Goal: Task Accomplishment & Management: Manage account settings

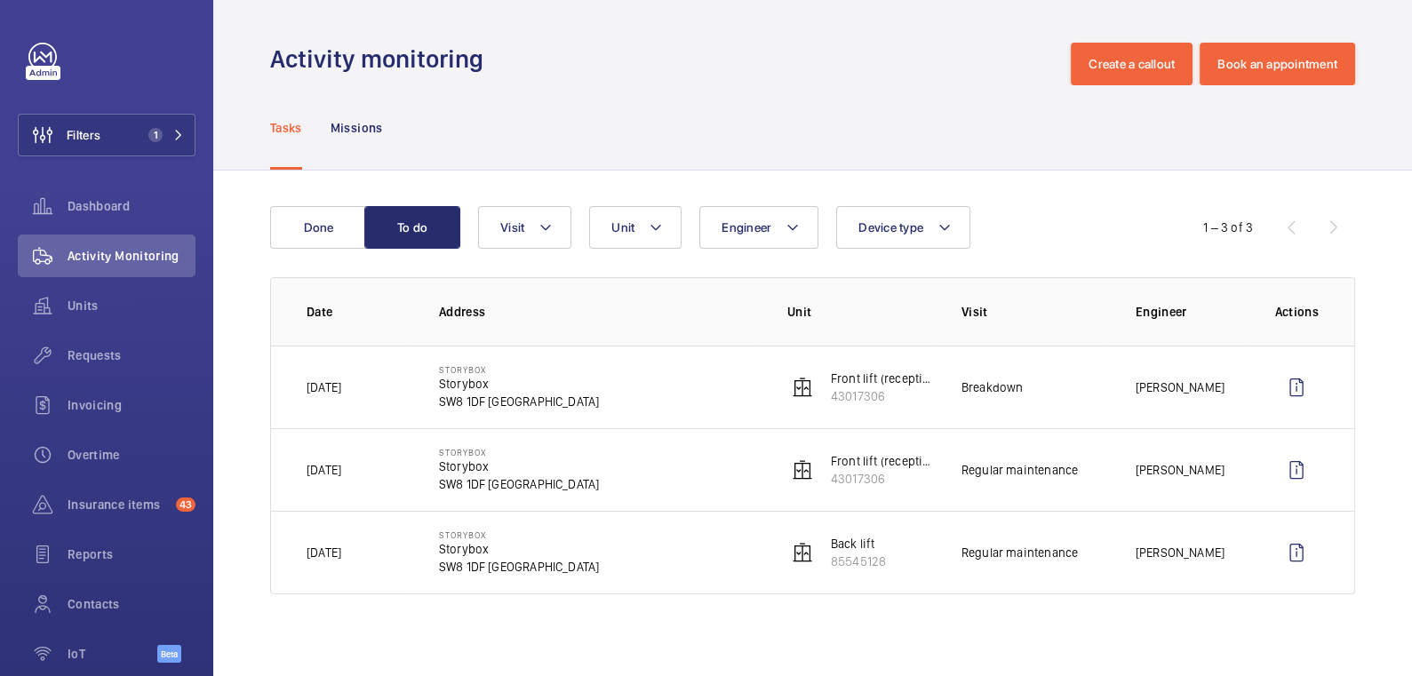
click at [327, 205] on div "Done To do Engineer Unit Device type Visit 1 – 3 of 3 Date Address Unit Visit E…" at bounding box center [812, 404] width 1199 height 467
click at [322, 223] on button "Done" at bounding box center [318, 227] width 96 height 43
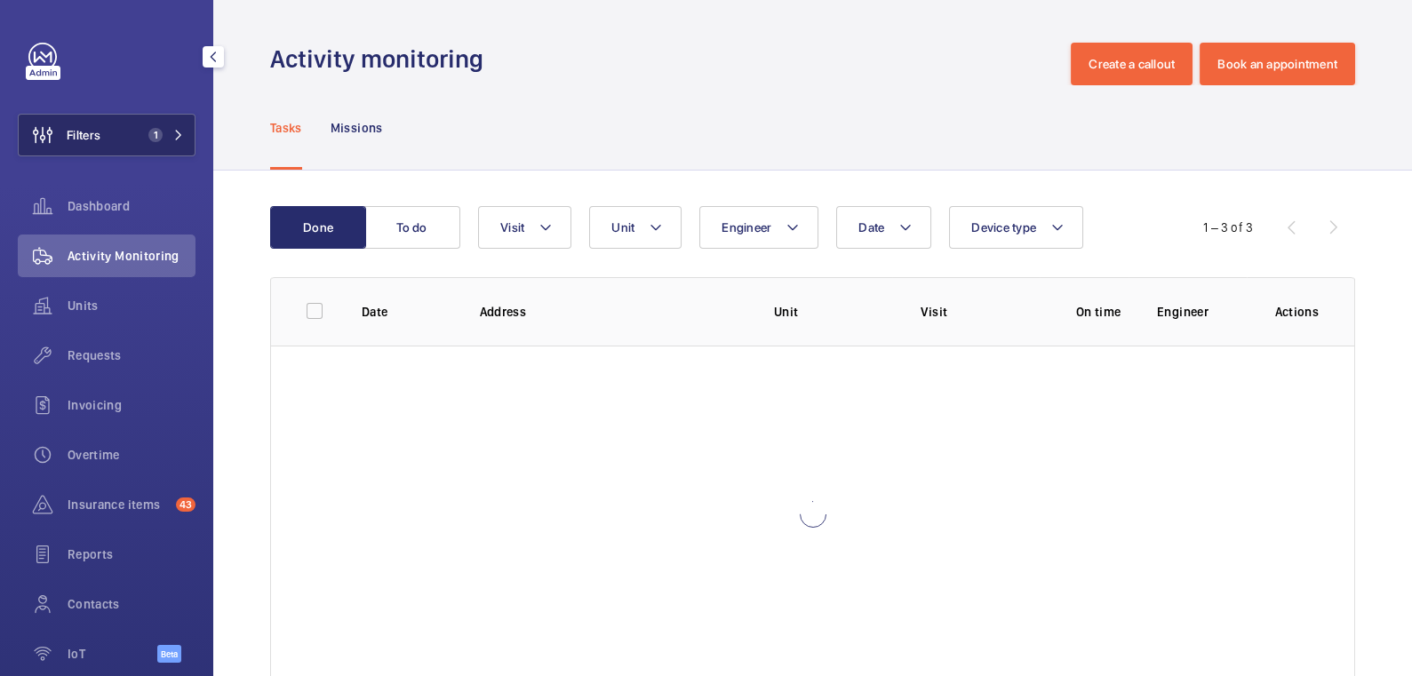
click at [141, 143] on button "Filters 1" at bounding box center [107, 135] width 178 height 43
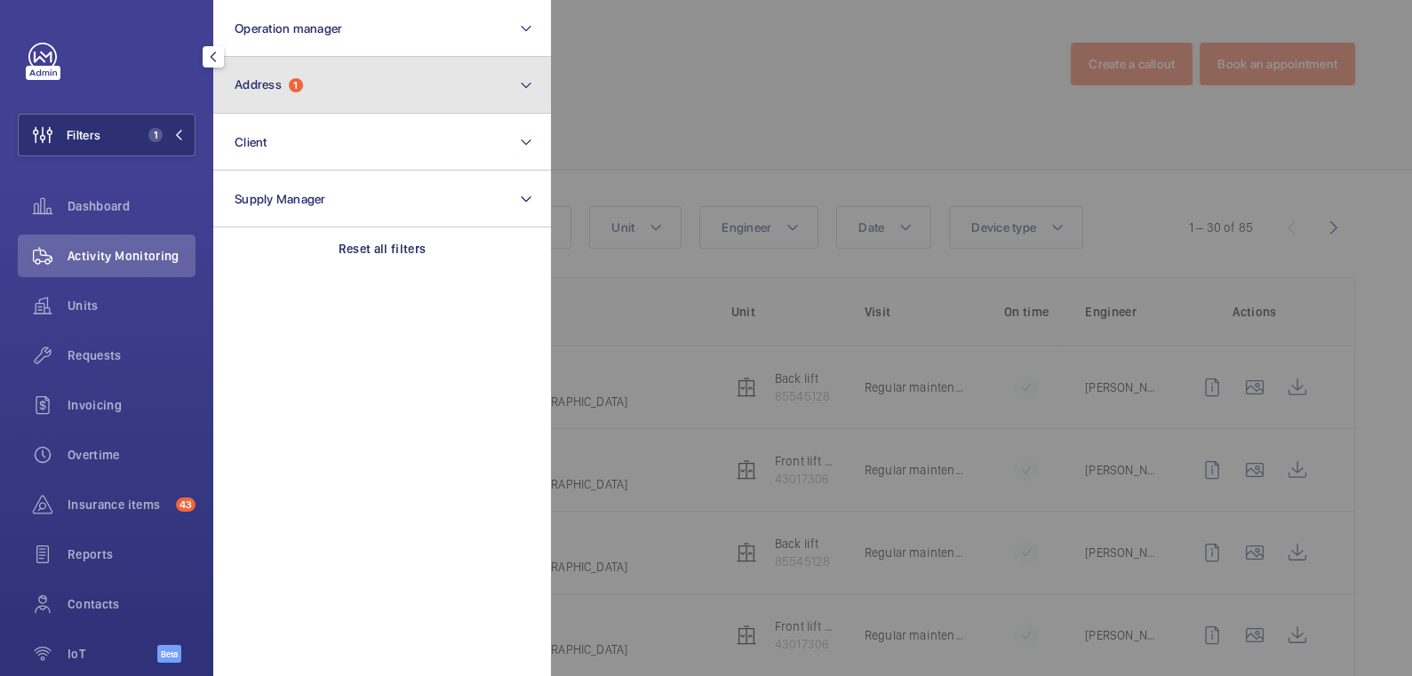
click at [372, 80] on button "Address 1" at bounding box center [382, 85] width 338 height 57
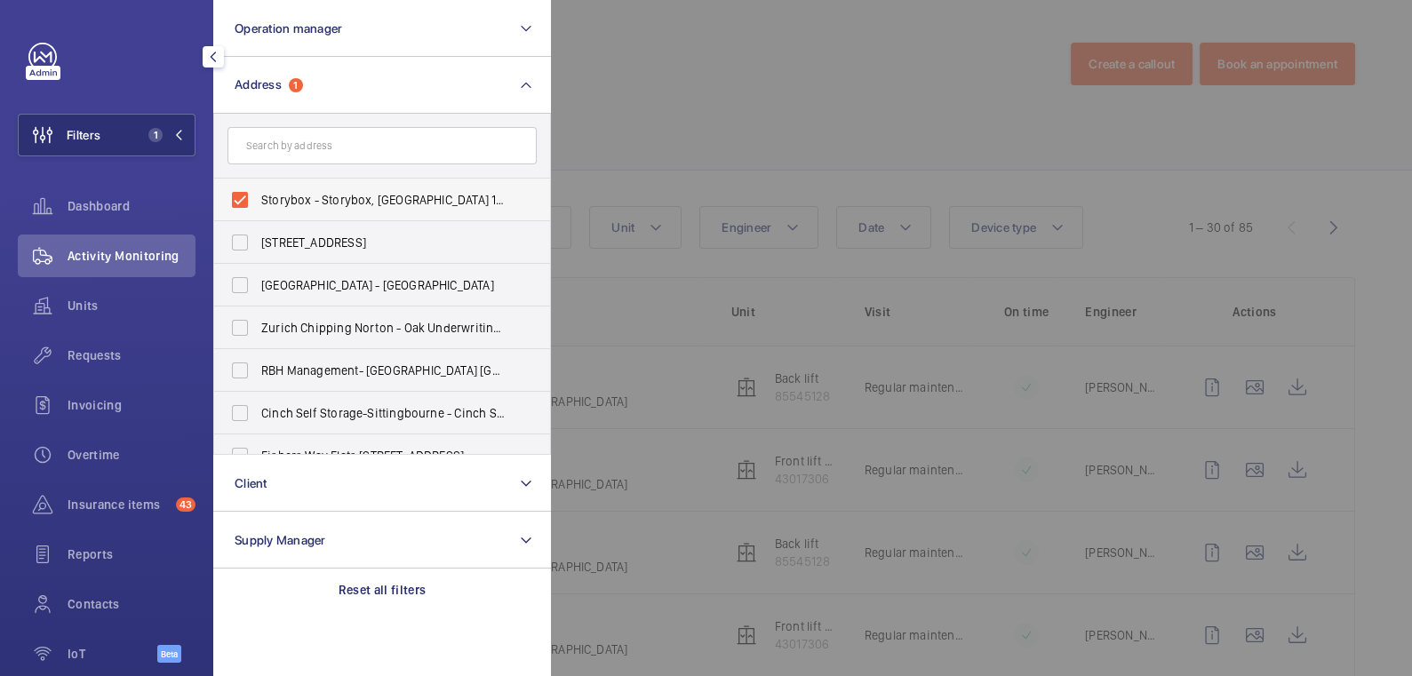
click at [356, 201] on span "Storybox - Storybox, LONDON SW8 1DF" at bounding box center [383, 200] width 244 height 18
click at [258, 201] on input "Storybox - Storybox, LONDON SW8 1DF" at bounding box center [240, 200] width 36 height 36
checkbox input "false"
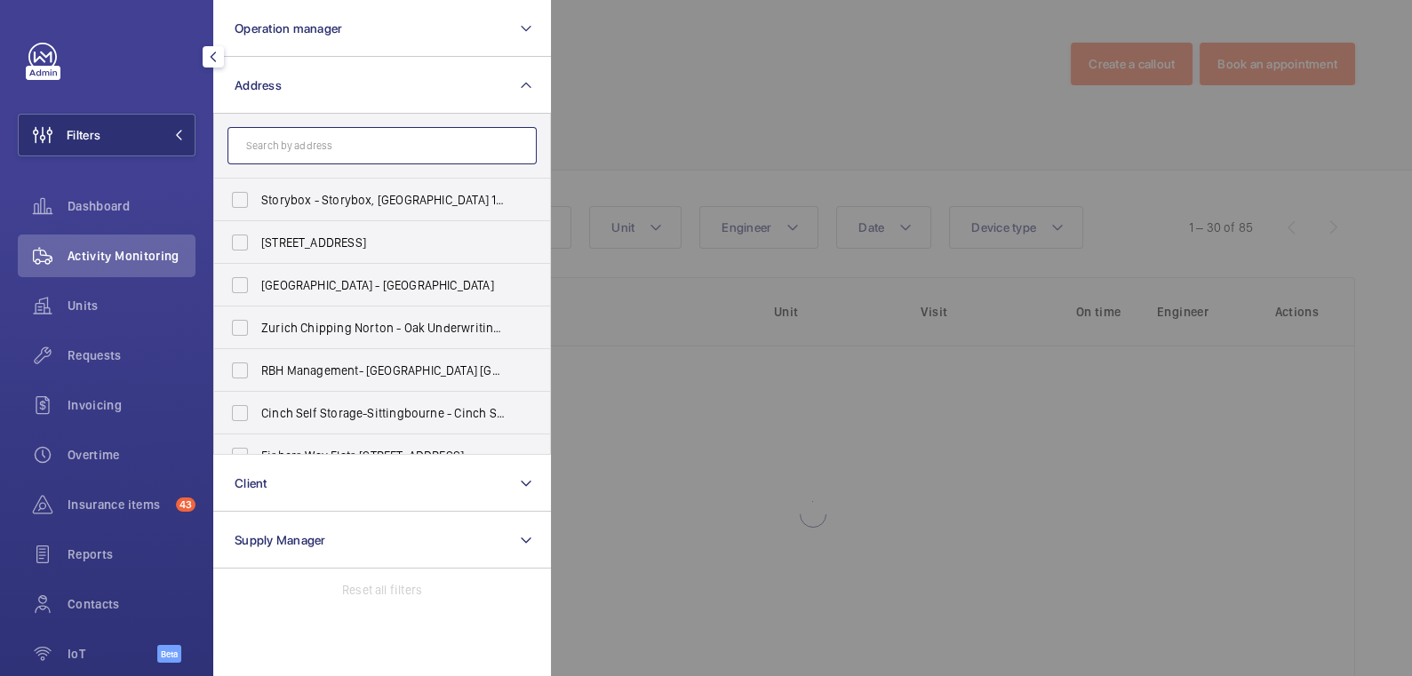
click at [352, 151] on input "text" at bounding box center [382, 145] width 309 height 37
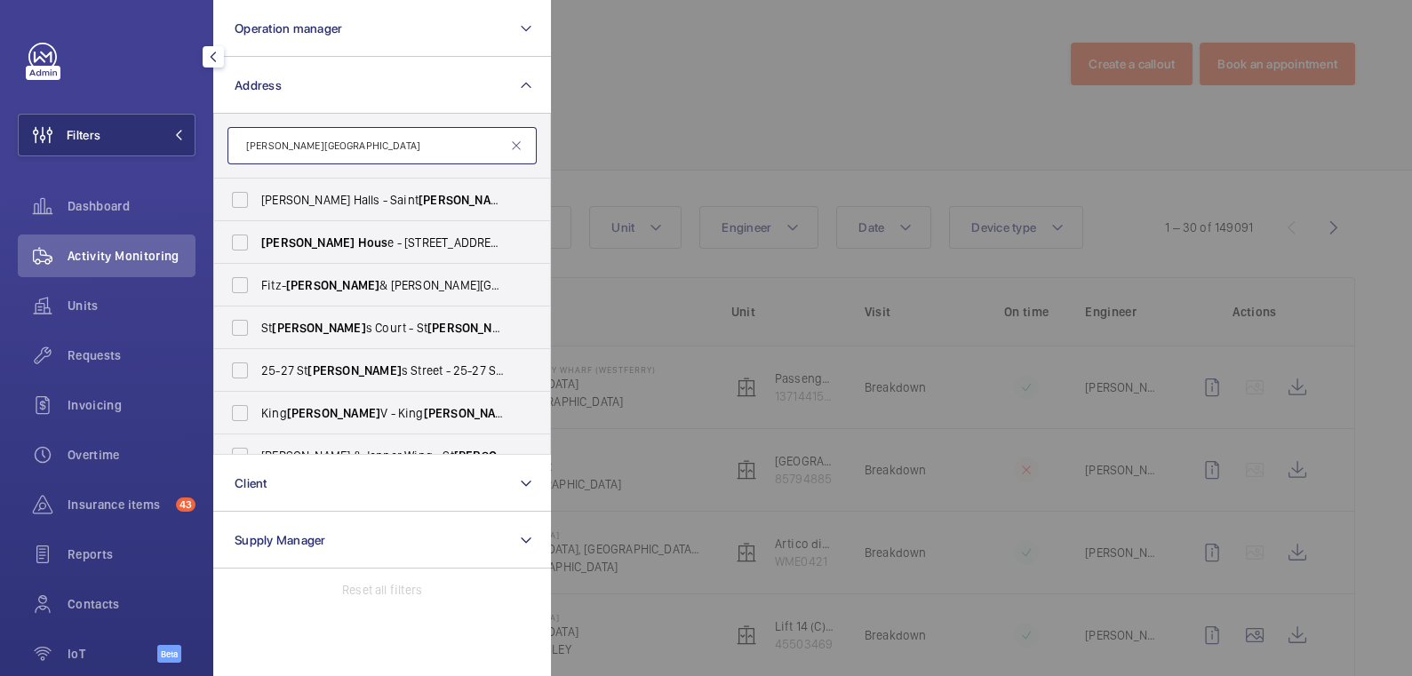
type input "george west house"
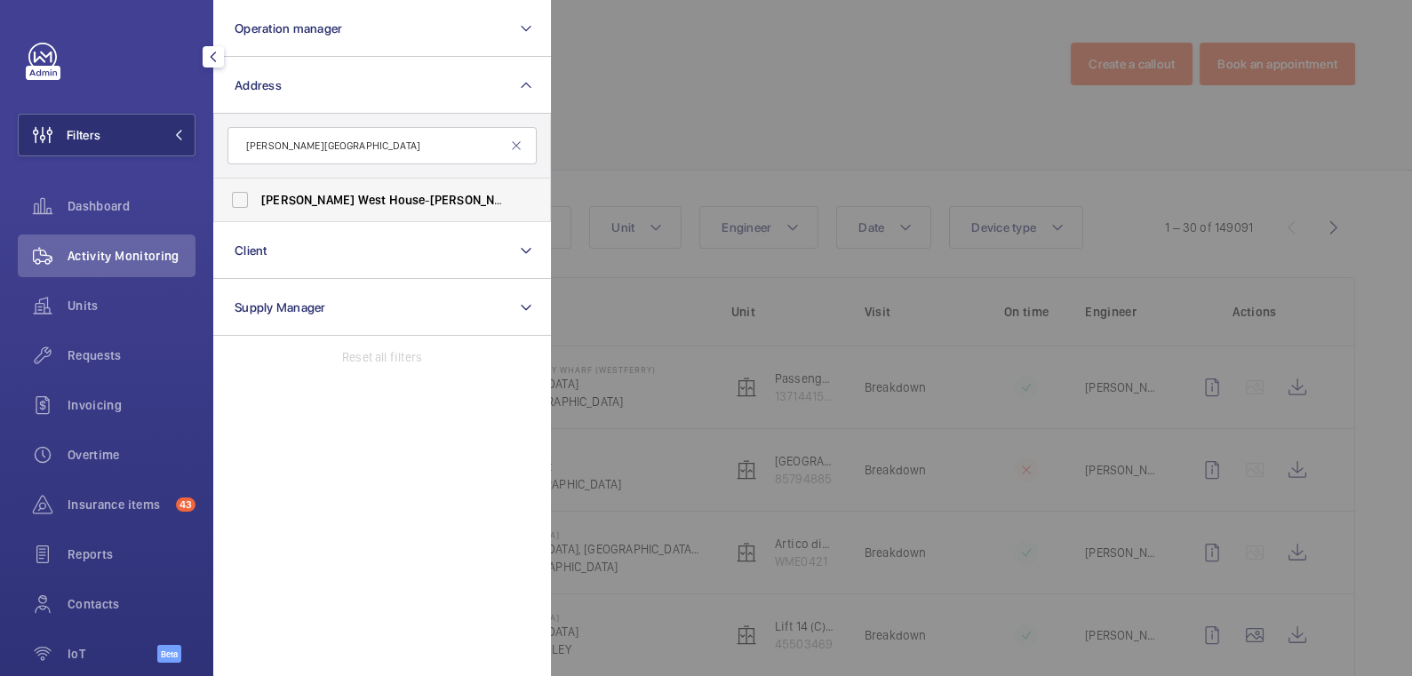
click at [388, 197] on span "House" at bounding box center [406, 200] width 36 height 14
click at [258, 197] on input "George West House - George West House , LONDON SW4 0QL" at bounding box center [240, 200] width 36 height 36
checkbox input "true"
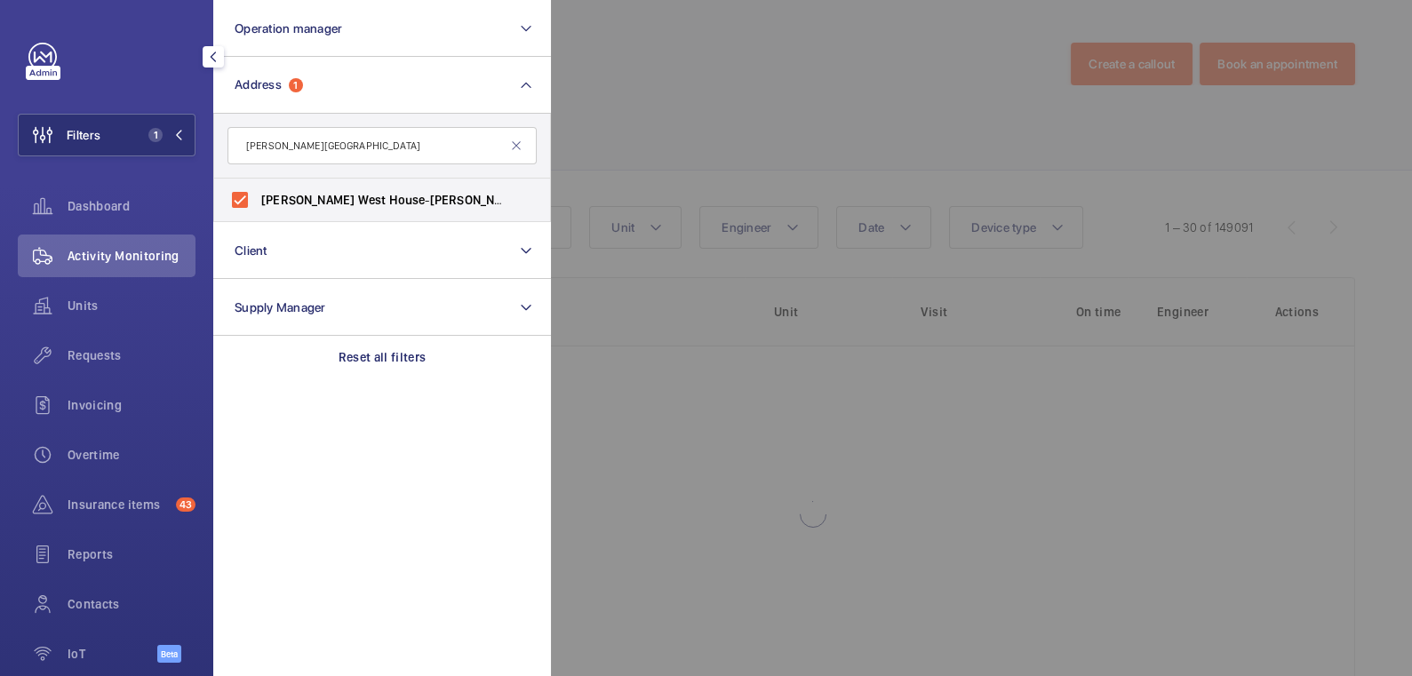
click at [660, 94] on div at bounding box center [1257, 338] width 1412 height 676
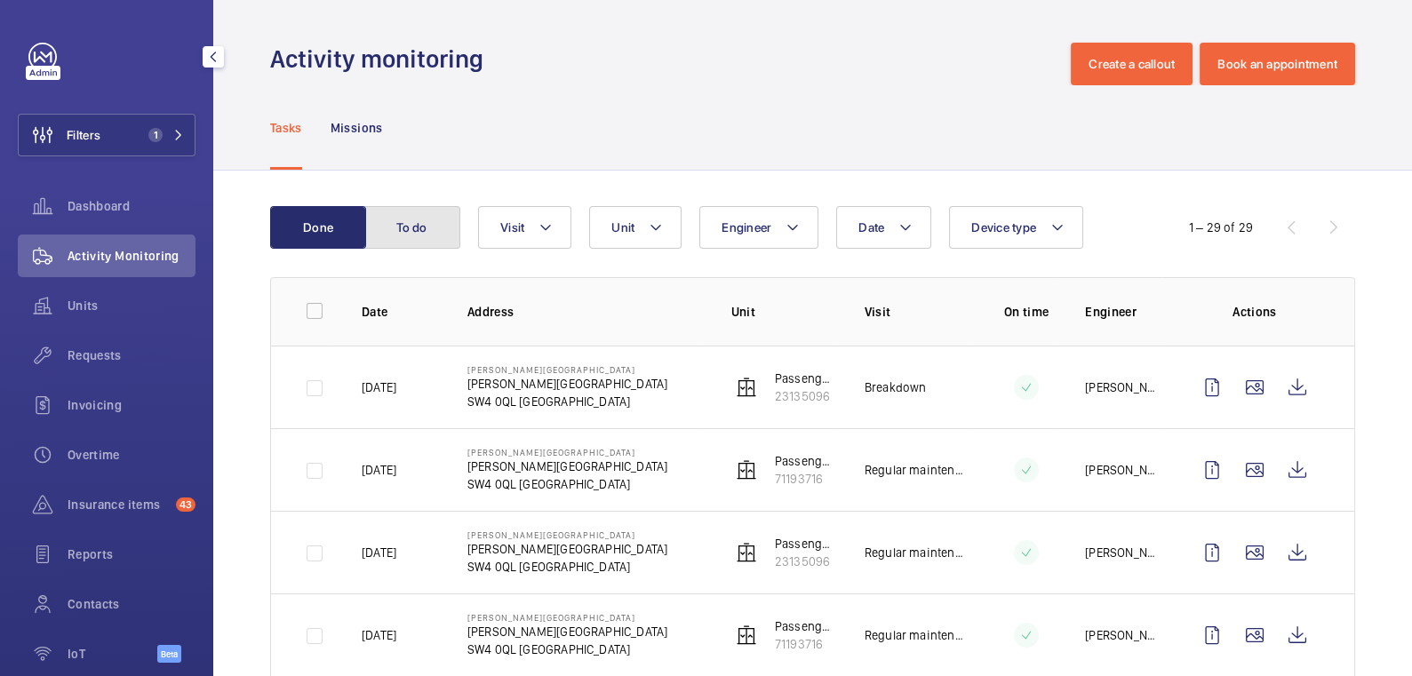
click at [443, 239] on button "To do" at bounding box center [412, 227] width 96 height 43
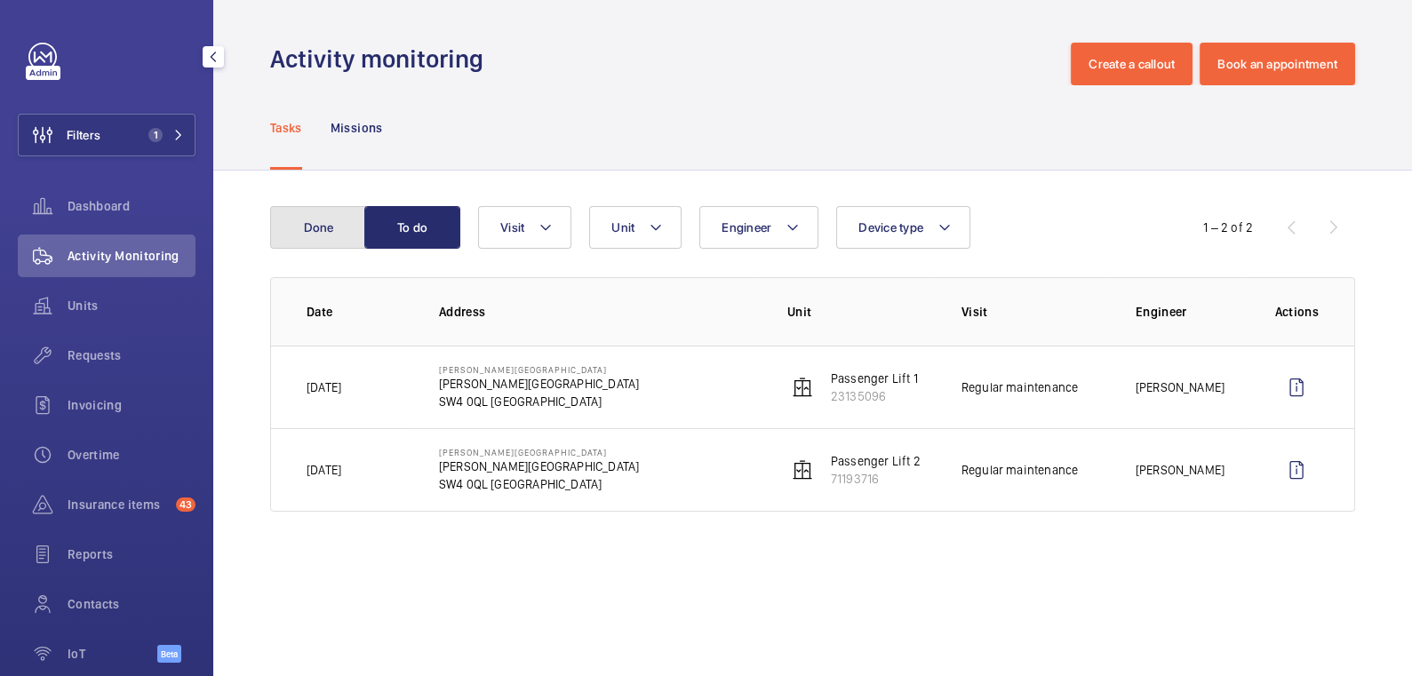
click at [328, 230] on button "Done" at bounding box center [318, 227] width 96 height 43
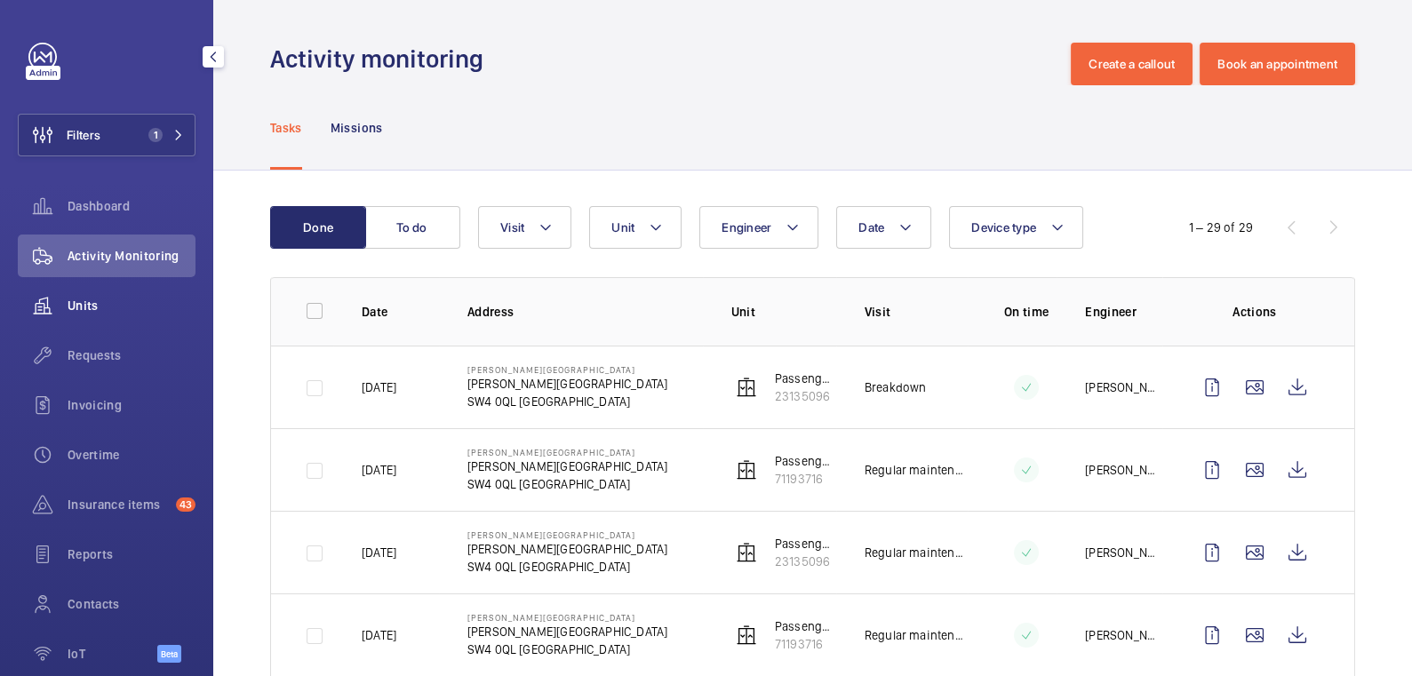
click at [100, 304] on span "Units" at bounding box center [132, 306] width 128 height 18
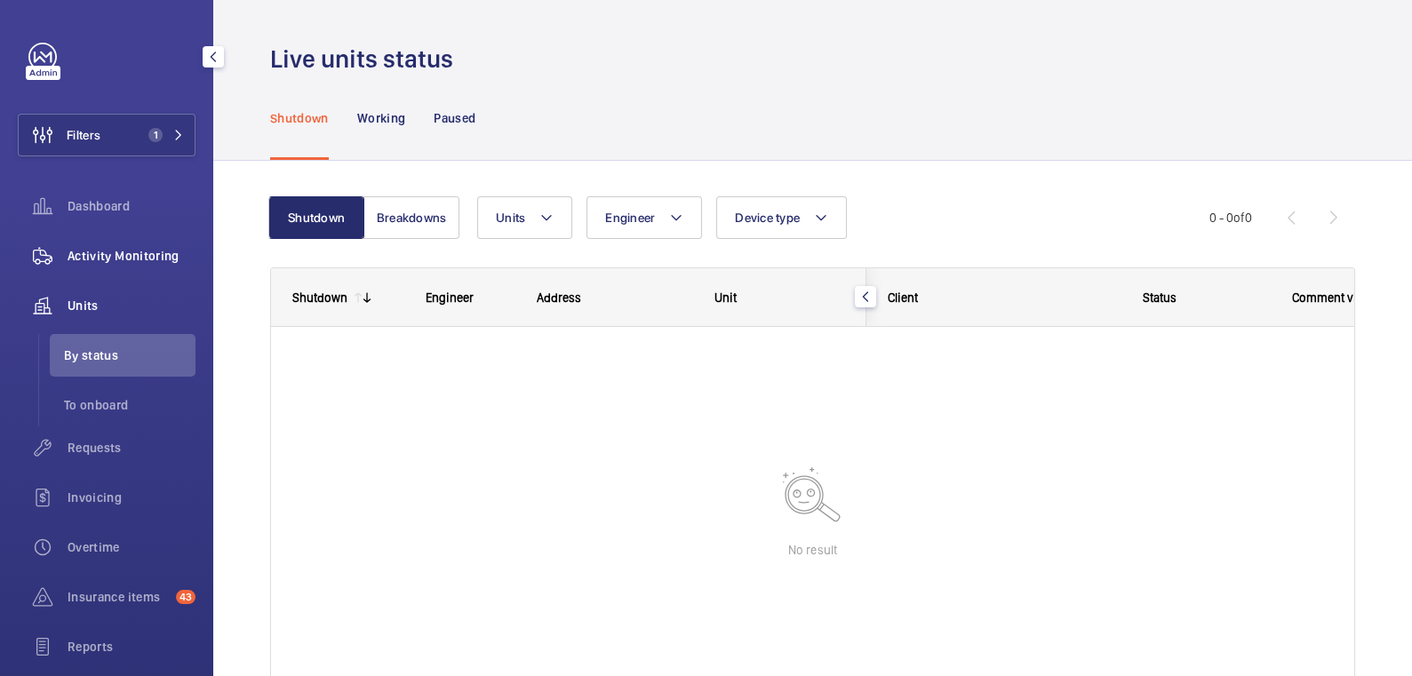
click at [124, 257] on span "Activity Monitoring" at bounding box center [132, 256] width 128 height 18
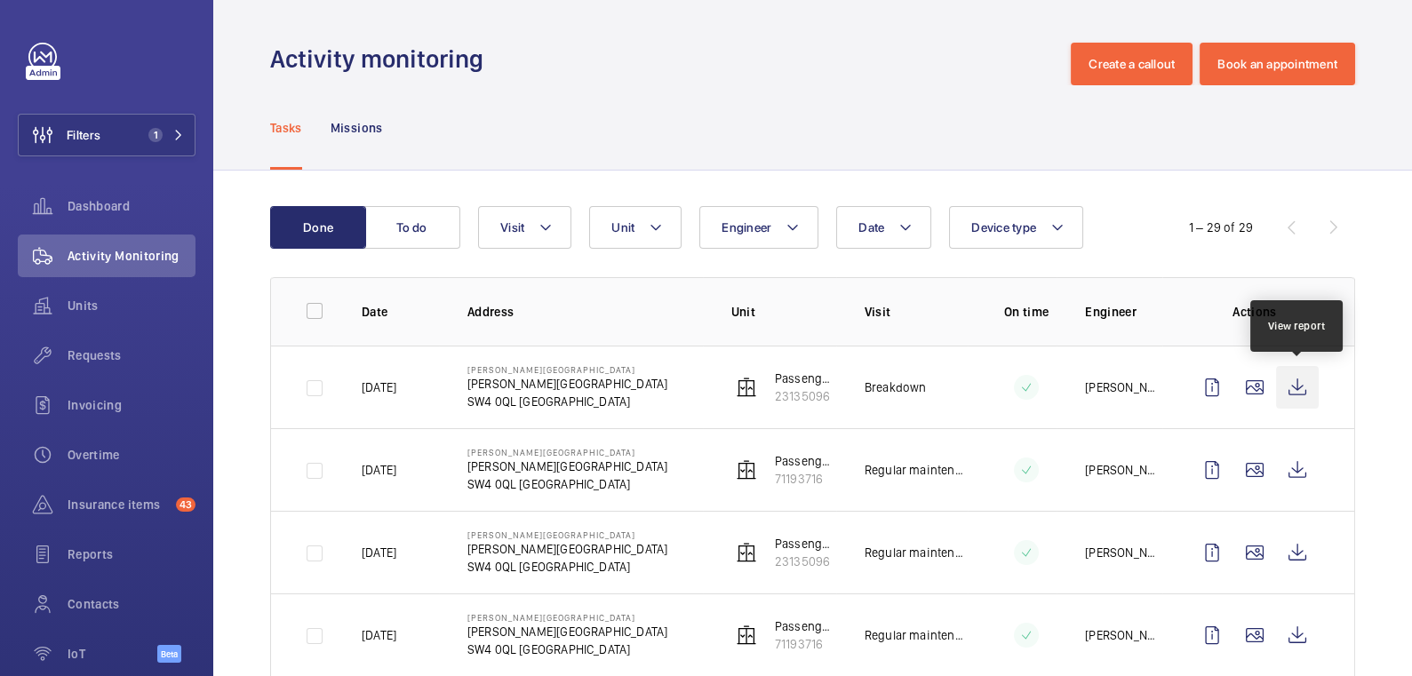
click at [1300, 392] on wm-front-icon-button at bounding box center [1297, 387] width 43 height 43
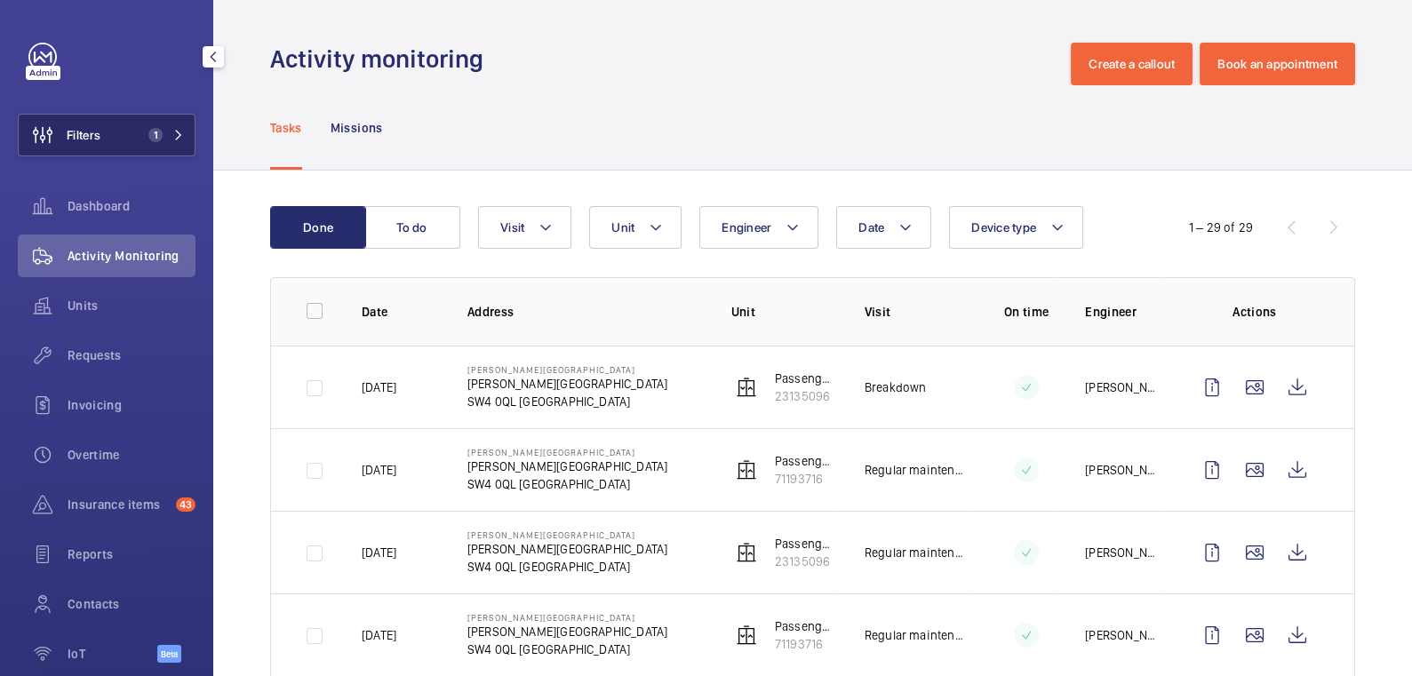
click at [155, 132] on span "1" at bounding box center [155, 135] width 14 height 14
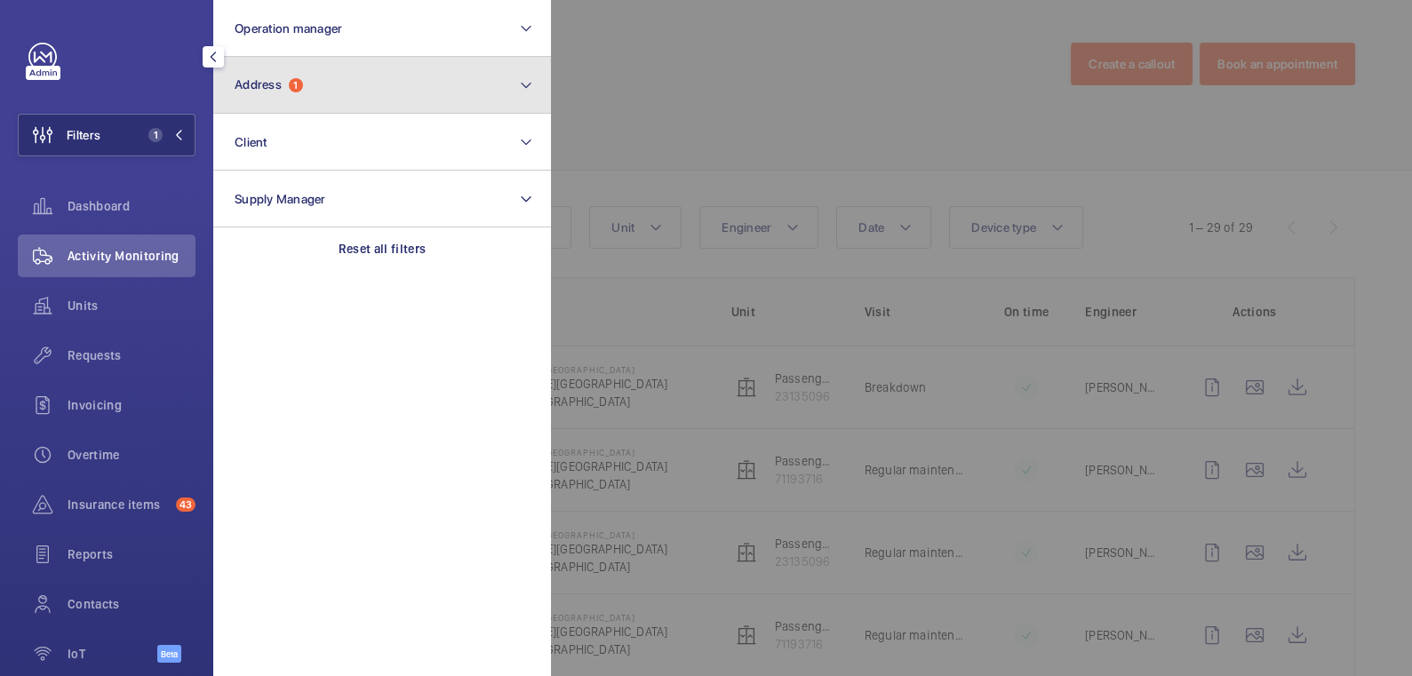
click at [335, 94] on button "Address 1" at bounding box center [382, 85] width 338 height 57
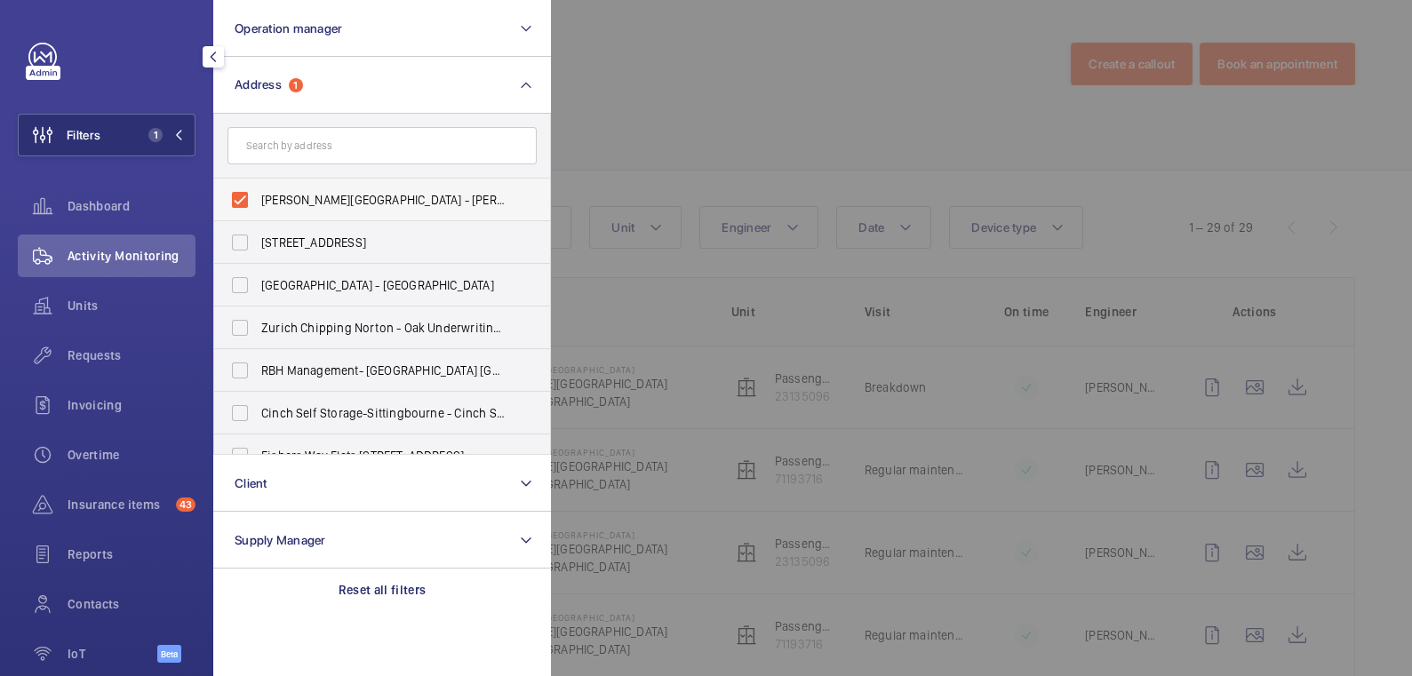
click at [325, 204] on span "George West House - George West House, LONDON SW4 0QL" at bounding box center [383, 200] width 244 height 18
click at [258, 204] on input "George West House - George West House, LONDON SW4 0QL" at bounding box center [240, 200] width 36 height 36
checkbox input "false"
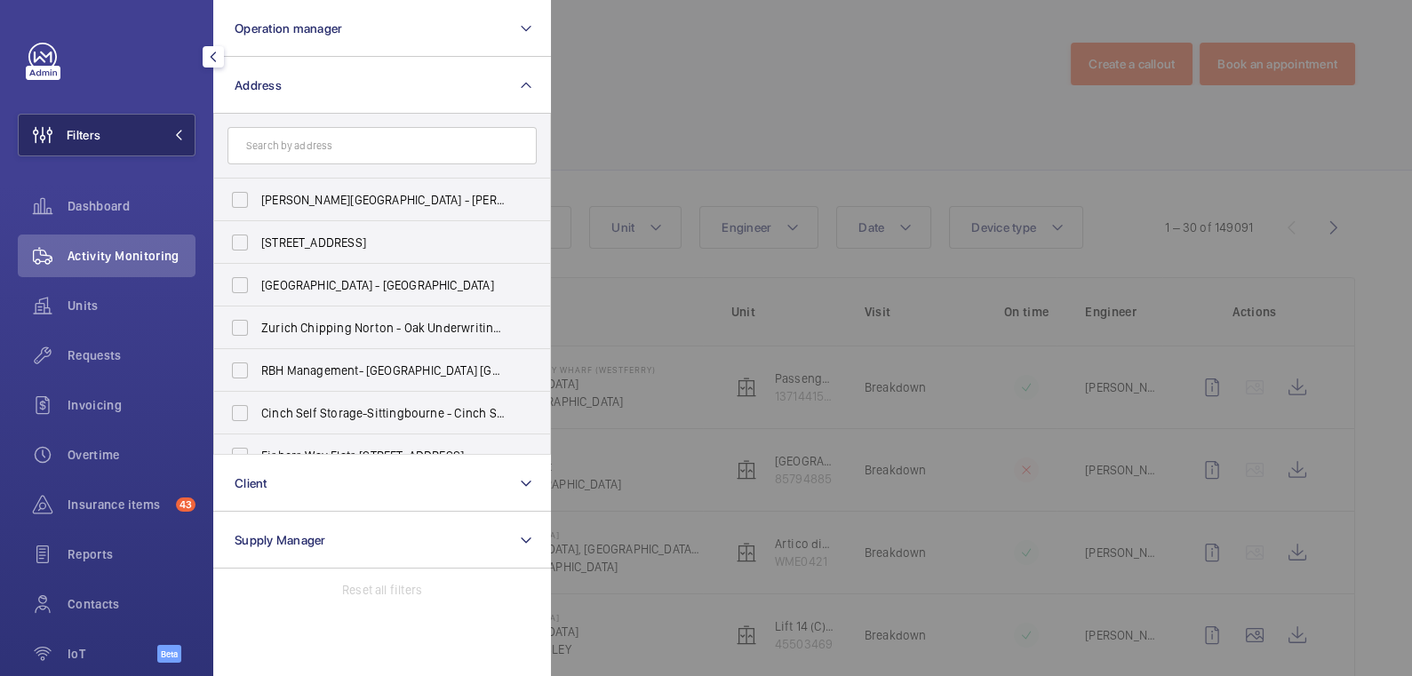
click at [140, 144] on button "Filters" at bounding box center [107, 135] width 178 height 43
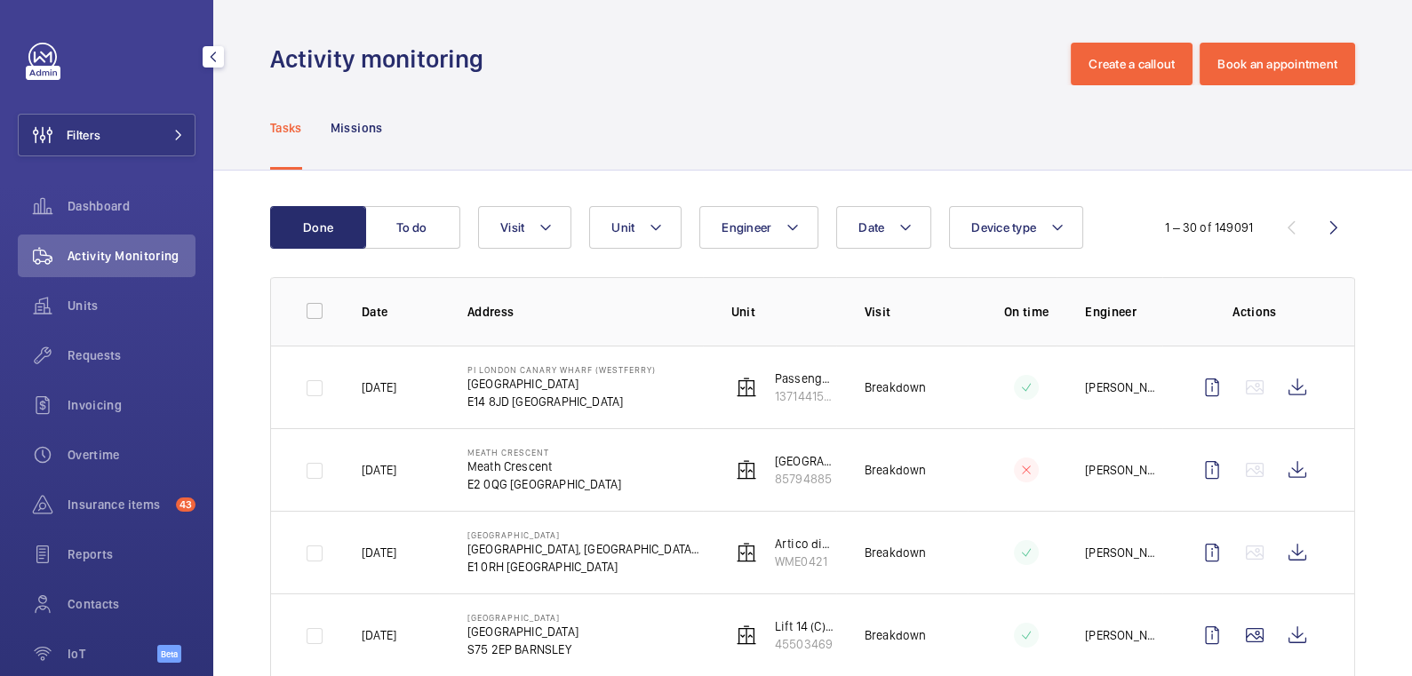
click at [130, 252] on span "Activity Monitoring" at bounding box center [132, 256] width 128 height 18
click at [172, 137] on span at bounding box center [173, 135] width 21 height 11
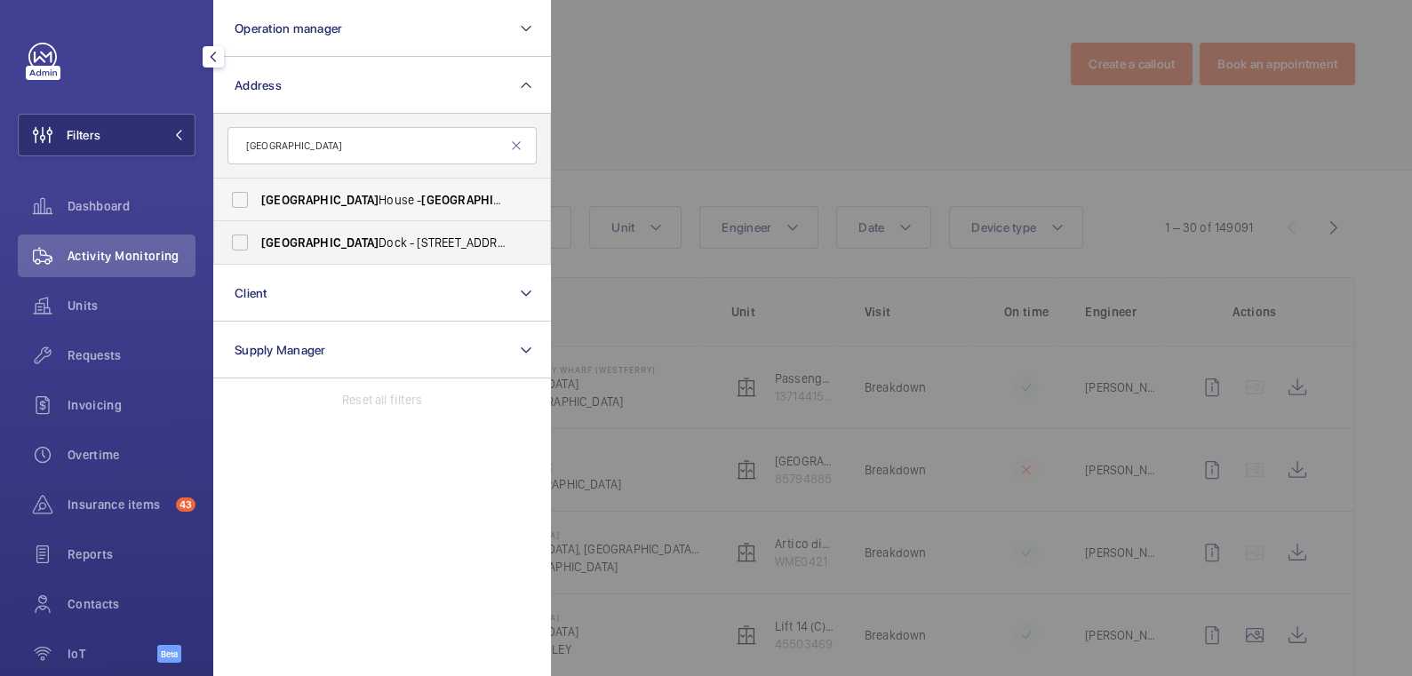
type input "florence"
click at [332, 204] on span "Florence House - Florence House, LONDON NW9 5HU" at bounding box center [383, 200] width 244 height 18
click at [258, 204] on input "Florence House - Florence House, LONDON NW9 5HU" at bounding box center [240, 200] width 36 height 36
checkbox input "true"
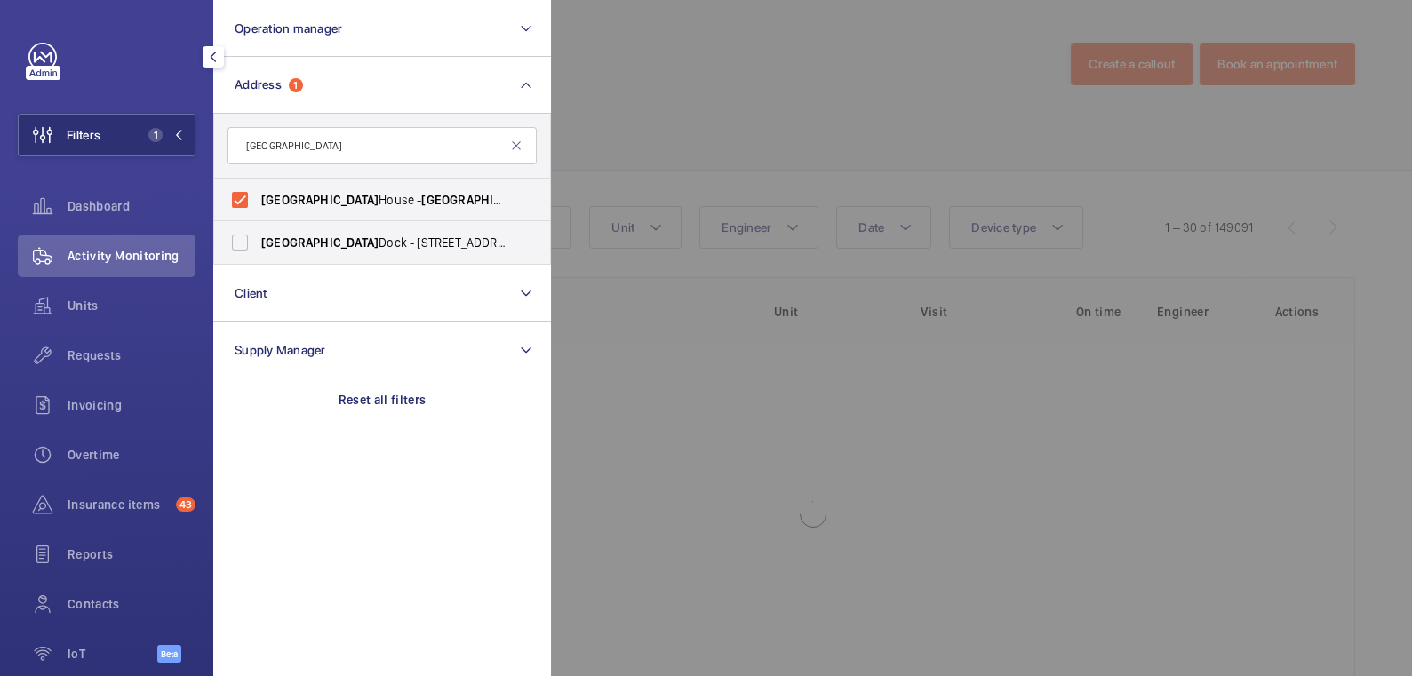
click at [694, 107] on div at bounding box center [1257, 338] width 1412 height 676
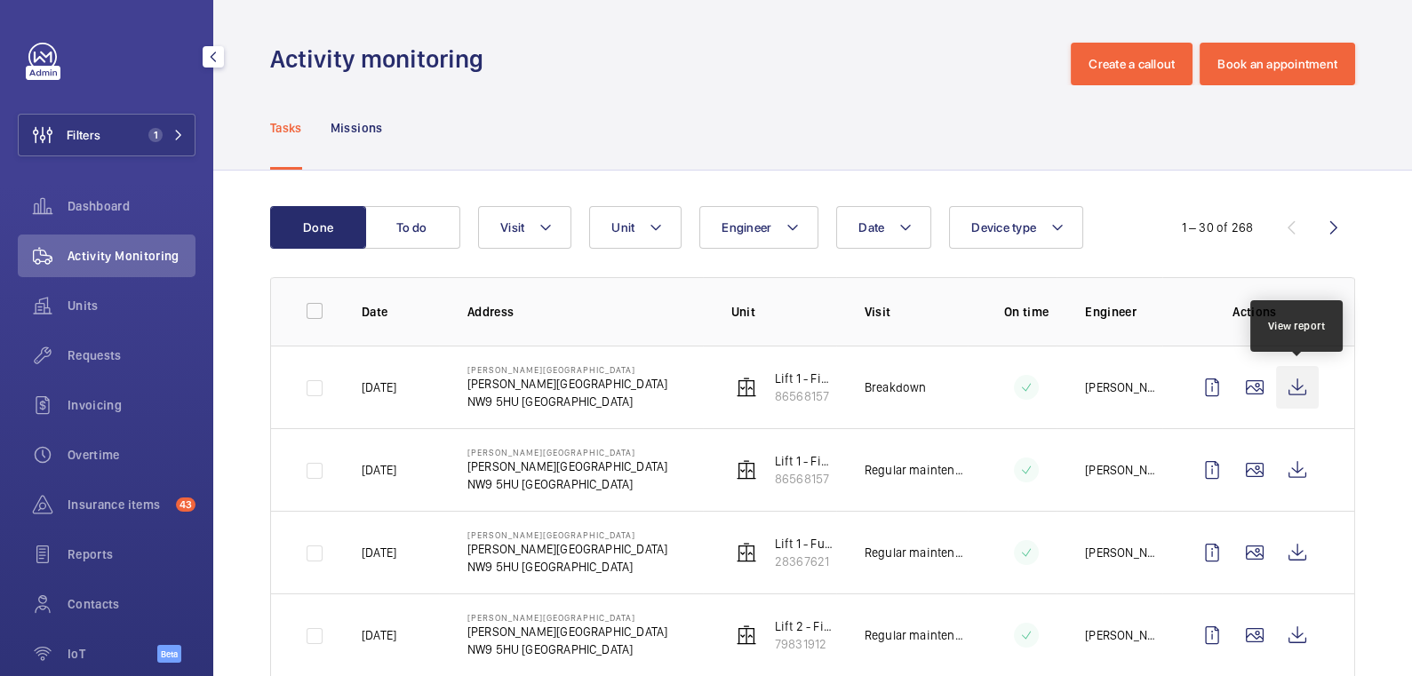
click at [1294, 388] on wm-front-icon-button at bounding box center [1297, 387] width 43 height 43
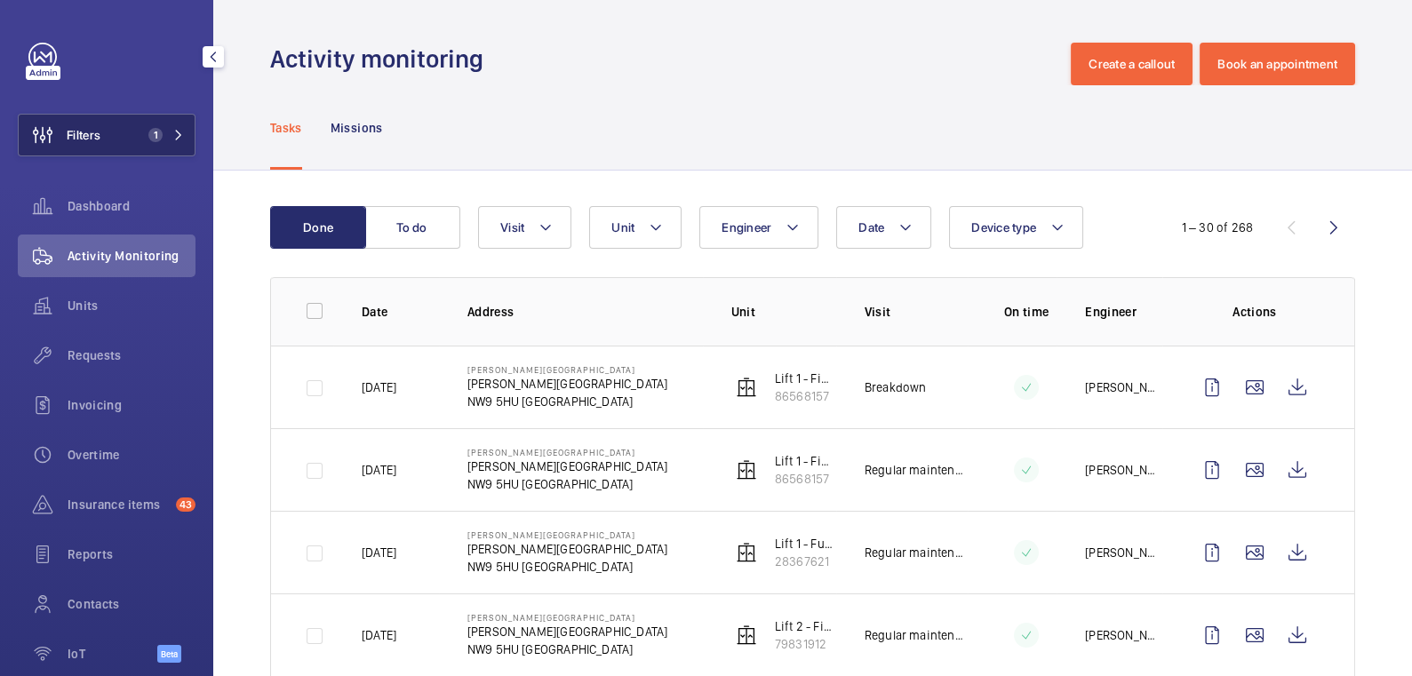
click at [160, 130] on span "1" at bounding box center [155, 135] width 14 height 14
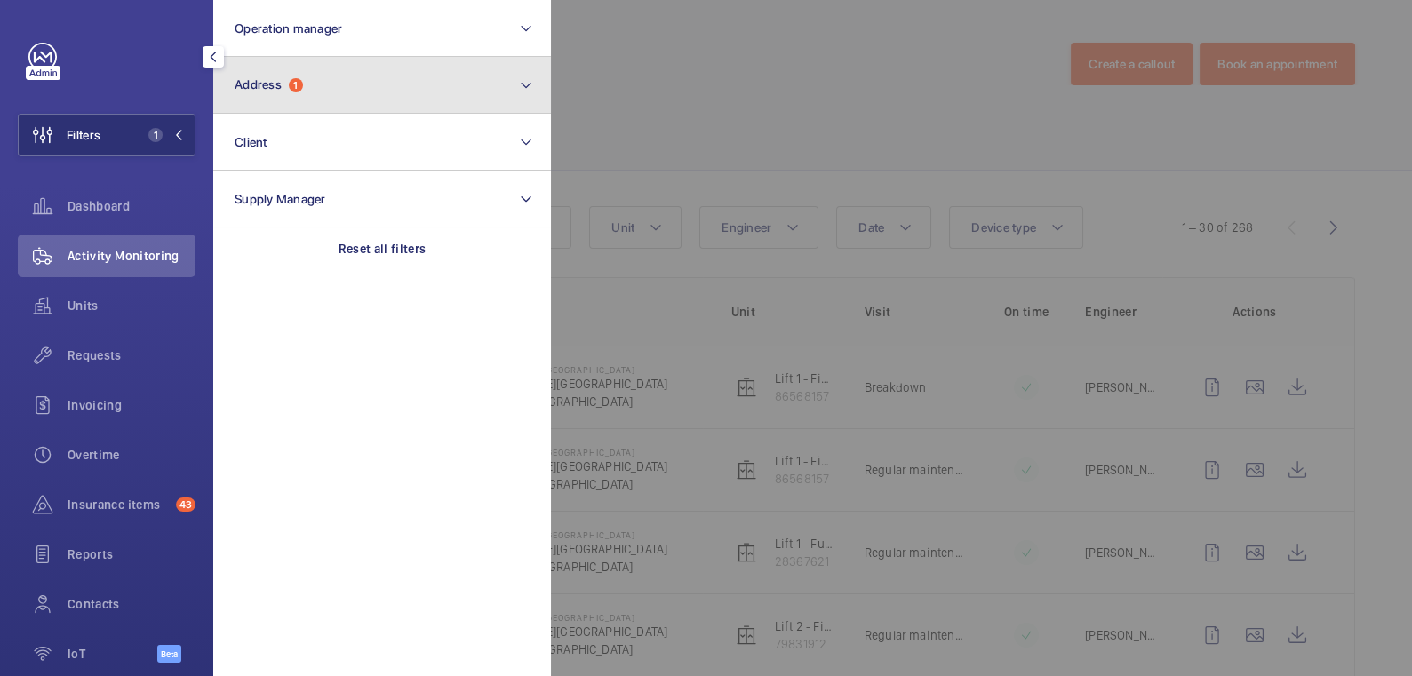
click at [361, 90] on button "Address 1" at bounding box center [382, 85] width 338 height 57
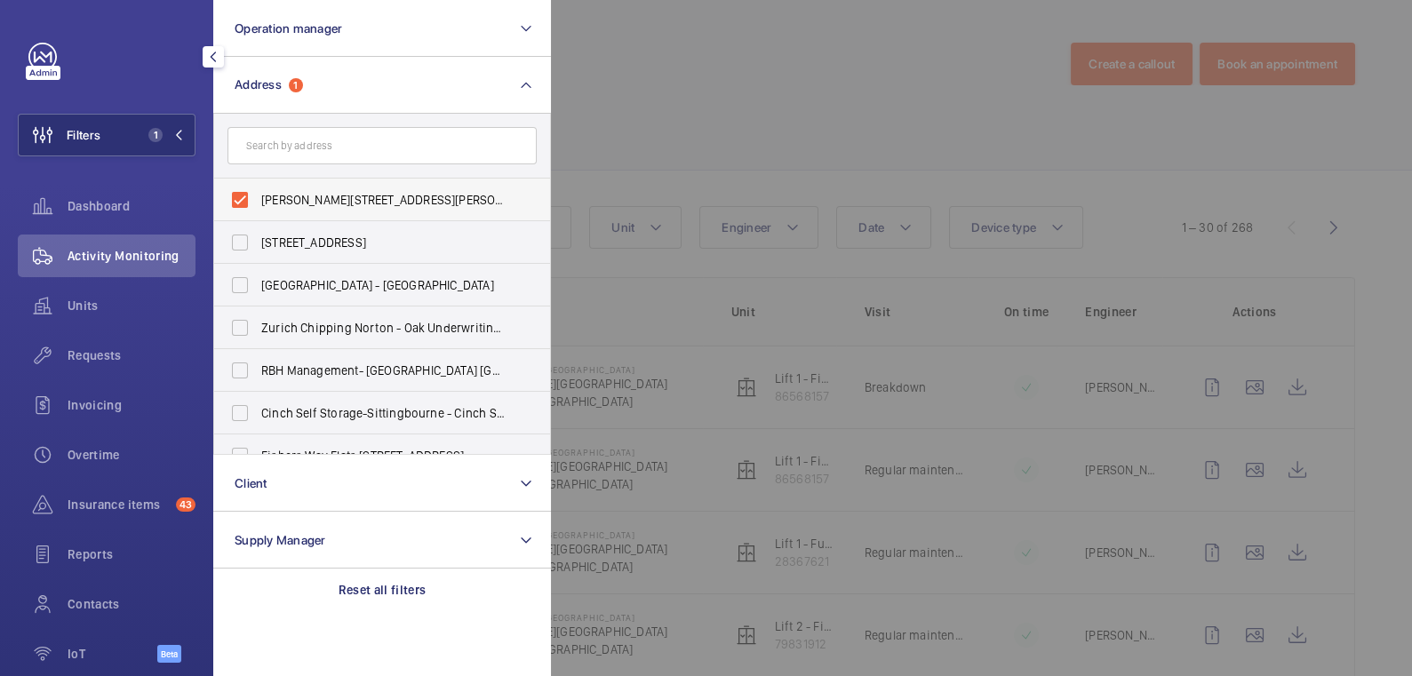
click at [328, 201] on span "Florence House - Florence House, LONDON NW9 5HU" at bounding box center [383, 200] width 244 height 18
click at [258, 201] on input "Florence House - Florence House, LONDON NW9 5HU" at bounding box center [240, 200] width 36 height 36
checkbox input "false"
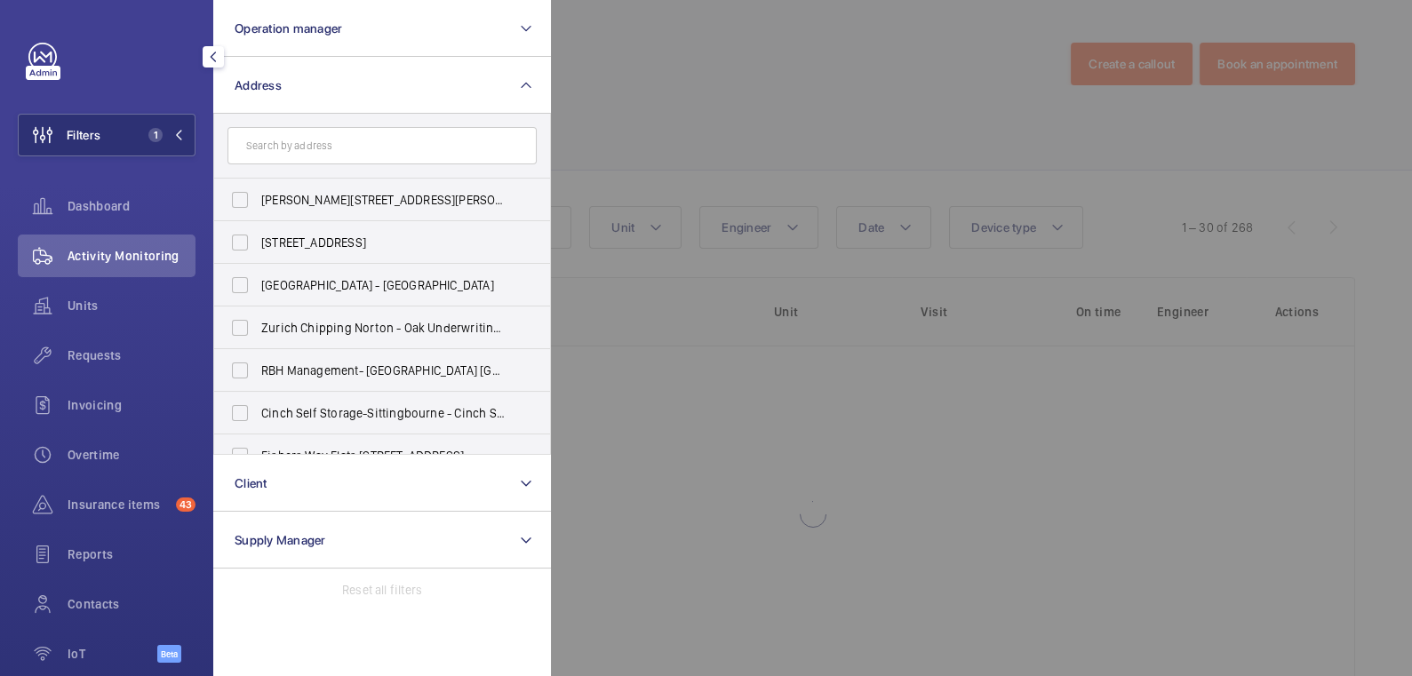
click at [579, 135] on div at bounding box center [1257, 338] width 1412 height 676
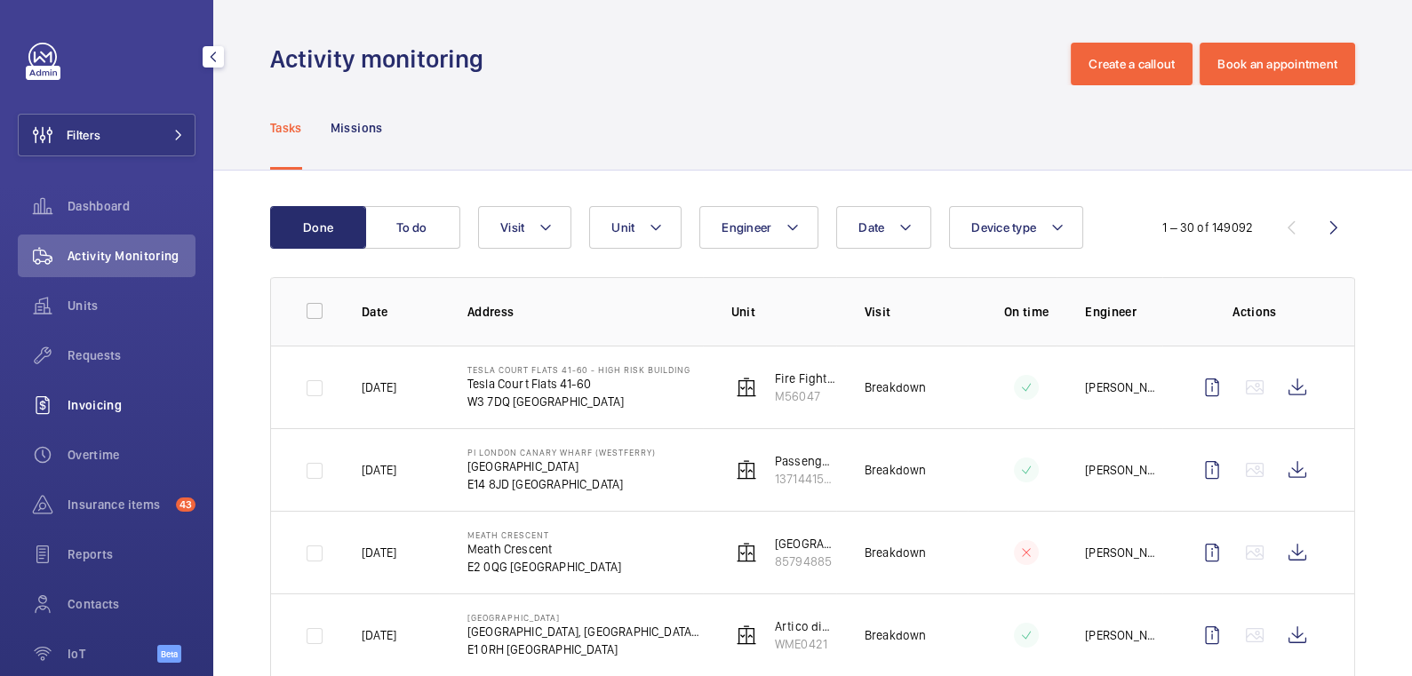
click at [115, 420] on div "Invoicing" at bounding box center [107, 405] width 178 height 43
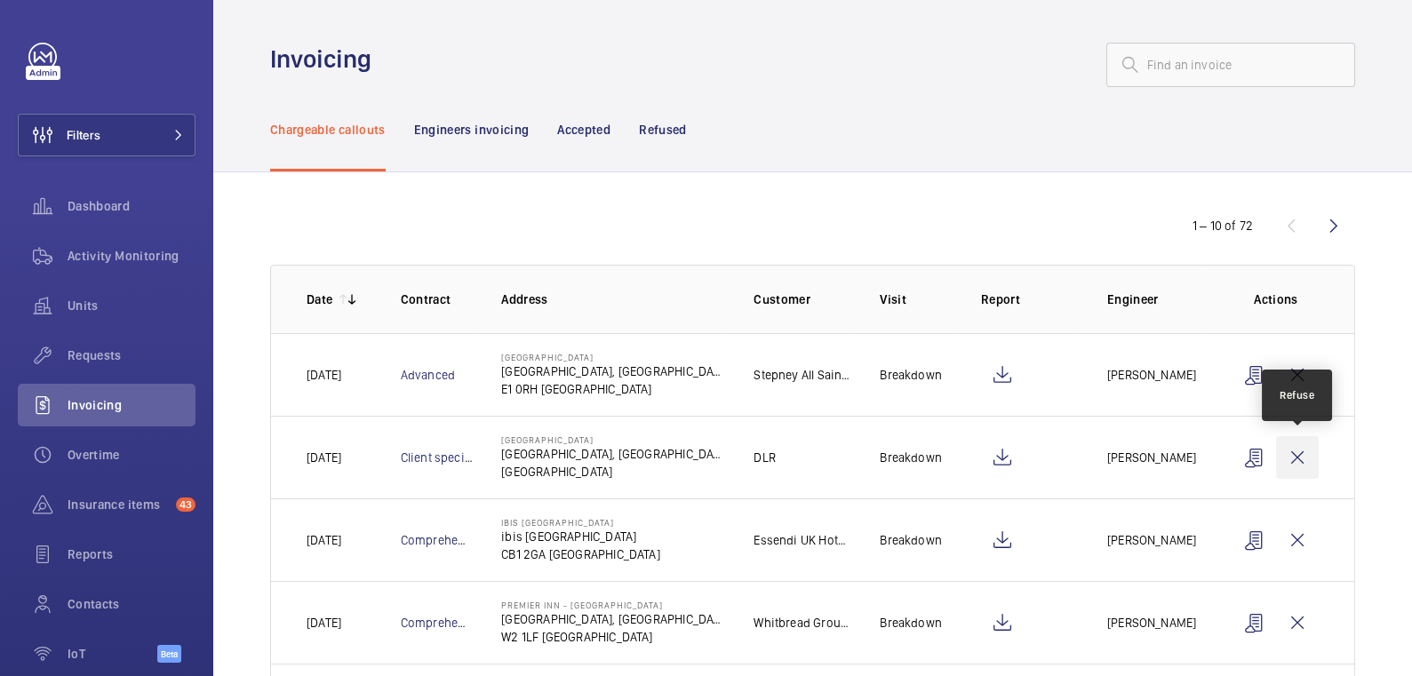
click at [1304, 460] on wm-front-icon-button at bounding box center [1297, 457] width 43 height 43
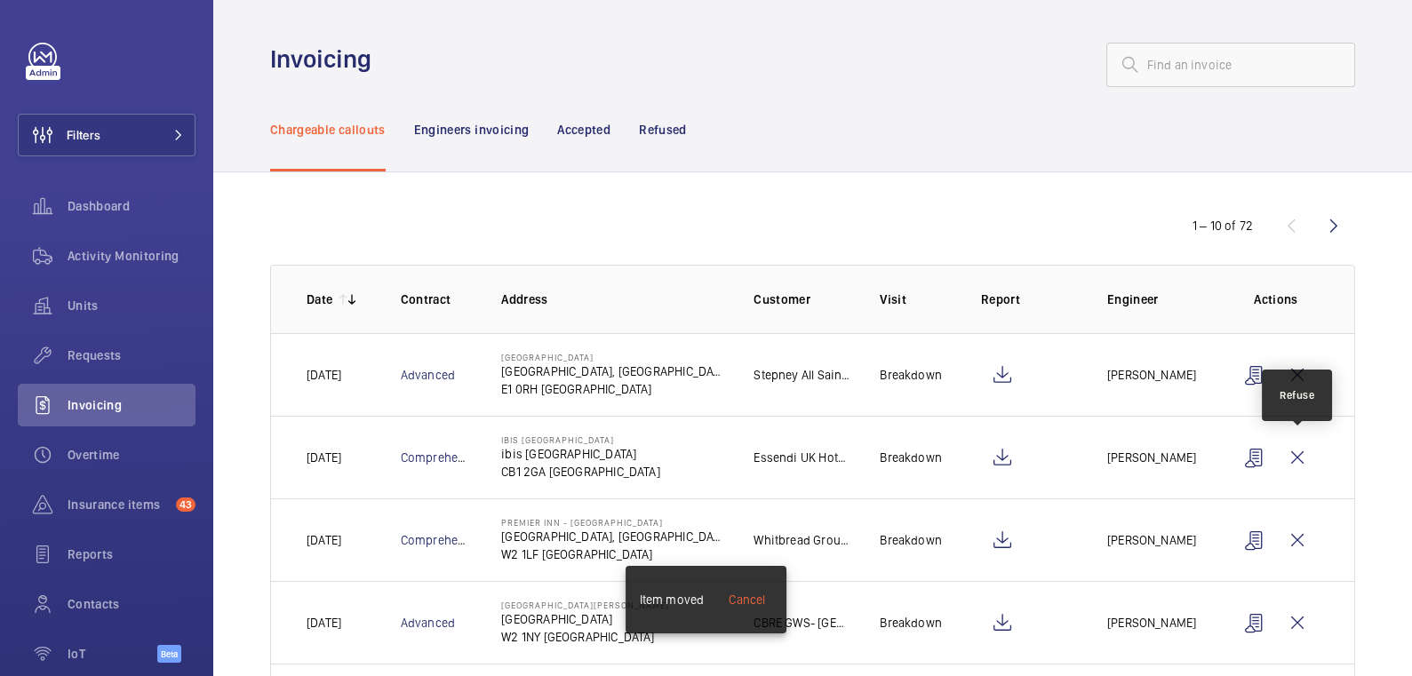
click at [1304, 460] on wm-front-icon-button at bounding box center [1297, 457] width 43 height 43
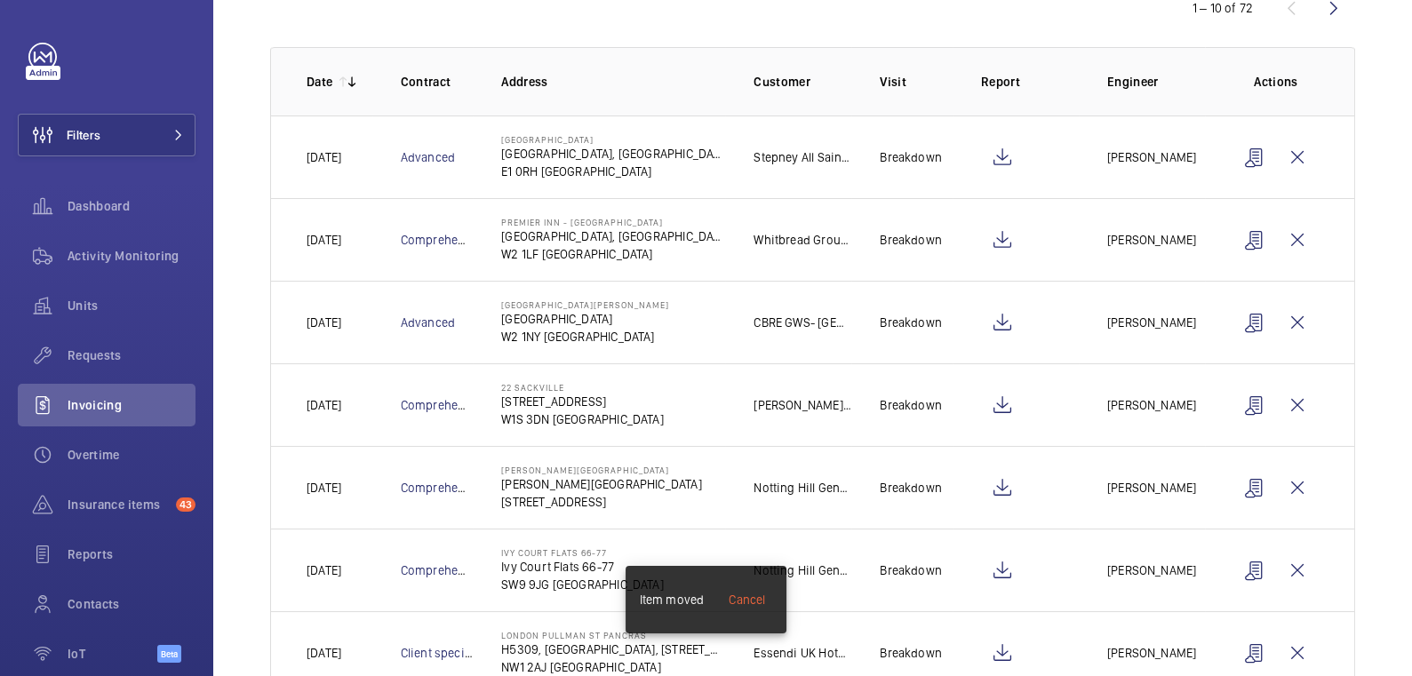
scroll to position [219, 0]
click at [1301, 489] on wm-front-icon-button at bounding box center [1297, 487] width 43 height 43
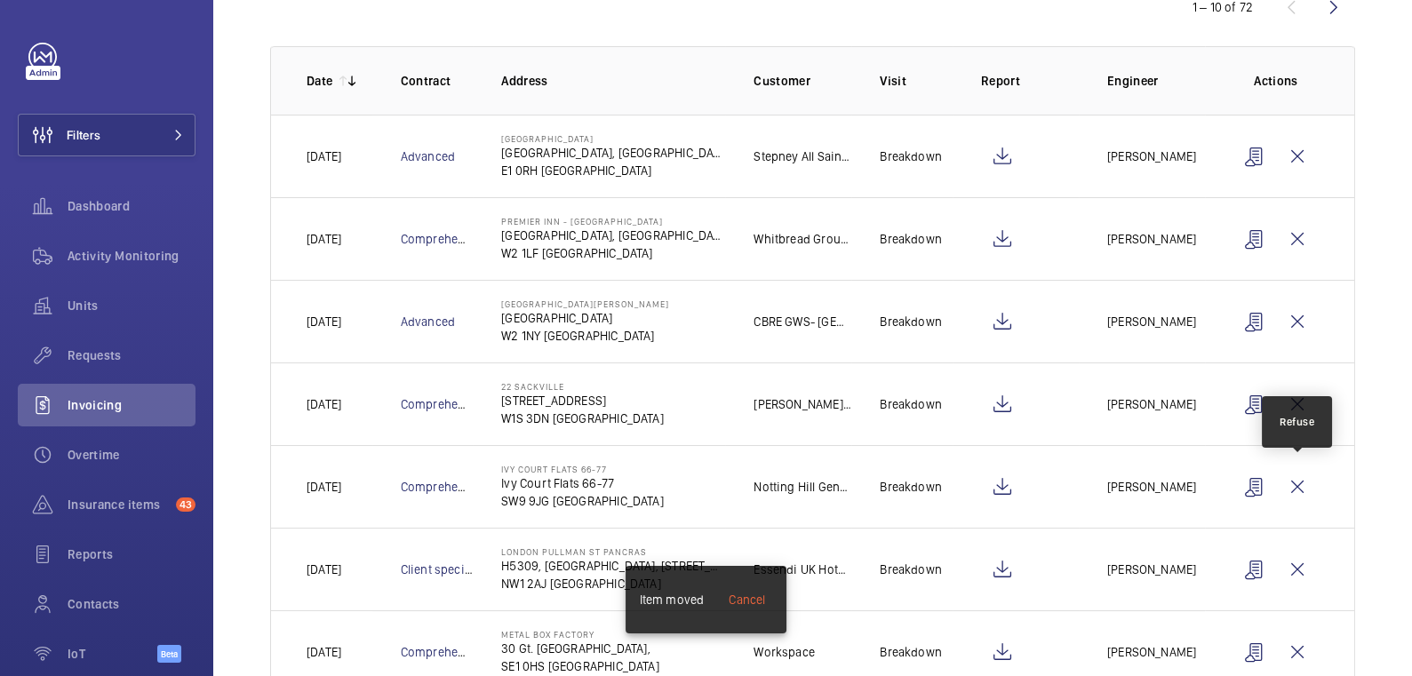
click at [1301, 489] on wm-front-icon-button at bounding box center [1297, 487] width 43 height 43
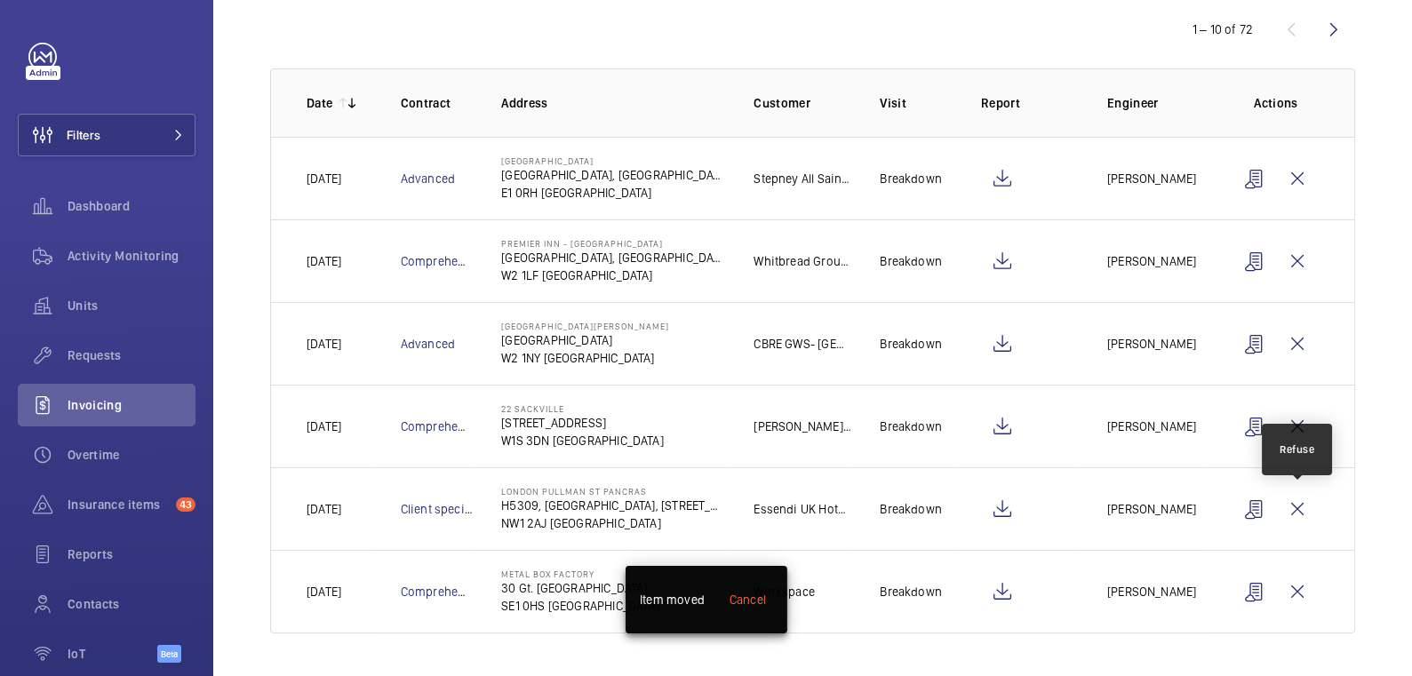
scroll to position [191, 0]
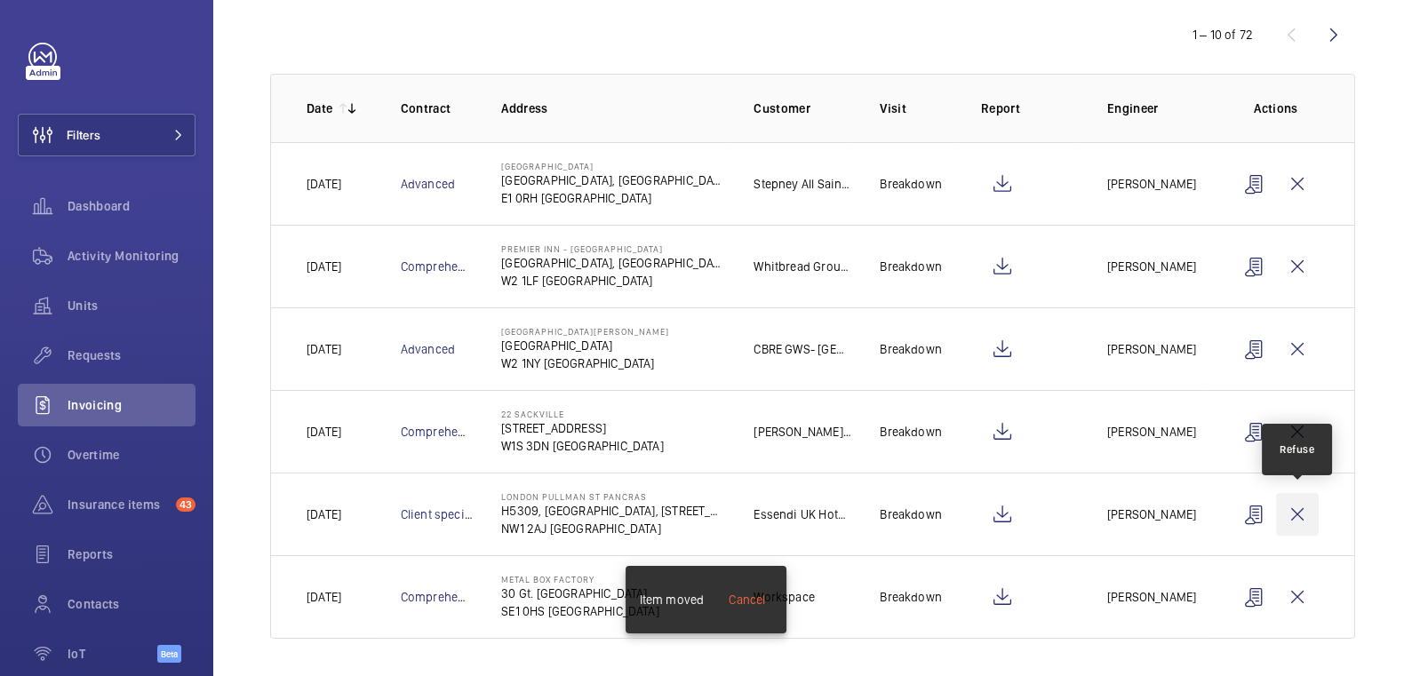
click at [1300, 493] on wm-front-icon-button at bounding box center [1297, 514] width 43 height 43
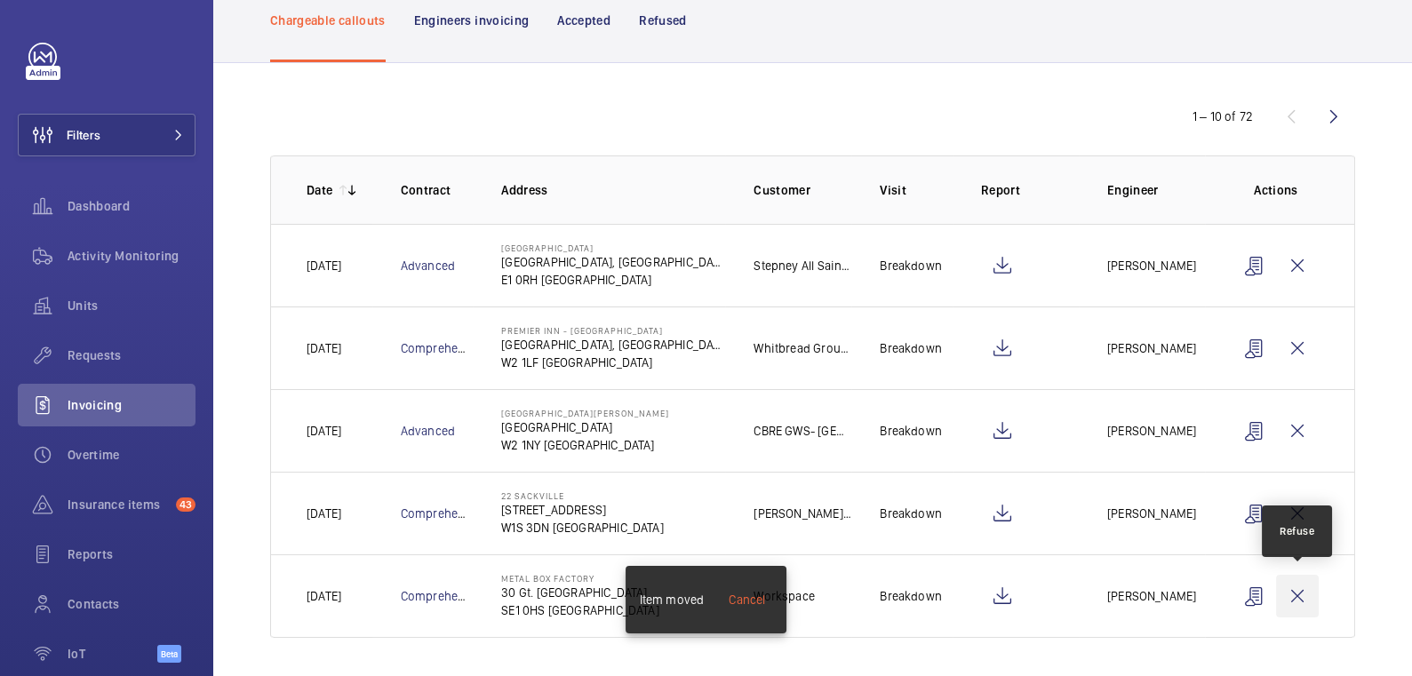
click at [1306, 591] on wm-front-icon-button at bounding box center [1297, 596] width 43 height 43
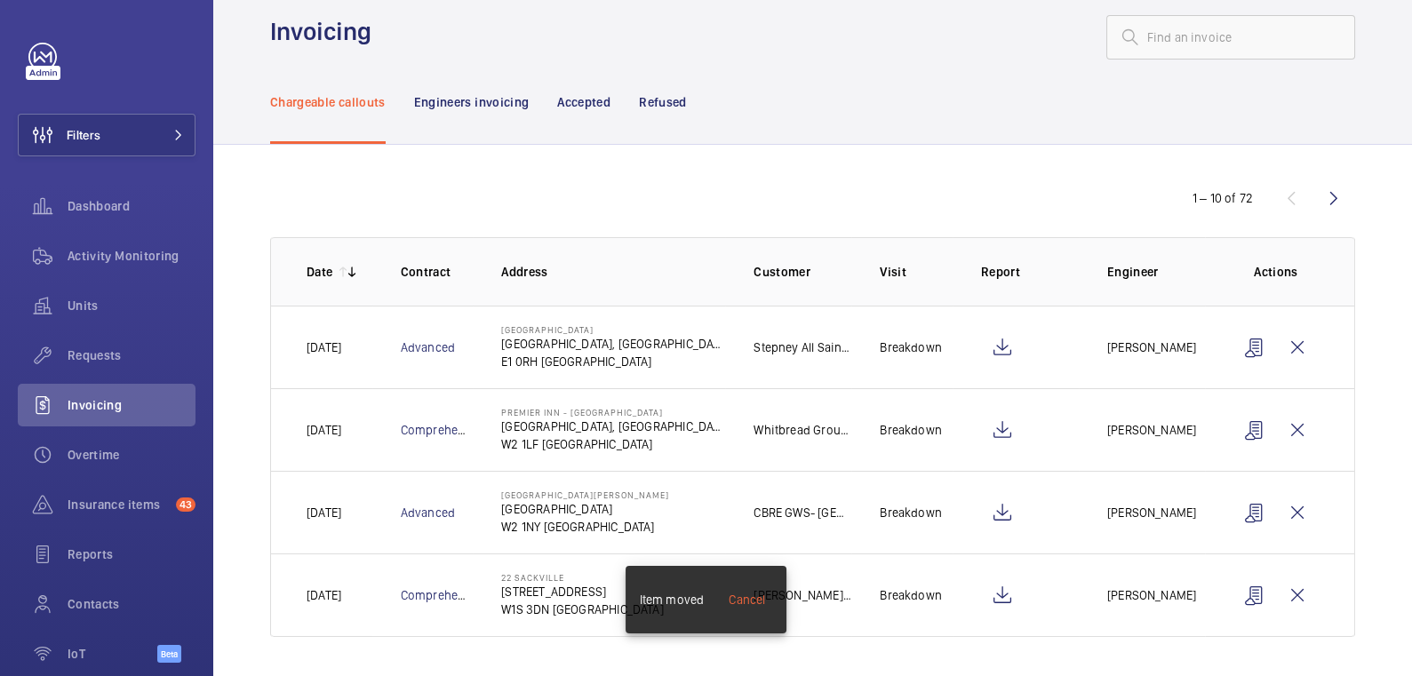
scroll to position [0, 0]
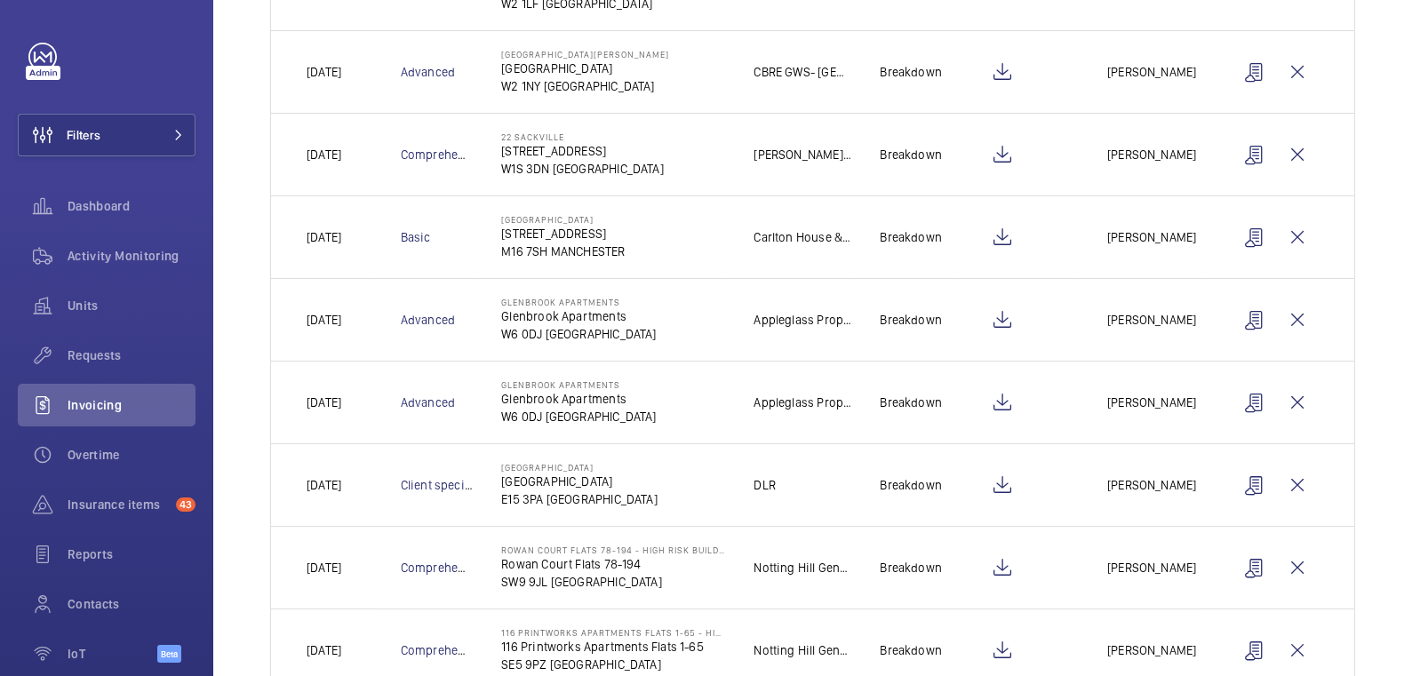
scroll to position [469, 0]
click at [1305, 476] on wm-front-icon-button at bounding box center [1297, 484] width 43 height 43
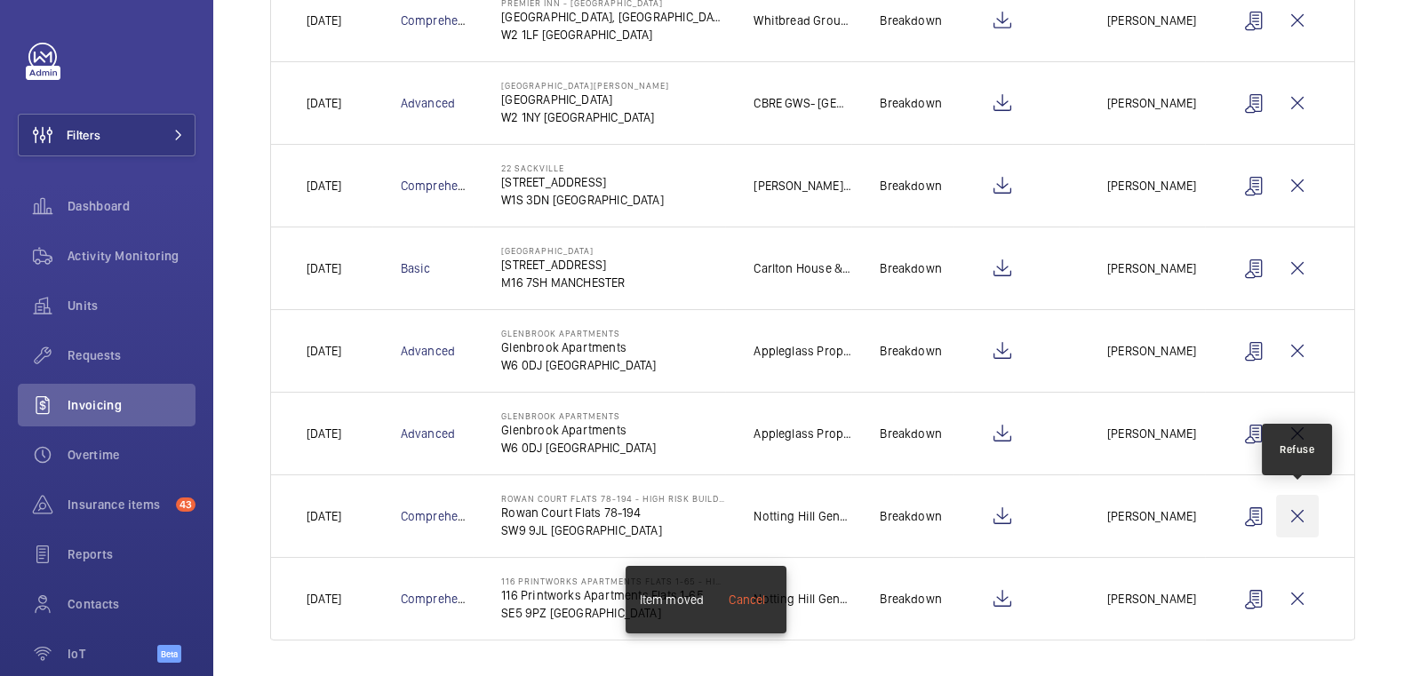
click at [1305, 517] on wm-front-icon-button at bounding box center [1297, 516] width 43 height 43
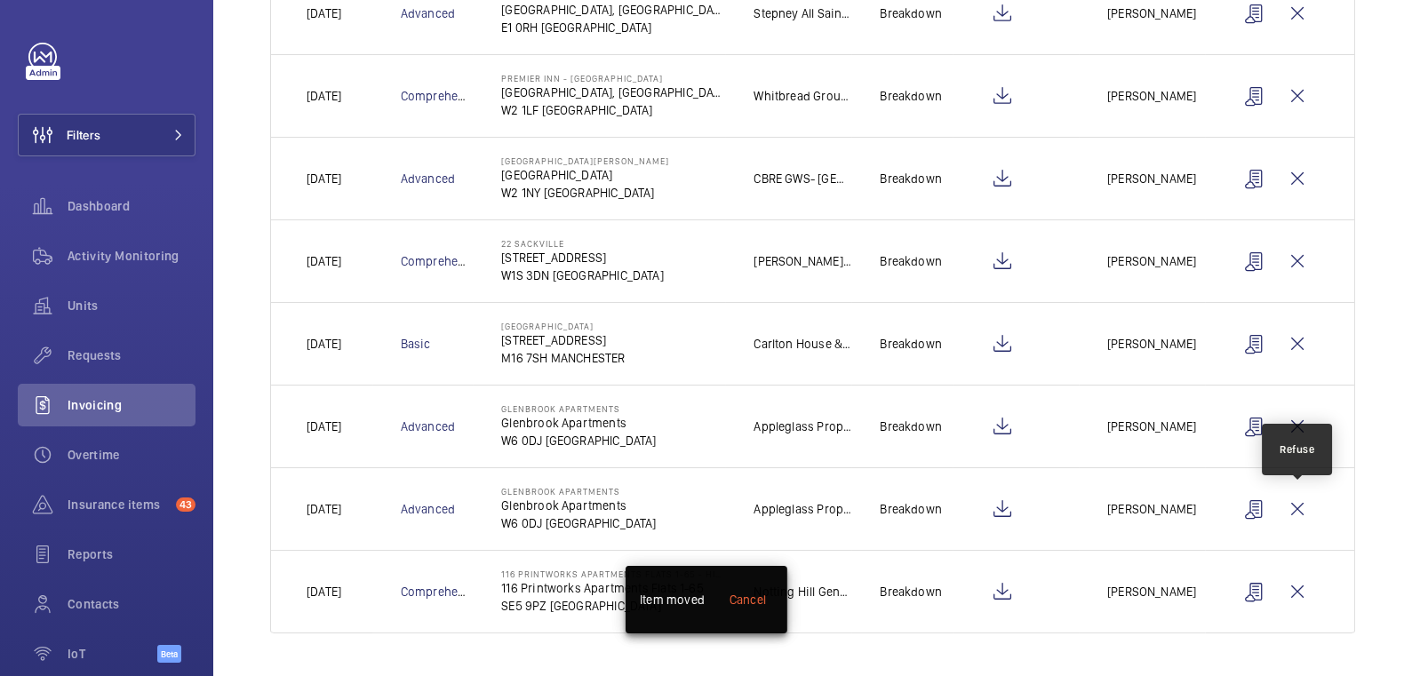
scroll to position [356, 0]
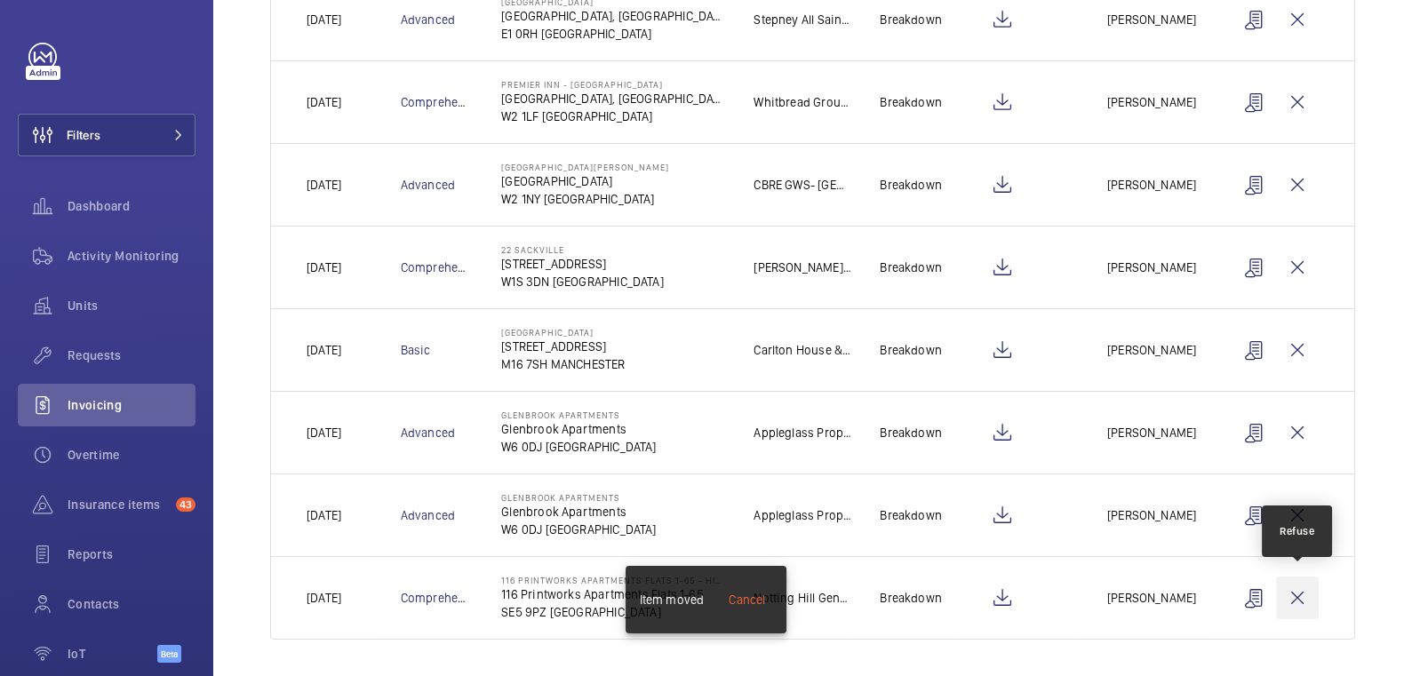
click at [1300, 595] on wm-front-icon-button at bounding box center [1297, 598] width 43 height 43
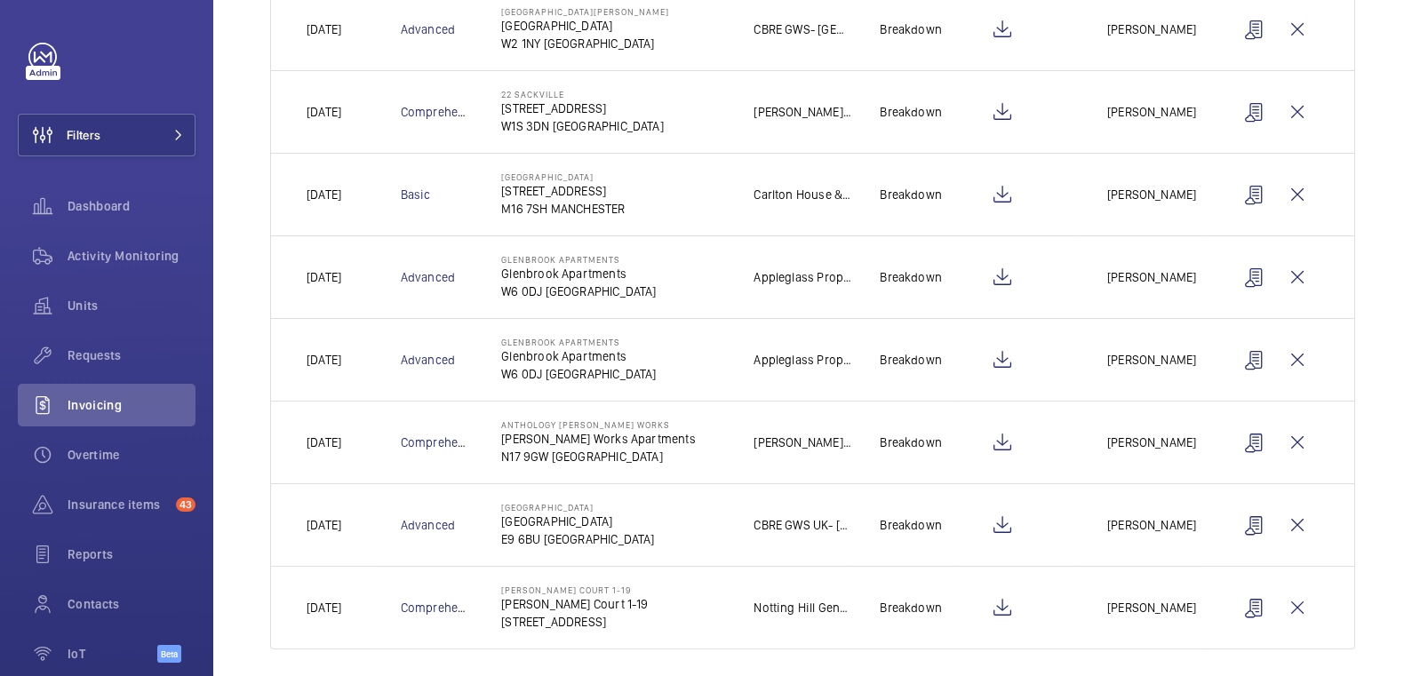
scroll to position [519, 0]
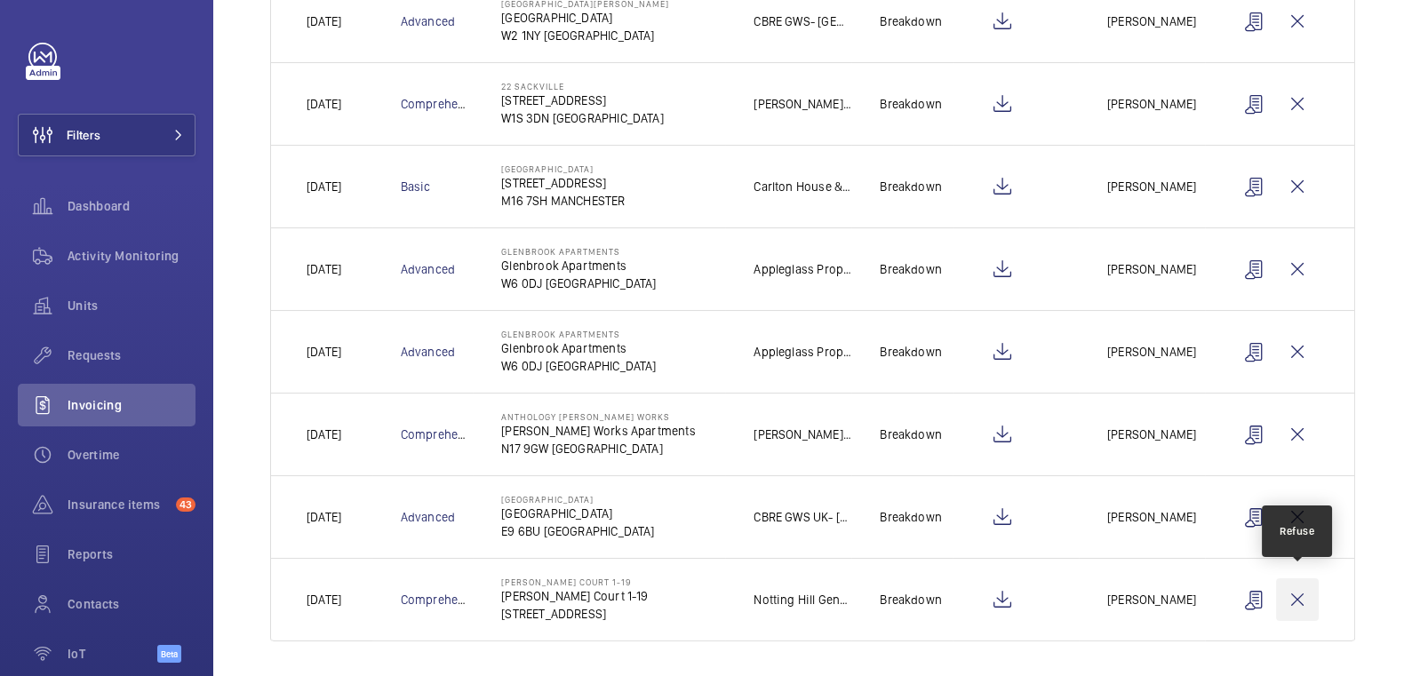
click at [1290, 587] on wm-front-icon-button at bounding box center [1297, 600] width 43 height 43
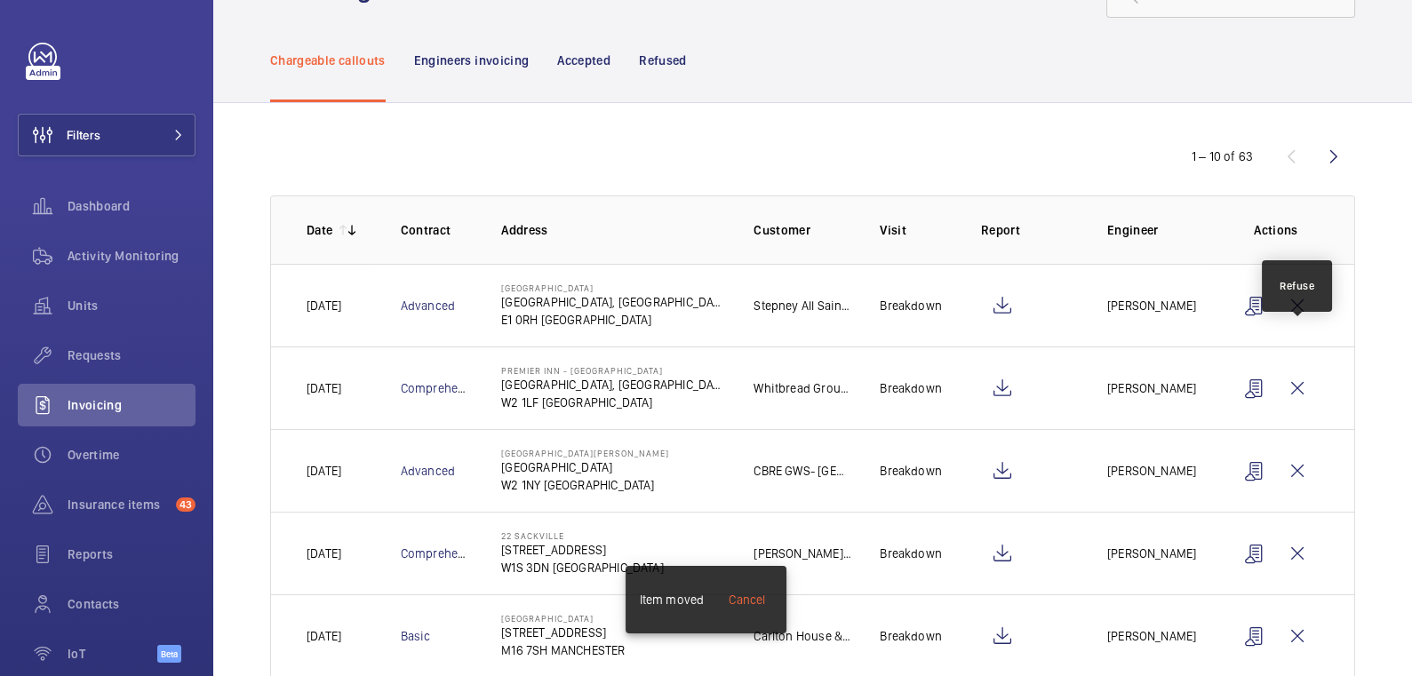
scroll to position [0, 0]
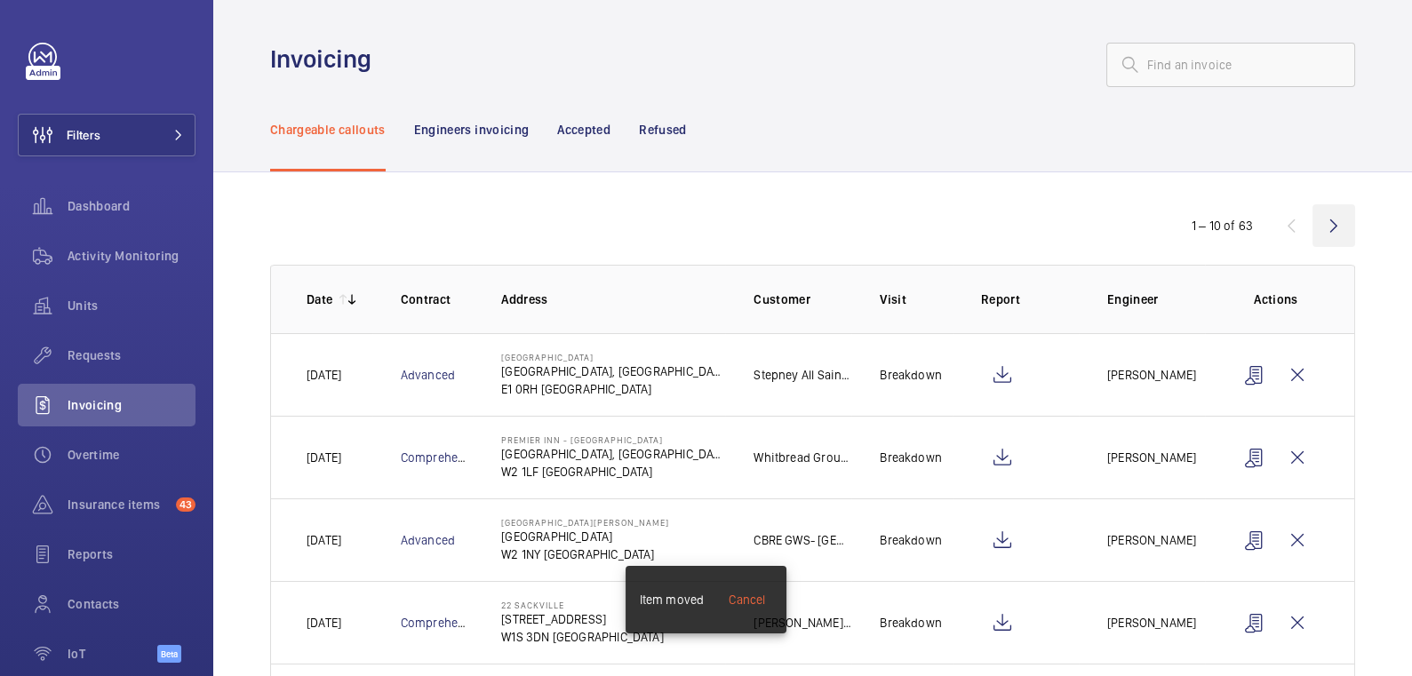
click at [1339, 222] on wm-front-icon-button at bounding box center [1334, 225] width 43 height 43
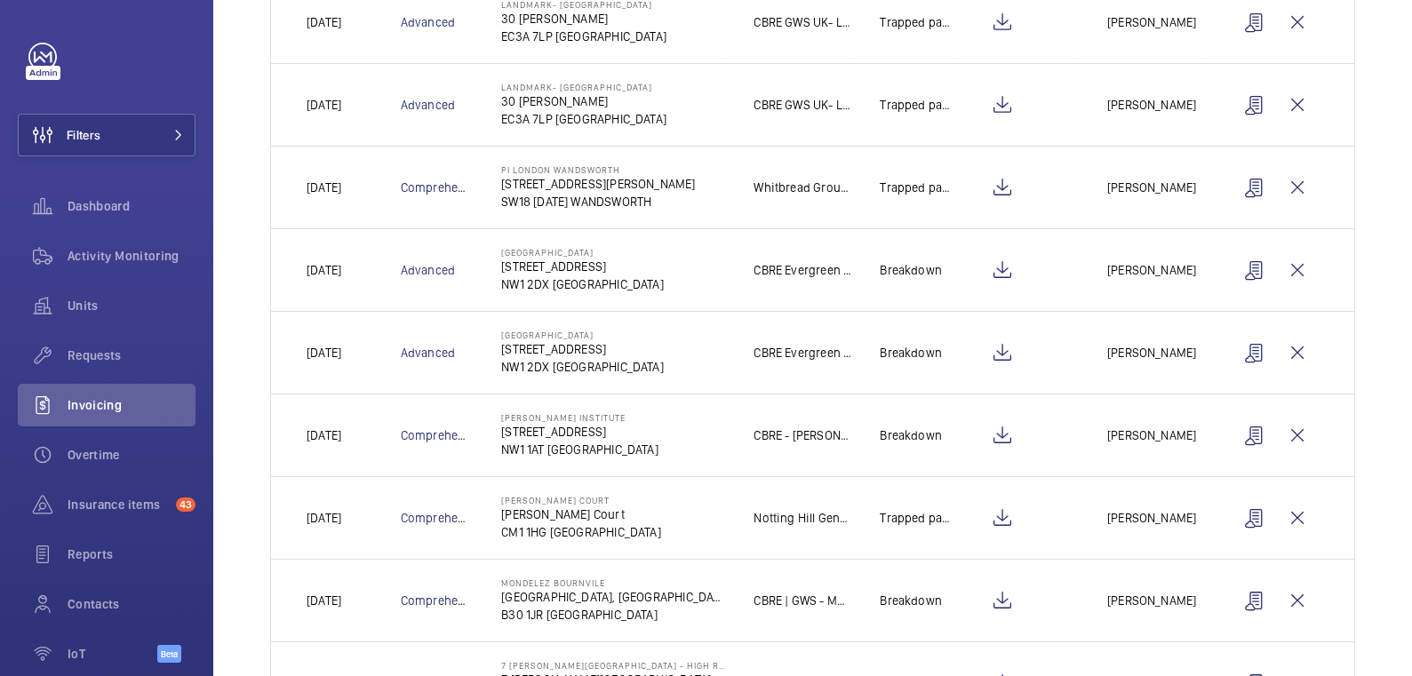
scroll to position [362, 0]
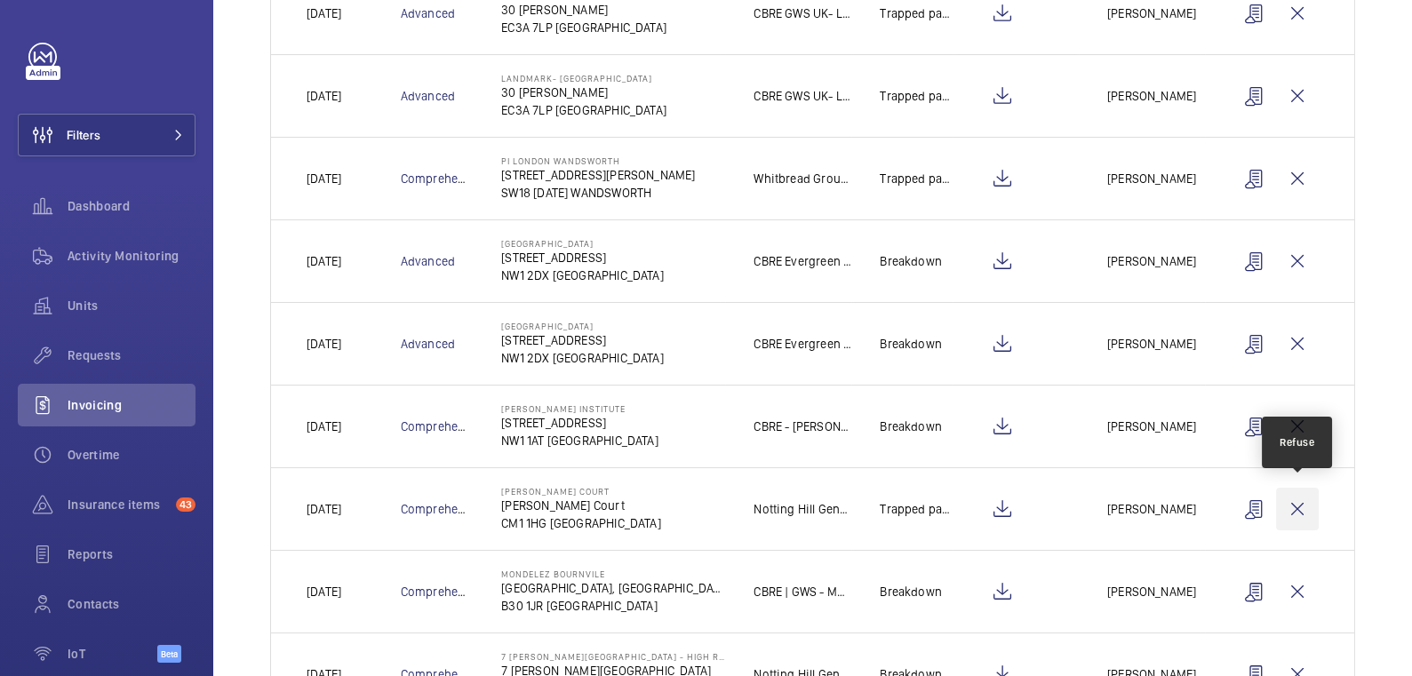
click at [1293, 501] on wm-front-icon-button at bounding box center [1297, 509] width 43 height 43
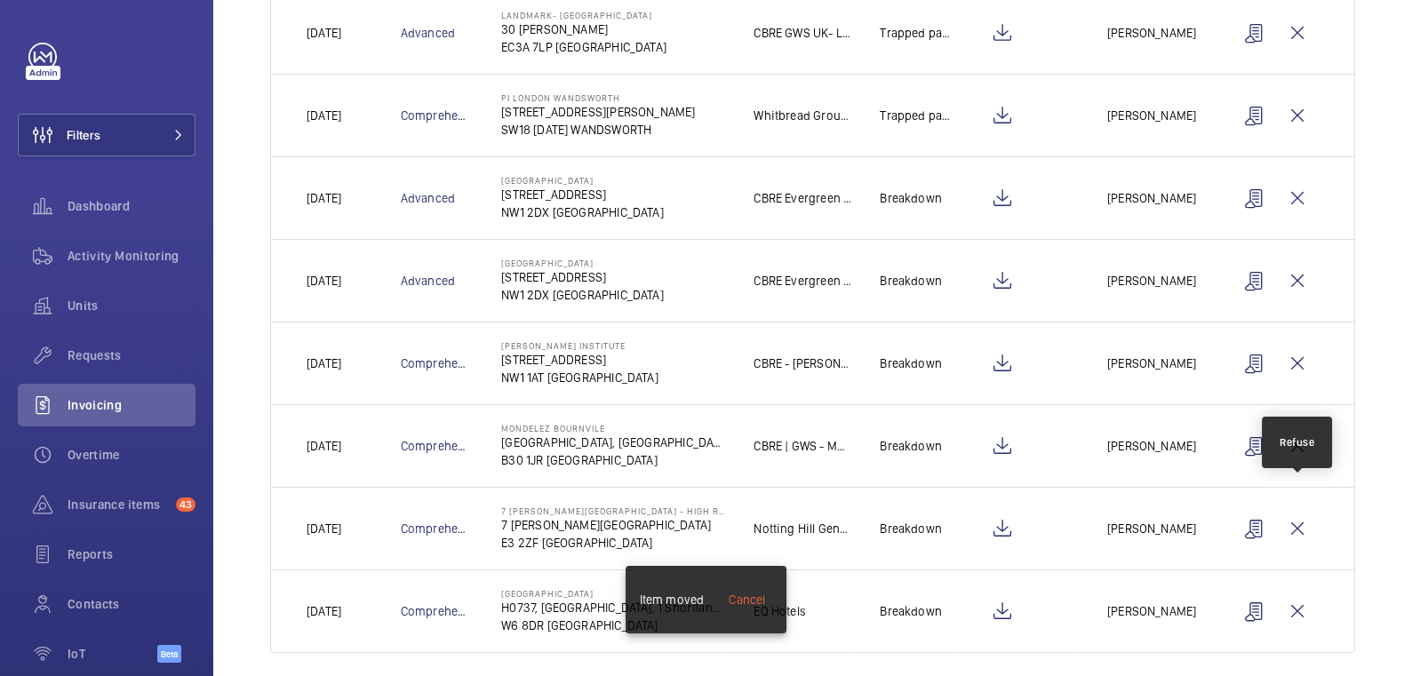
scroll to position [437, 0]
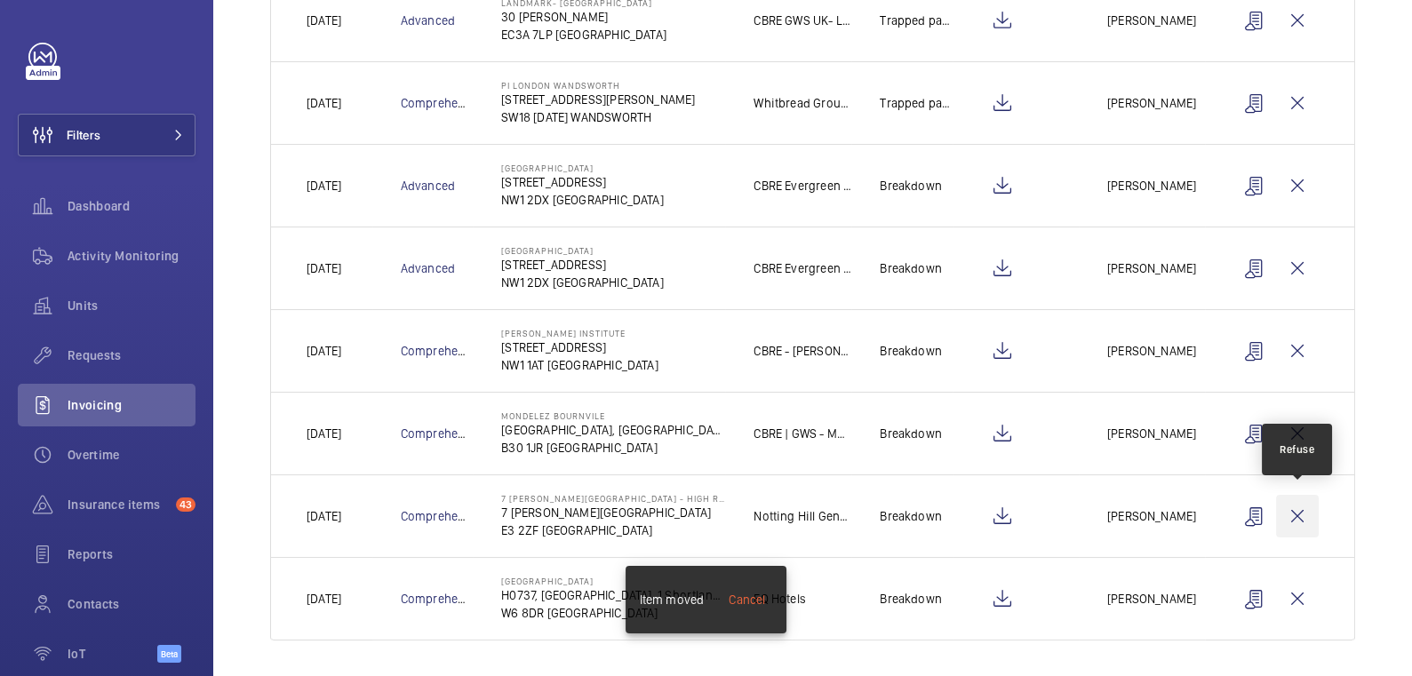
click at [1305, 513] on wm-front-icon-button at bounding box center [1297, 516] width 43 height 43
click at [1300, 508] on wm-front-icon-button at bounding box center [1297, 515] width 43 height 43
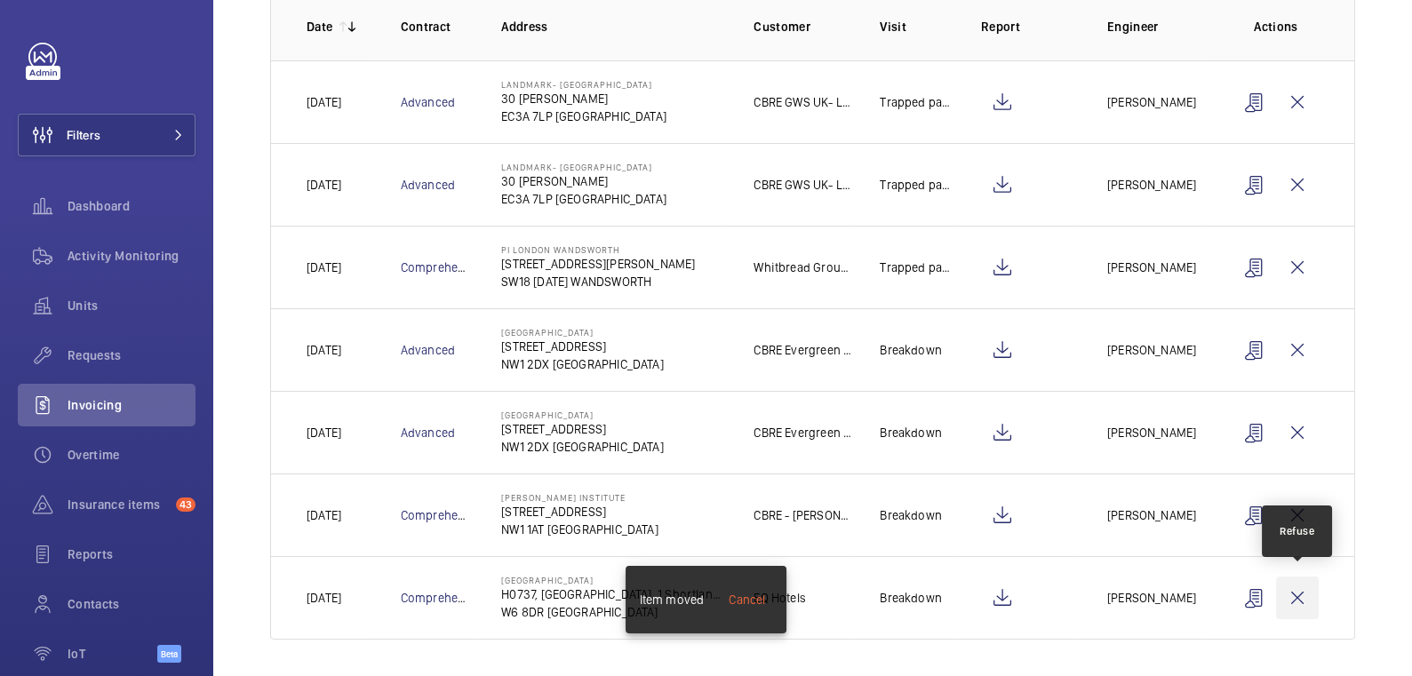
click at [1301, 596] on wm-front-icon-button at bounding box center [1297, 598] width 43 height 43
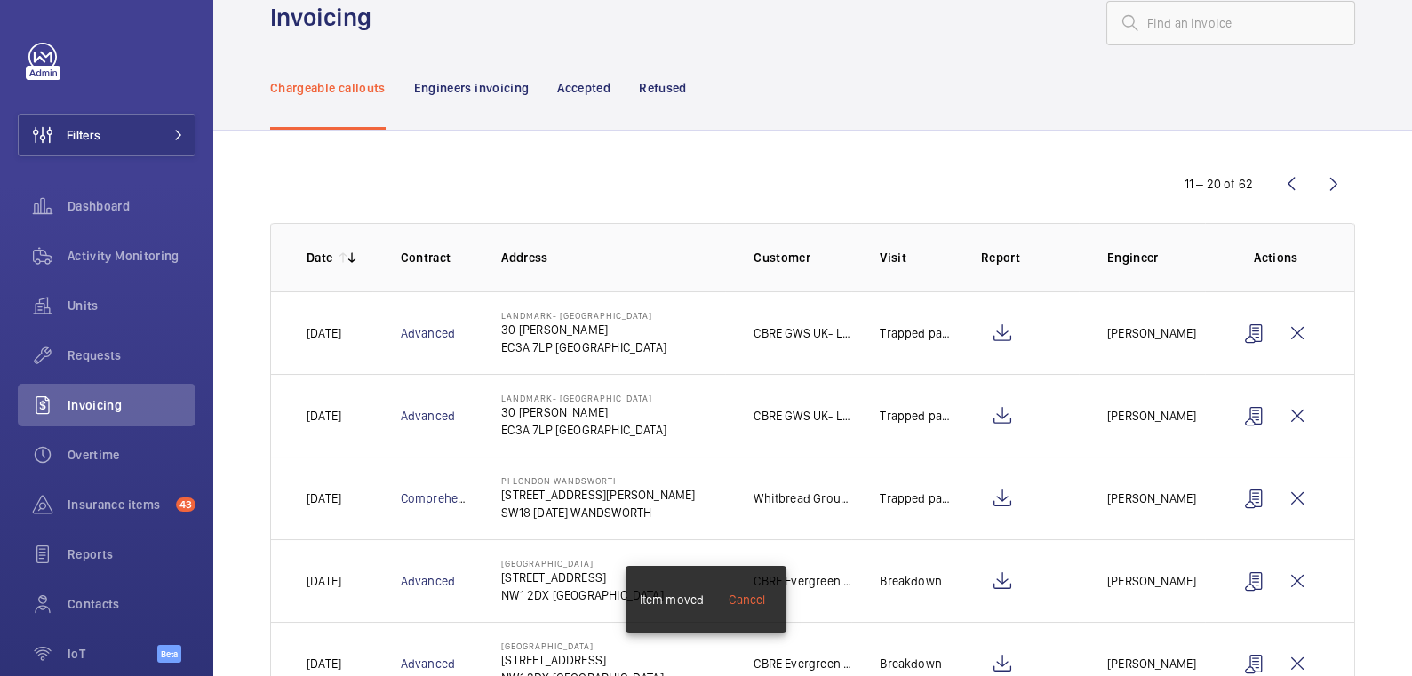
scroll to position [27, 0]
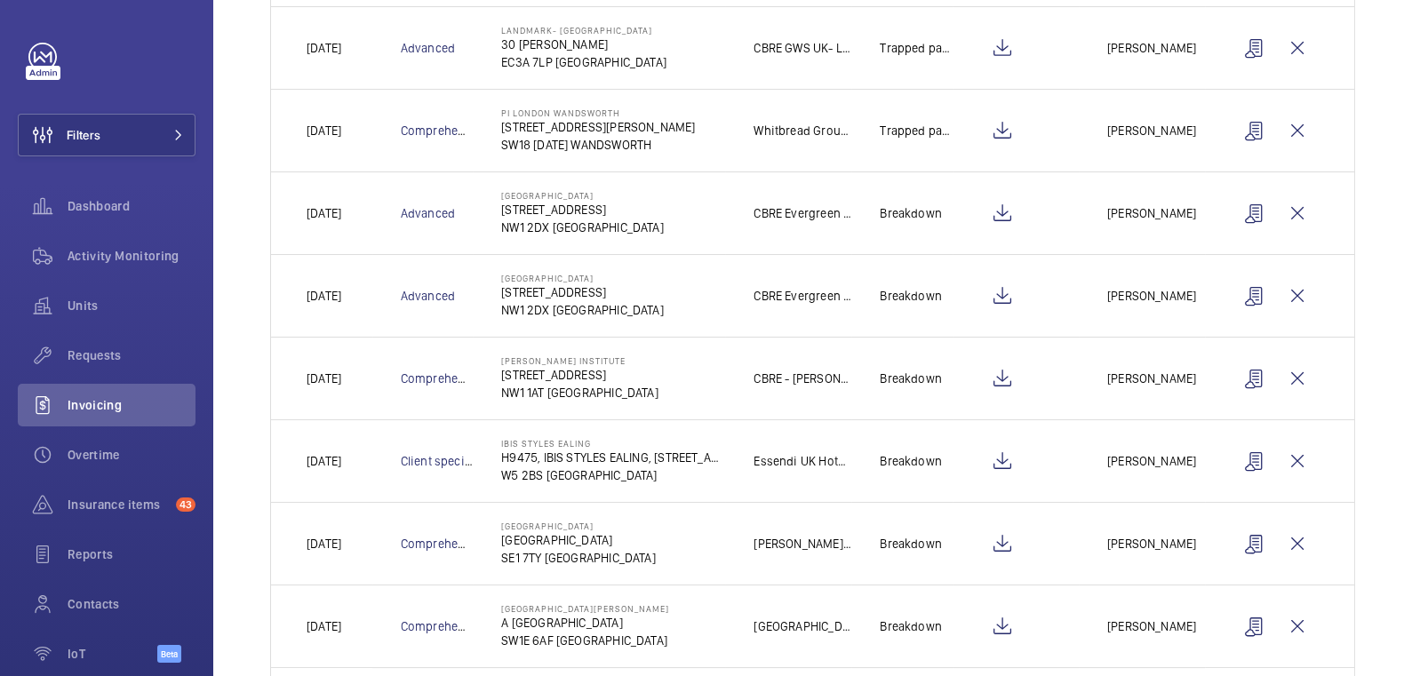
scroll to position [434, 0]
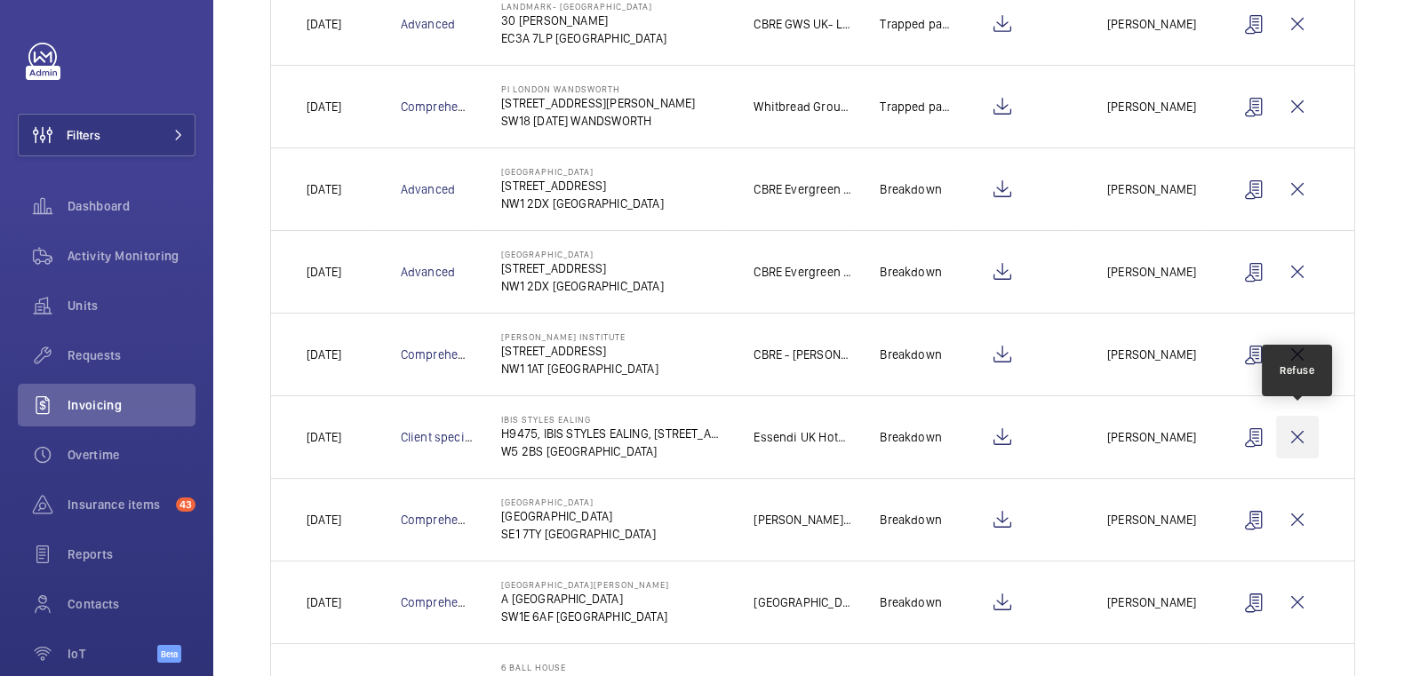
click at [1295, 435] on wm-front-icon-button at bounding box center [1297, 437] width 43 height 43
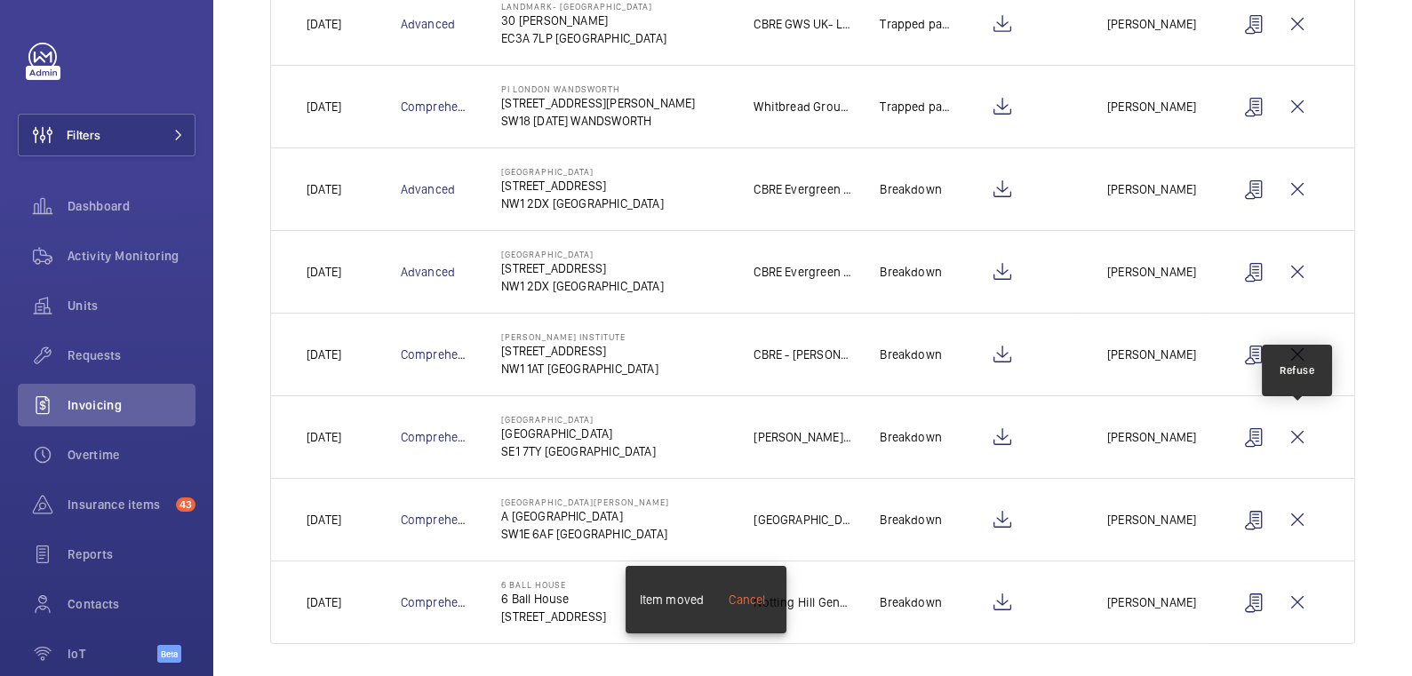
scroll to position [437, 0]
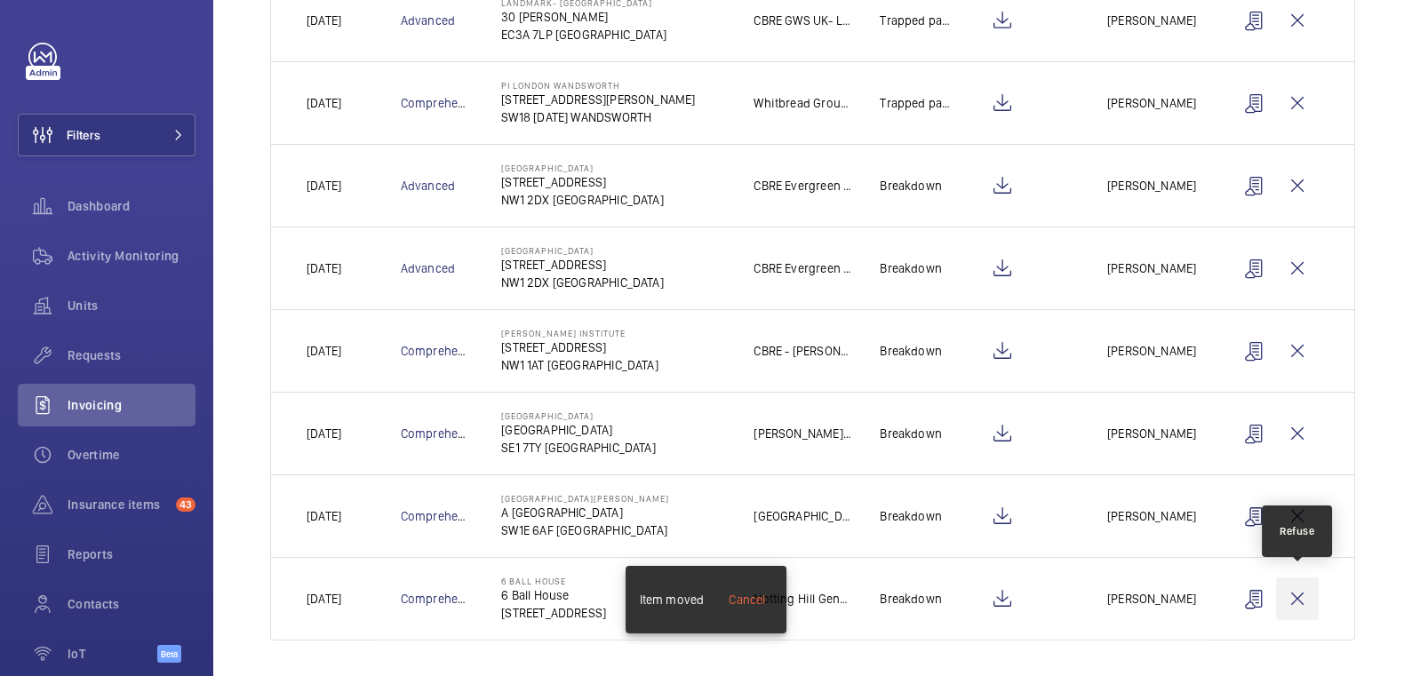
click at [1305, 595] on wm-front-icon-button at bounding box center [1297, 599] width 43 height 43
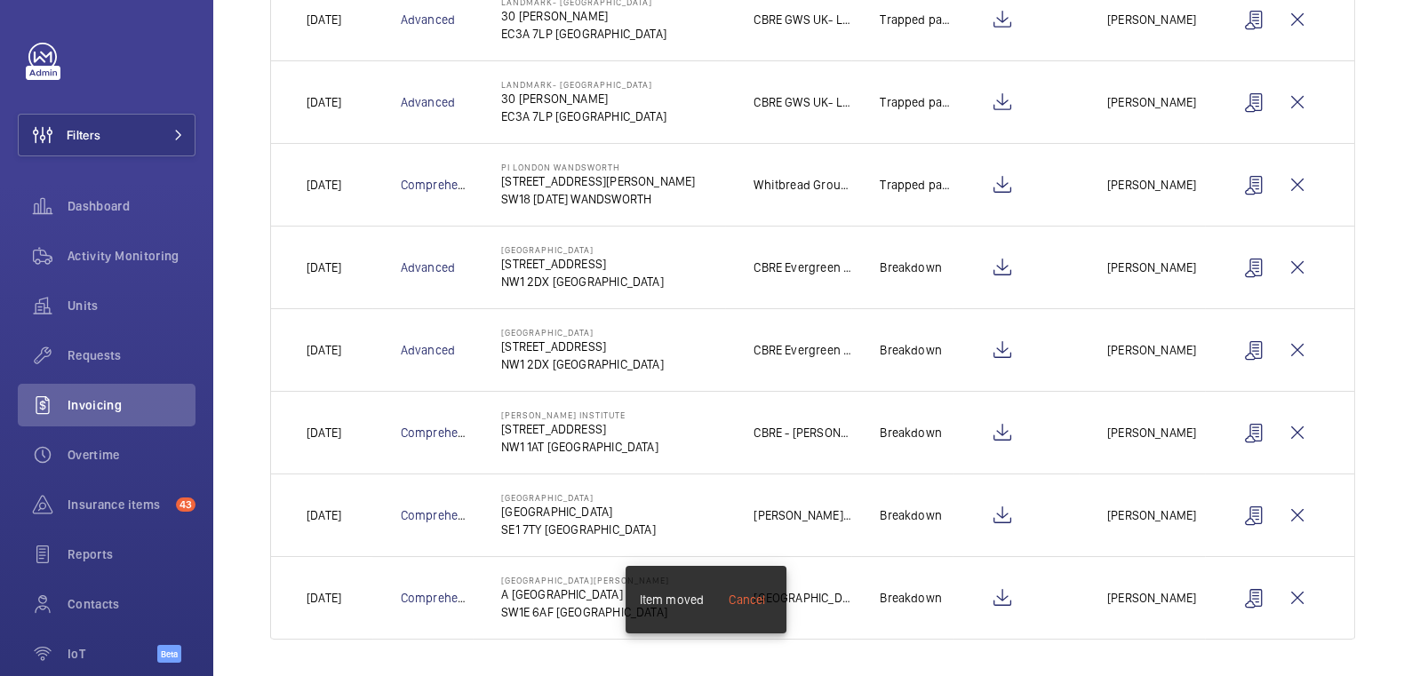
scroll to position [0, 0]
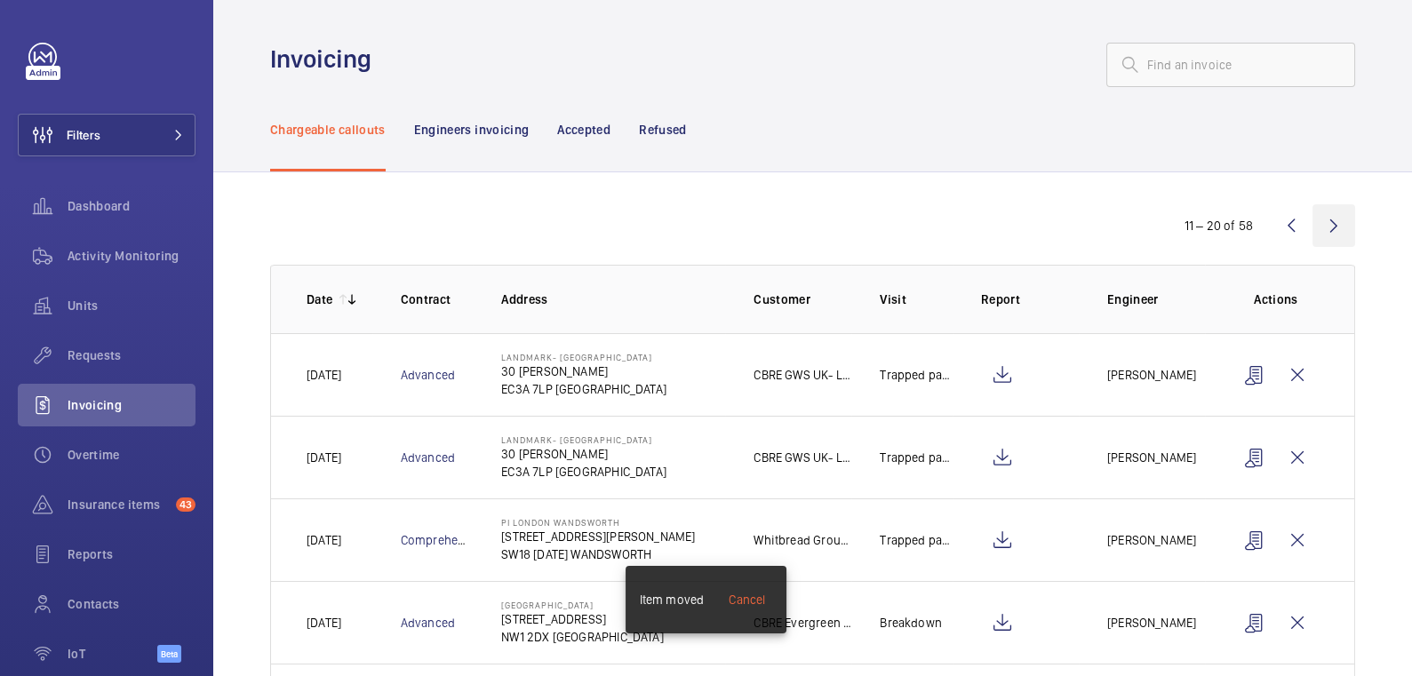
click at [1336, 232] on wm-front-icon-button at bounding box center [1334, 225] width 43 height 43
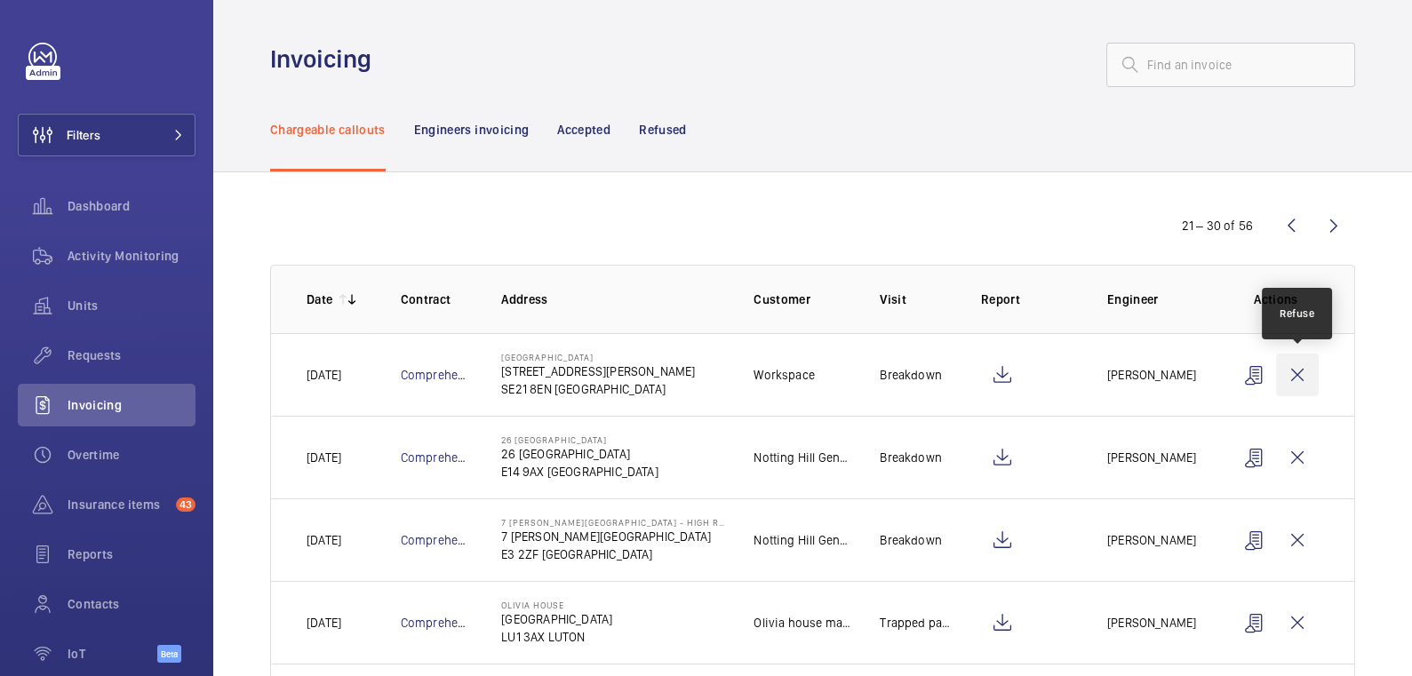
click at [1299, 373] on wm-front-icon-button at bounding box center [1297, 375] width 43 height 43
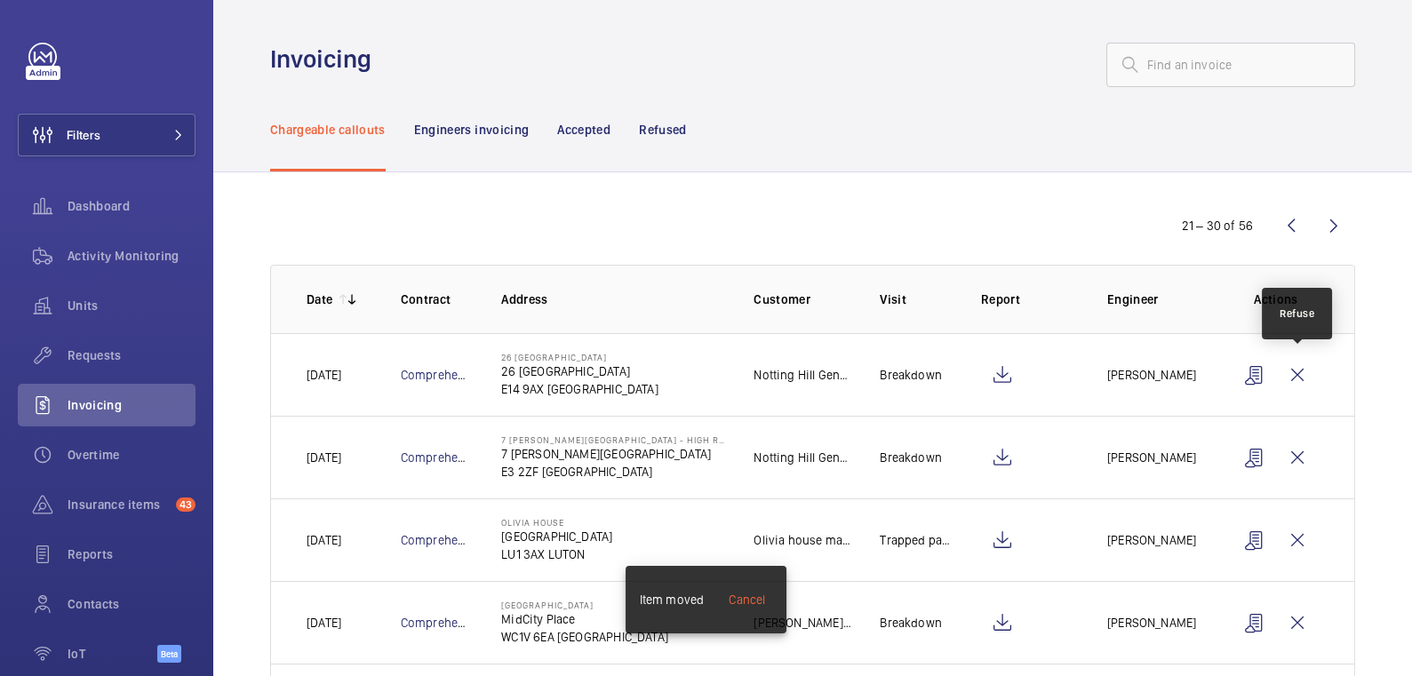
click at [1299, 373] on wm-front-icon-button at bounding box center [1297, 375] width 43 height 43
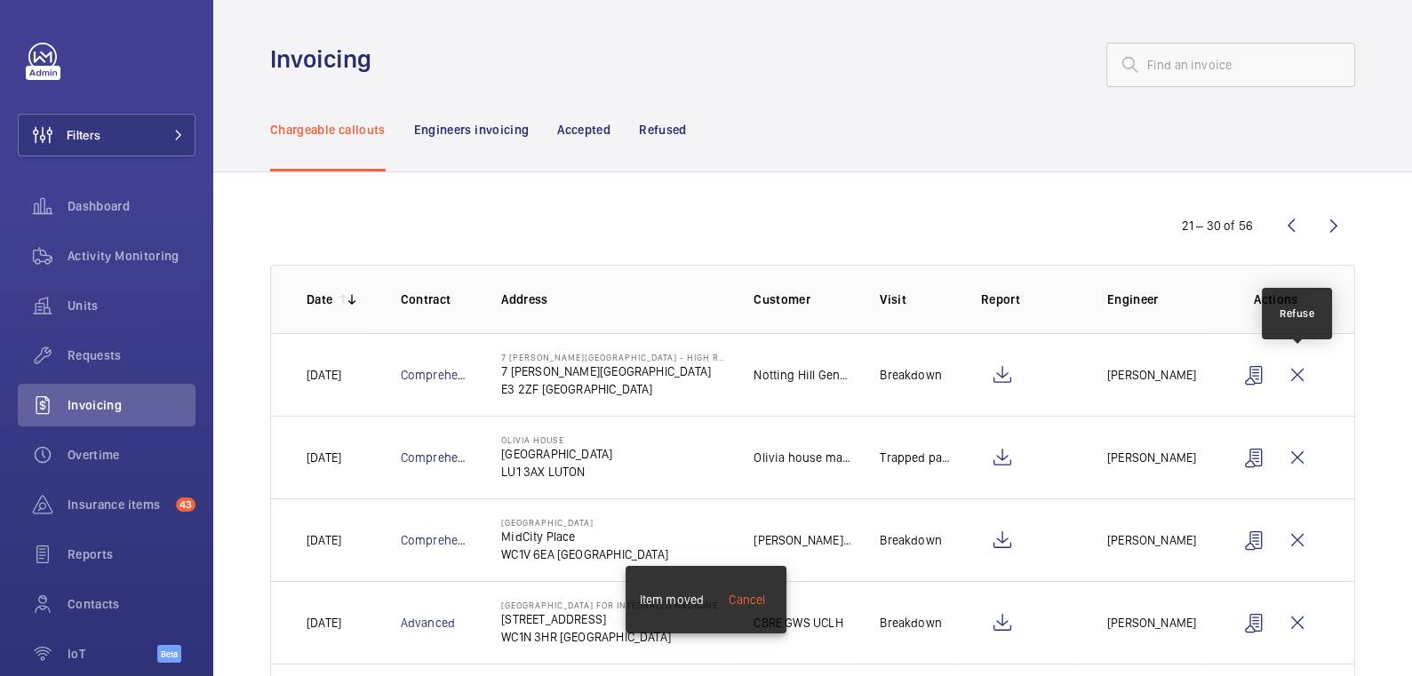
click at [1299, 373] on wm-front-icon-button at bounding box center [1297, 375] width 43 height 43
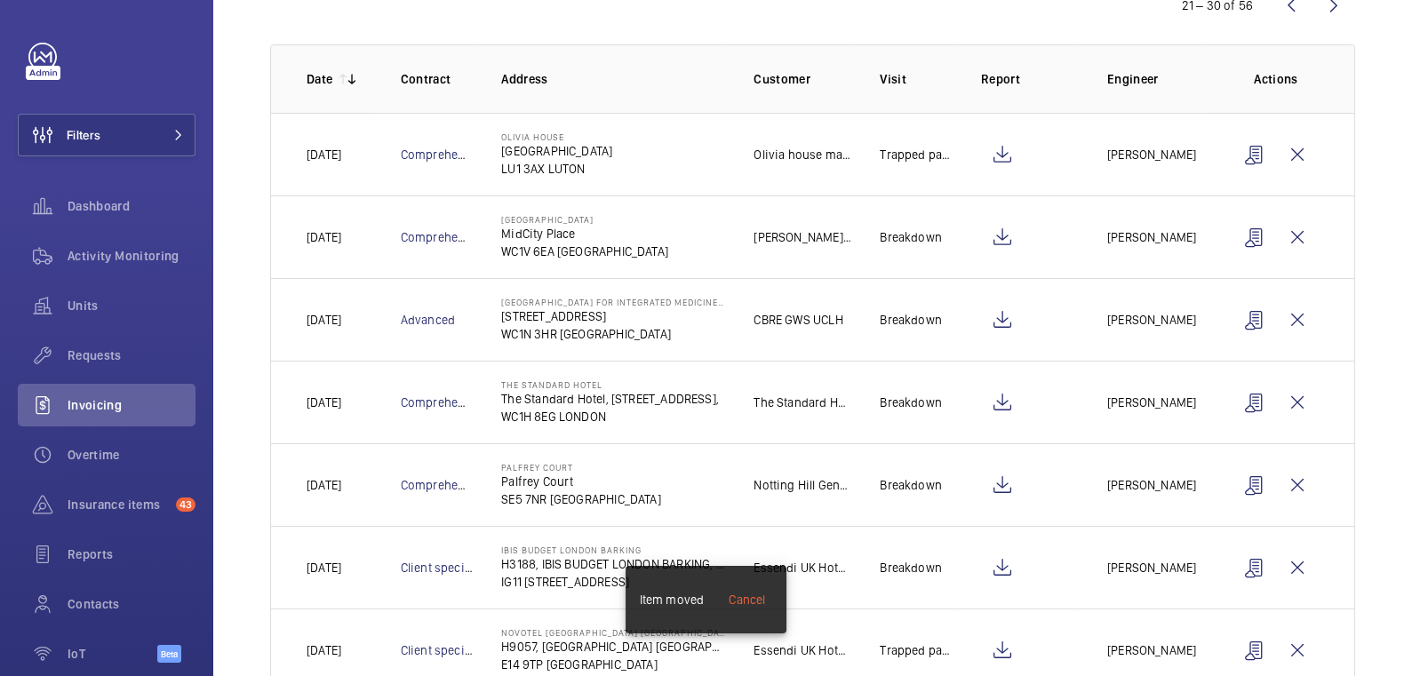
scroll to position [232, 0]
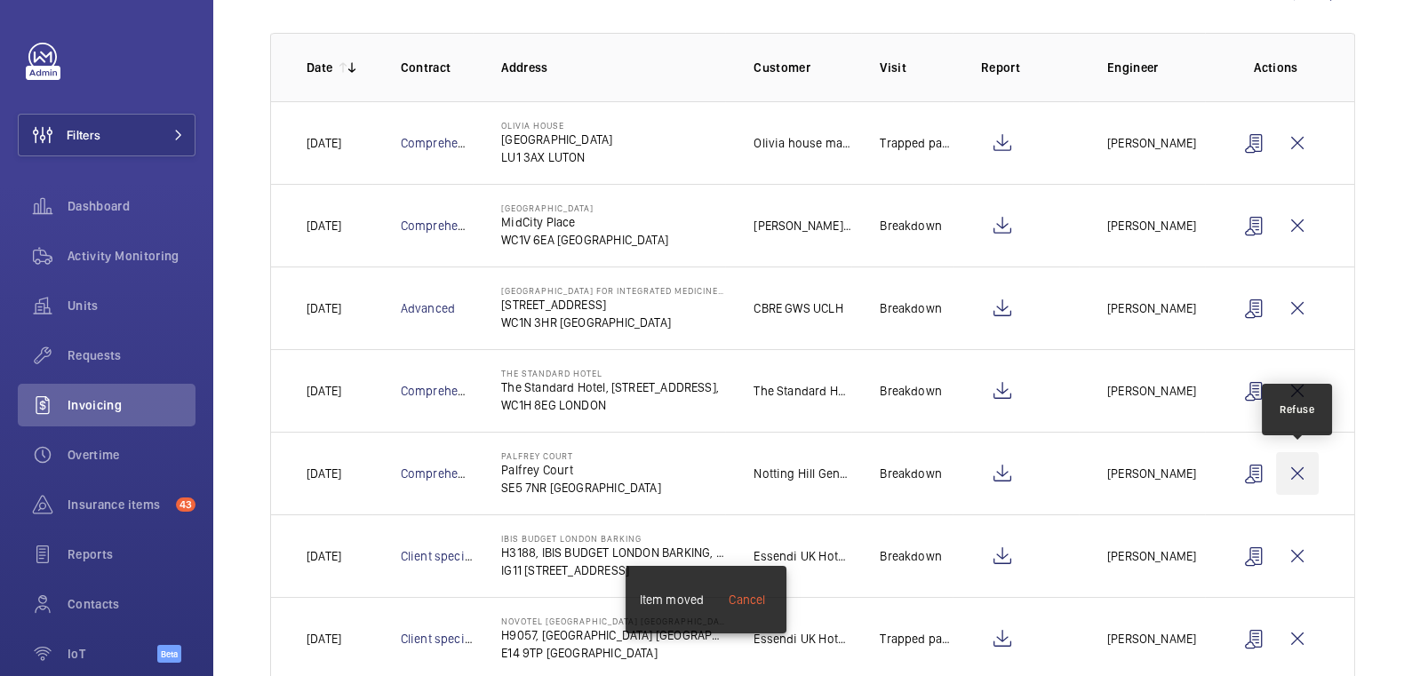
click at [1311, 477] on wm-front-icon-button at bounding box center [1297, 473] width 43 height 43
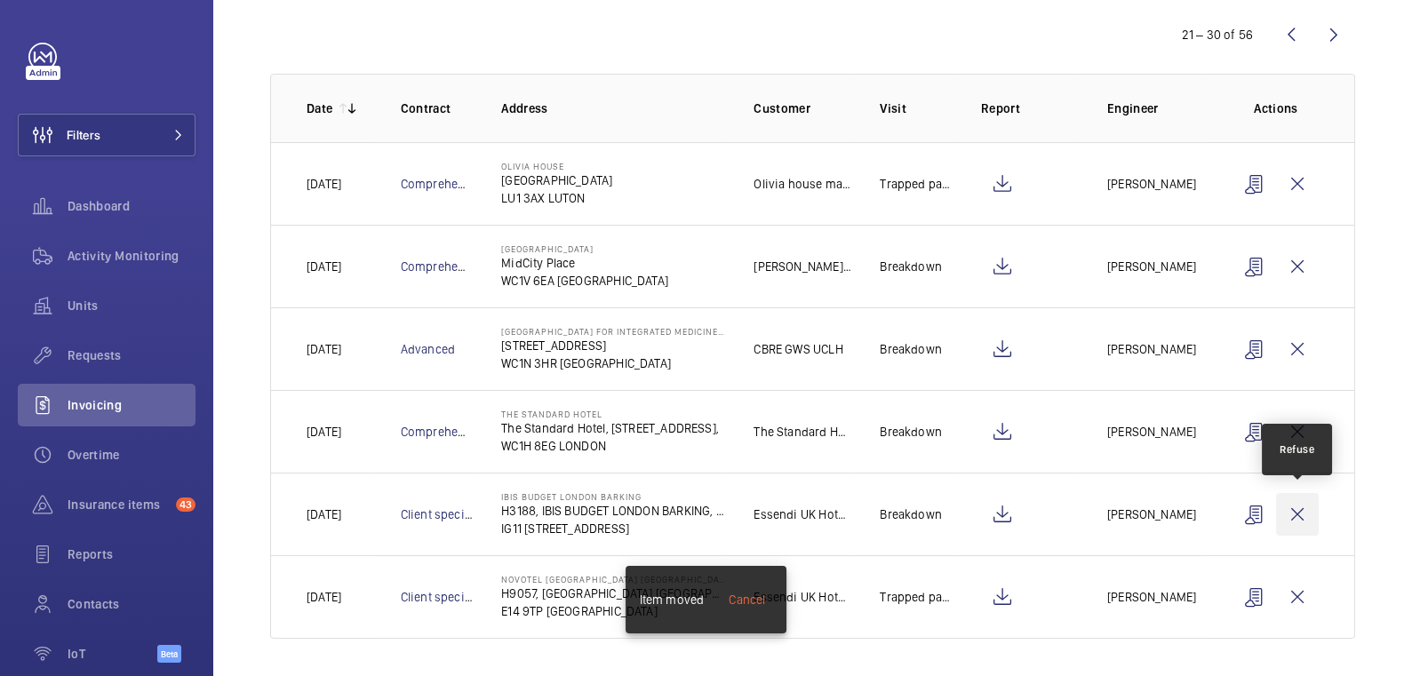
click at [1306, 516] on wm-front-icon-button at bounding box center [1297, 514] width 43 height 43
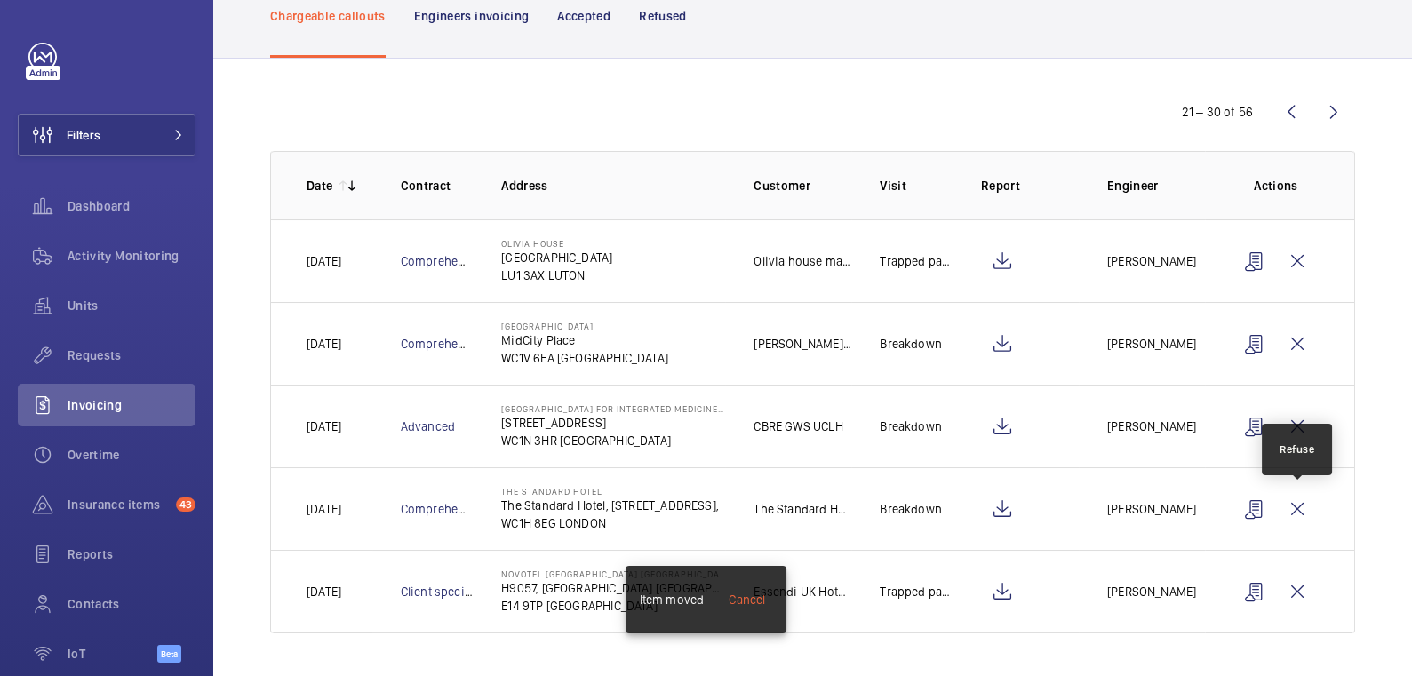
scroll to position [109, 0]
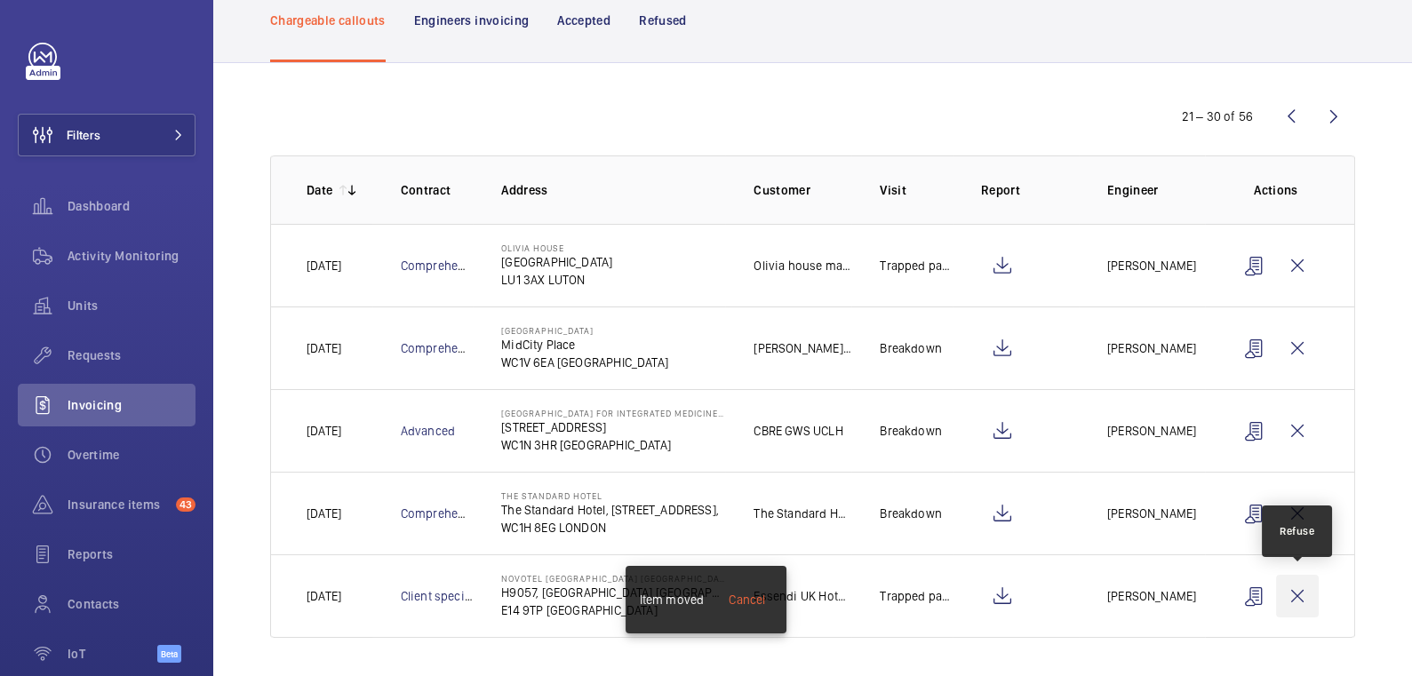
click at [1300, 599] on wm-front-icon-button at bounding box center [1297, 596] width 43 height 43
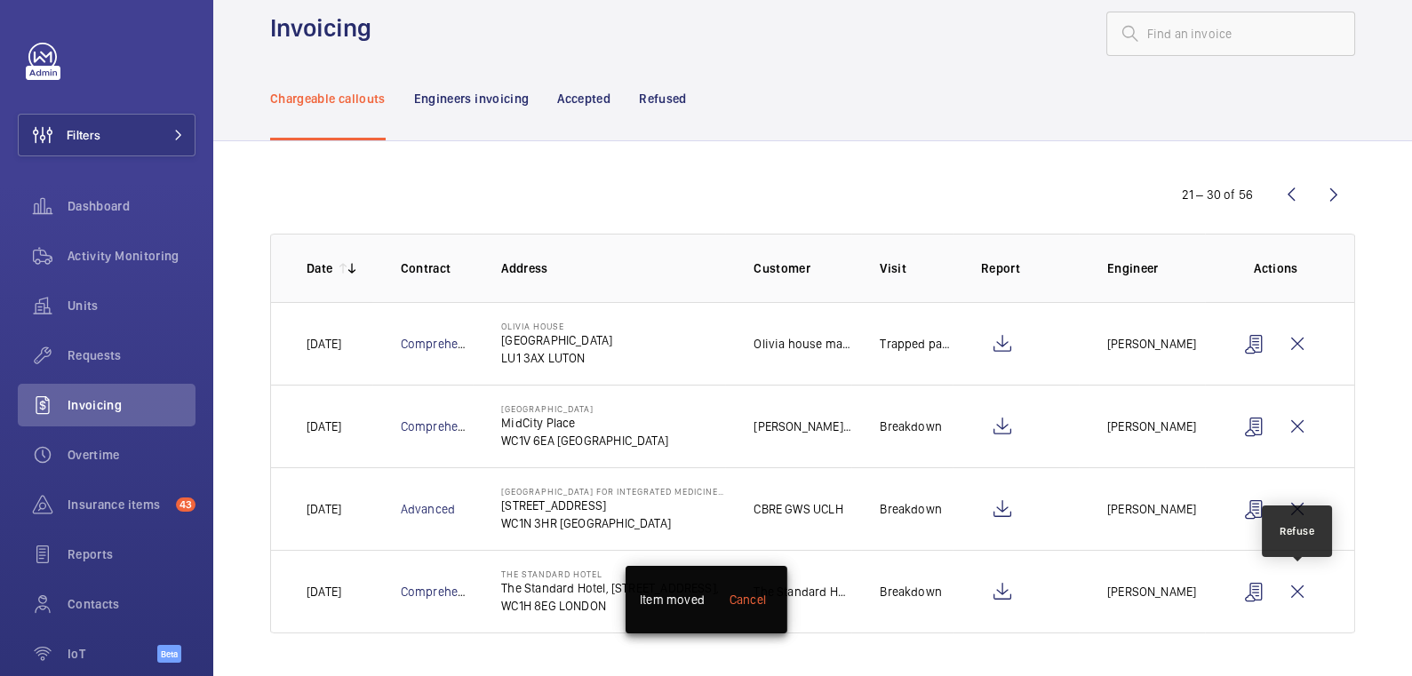
scroll to position [28, 0]
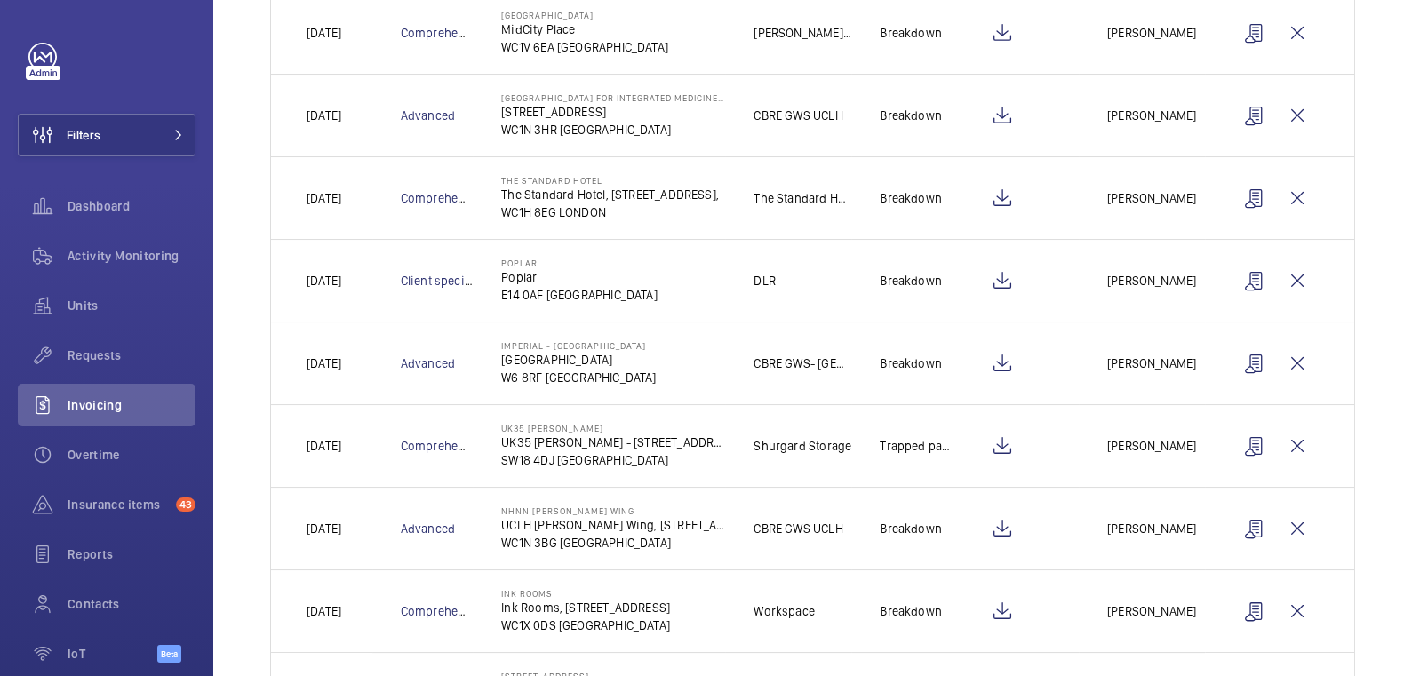
scroll to position [436, 0]
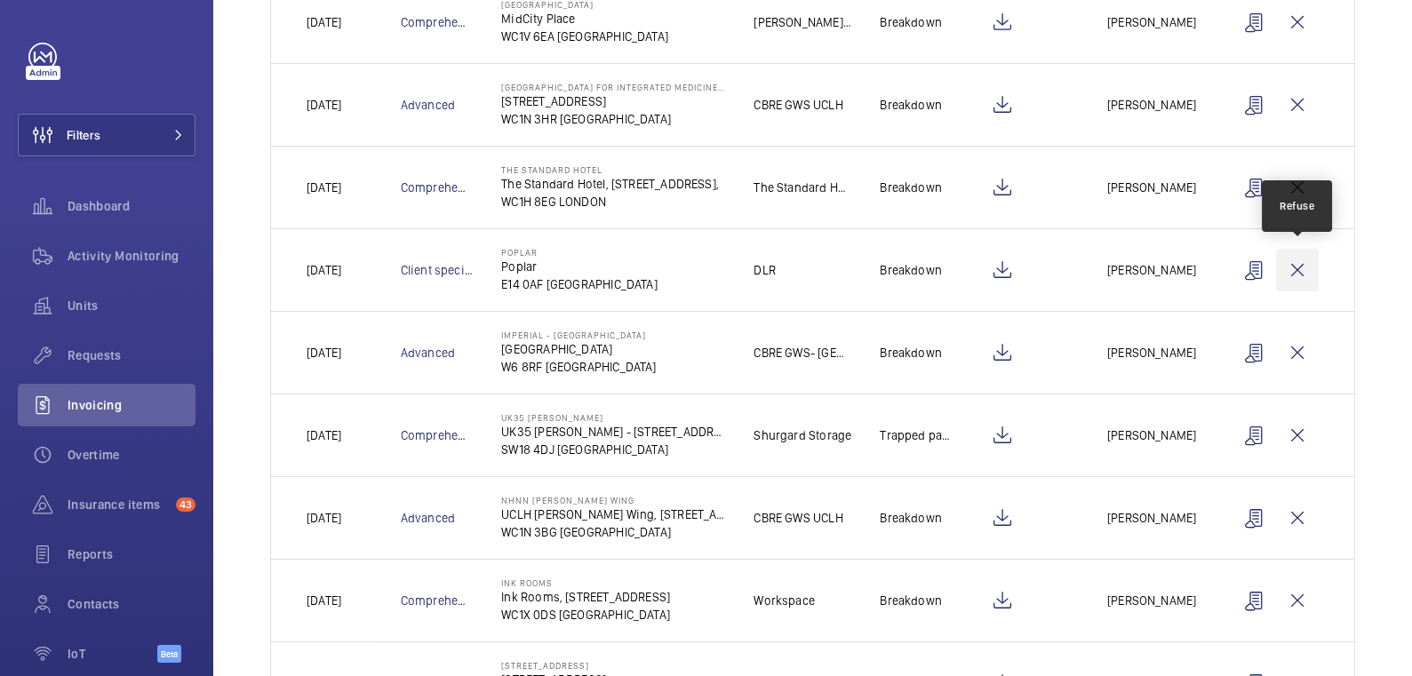
click at [1304, 273] on wm-front-icon-button at bounding box center [1297, 270] width 43 height 43
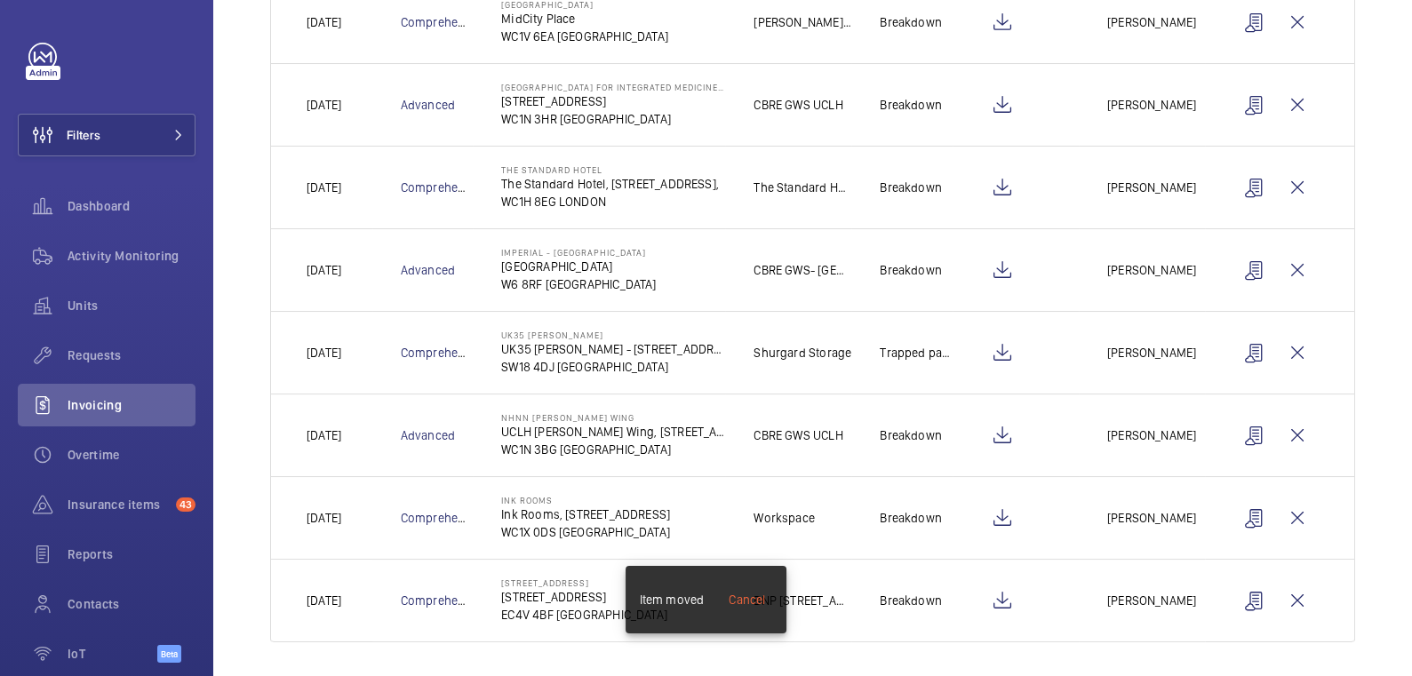
scroll to position [437, 0]
click at [1303, 509] on wm-front-icon-button at bounding box center [1297, 516] width 43 height 43
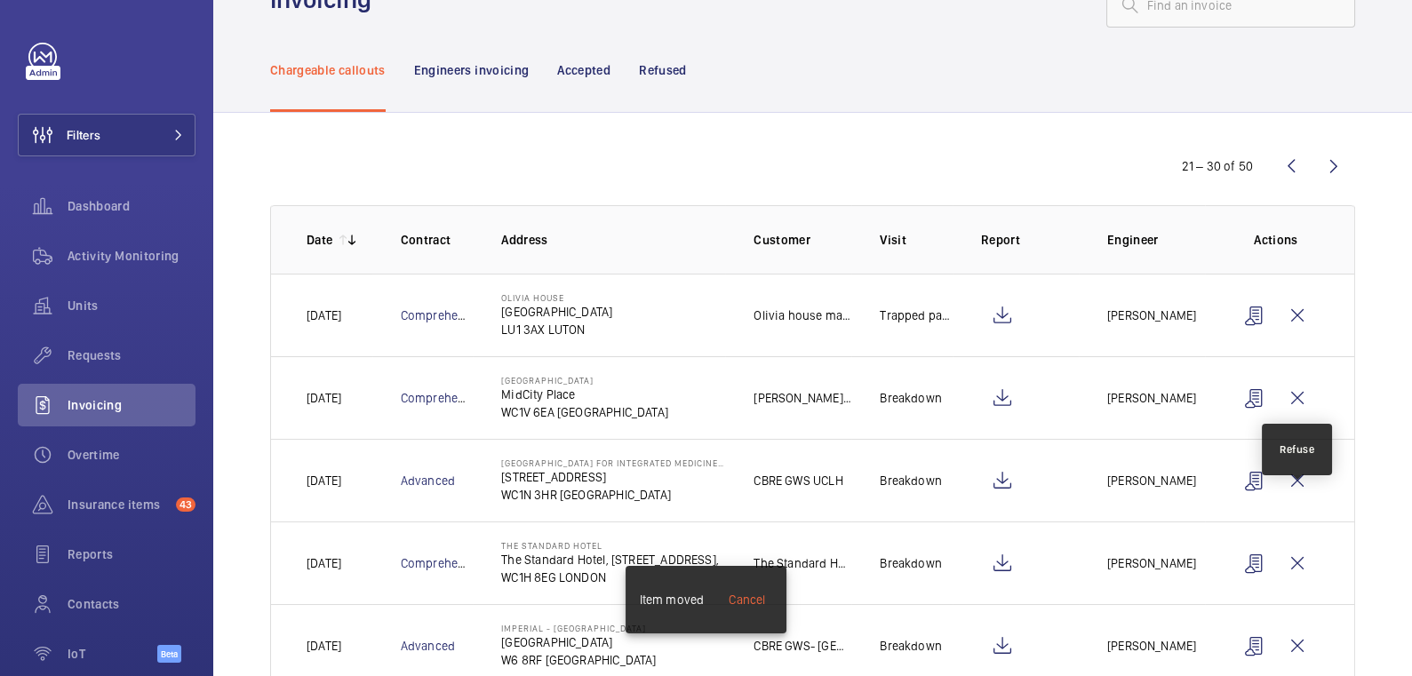
scroll to position [0, 0]
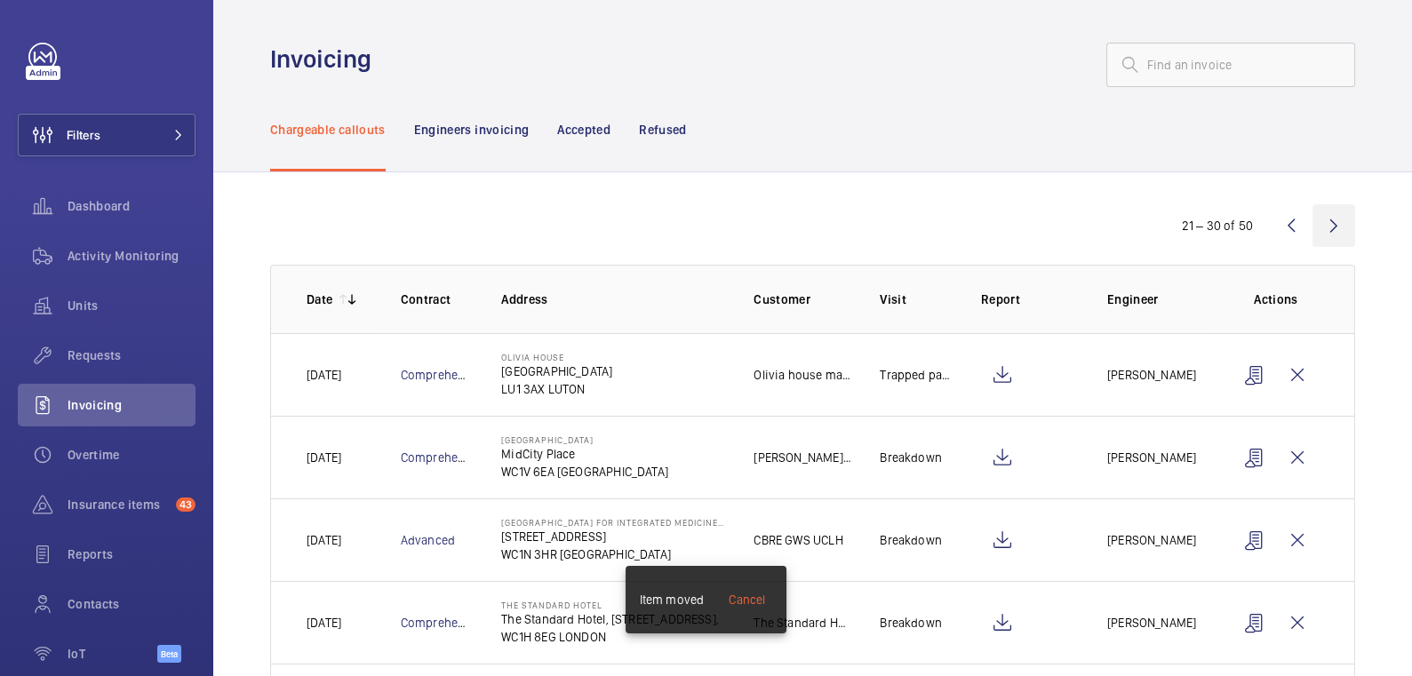
click at [1337, 230] on wm-front-icon-button at bounding box center [1334, 225] width 43 height 43
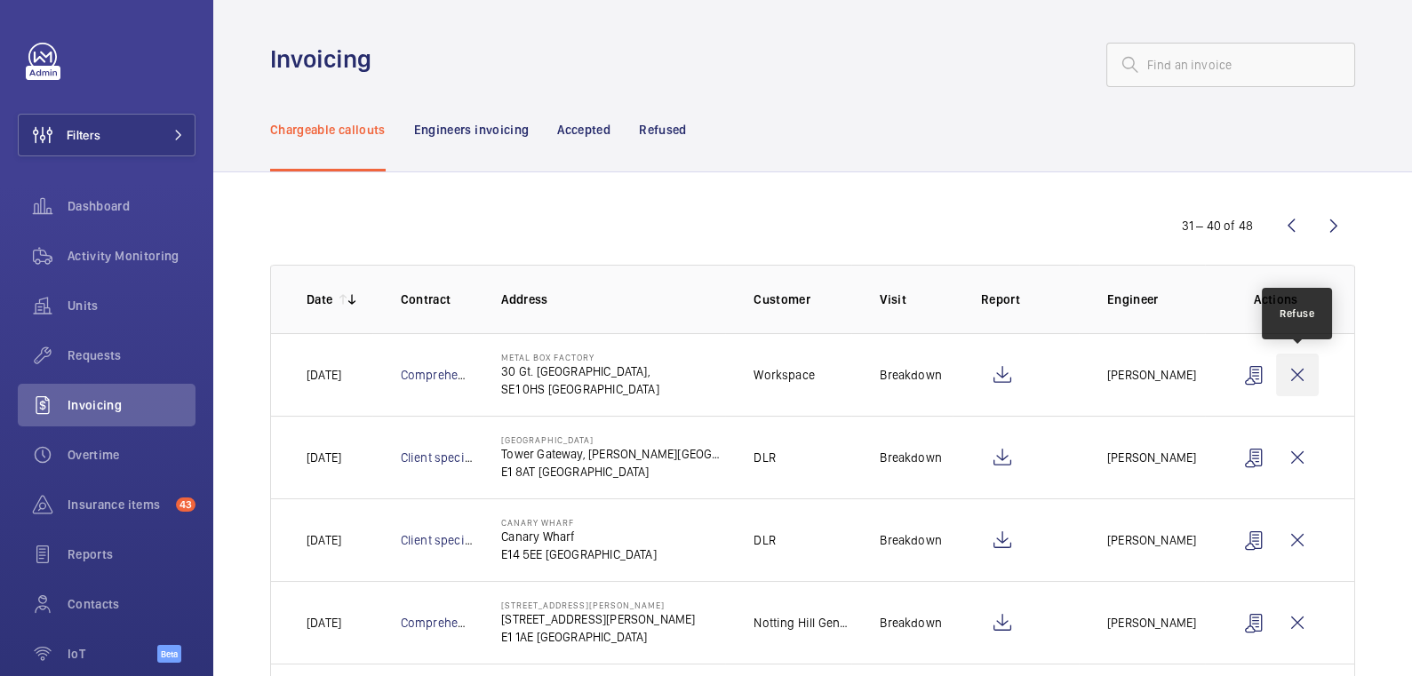
click at [1306, 375] on wm-front-icon-button at bounding box center [1297, 375] width 43 height 43
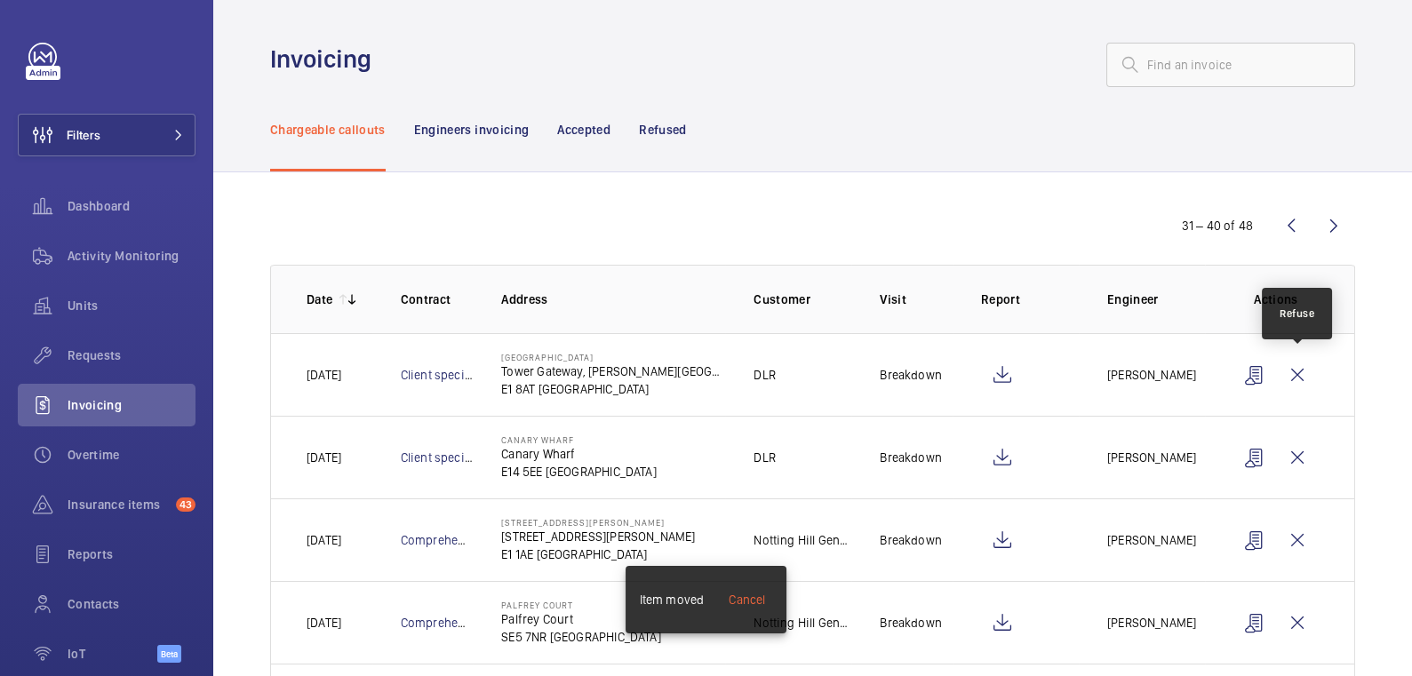
click at [1306, 375] on wm-front-icon-button at bounding box center [1297, 375] width 43 height 43
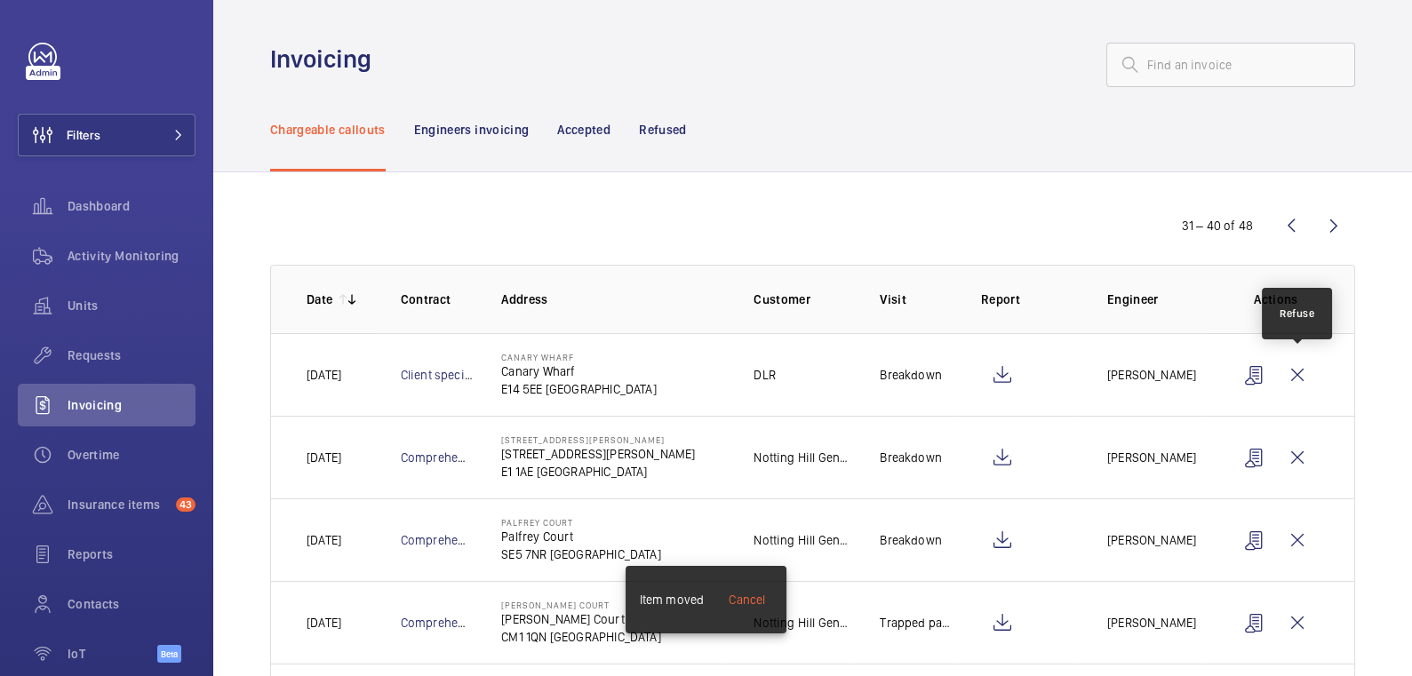
click at [1306, 375] on wm-front-icon-button at bounding box center [1297, 375] width 43 height 43
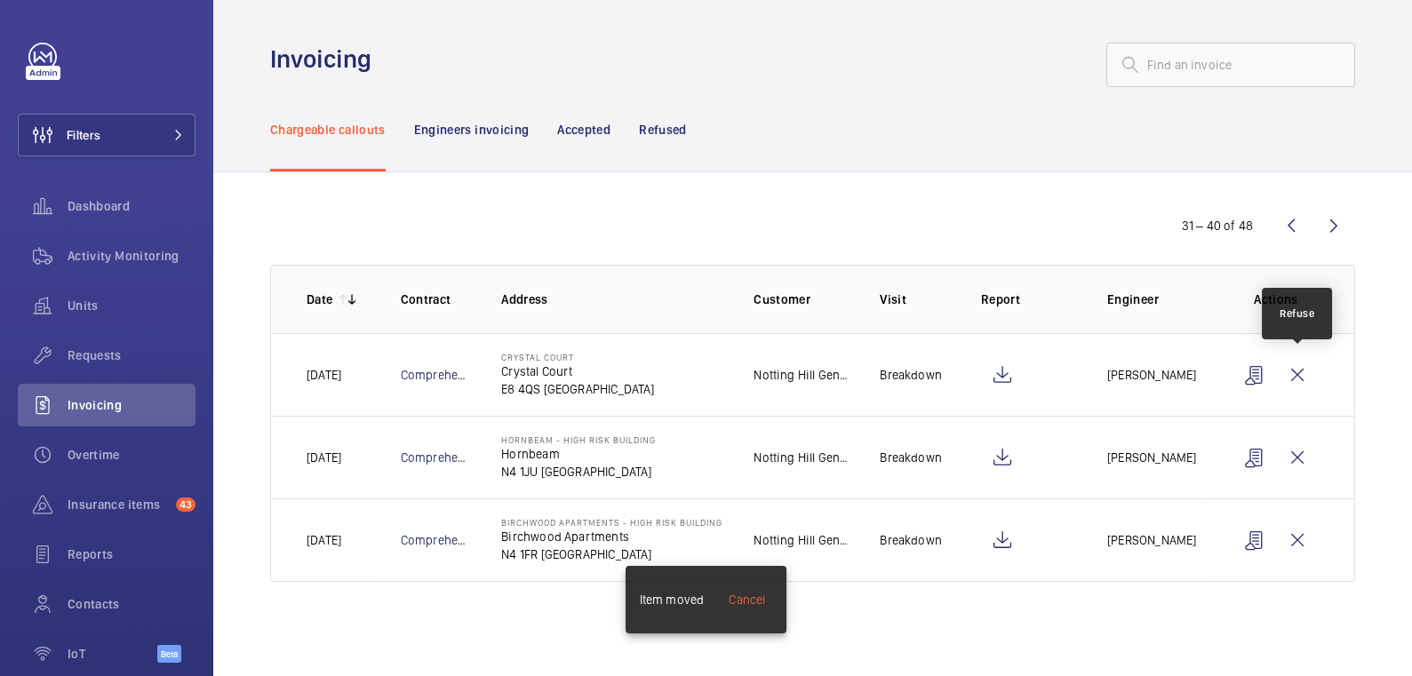
click at [1306, 375] on wm-front-icon-button at bounding box center [1297, 375] width 43 height 43
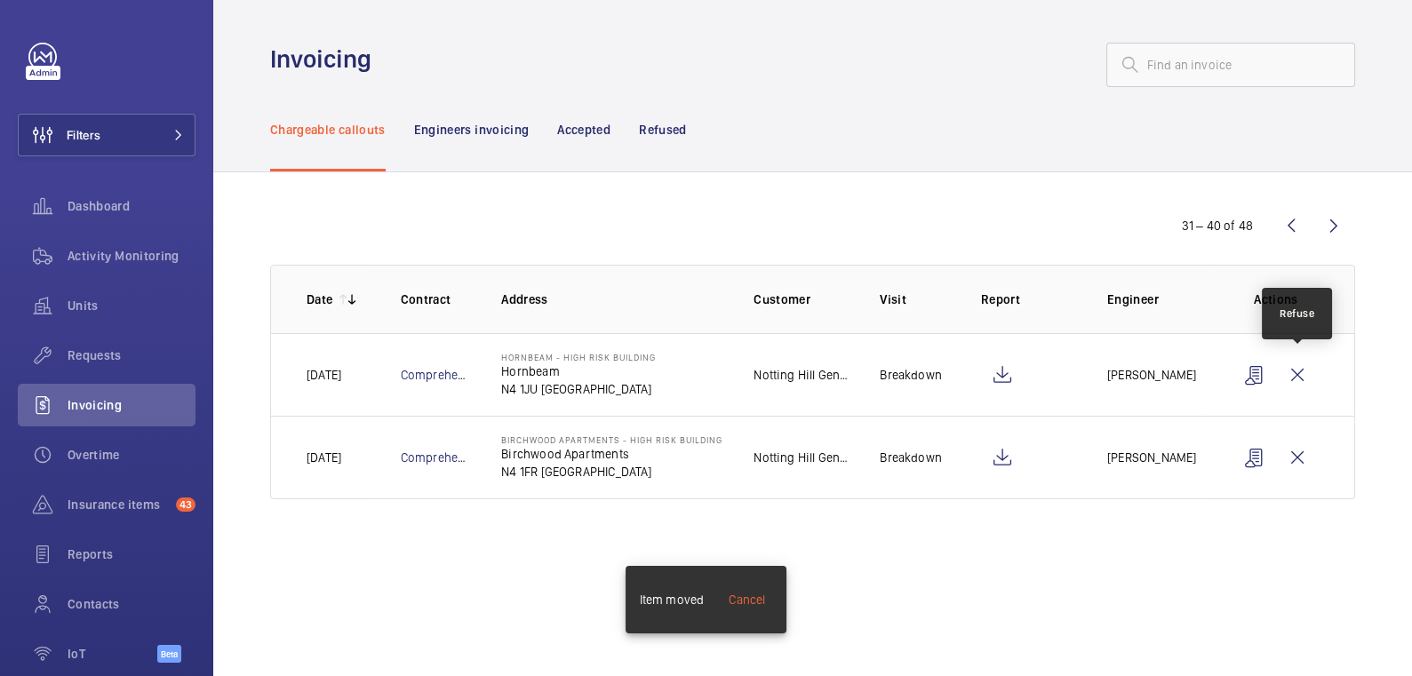
click at [1306, 375] on wm-front-icon-button at bounding box center [1297, 375] width 43 height 43
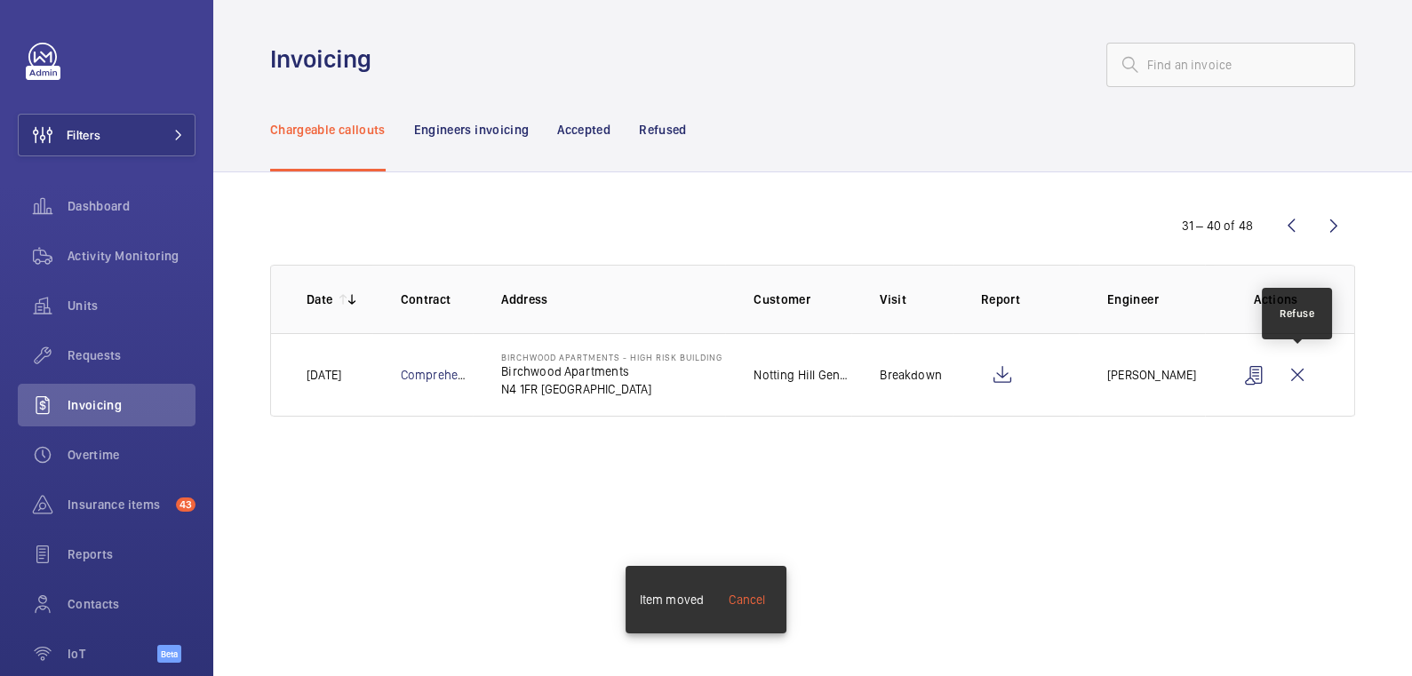
click at [1306, 375] on wm-front-icon-button at bounding box center [1297, 375] width 43 height 43
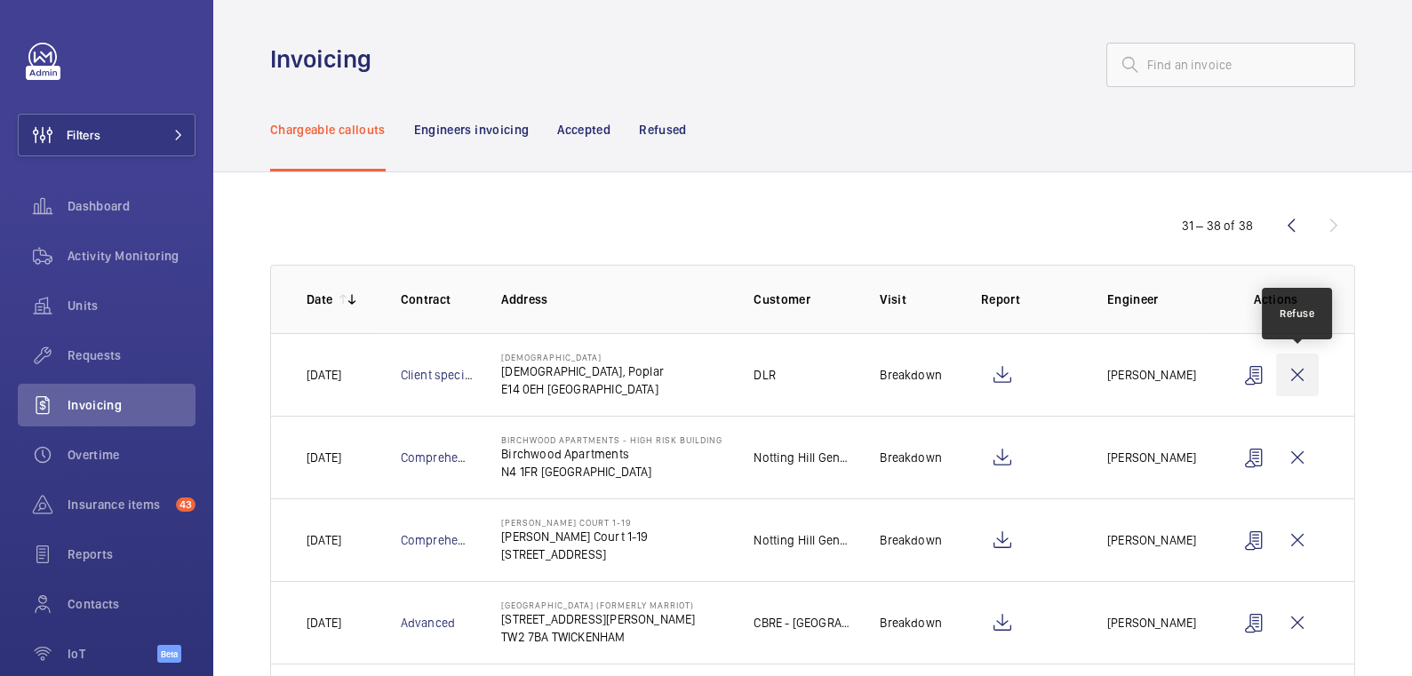
click at [1305, 380] on wm-front-icon-button at bounding box center [1297, 375] width 43 height 43
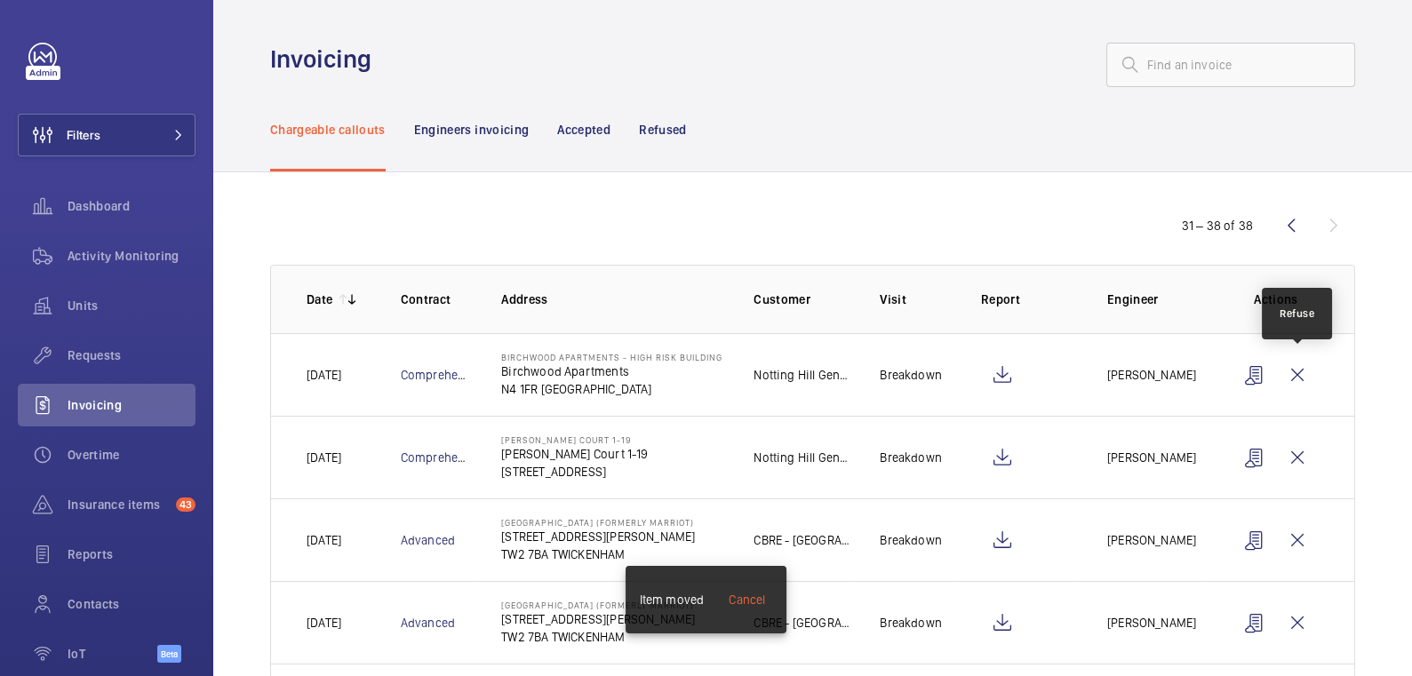
click at [1305, 380] on wm-front-icon-button at bounding box center [1297, 375] width 43 height 43
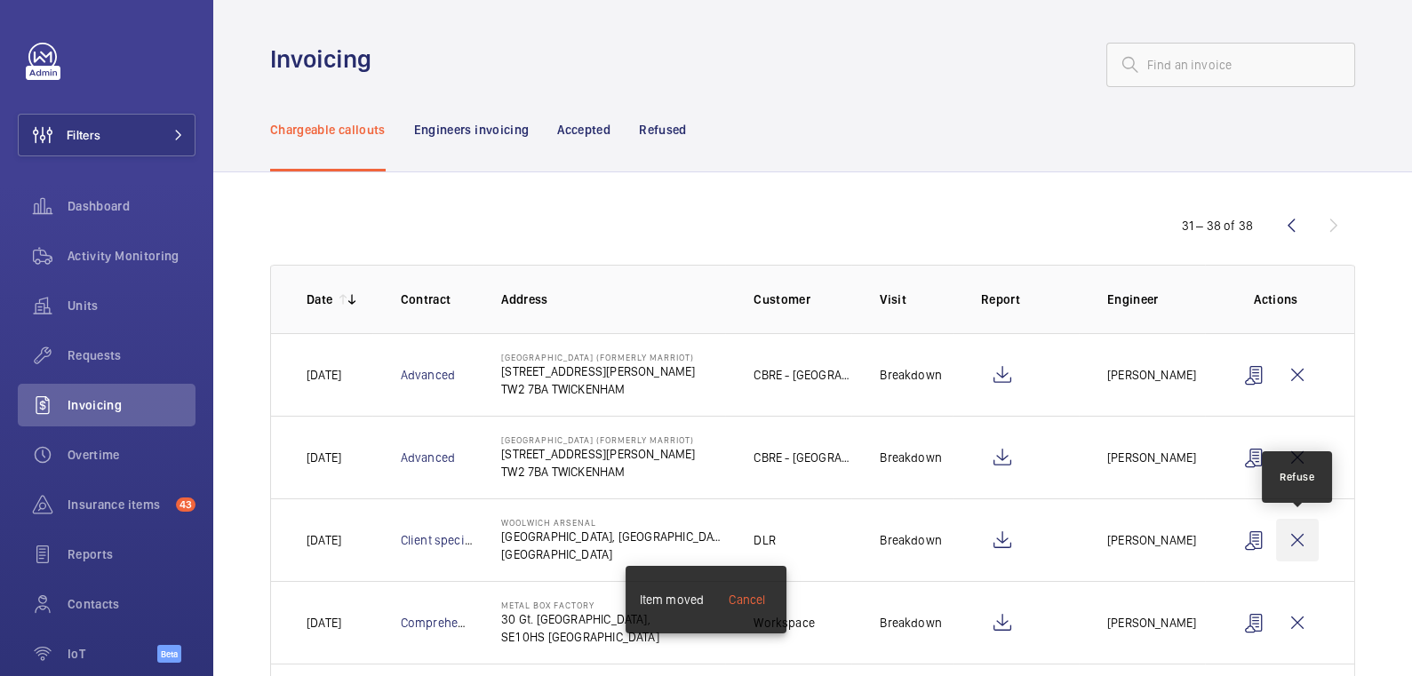
click at [1306, 544] on wm-front-icon-button at bounding box center [1297, 540] width 43 height 43
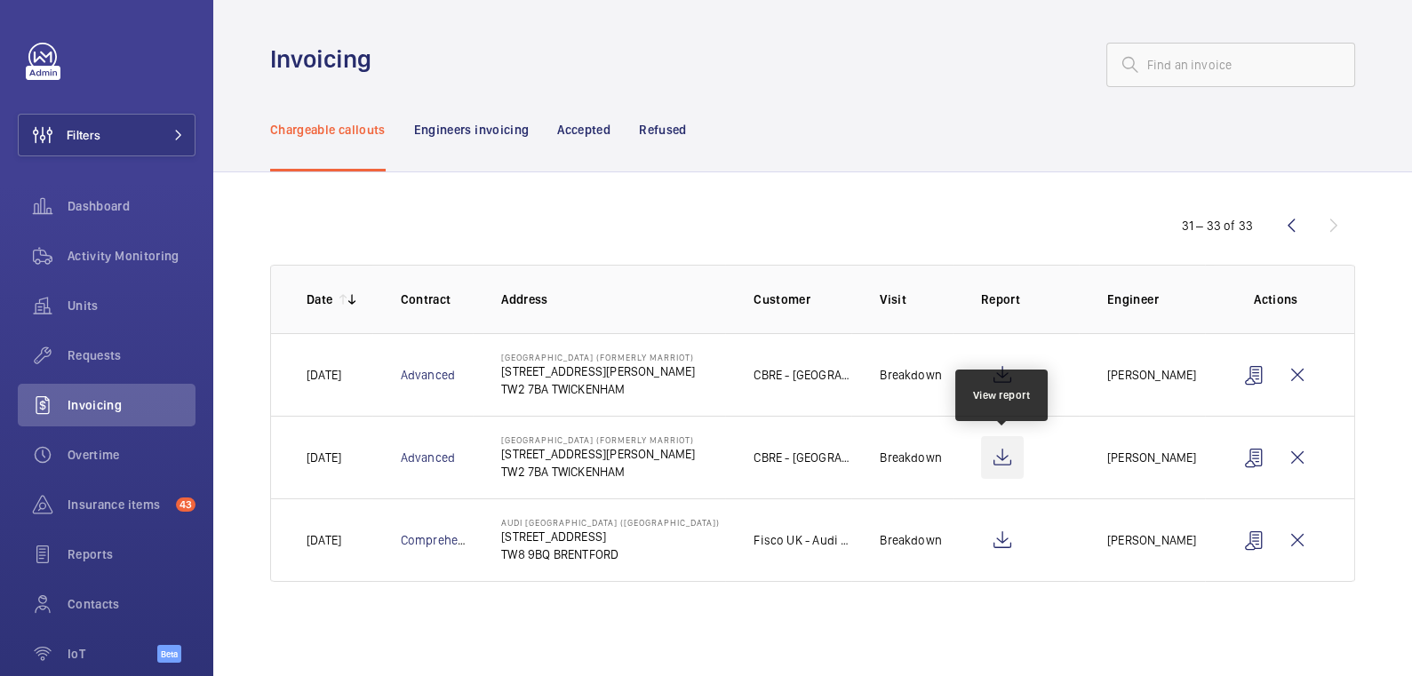
click at [1003, 458] on wm-front-icon-button at bounding box center [1002, 457] width 43 height 43
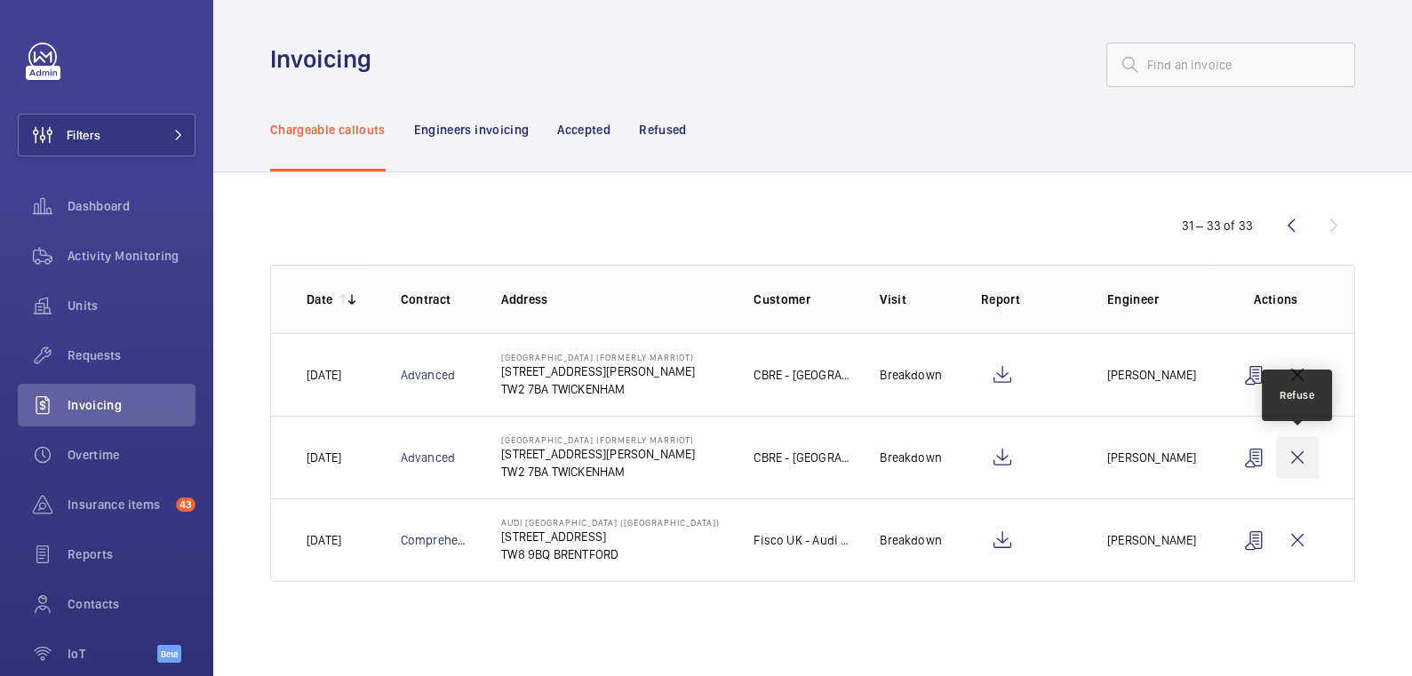
click at [1300, 454] on wm-front-icon-button at bounding box center [1297, 457] width 43 height 43
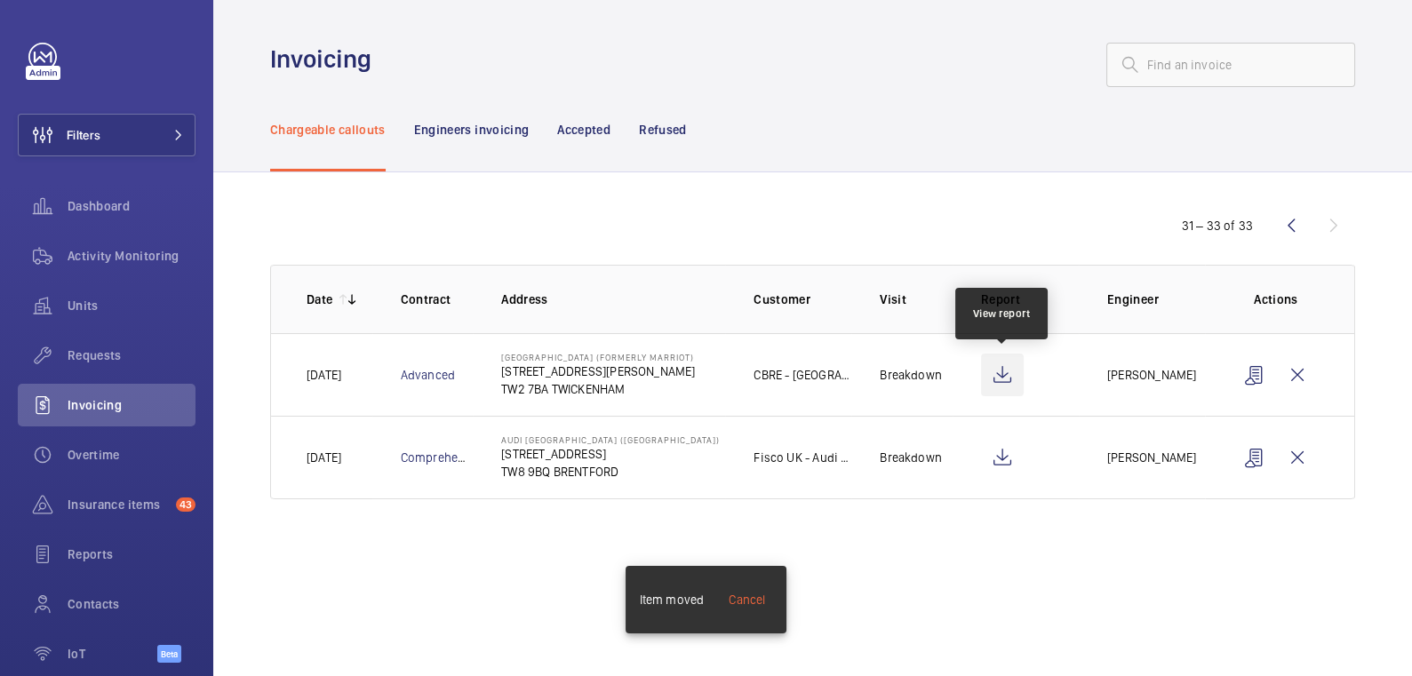
click at [1012, 374] on wm-front-icon-button at bounding box center [1002, 375] width 43 height 43
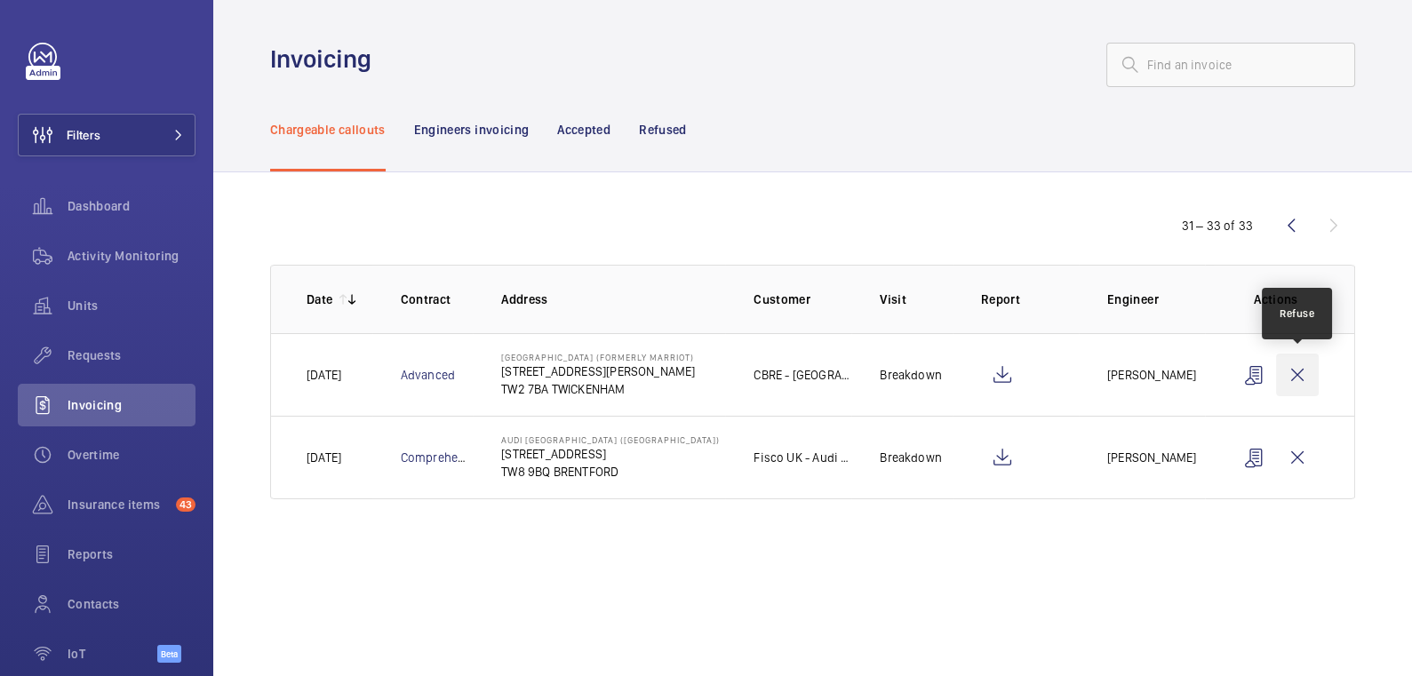
click at [1292, 380] on wm-front-icon-button at bounding box center [1297, 375] width 43 height 43
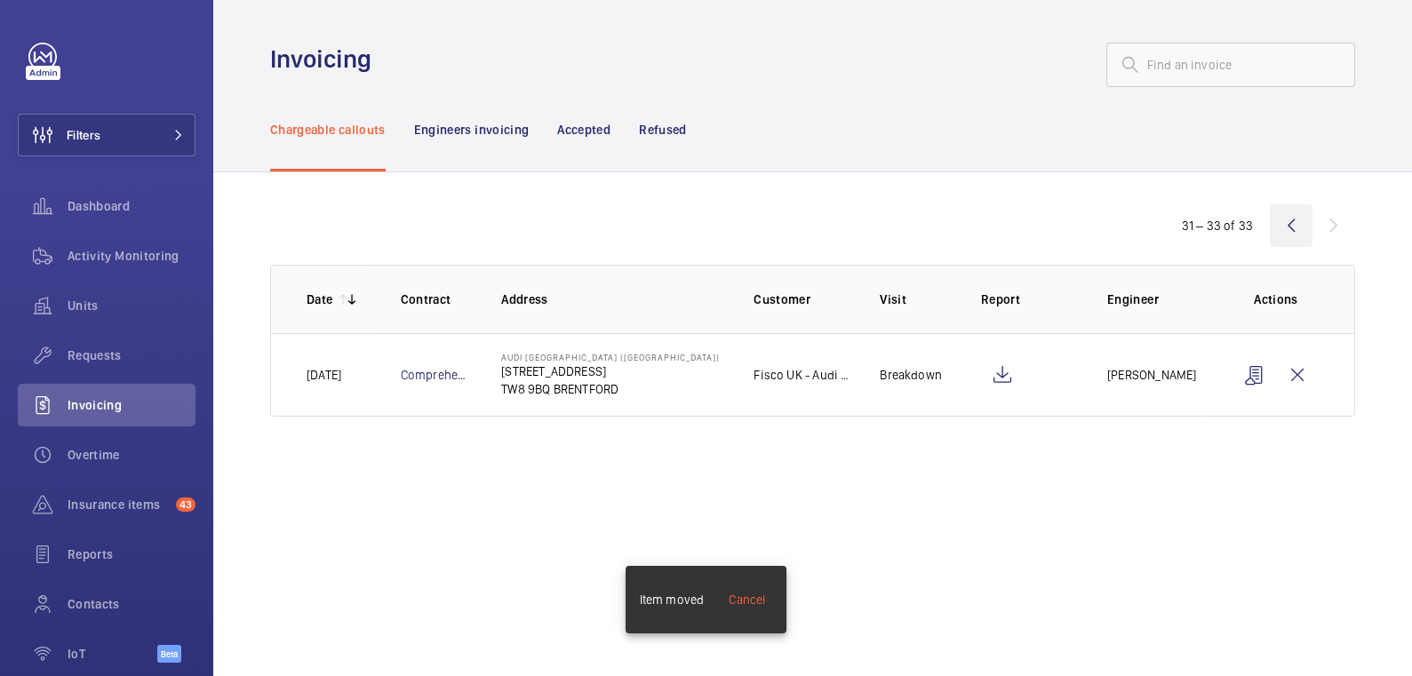
click at [1292, 222] on wm-front-icon-button at bounding box center [1291, 225] width 43 height 43
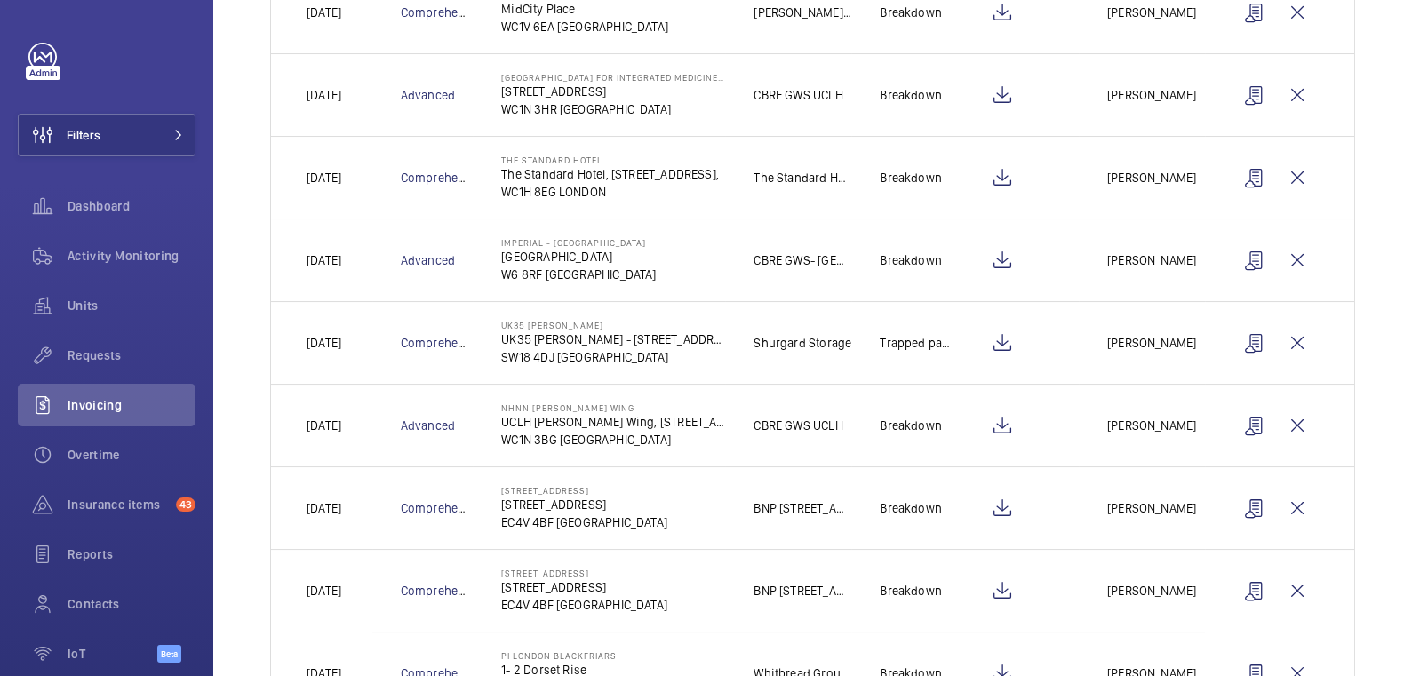
scroll to position [519, 0]
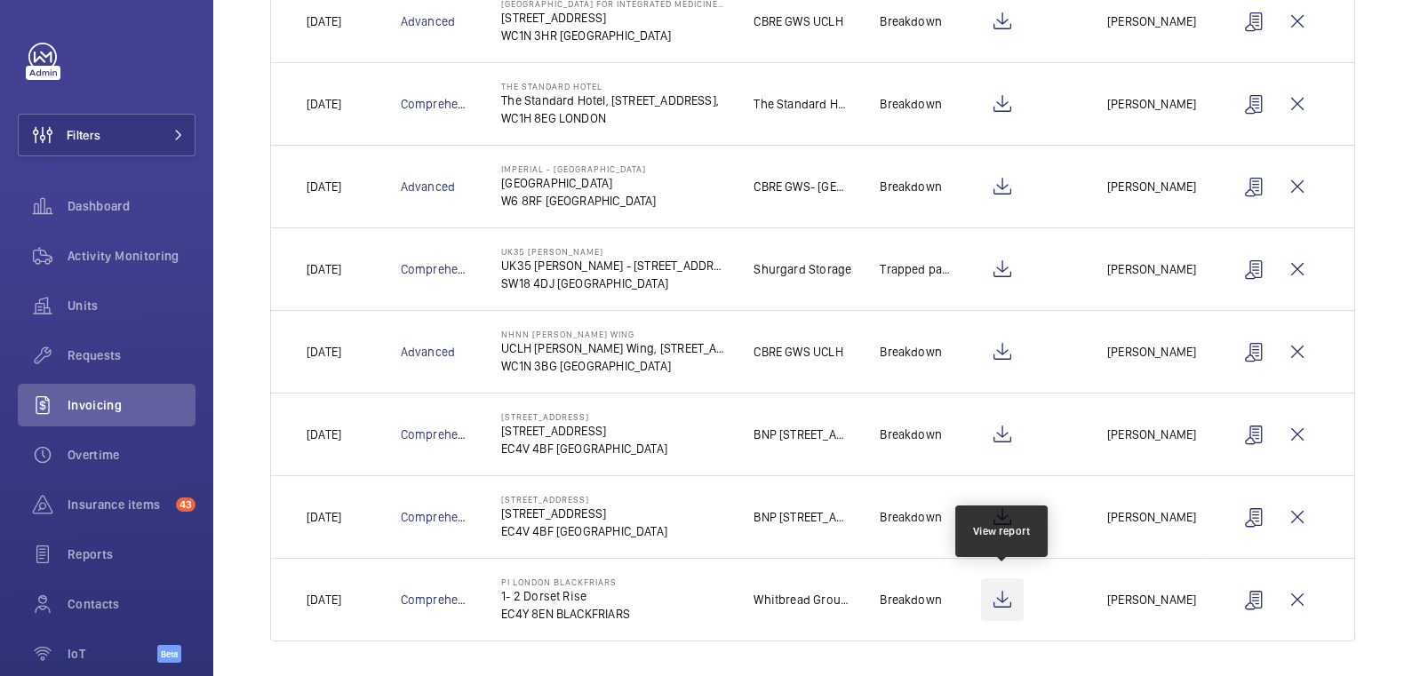
click at [1002, 593] on wm-front-icon-button at bounding box center [1002, 600] width 43 height 43
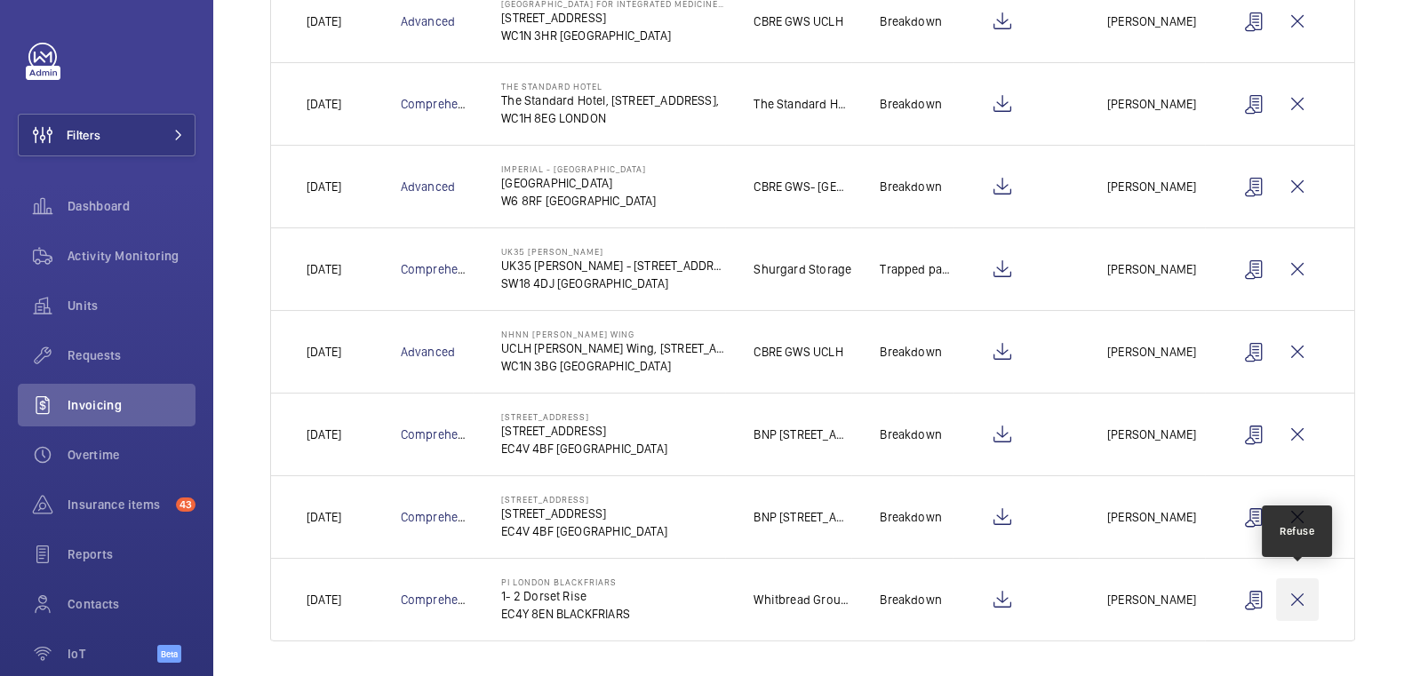
click at [1299, 597] on wm-front-icon-button at bounding box center [1297, 600] width 43 height 43
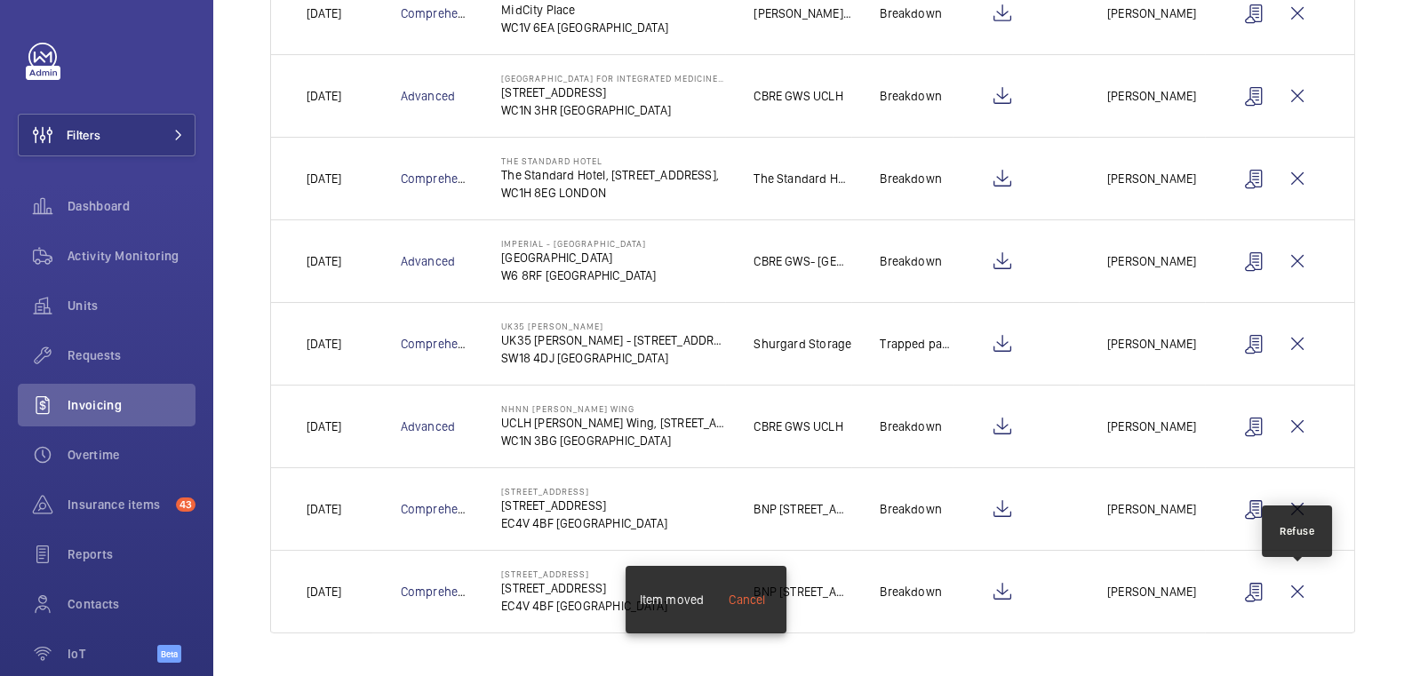
scroll to position [437, 0]
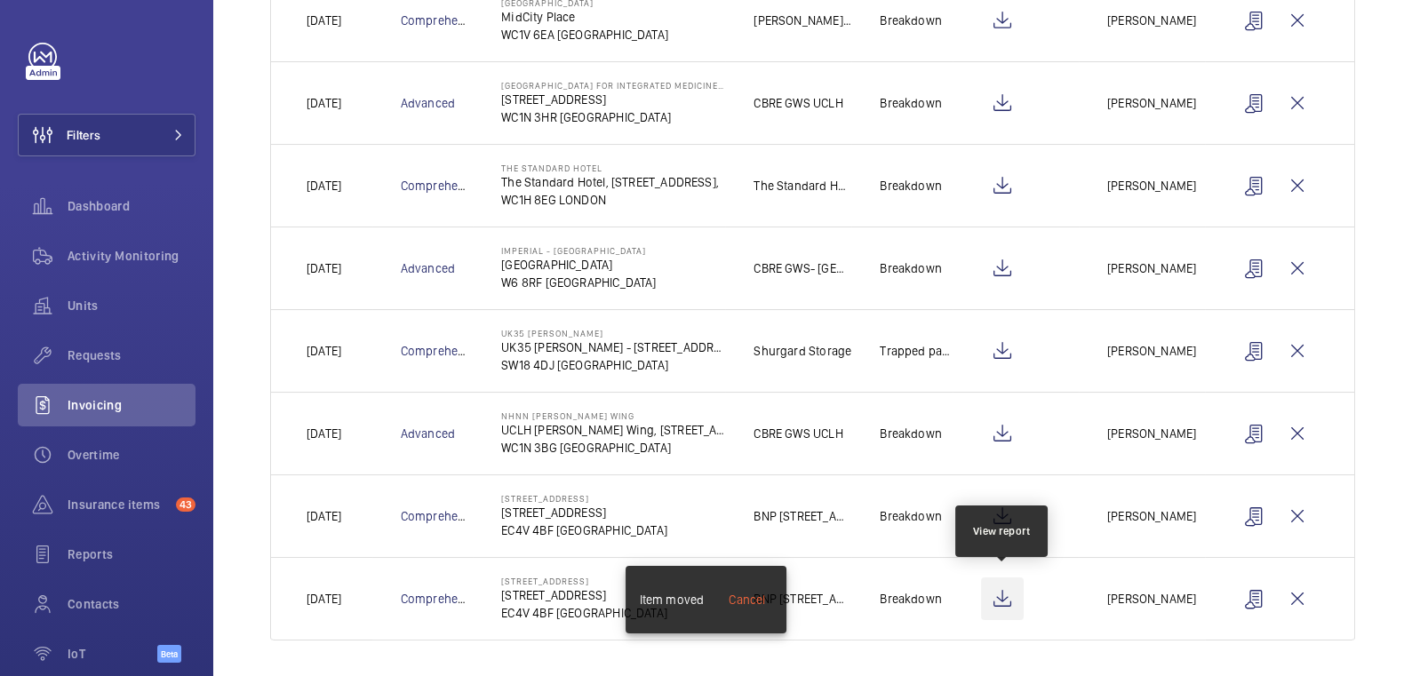
click at [1005, 603] on wm-front-icon-button at bounding box center [1002, 599] width 43 height 43
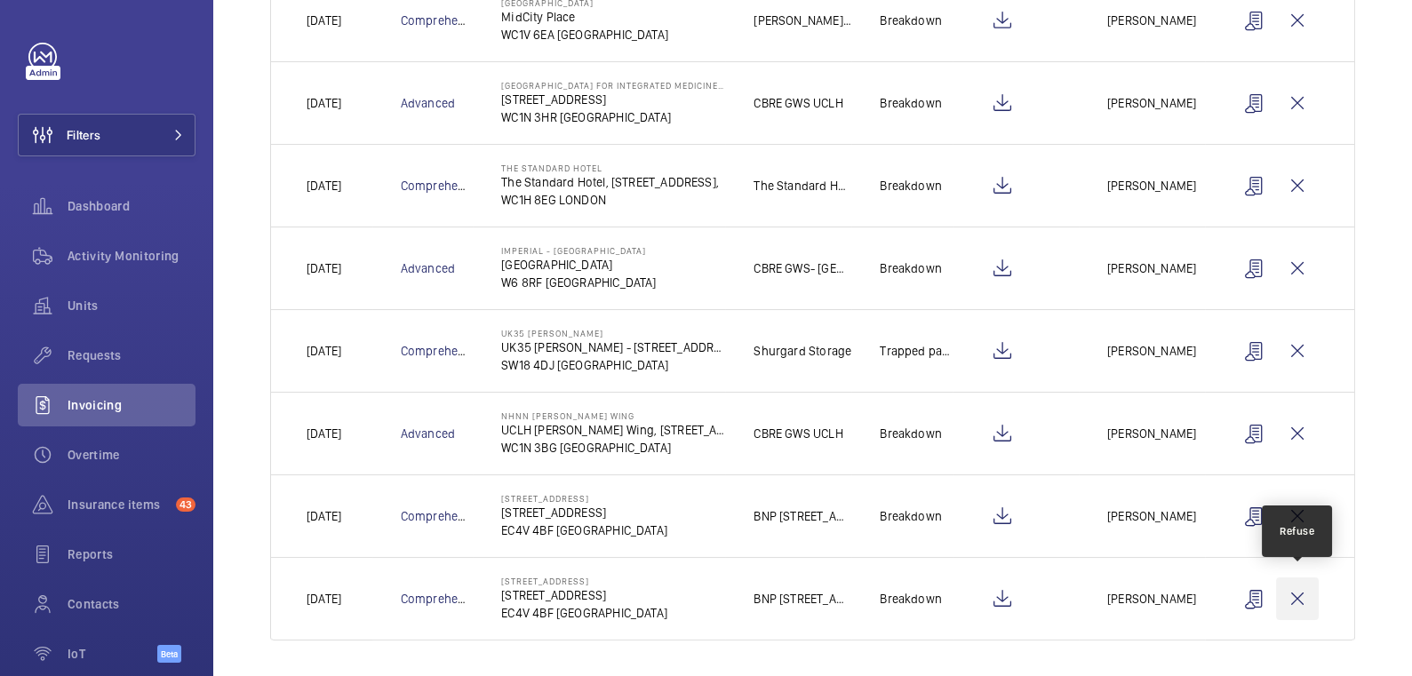
click at [1302, 595] on wm-front-icon-button at bounding box center [1297, 599] width 43 height 43
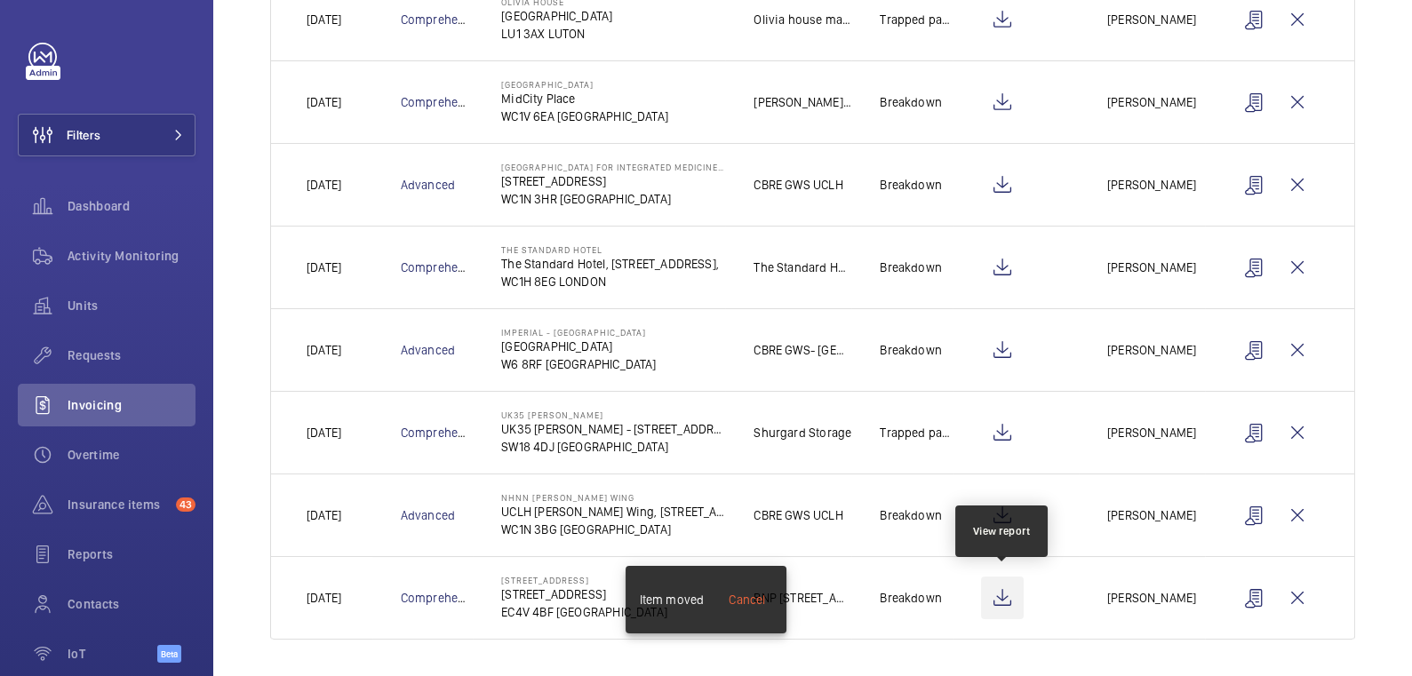
click at [1018, 591] on wm-front-icon-button at bounding box center [1002, 598] width 43 height 43
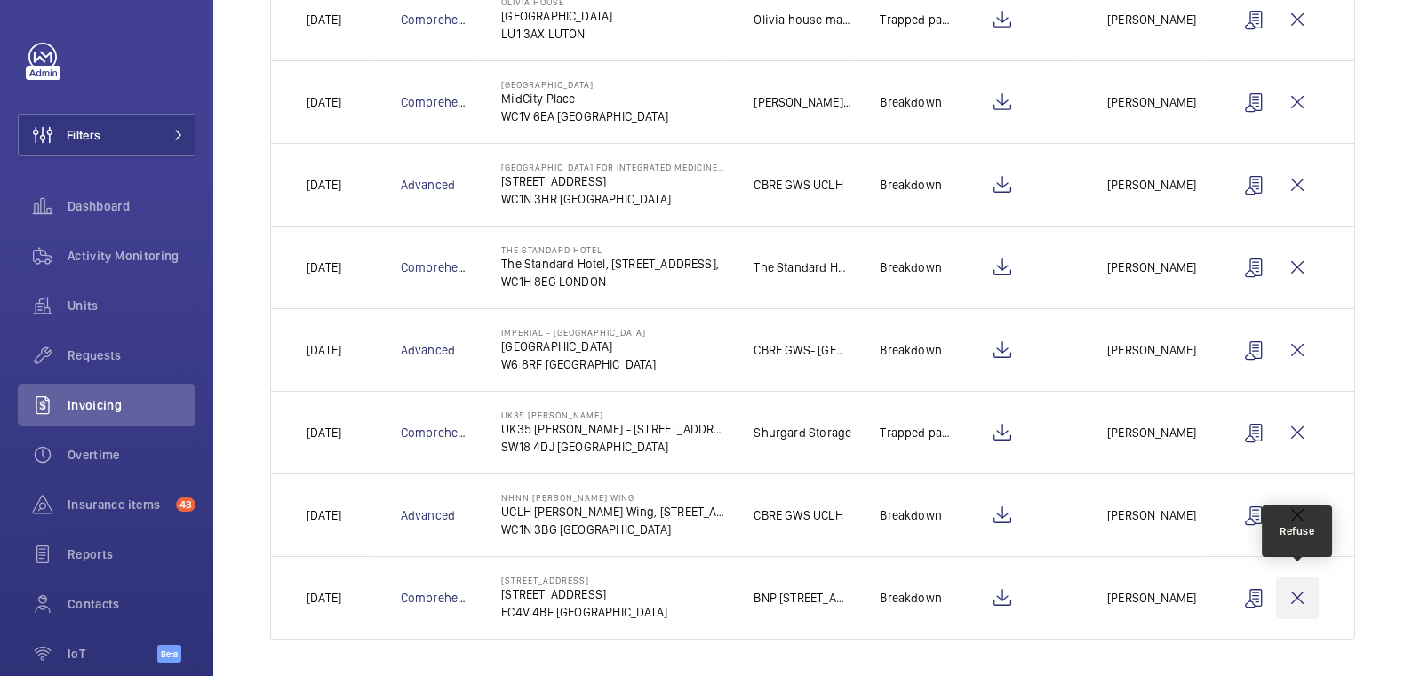
click at [1293, 607] on wm-front-icon-button at bounding box center [1297, 598] width 43 height 43
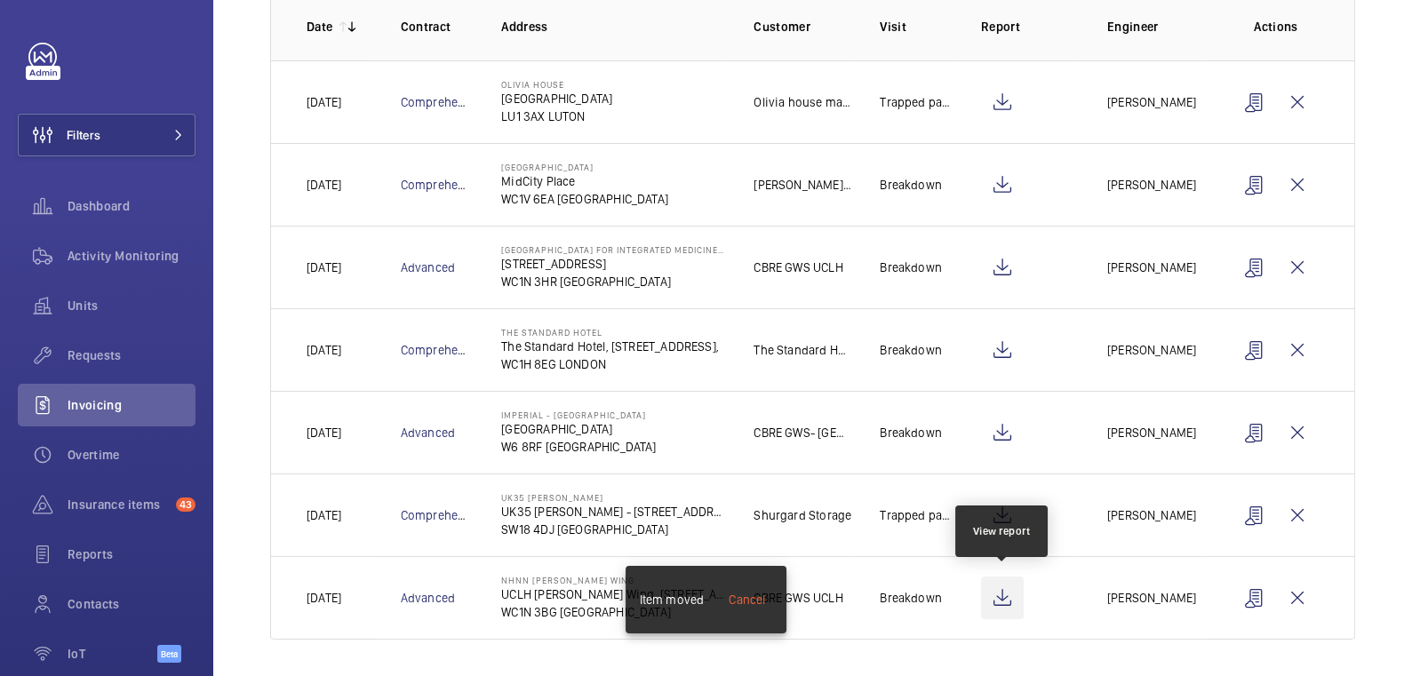
click at [1007, 604] on wm-front-icon-button at bounding box center [1002, 598] width 43 height 43
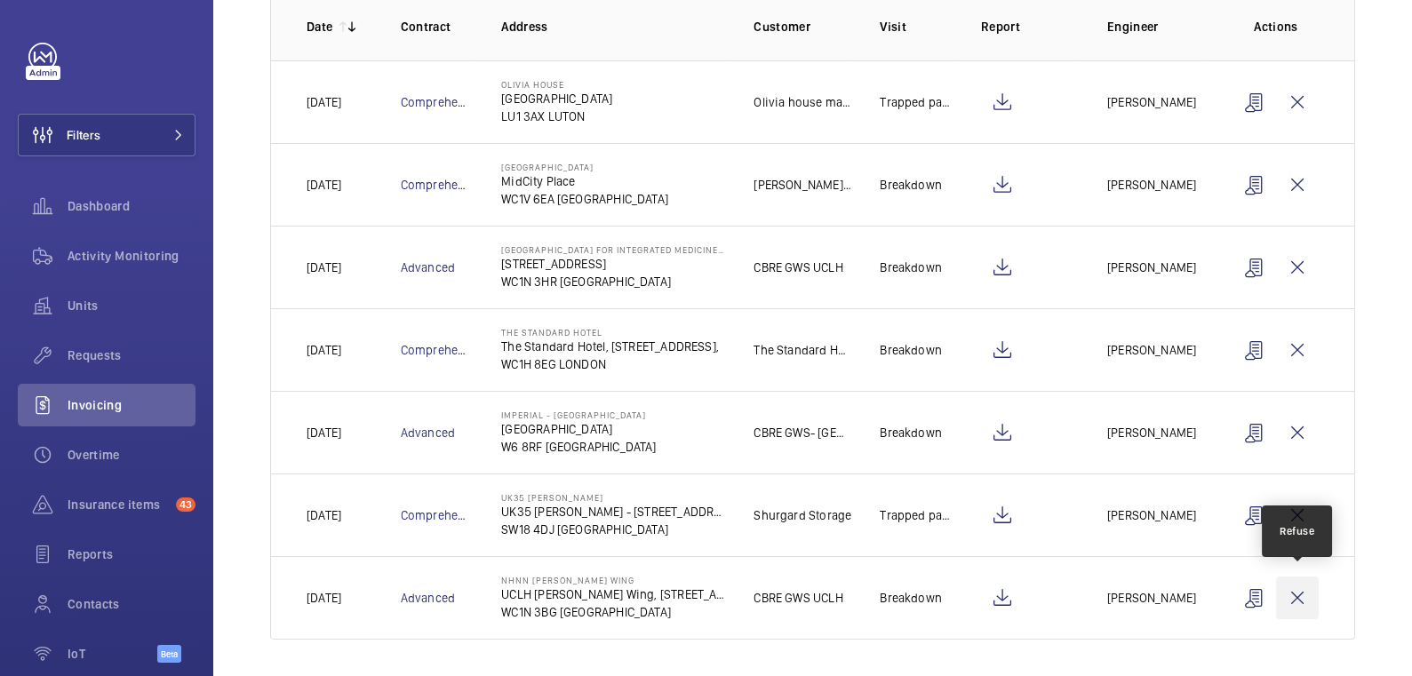
click at [1304, 596] on wm-front-icon-button at bounding box center [1297, 598] width 43 height 43
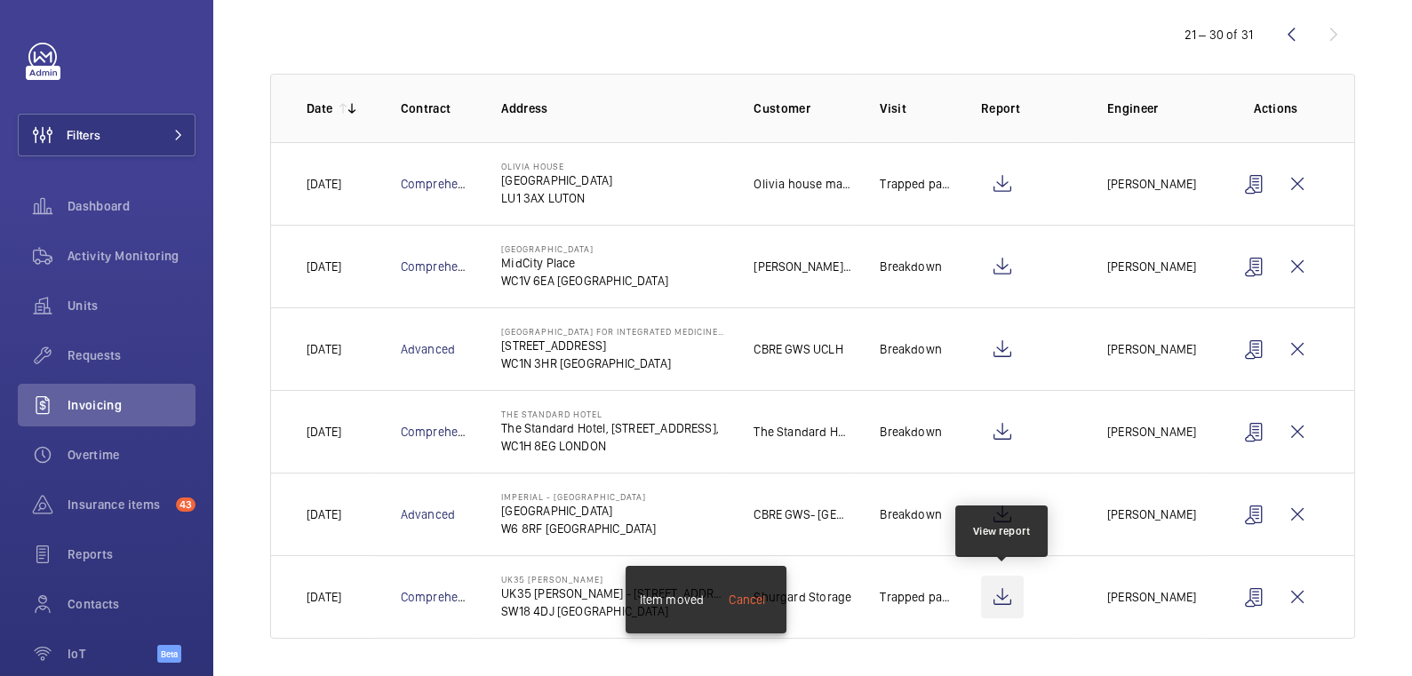
click at [1012, 596] on wm-front-icon-button at bounding box center [1002, 597] width 43 height 43
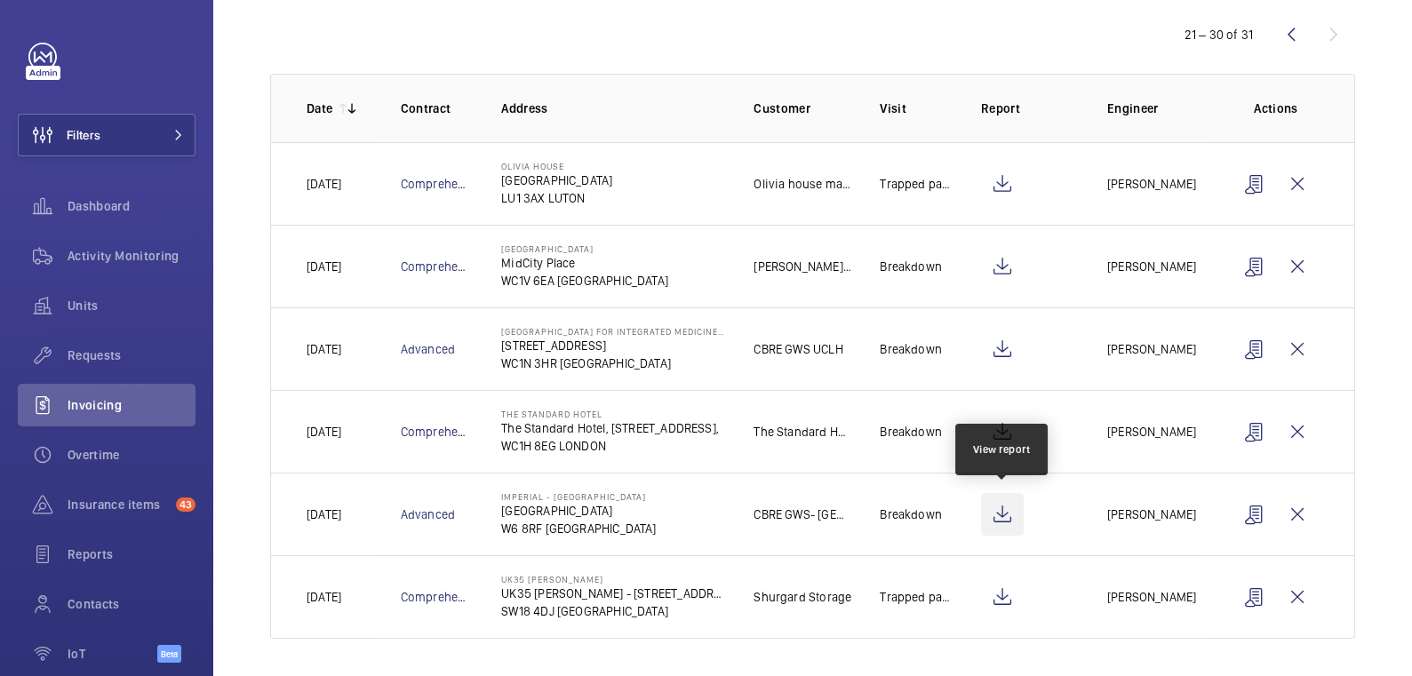
click at [1010, 512] on wm-front-icon-button at bounding box center [1002, 514] width 43 height 43
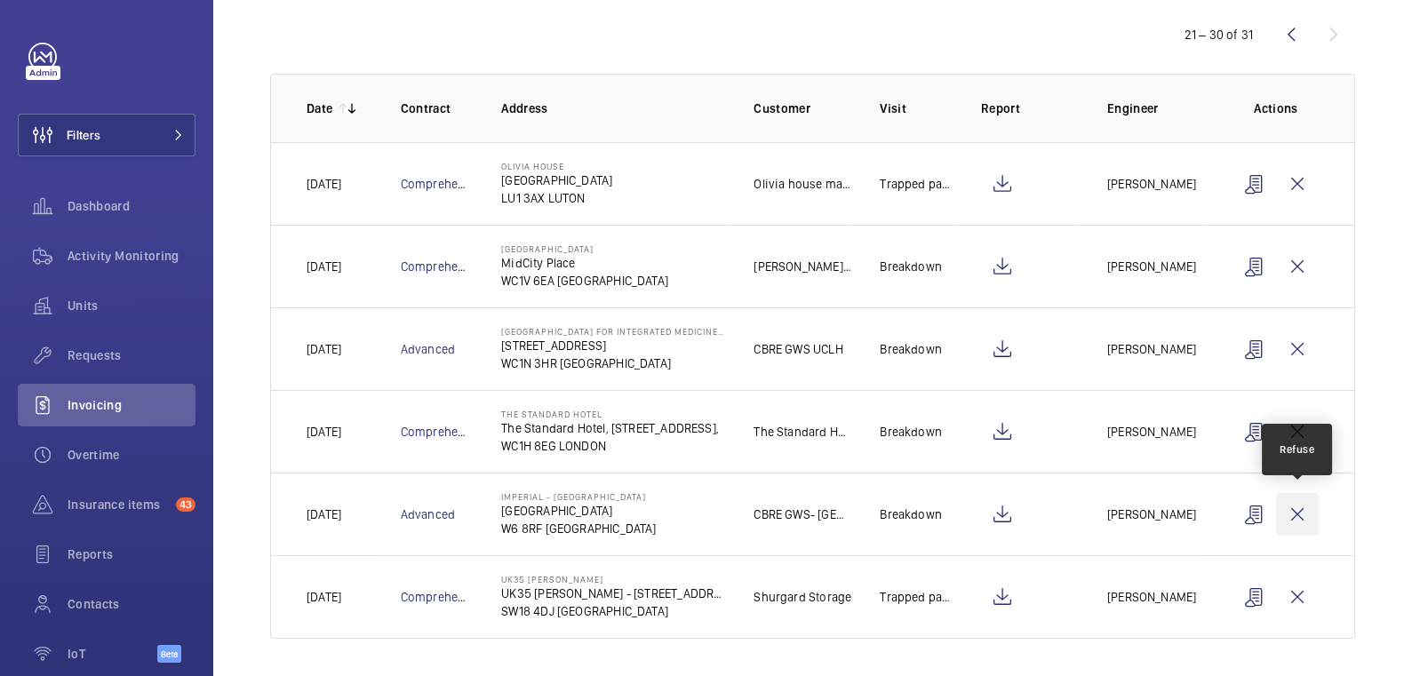
click at [1302, 504] on wm-front-icon-button at bounding box center [1297, 514] width 43 height 43
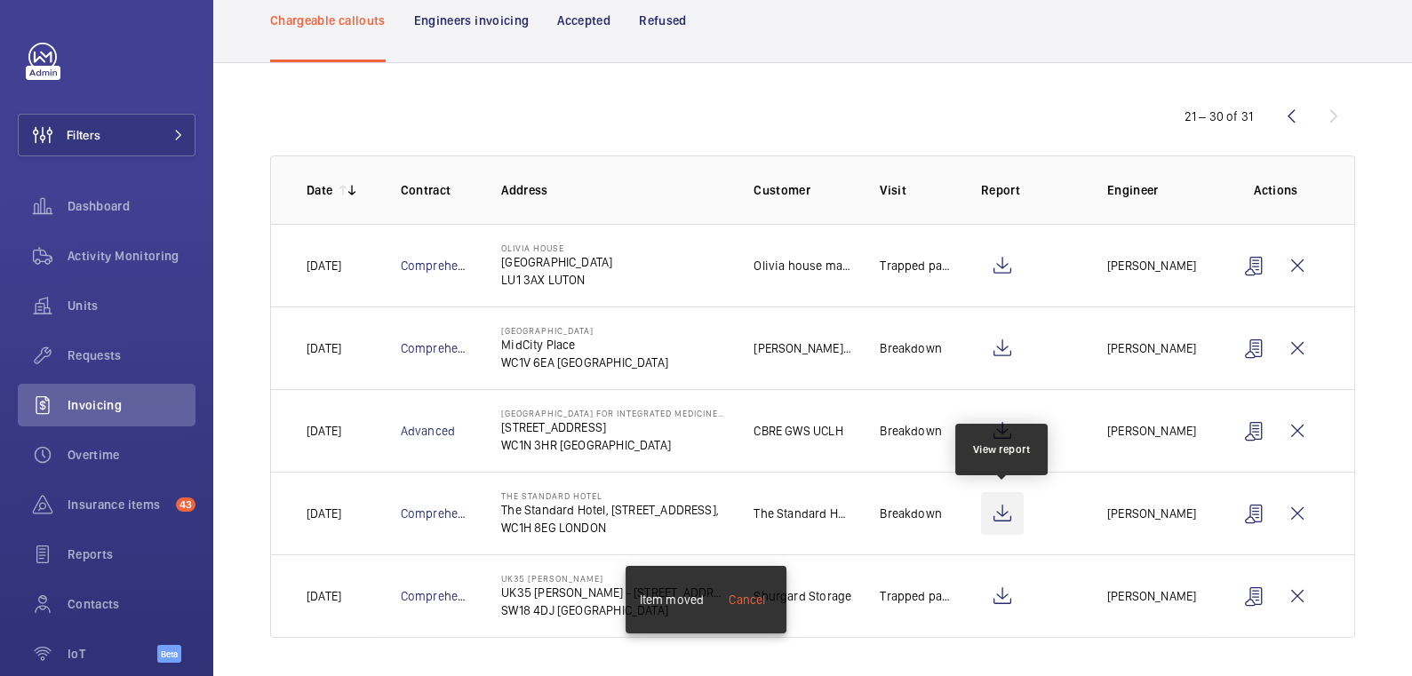
click at [998, 505] on wm-front-icon-button at bounding box center [1002, 513] width 43 height 43
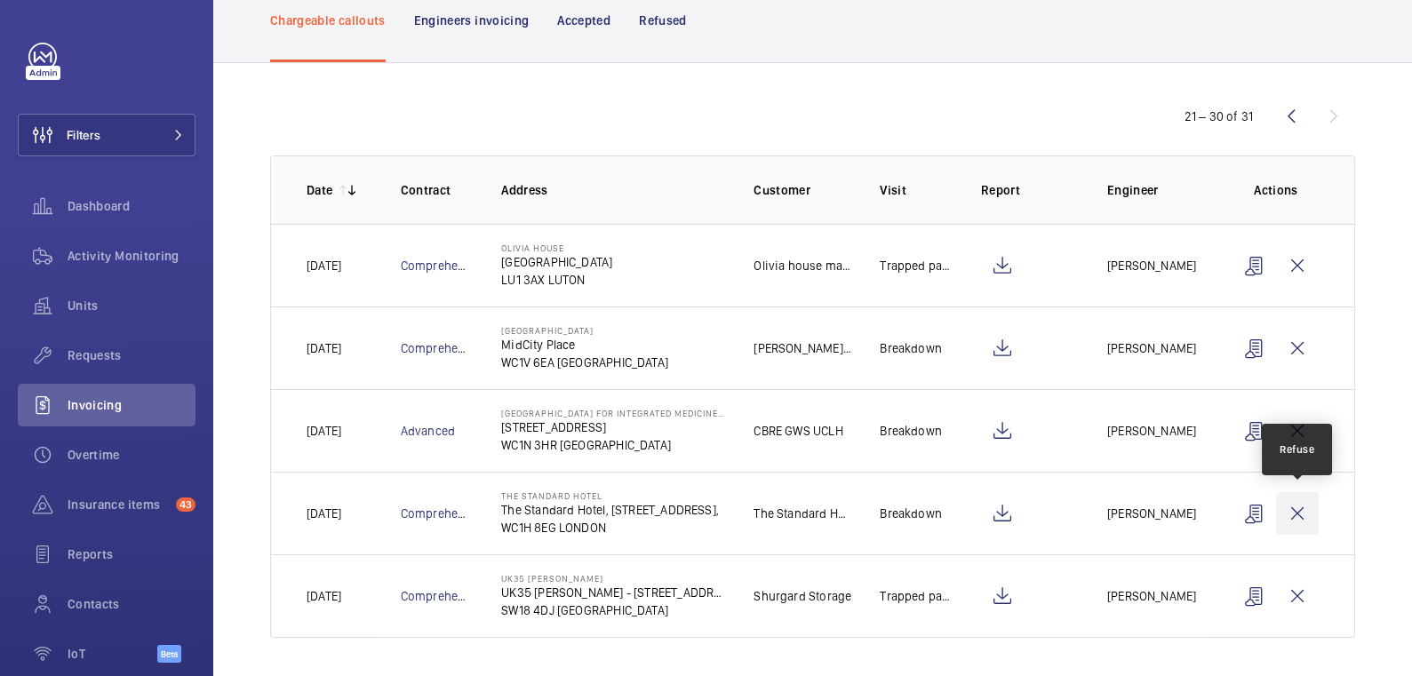
click at [1306, 512] on wm-front-icon-button at bounding box center [1297, 513] width 43 height 43
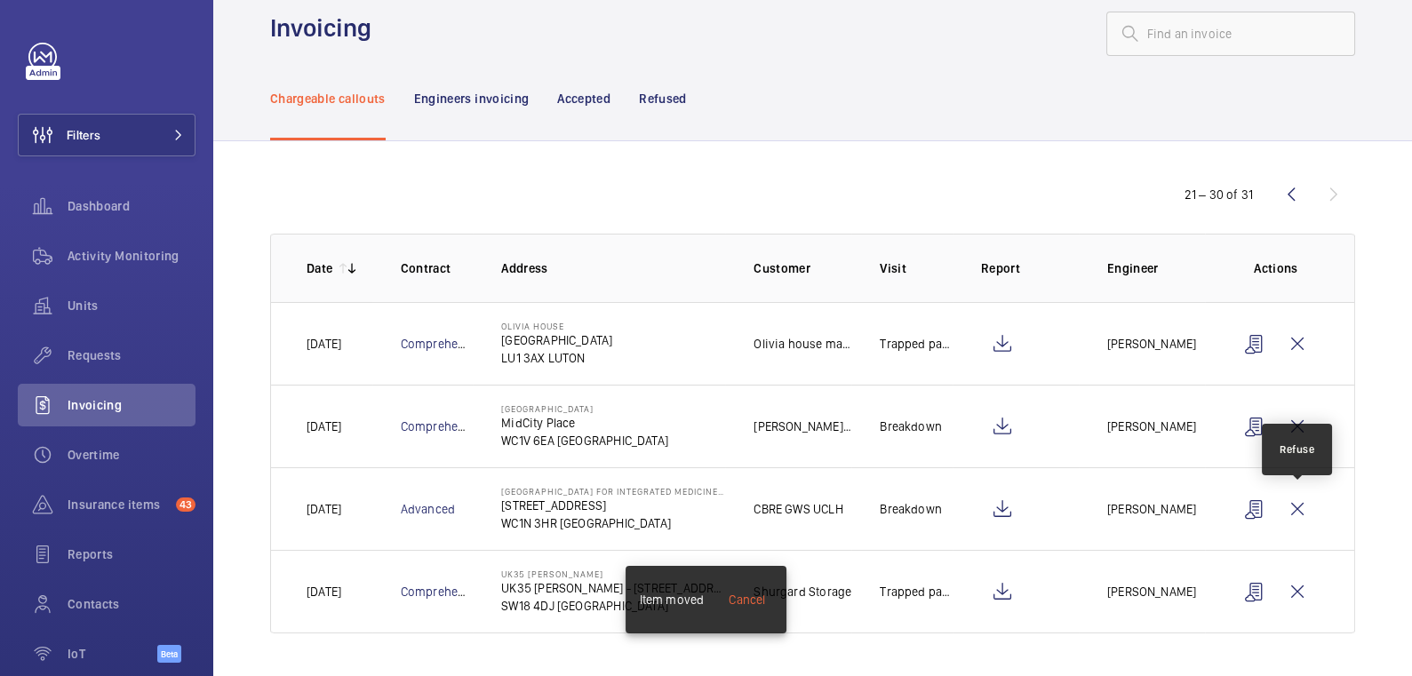
scroll to position [28, 0]
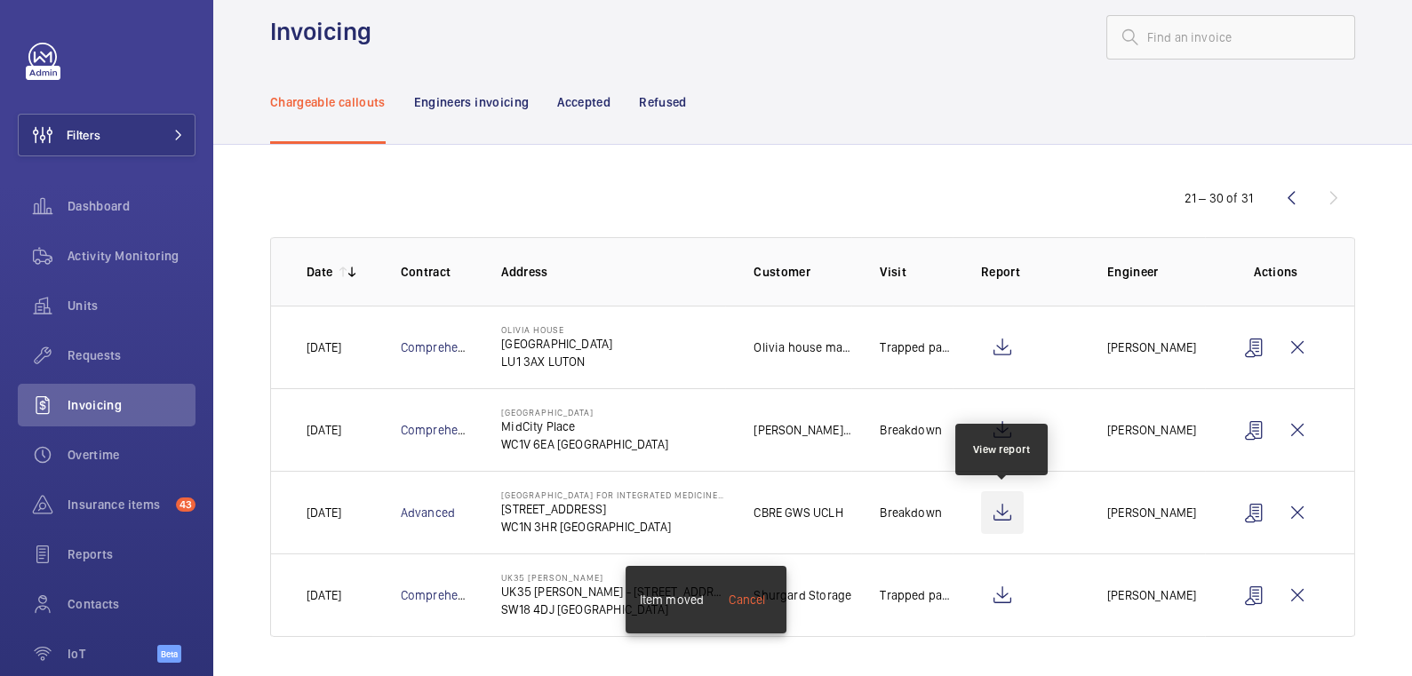
click at [997, 516] on wm-front-icon-button at bounding box center [1002, 513] width 43 height 43
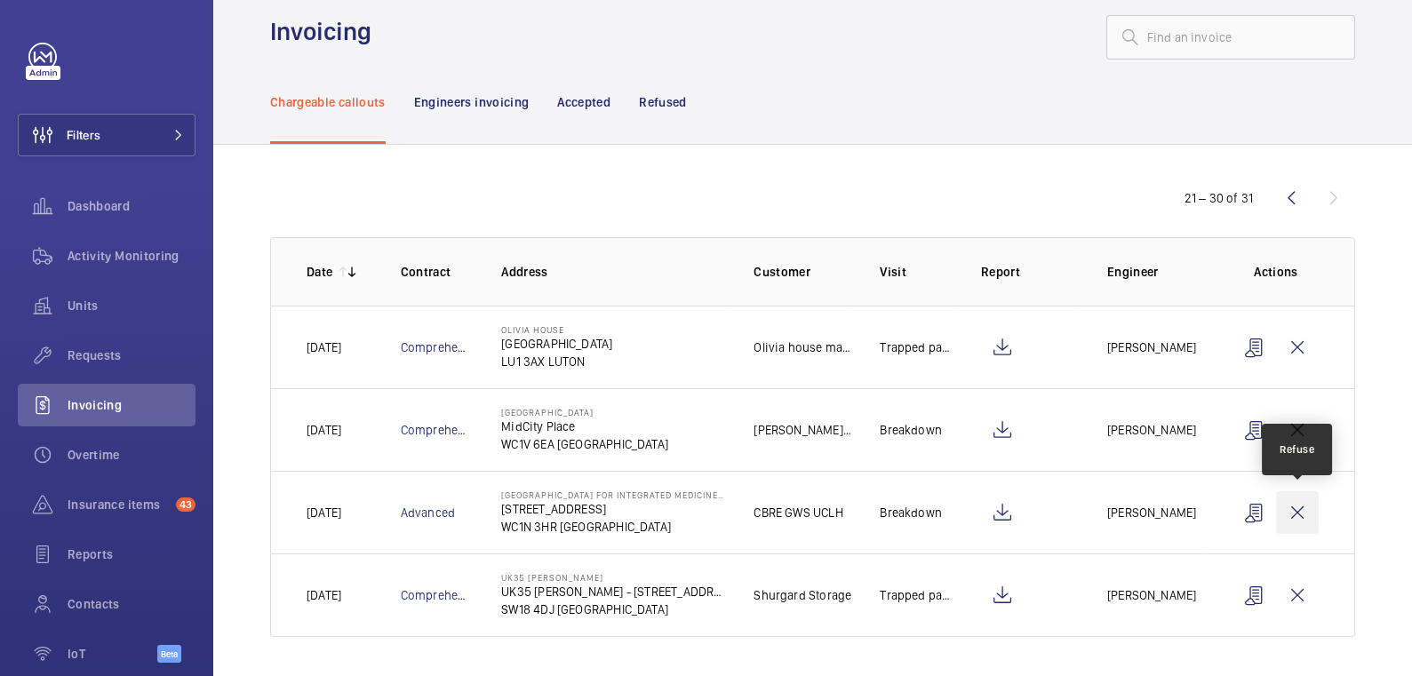
click at [1302, 518] on wm-front-icon-button at bounding box center [1297, 513] width 43 height 43
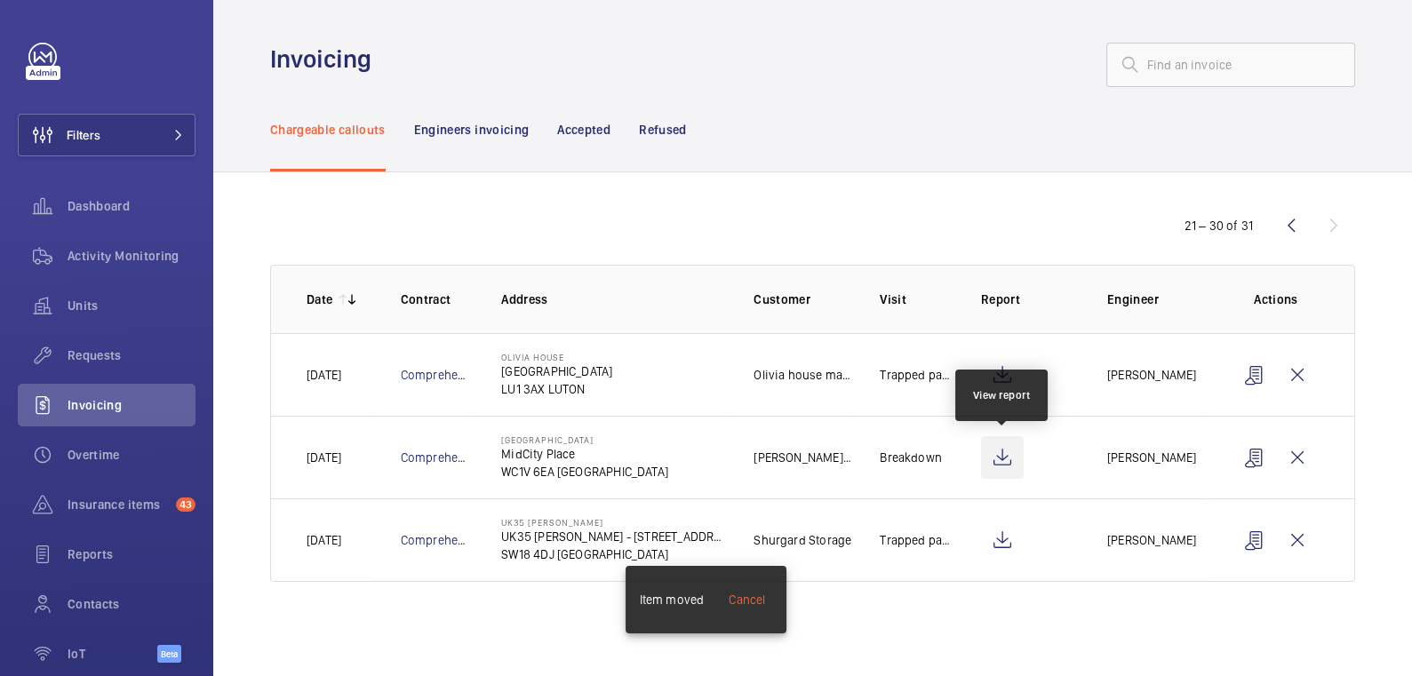
click at [1007, 462] on wm-front-icon-button at bounding box center [1002, 457] width 43 height 43
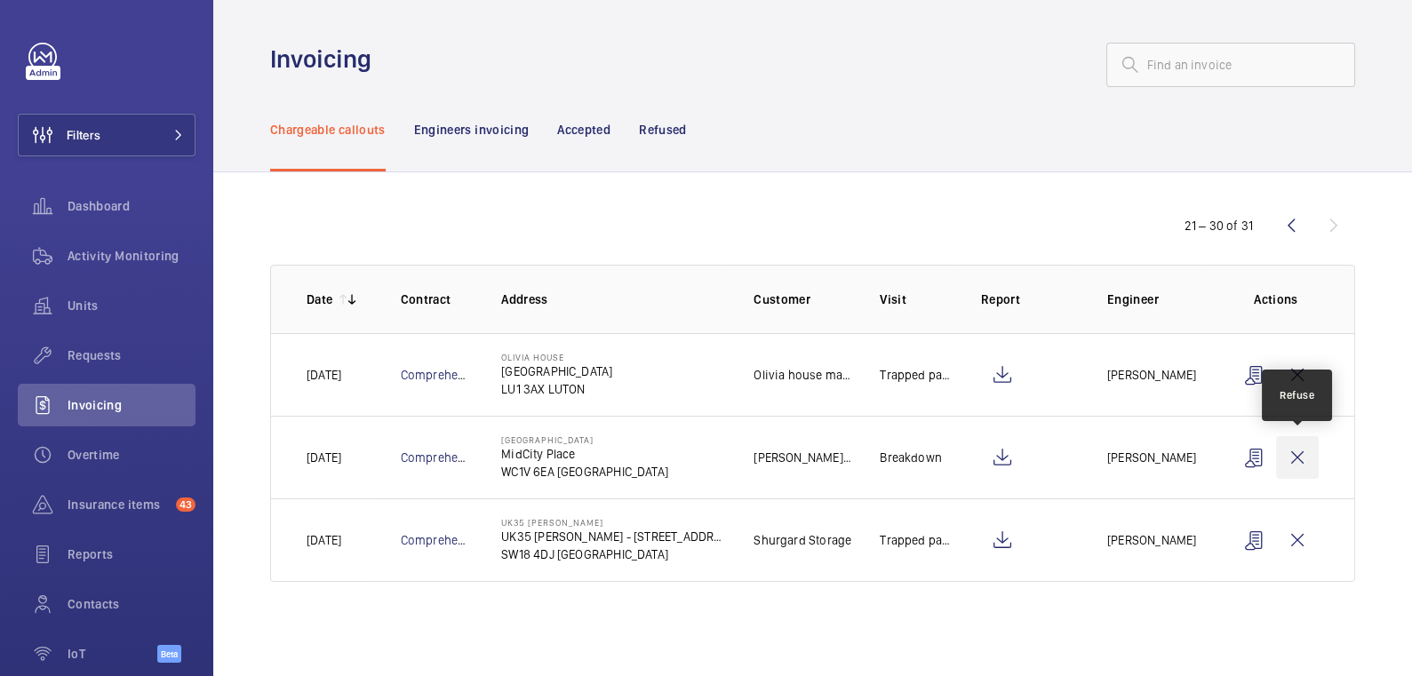
click at [1297, 464] on wm-front-icon-button at bounding box center [1297, 457] width 43 height 43
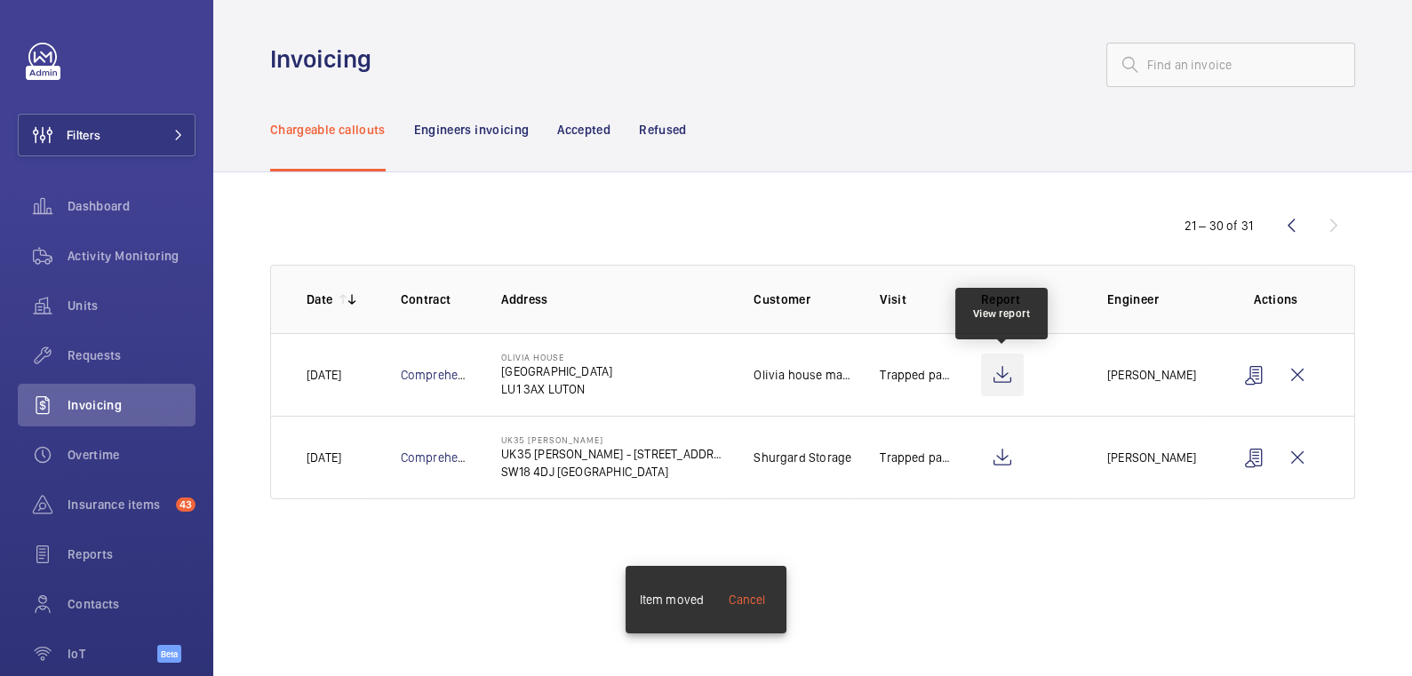
click at [1014, 375] on wm-front-icon-button at bounding box center [1002, 375] width 43 height 43
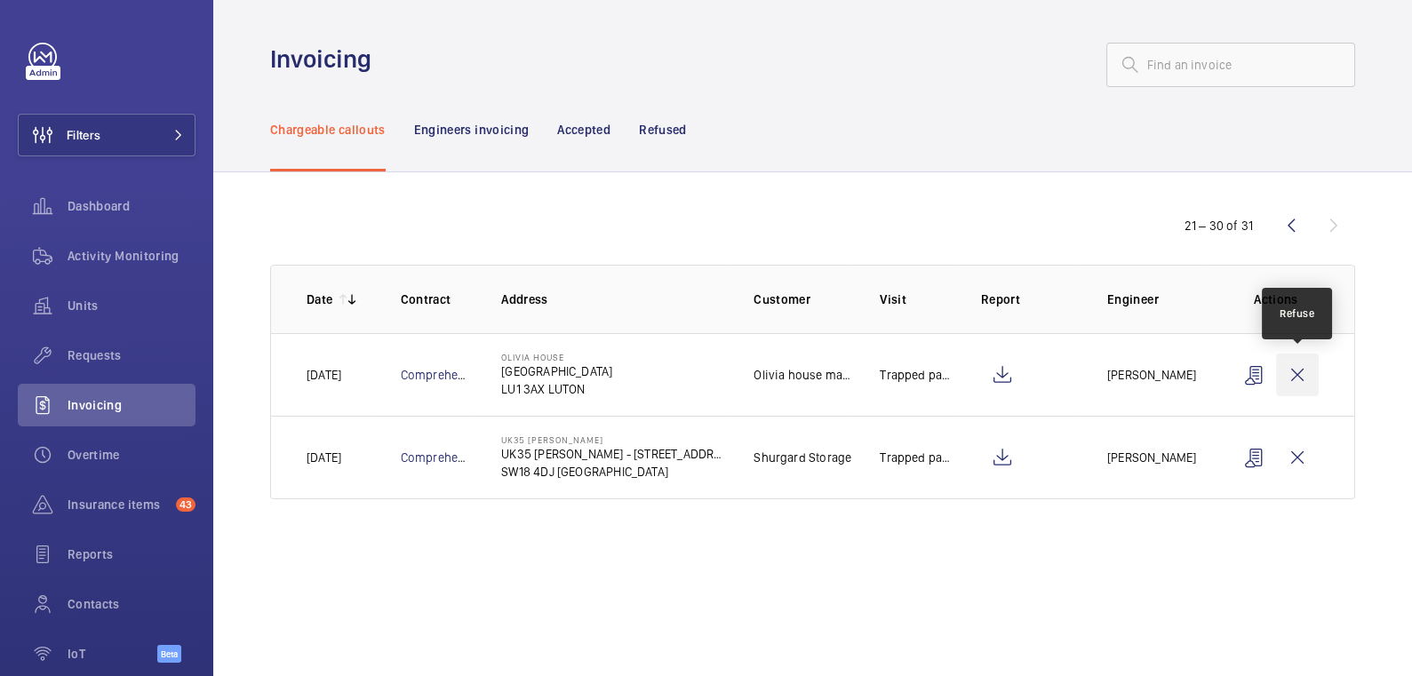
click at [1302, 373] on wm-front-icon-button at bounding box center [1297, 375] width 43 height 43
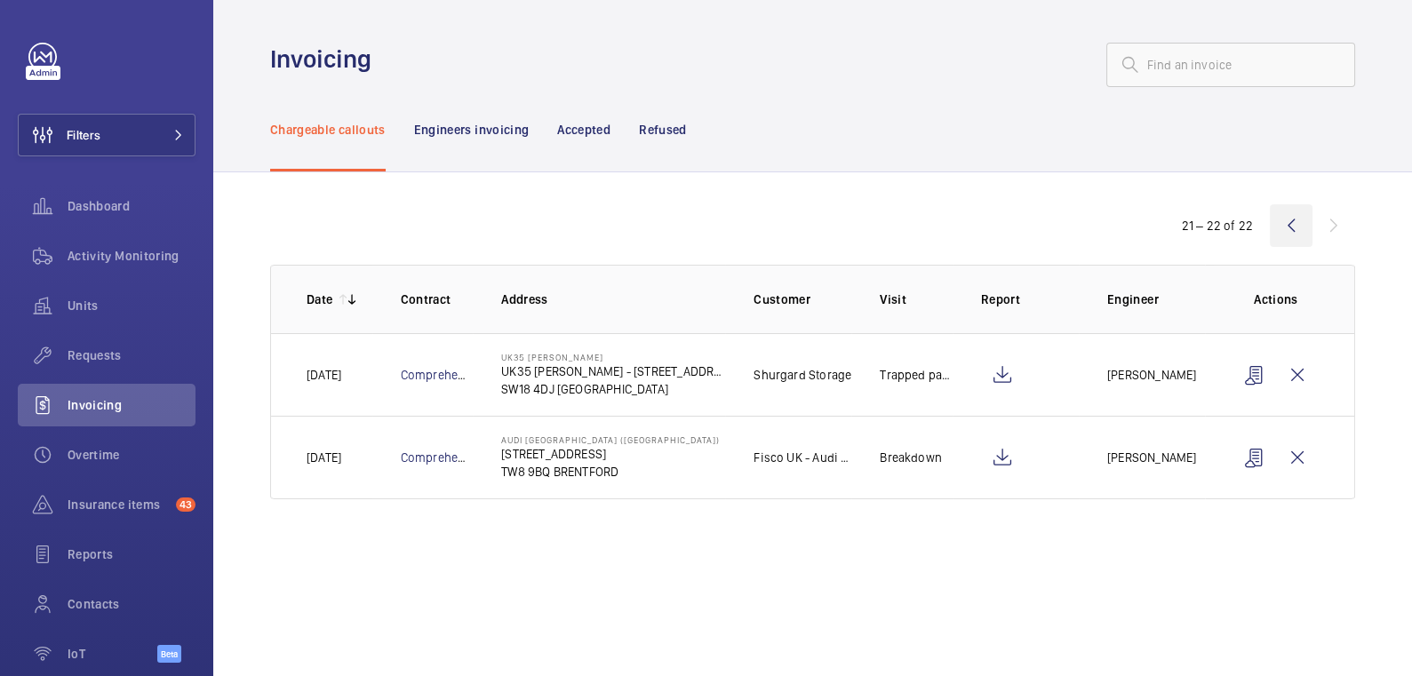
click at [1292, 235] on wm-front-icon-button at bounding box center [1291, 225] width 43 height 43
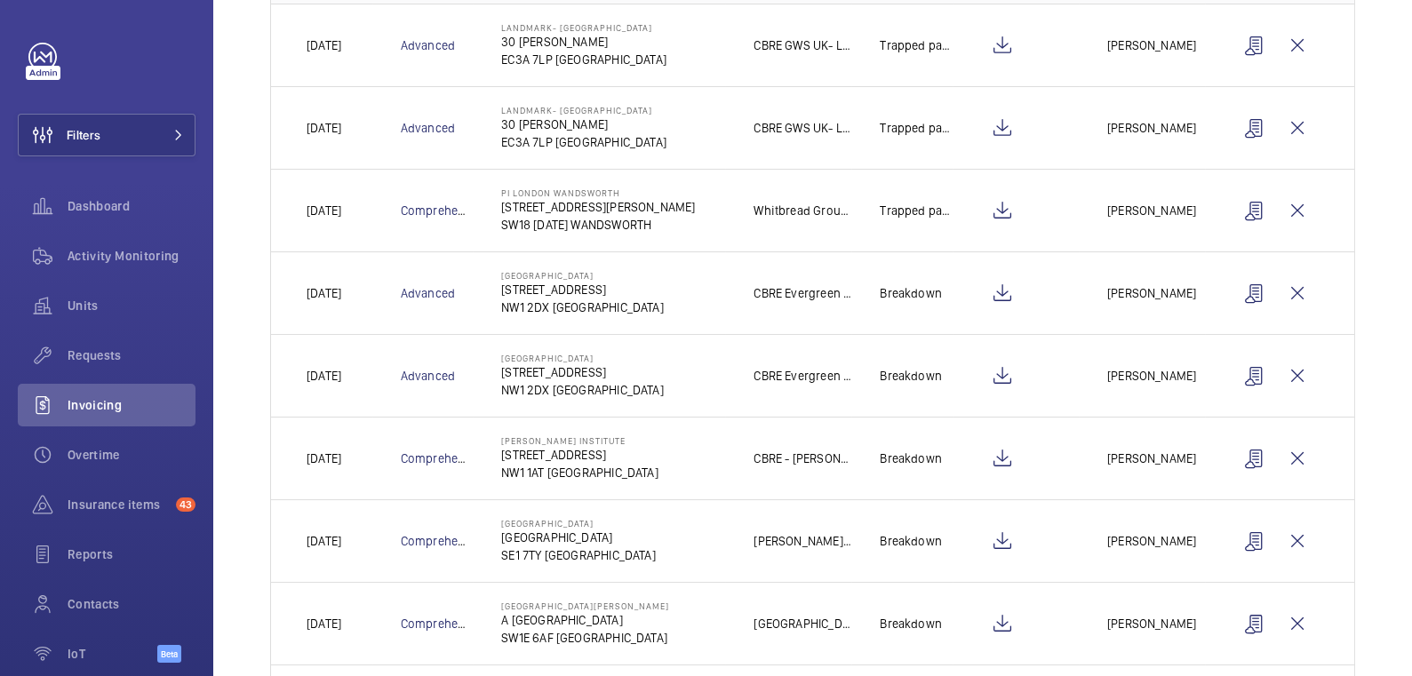
scroll to position [519, 0]
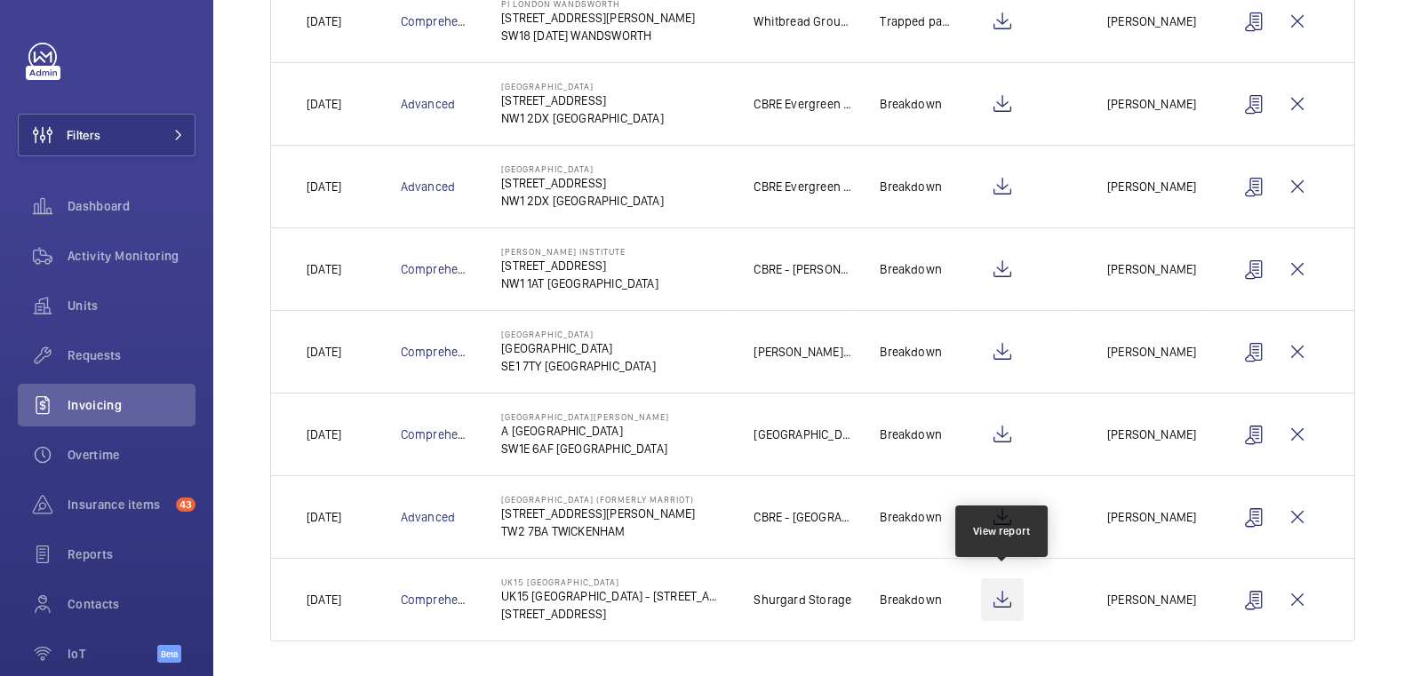
click at [1010, 588] on wm-front-icon-button at bounding box center [1002, 600] width 43 height 43
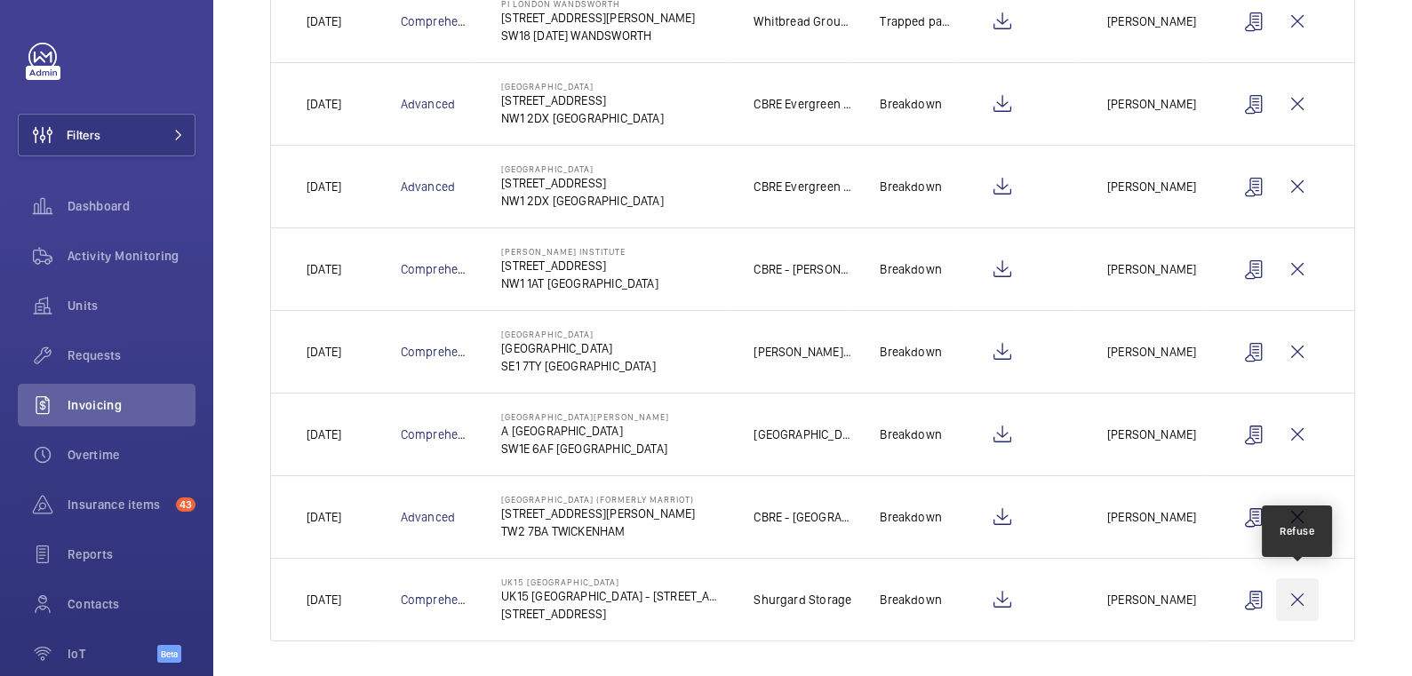
click at [1303, 596] on wm-front-icon-button at bounding box center [1297, 600] width 43 height 43
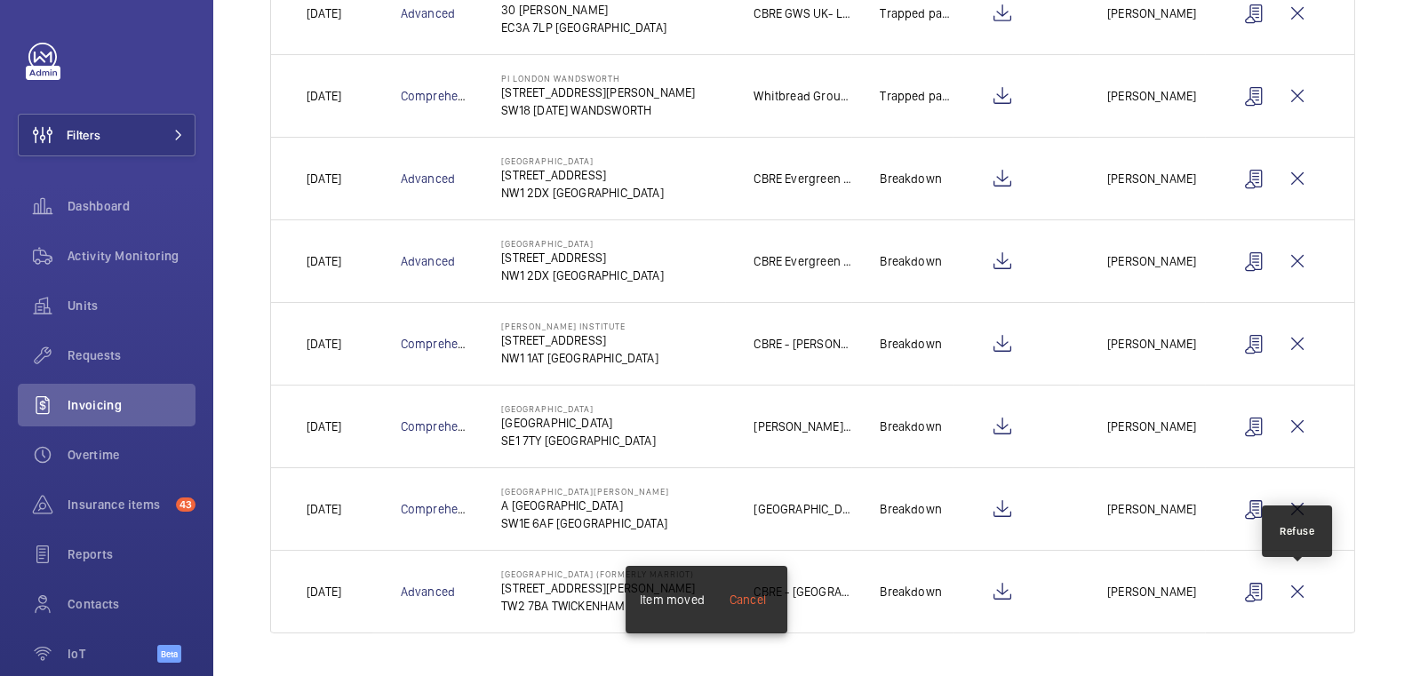
scroll to position [437, 0]
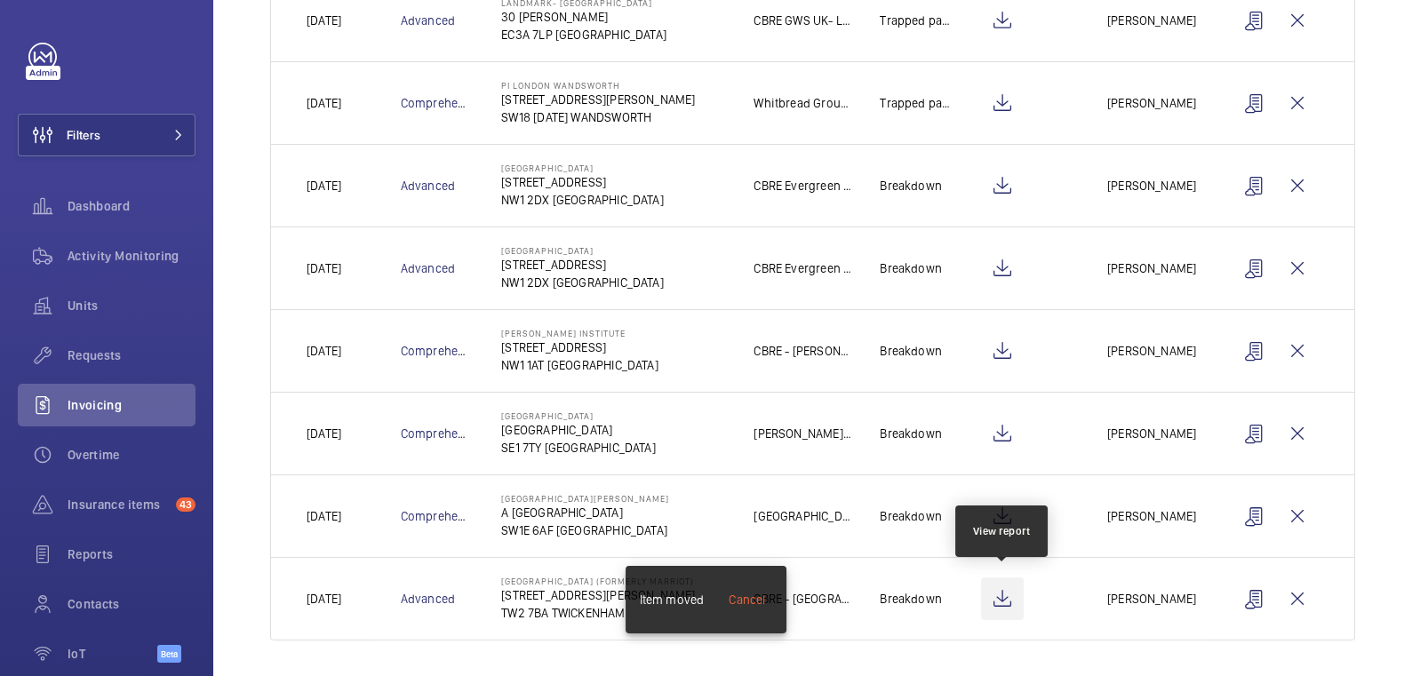
click at [1006, 592] on wm-front-icon-button at bounding box center [1002, 599] width 43 height 43
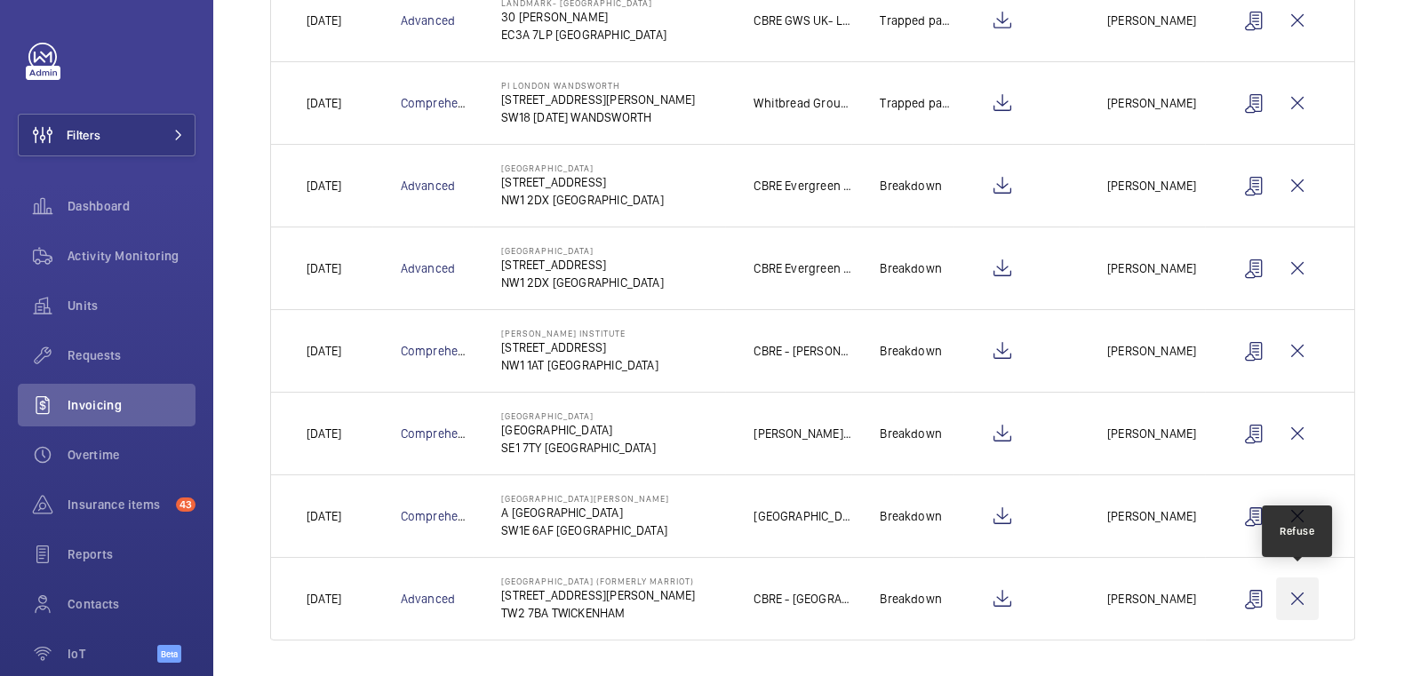
click at [1298, 583] on wm-front-icon-button at bounding box center [1297, 599] width 43 height 43
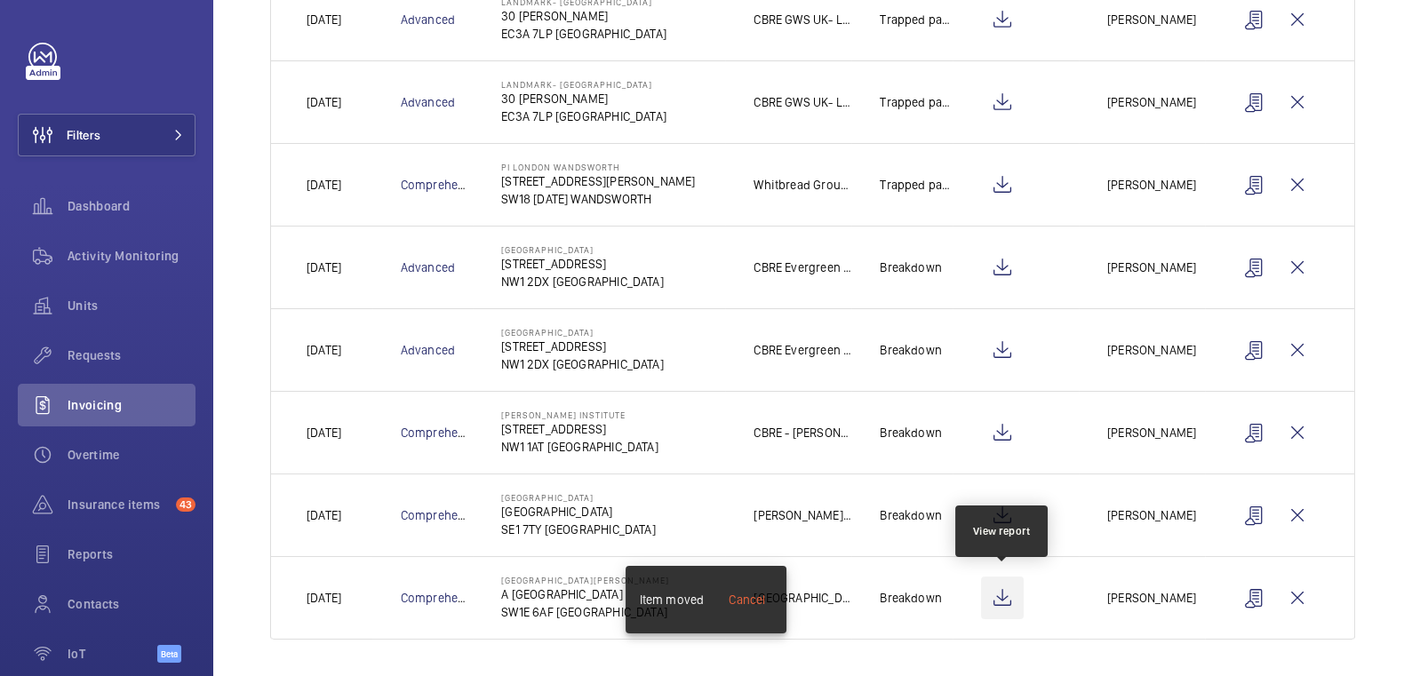
click at [1012, 596] on wm-front-icon-button at bounding box center [1002, 598] width 43 height 43
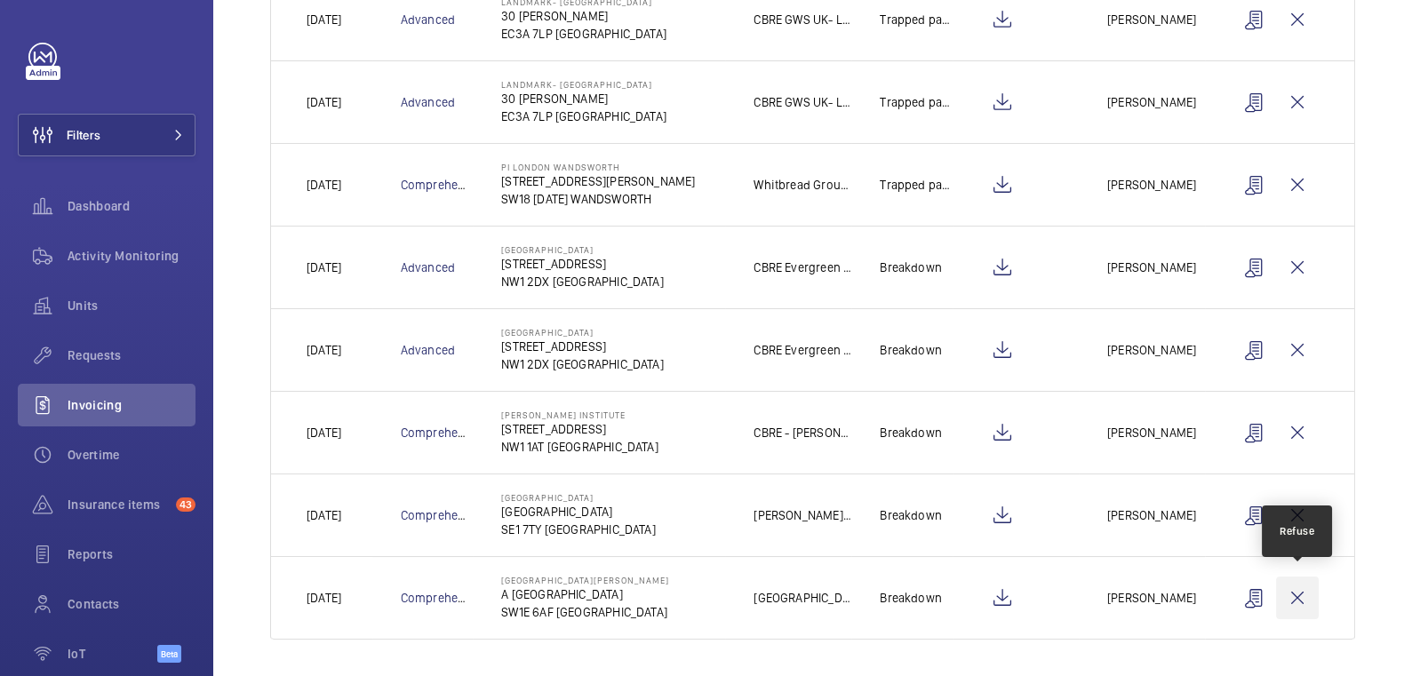
click at [1303, 606] on wm-front-icon-button at bounding box center [1297, 598] width 43 height 43
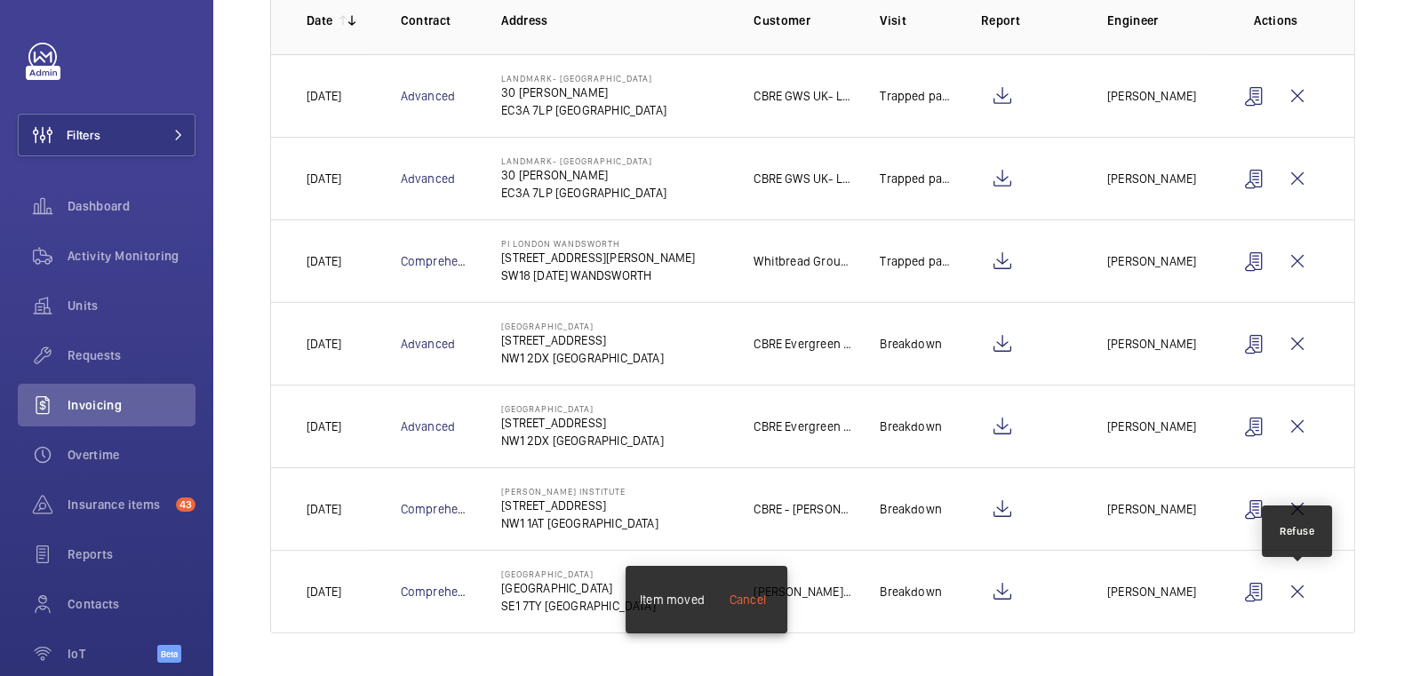
scroll to position [273, 0]
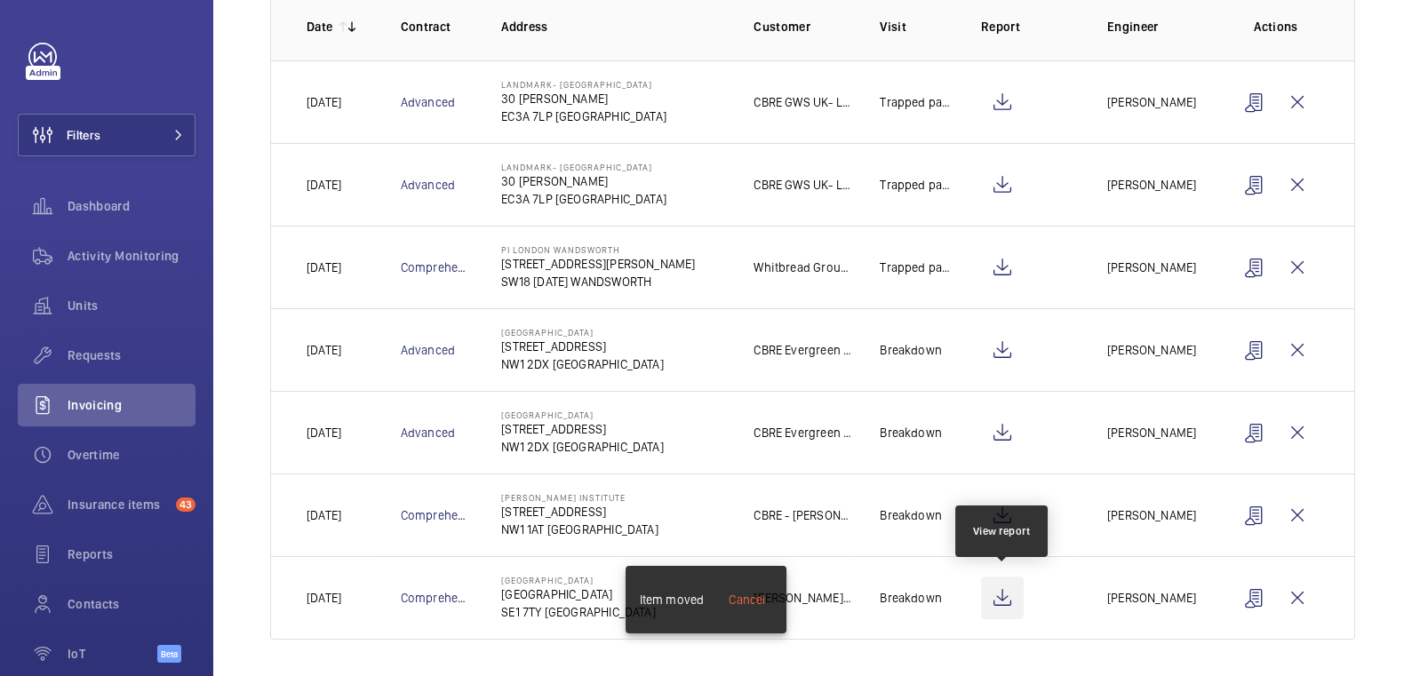
click at [1008, 594] on wm-front-icon-button at bounding box center [1002, 598] width 43 height 43
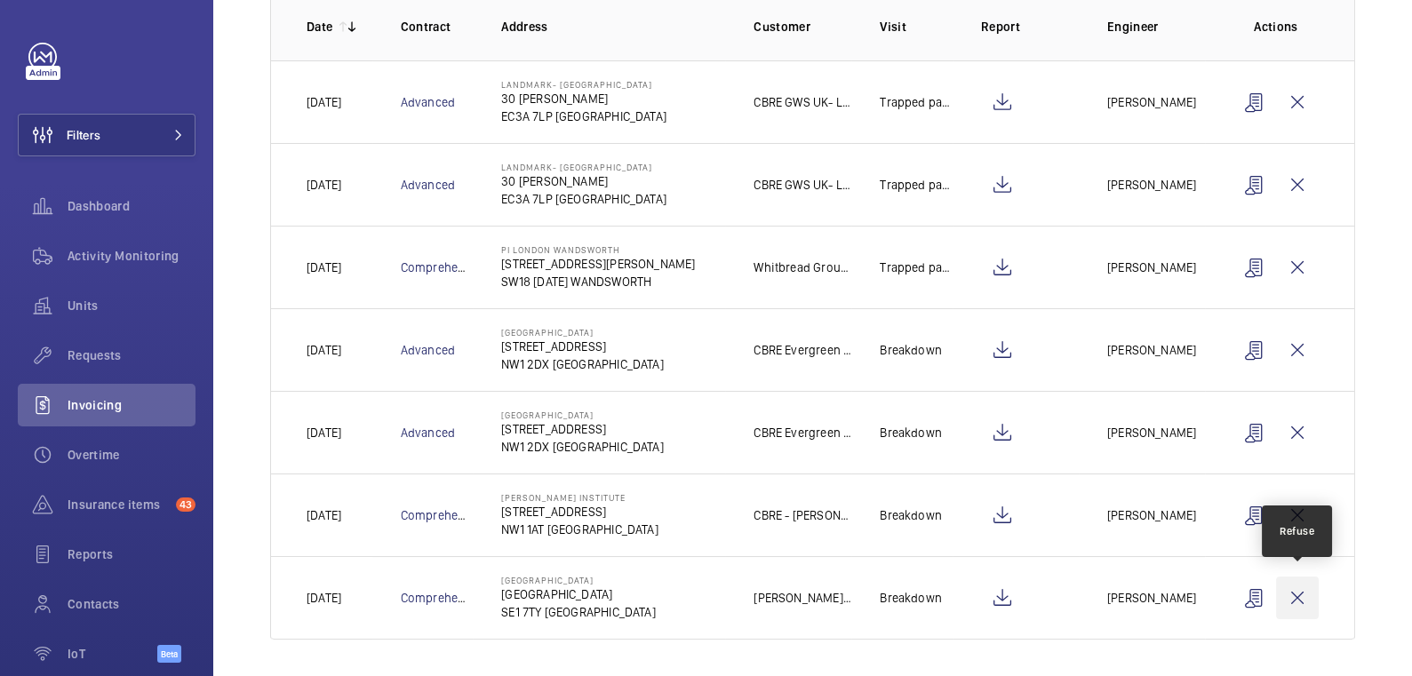
click at [1294, 593] on wm-front-icon-button at bounding box center [1297, 598] width 43 height 43
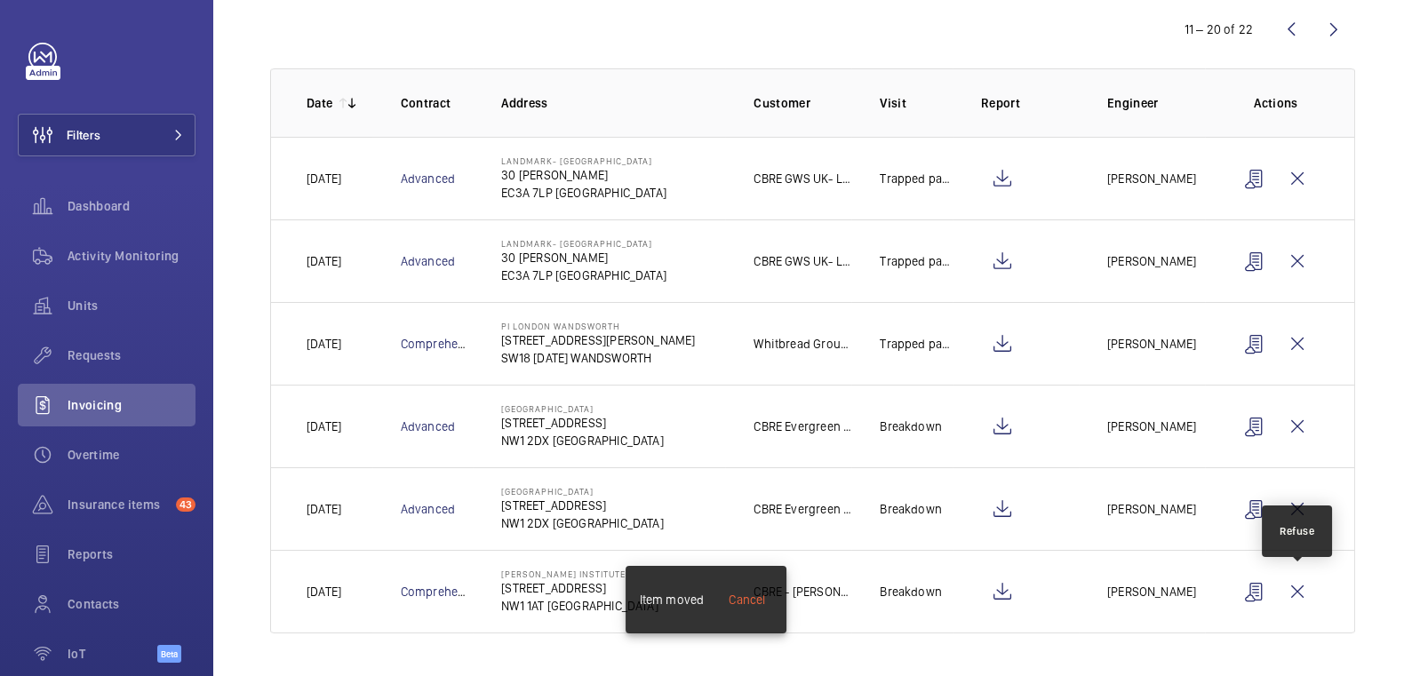
scroll to position [191, 0]
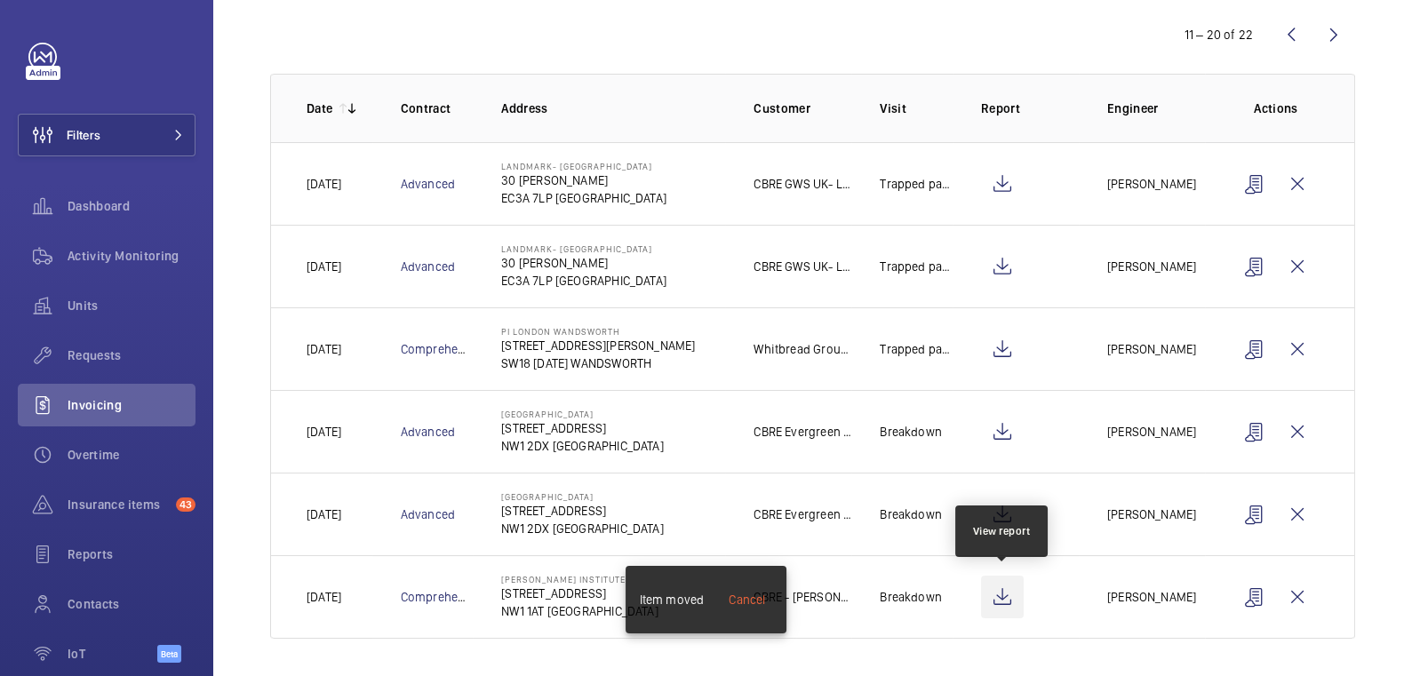
click at [999, 596] on wm-front-icon-button at bounding box center [1002, 597] width 43 height 43
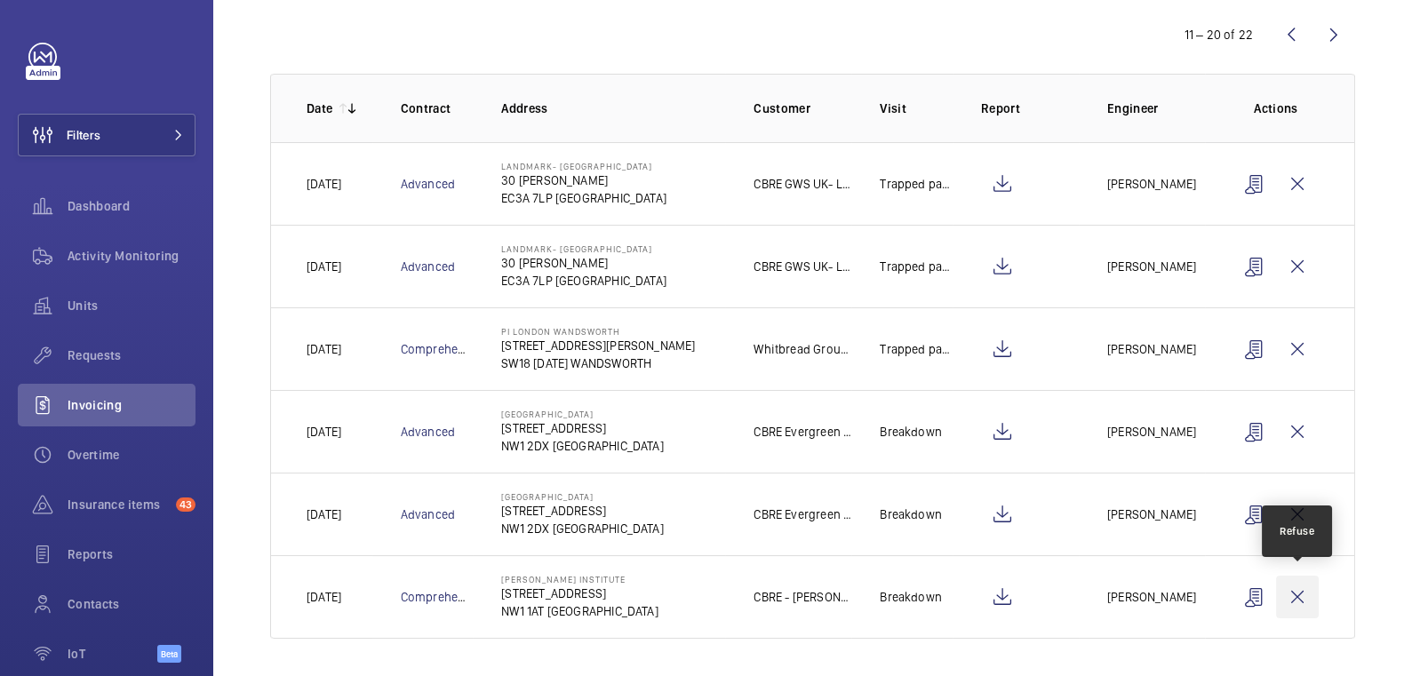
click at [1299, 597] on wm-front-icon-button at bounding box center [1297, 597] width 43 height 43
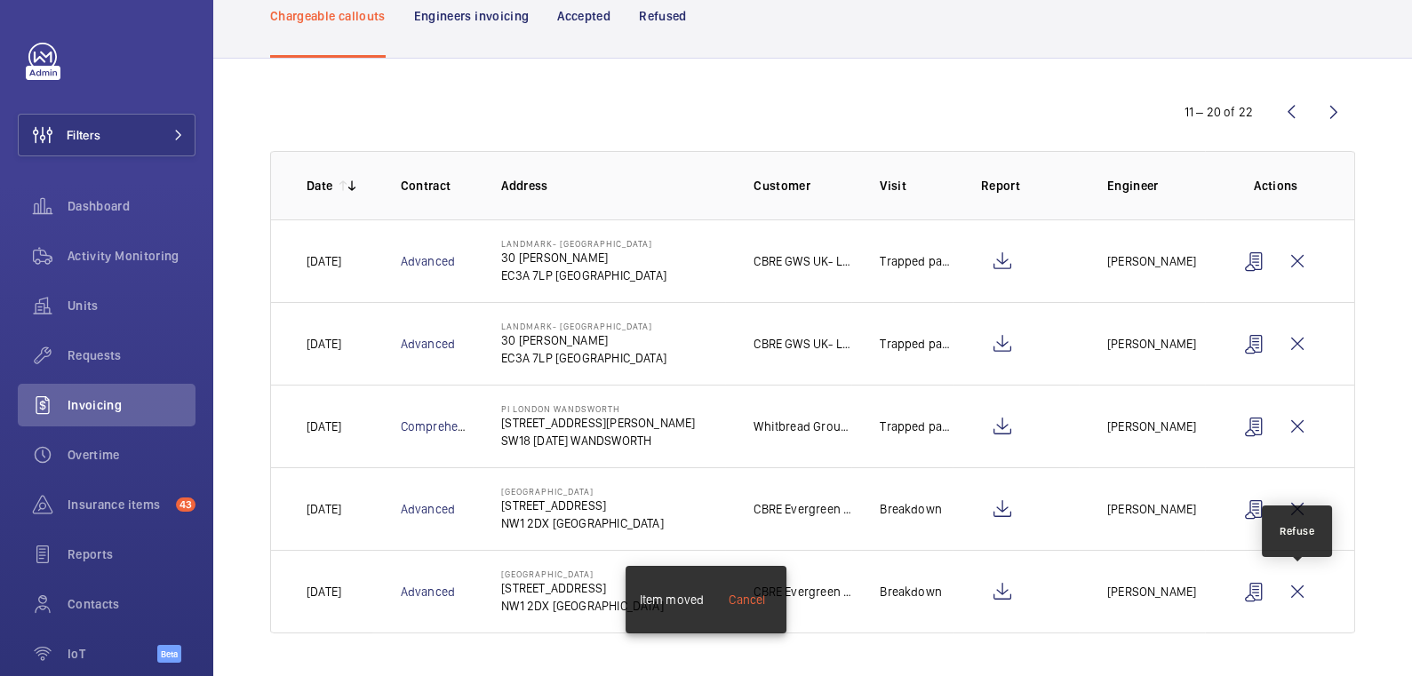
scroll to position [109, 0]
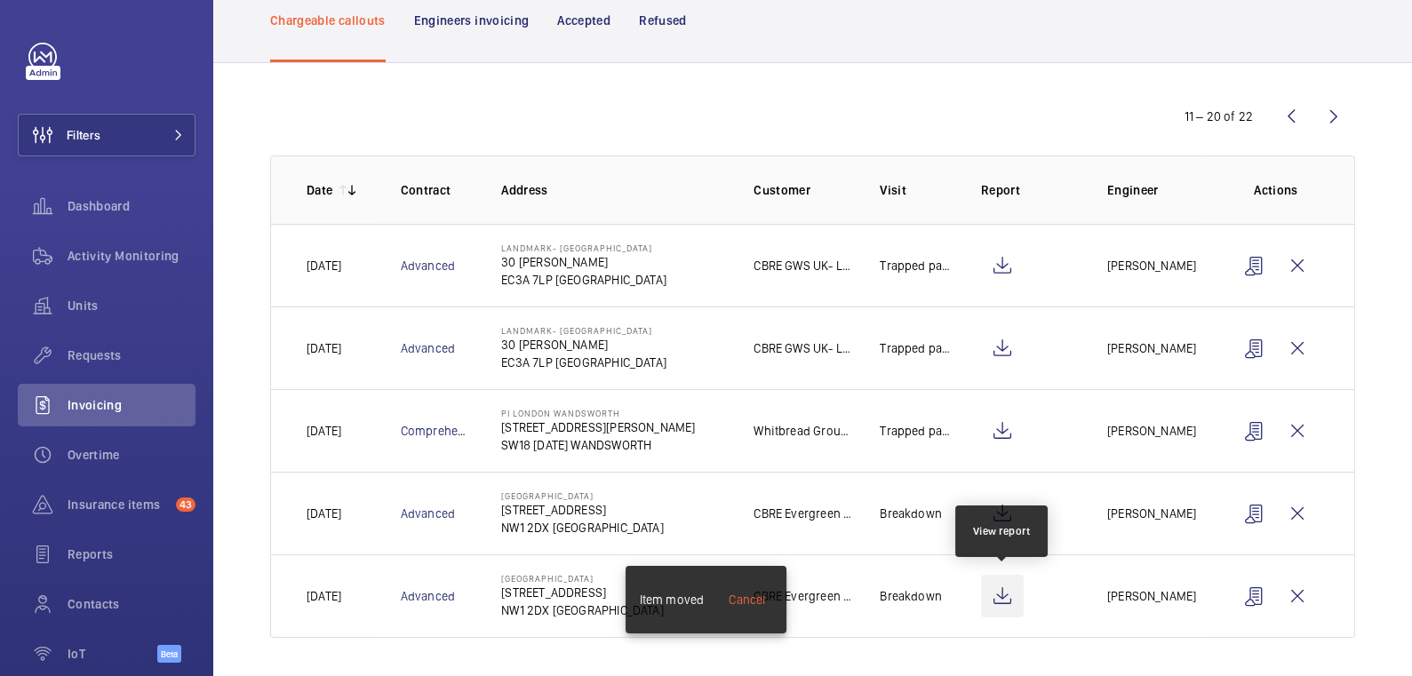
click at [1018, 595] on wm-front-icon-button at bounding box center [1002, 596] width 43 height 43
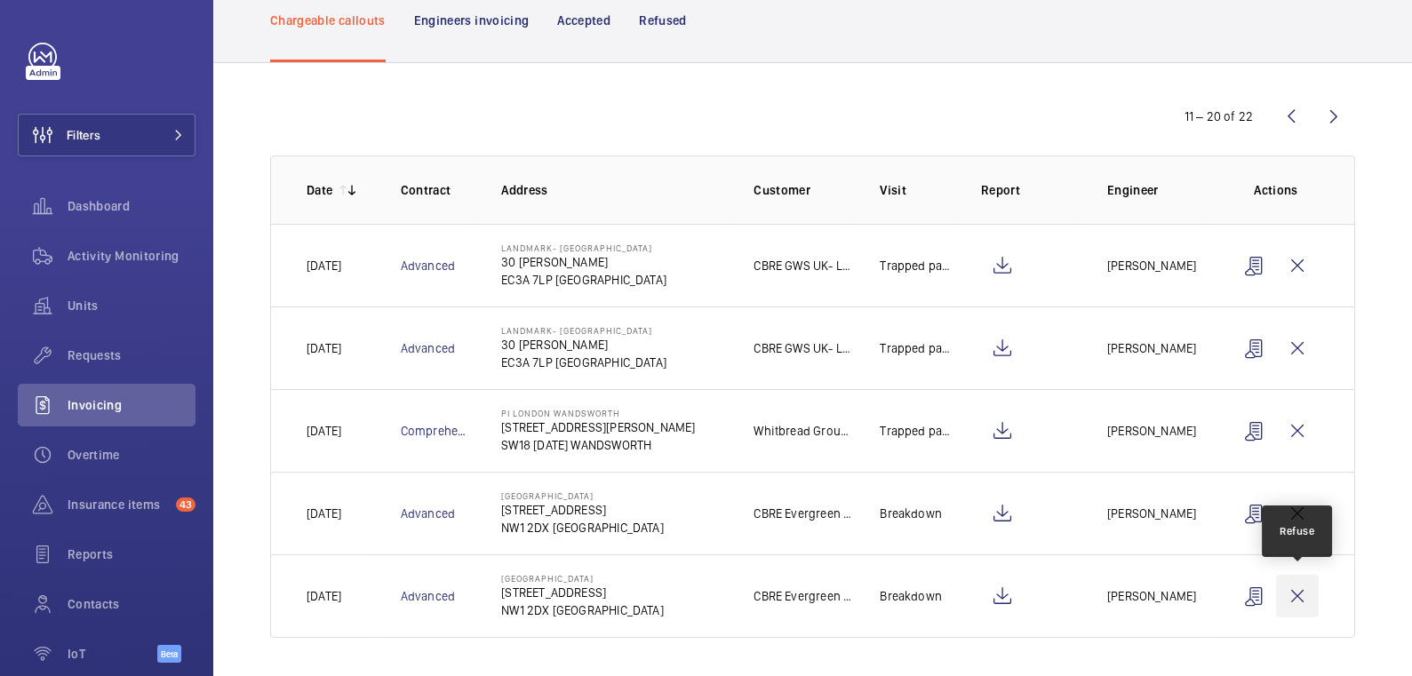
click at [1299, 600] on wm-front-icon-button at bounding box center [1297, 596] width 43 height 43
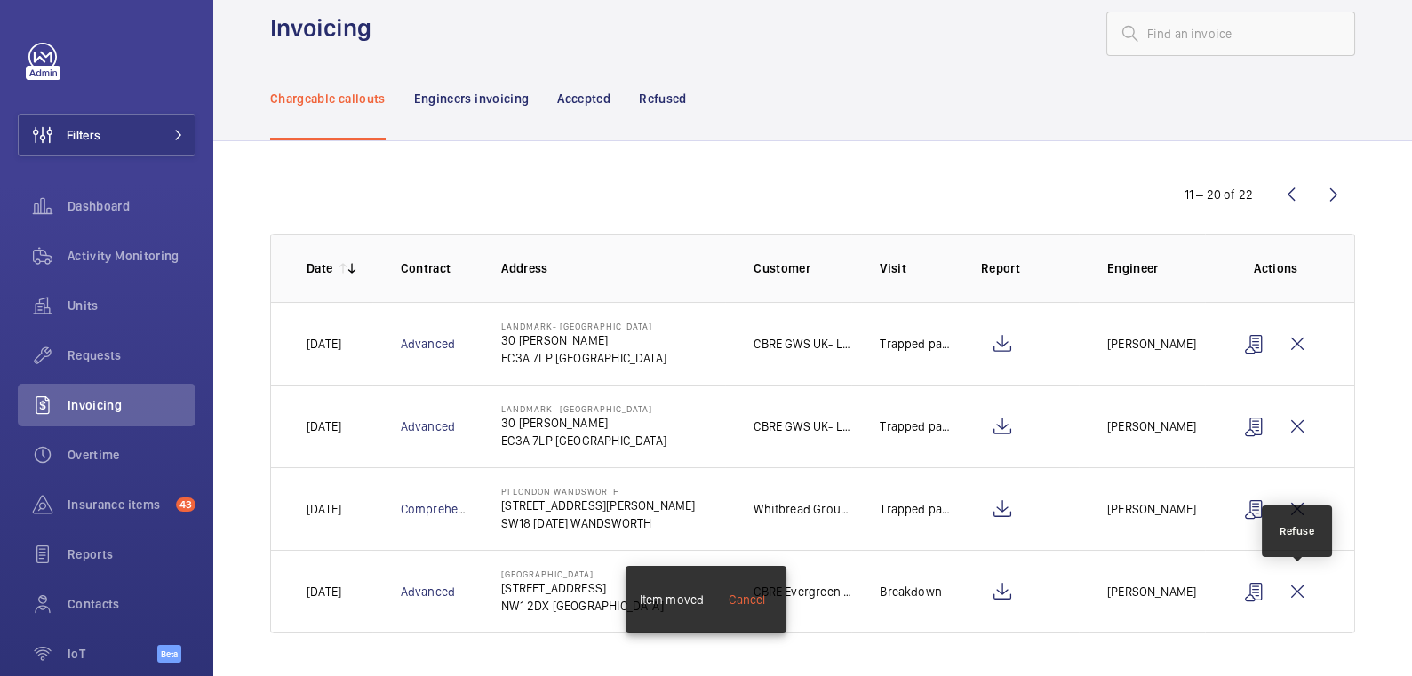
scroll to position [28, 0]
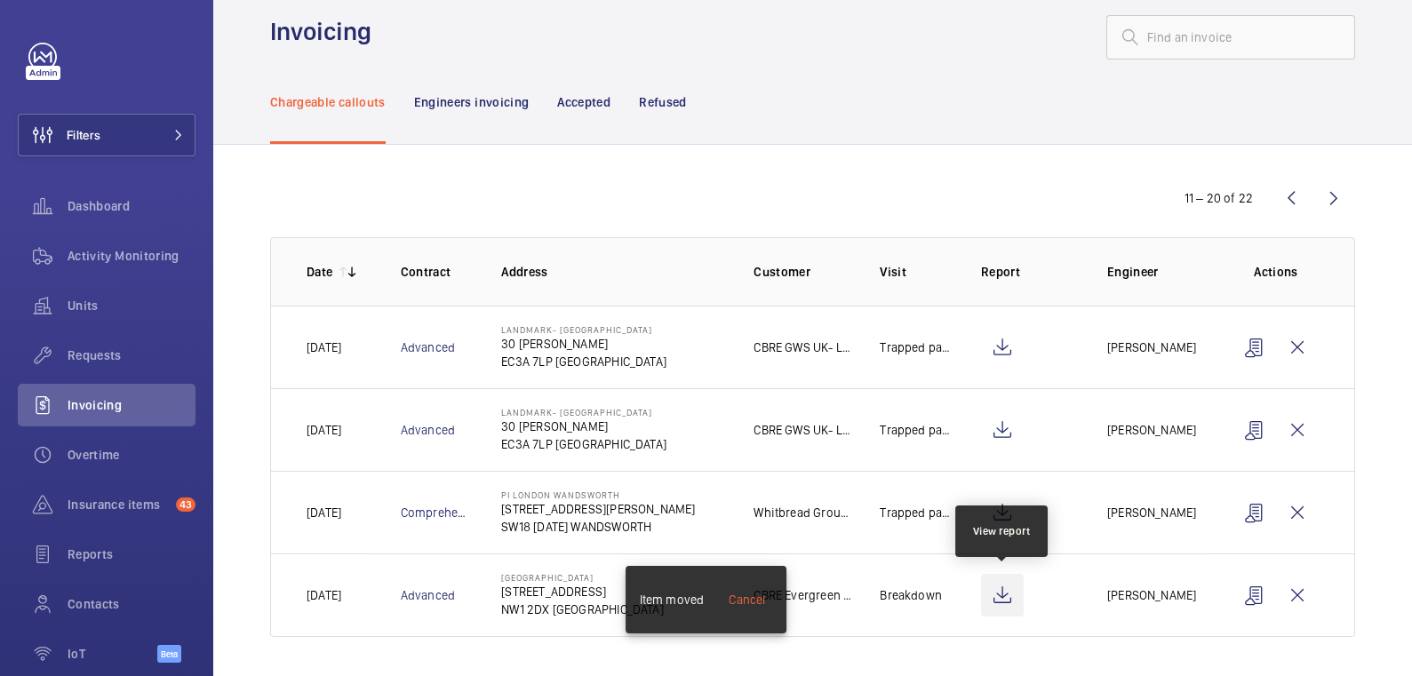
click at [1010, 597] on wm-front-icon-button at bounding box center [1002, 595] width 43 height 43
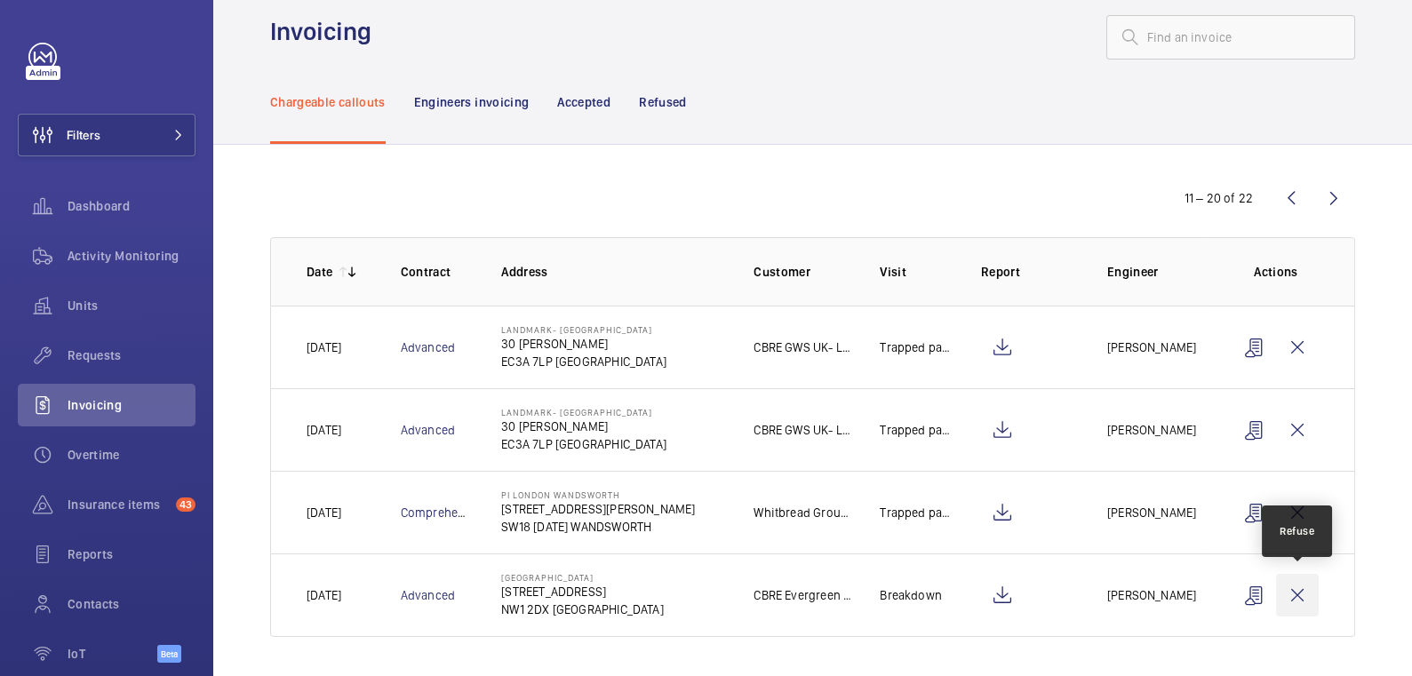
click at [1308, 596] on wm-front-icon-button at bounding box center [1297, 595] width 43 height 43
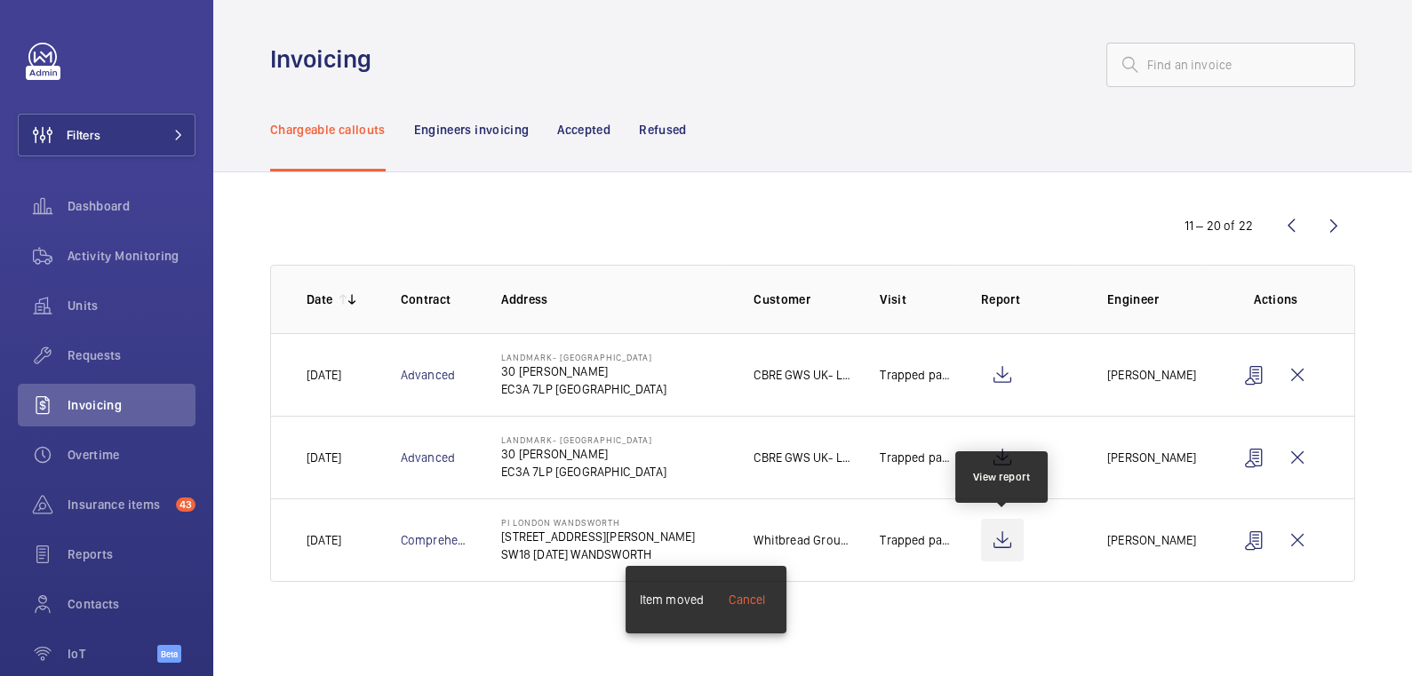
click at [1009, 545] on wm-front-icon-button at bounding box center [1002, 540] width 43 height 43
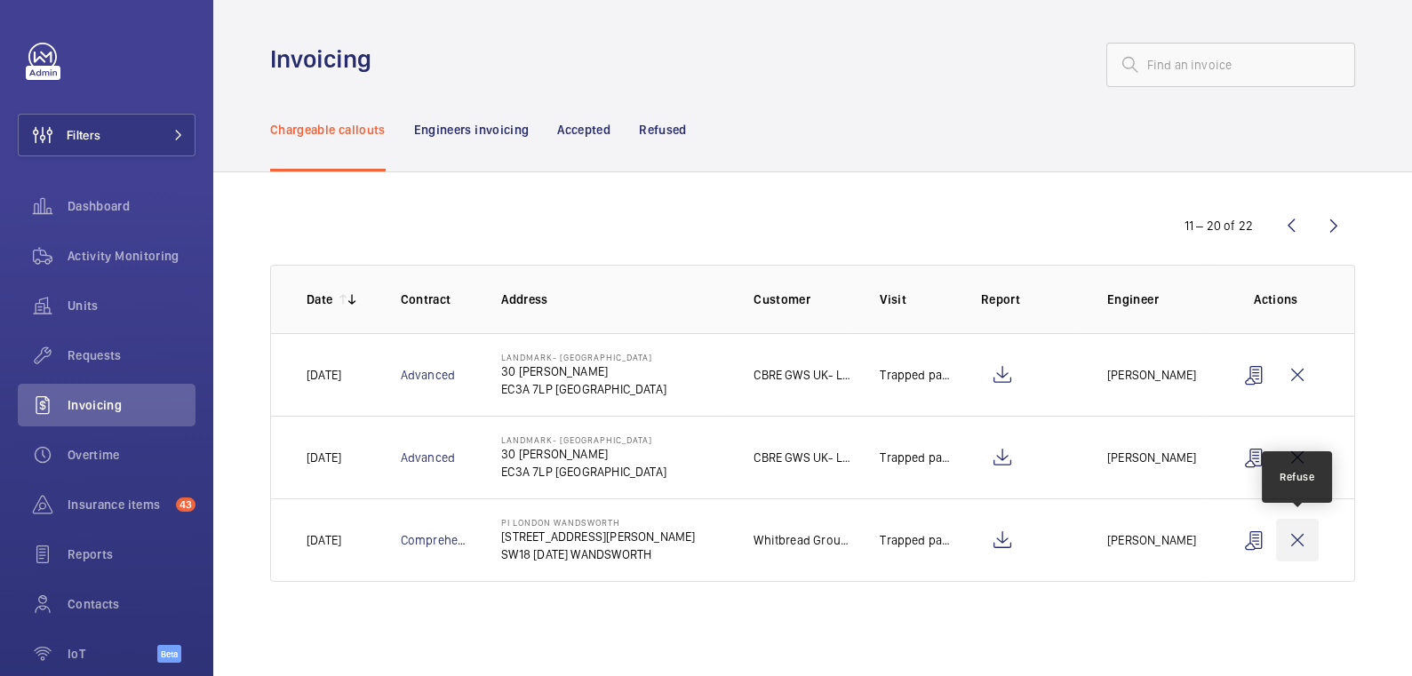
click at [1299, 540] on wm-front-icon-button at bounding box center [1297, 540] width 43 height 43
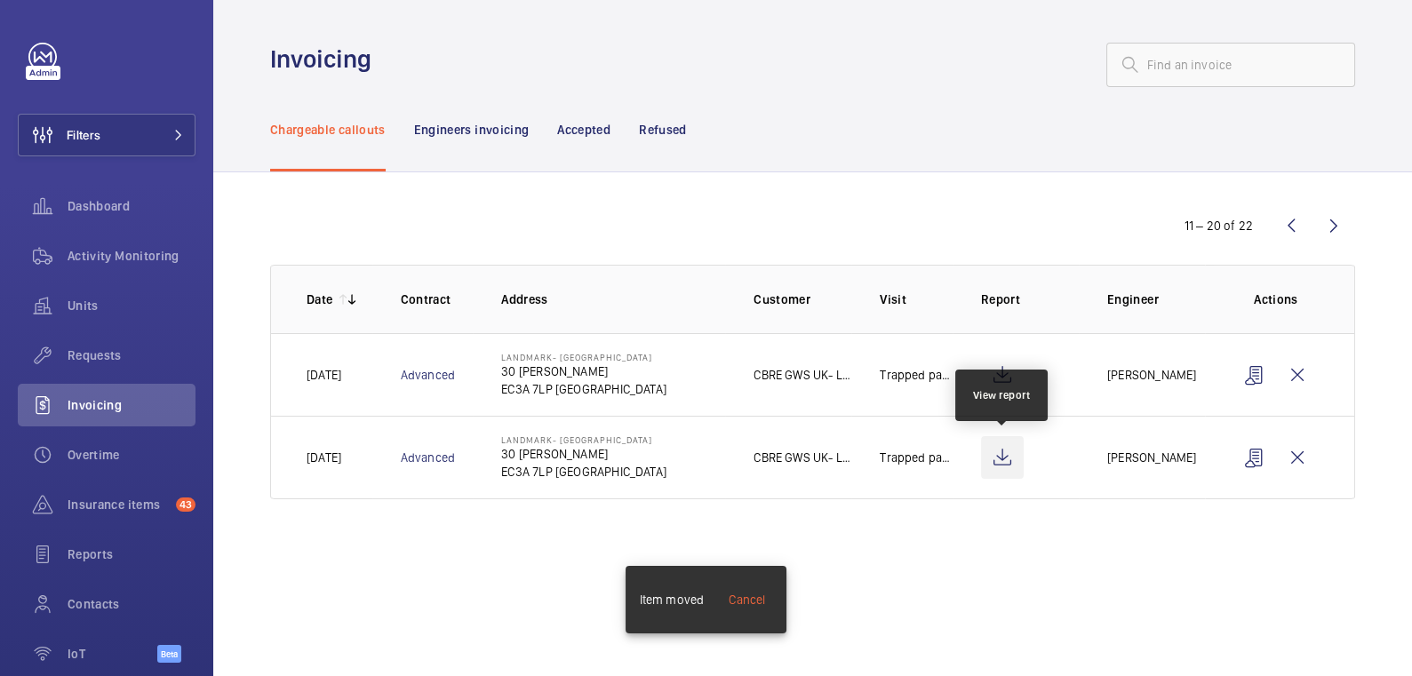
click at [1006, 459] on wm-front-icon-button at bounding box center [1002, 457] width 43 height 43
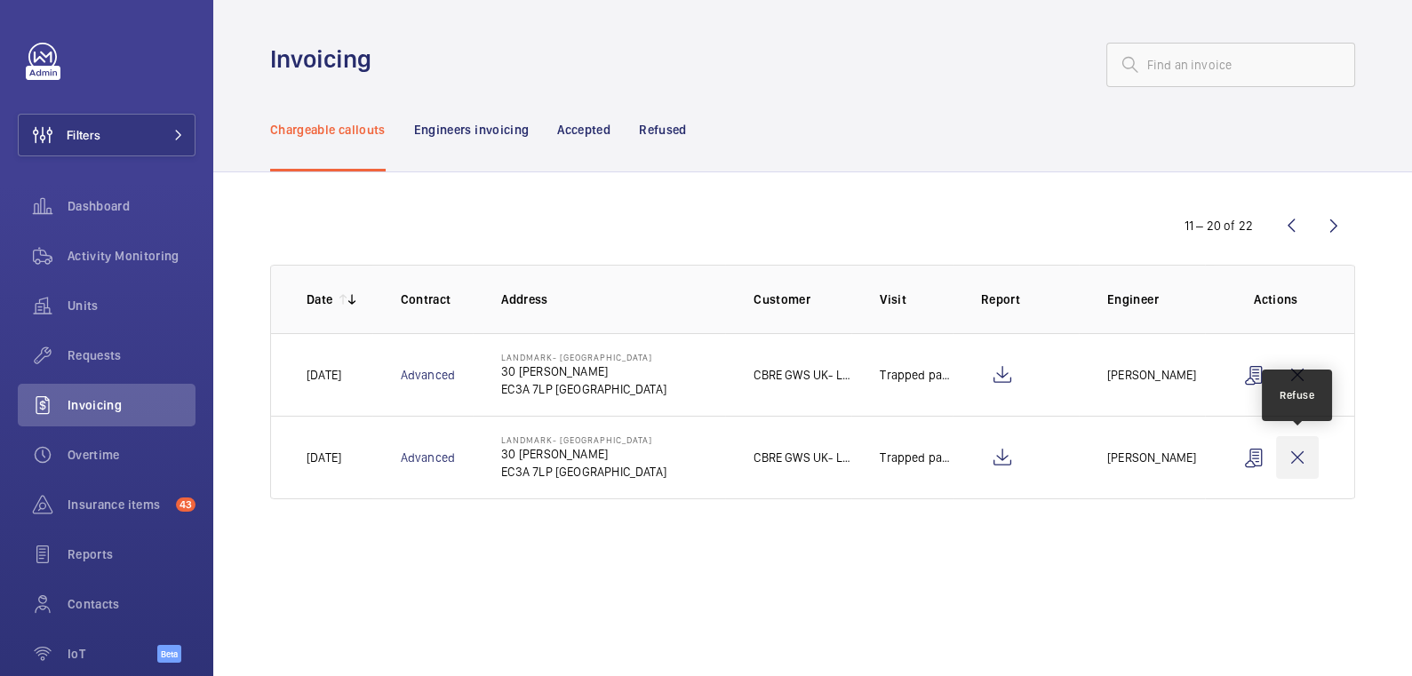
click at [1304, 468] on wm-front-icon-button at bounding box center [1297, 457] width 43 height 43
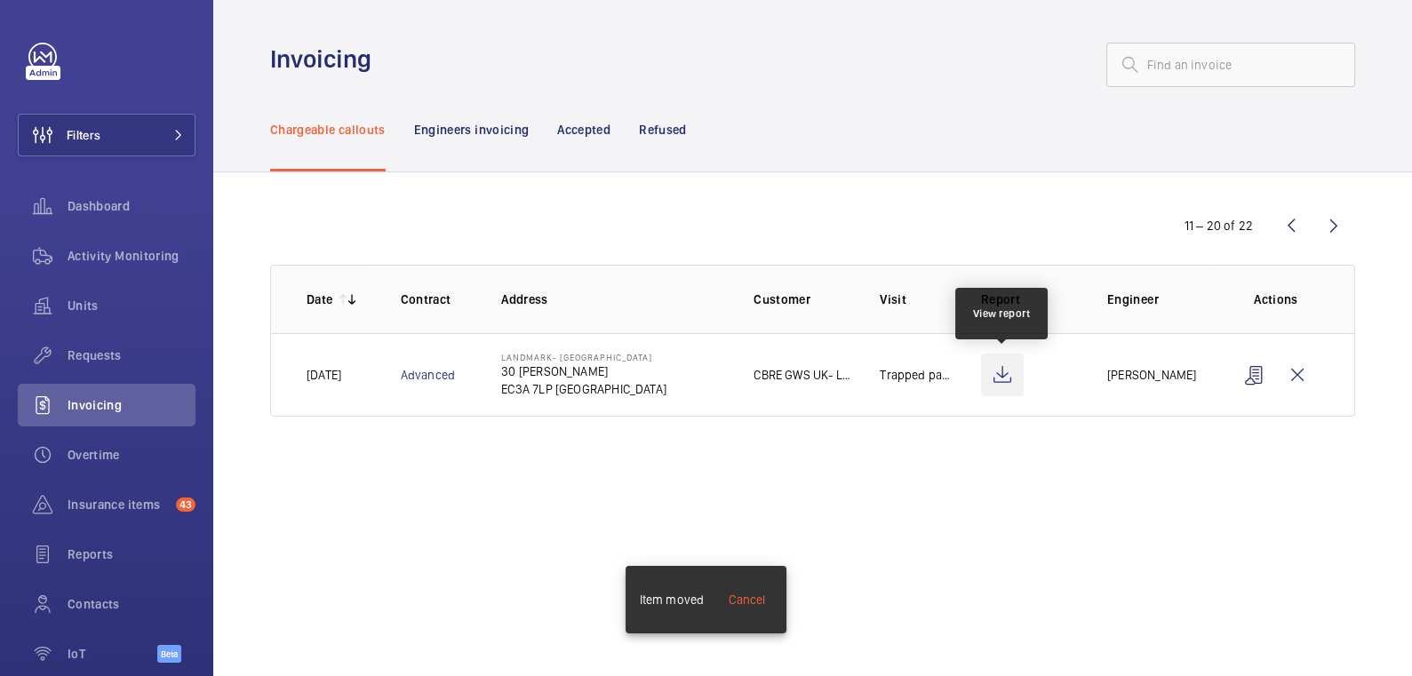
click at [996, 379] on wm-front-icon-button at bounding box center [1002, 375] width 43 height 43
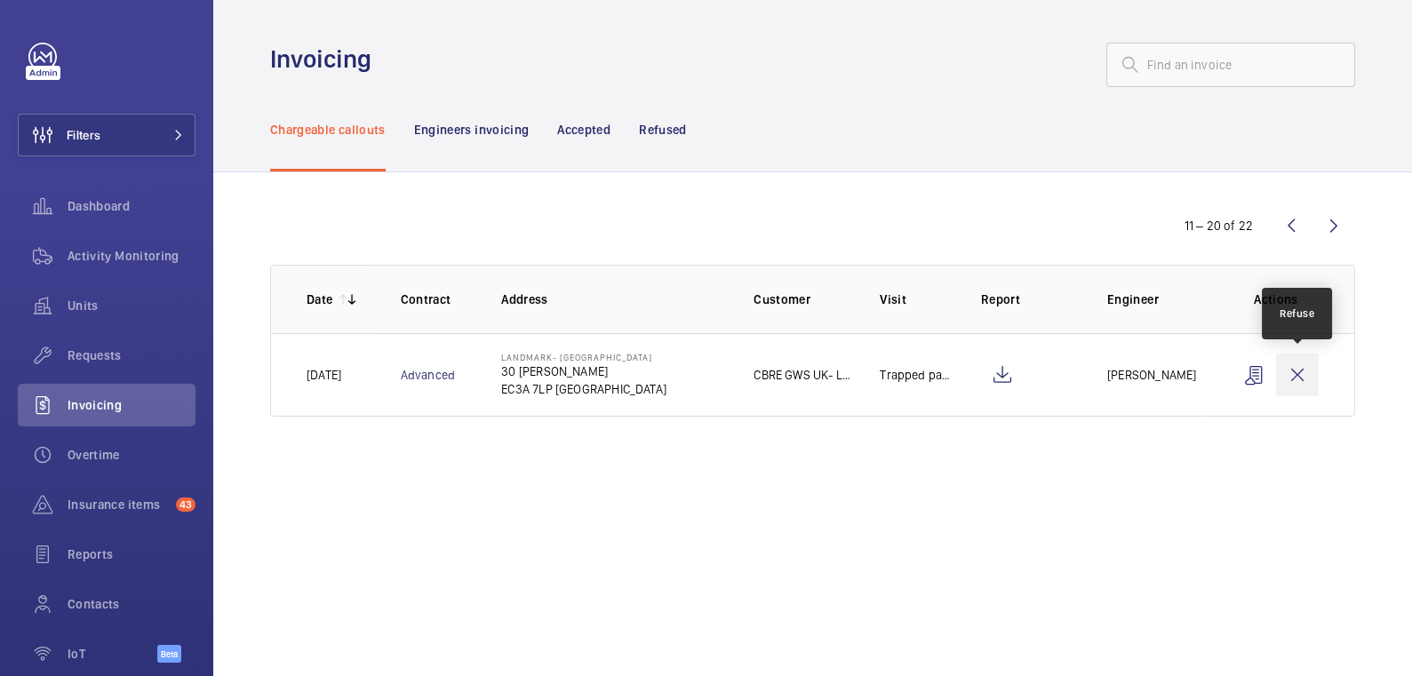
click at [1297, 376] on wm-front-icon-button at bounding box center [1297, 375] width 43 height 43
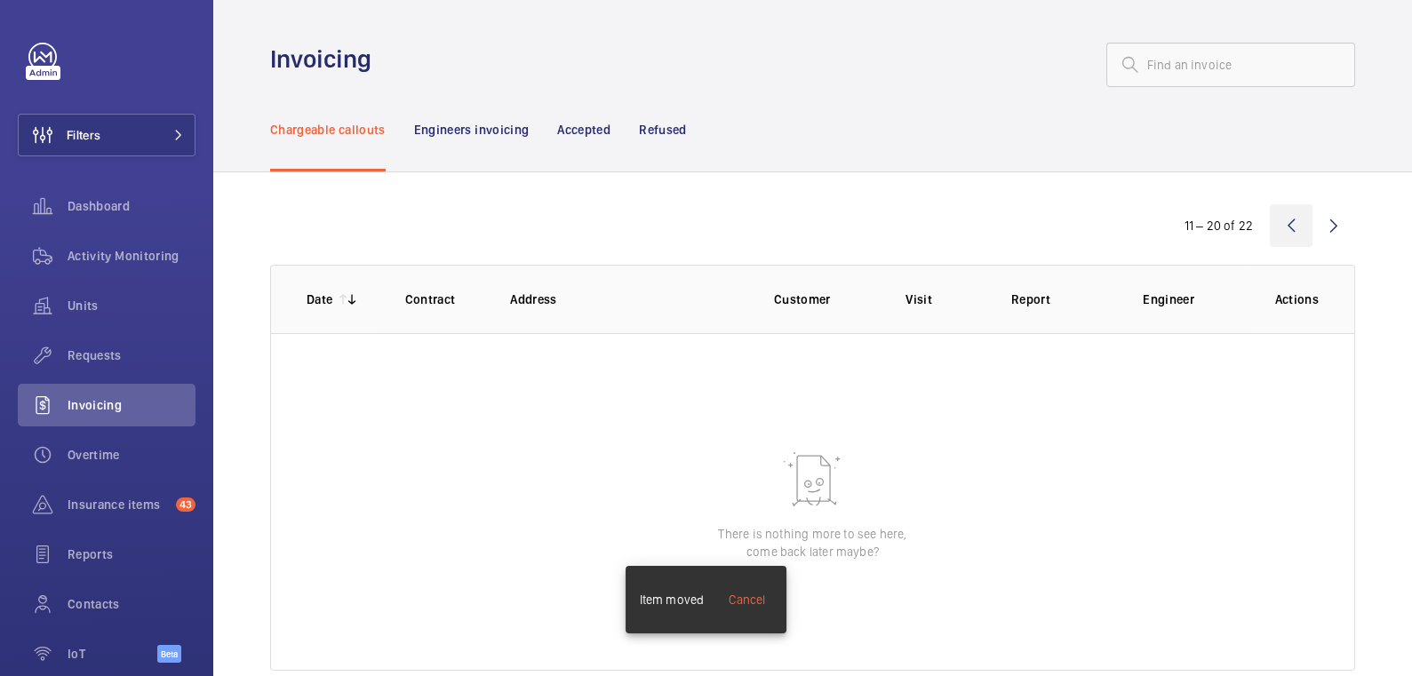
click at [1284, 225] on wm-front-icon-button at bounding box center [1291, 225] width 43 height 43
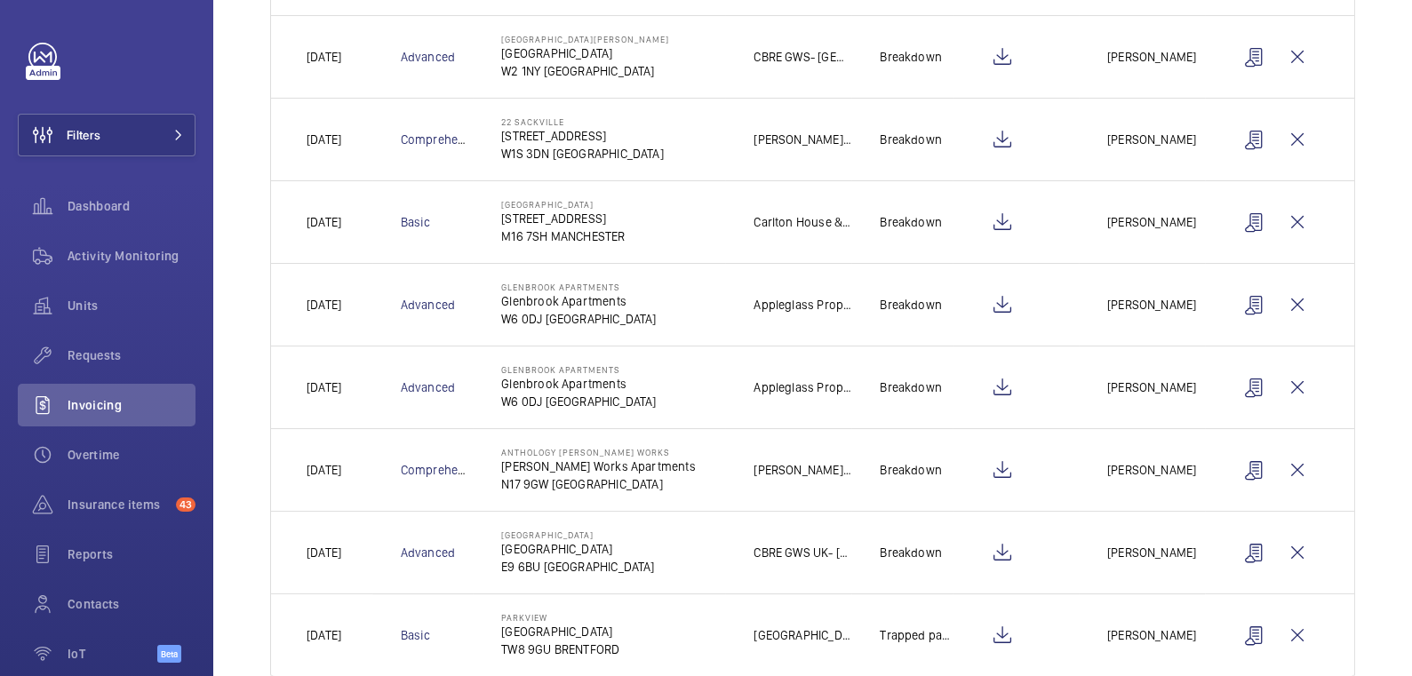
scroll to position [519, 0]
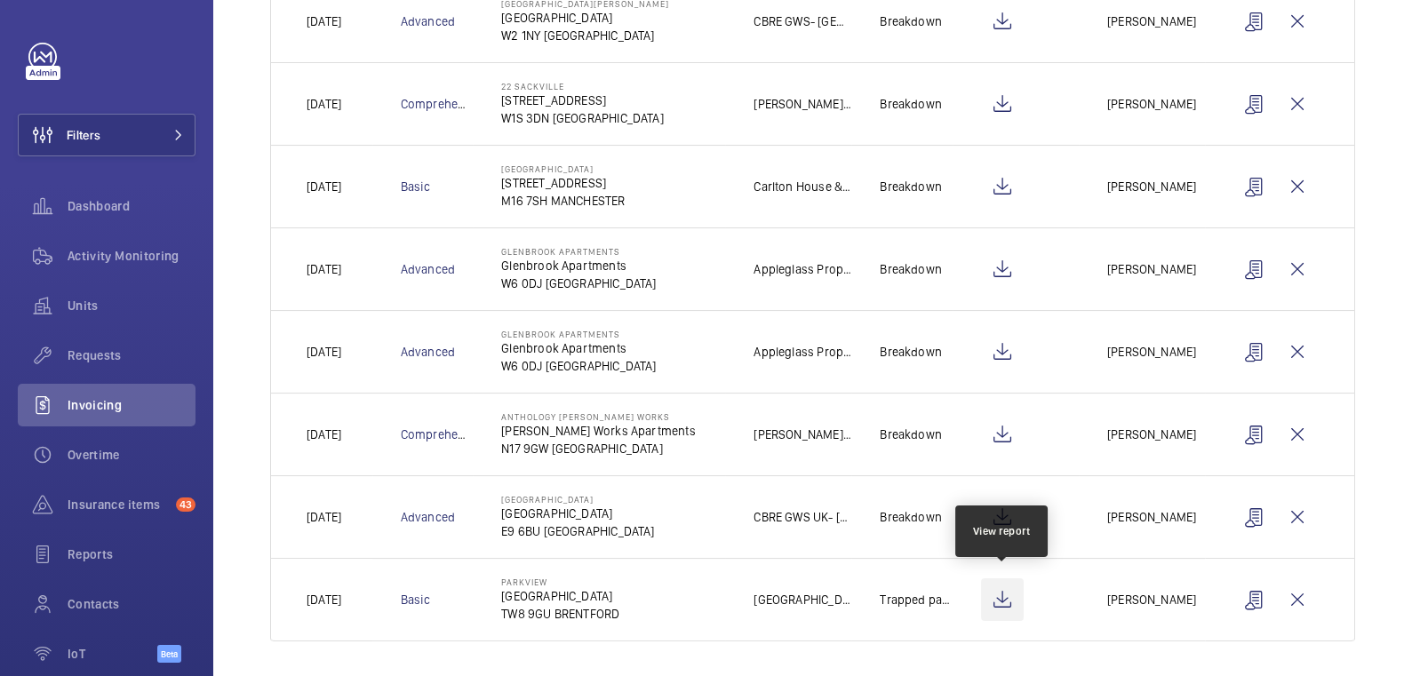
click at [1006, 596] on wm-front-icon-button at bounding box center [1002, 600] width 43 height 43
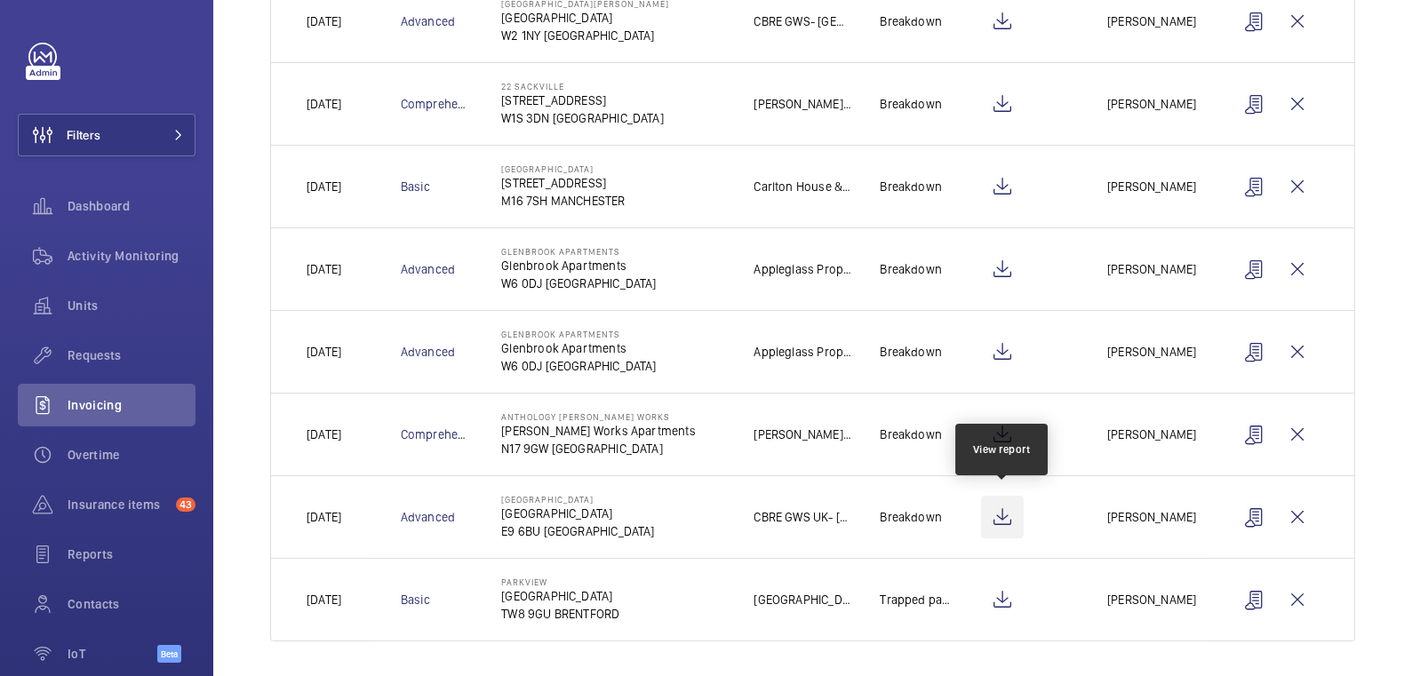
click at [1010, 506] on wm-front-icon-button at bounding box center [1002, 517] width 43 height 43
click at [1011, 508] on wm-front-icon-button at bounding box center [1002, 517] width 43 height 43
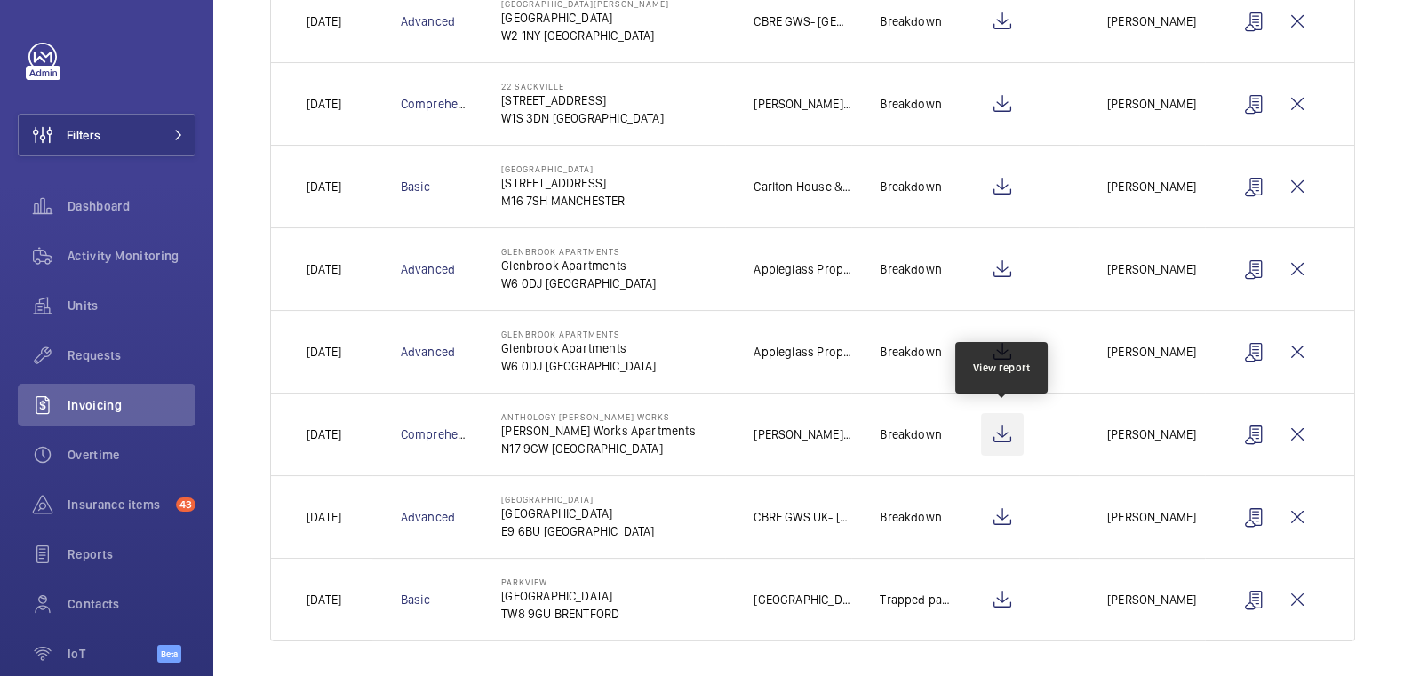
click at [1008, 430] on wm-front-icon-button at bounding box center [1002, 434] width 43 height 43
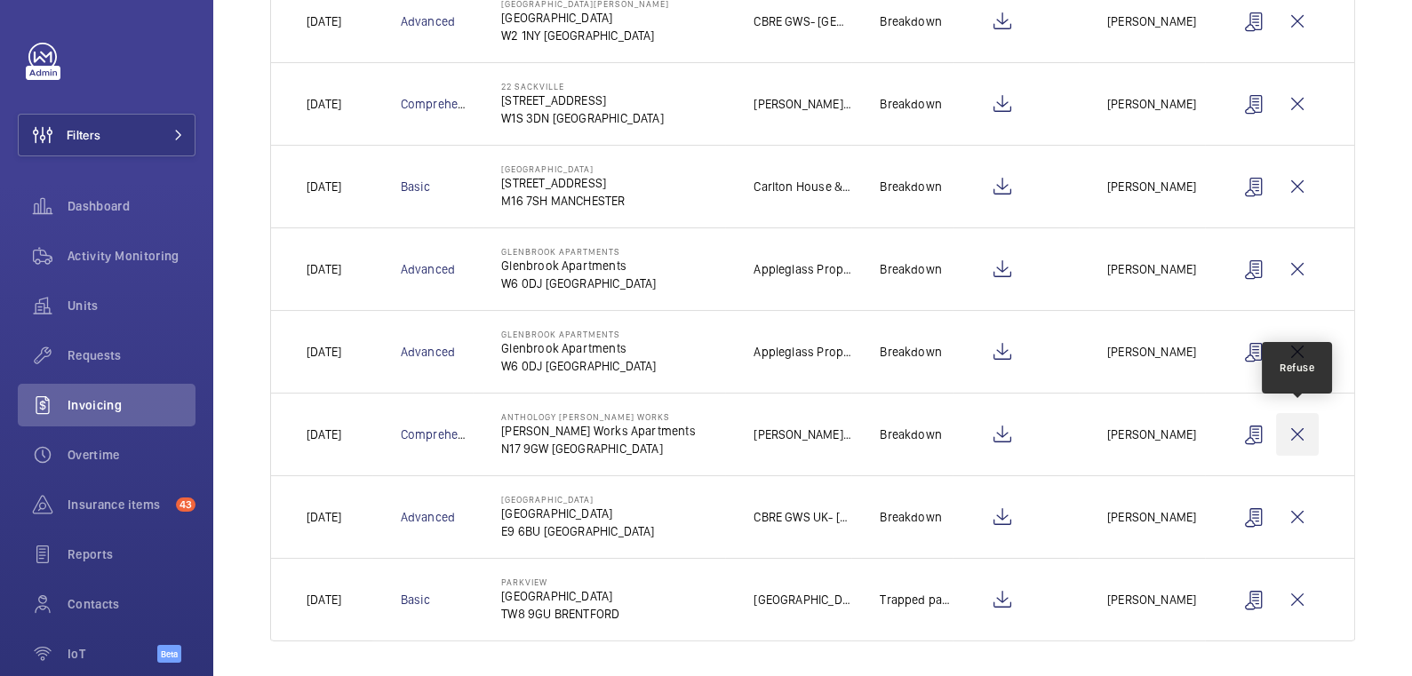
click at [1305, 430] on wm-front-icon-button at bounding box center [1297, 434] width 43 height 43
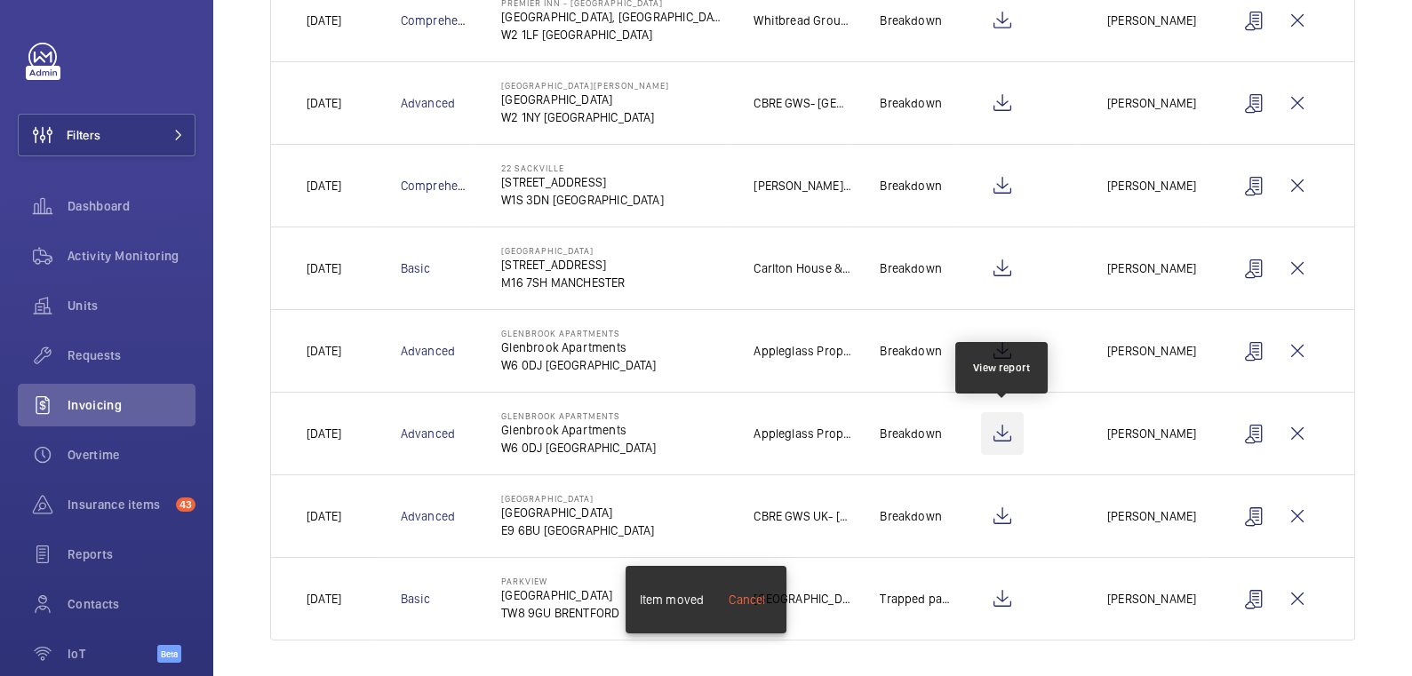
click at [1011, 427] on wm-front-icon-button at bounding box center [1002, 433] width 43 height 43
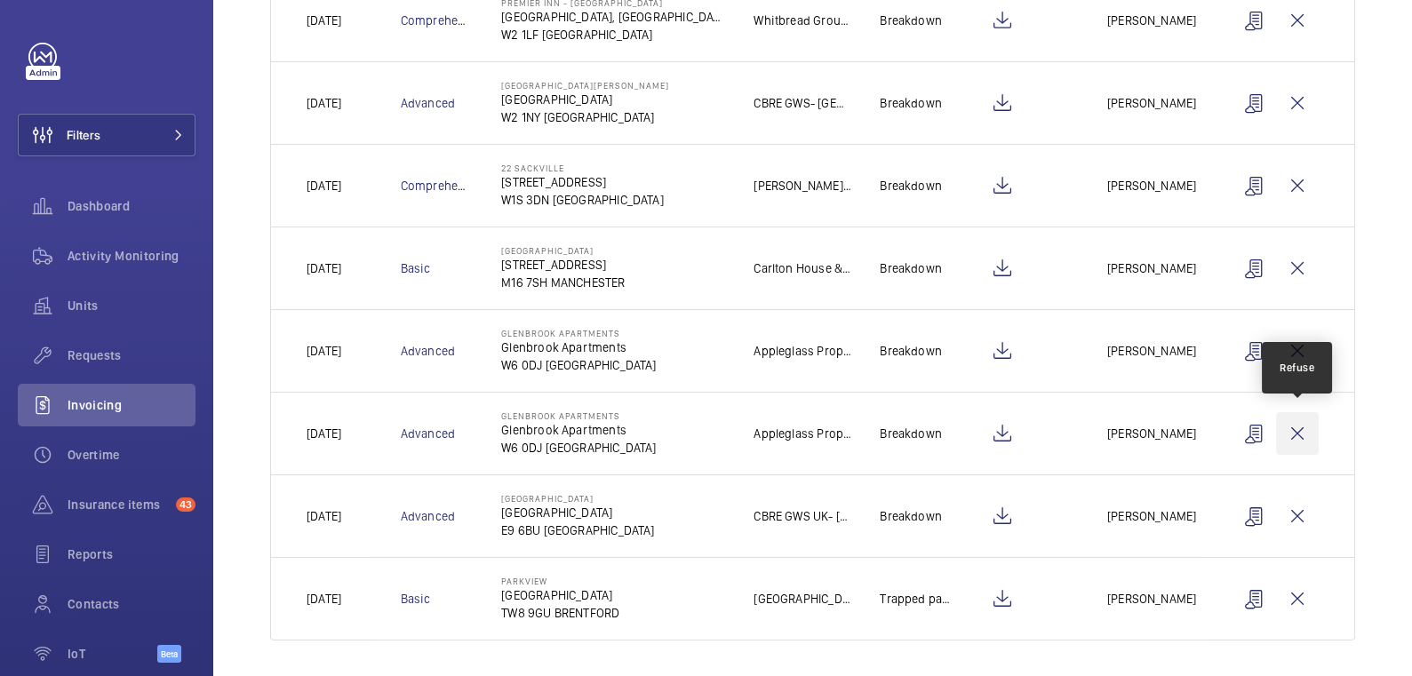
click at [1308, 435] on wm-front-icon-button at bounding box center [1297, 433] width 43 height 43
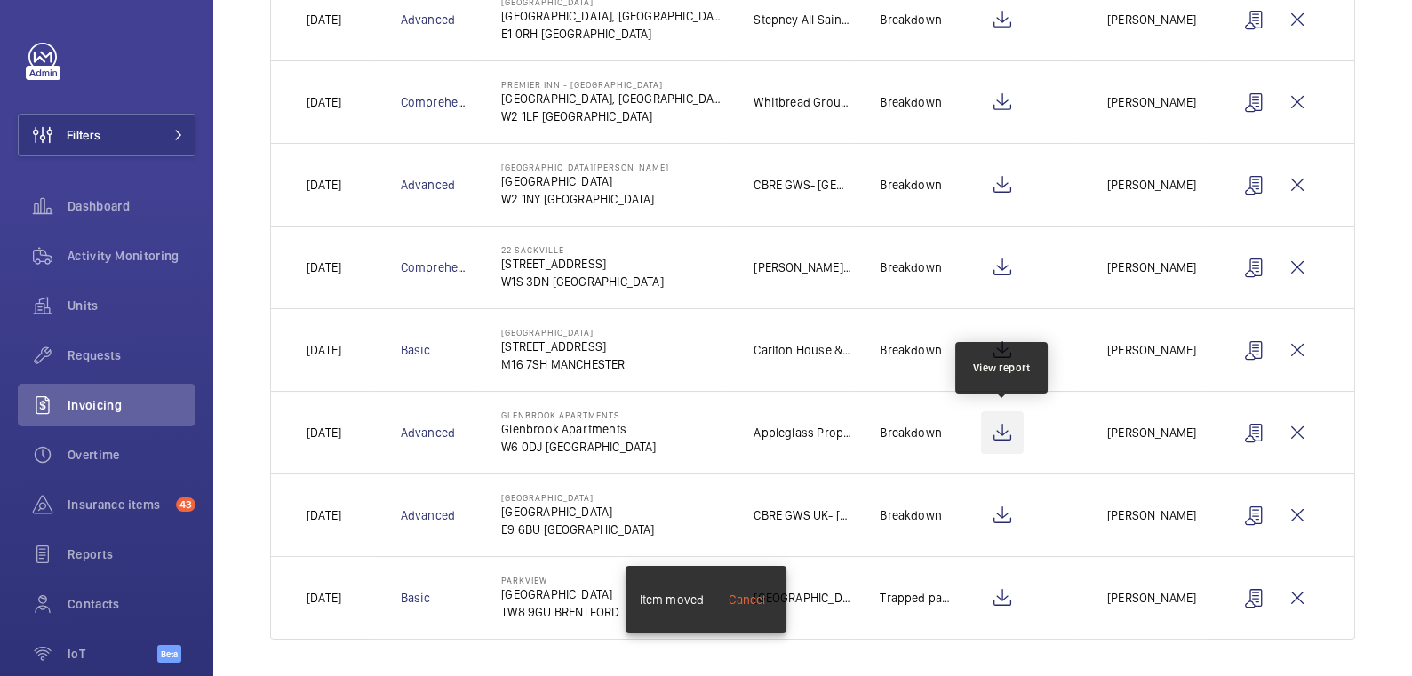
click at [1009, 428] on wm-front-icon-button at bounding box center [1002, 433] width 43 height 43
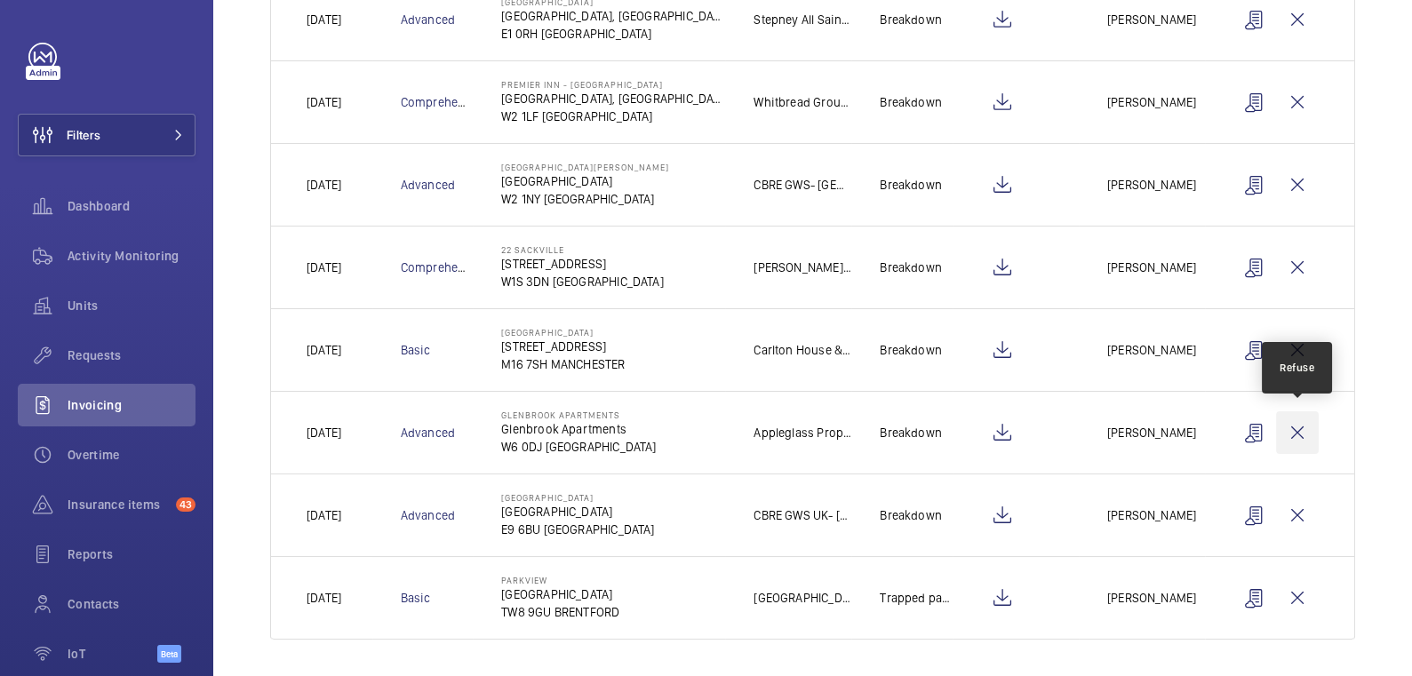
click at [1304, 428] on wm-front-icon-button at bounding box center [1297, 433] width 43 height 43
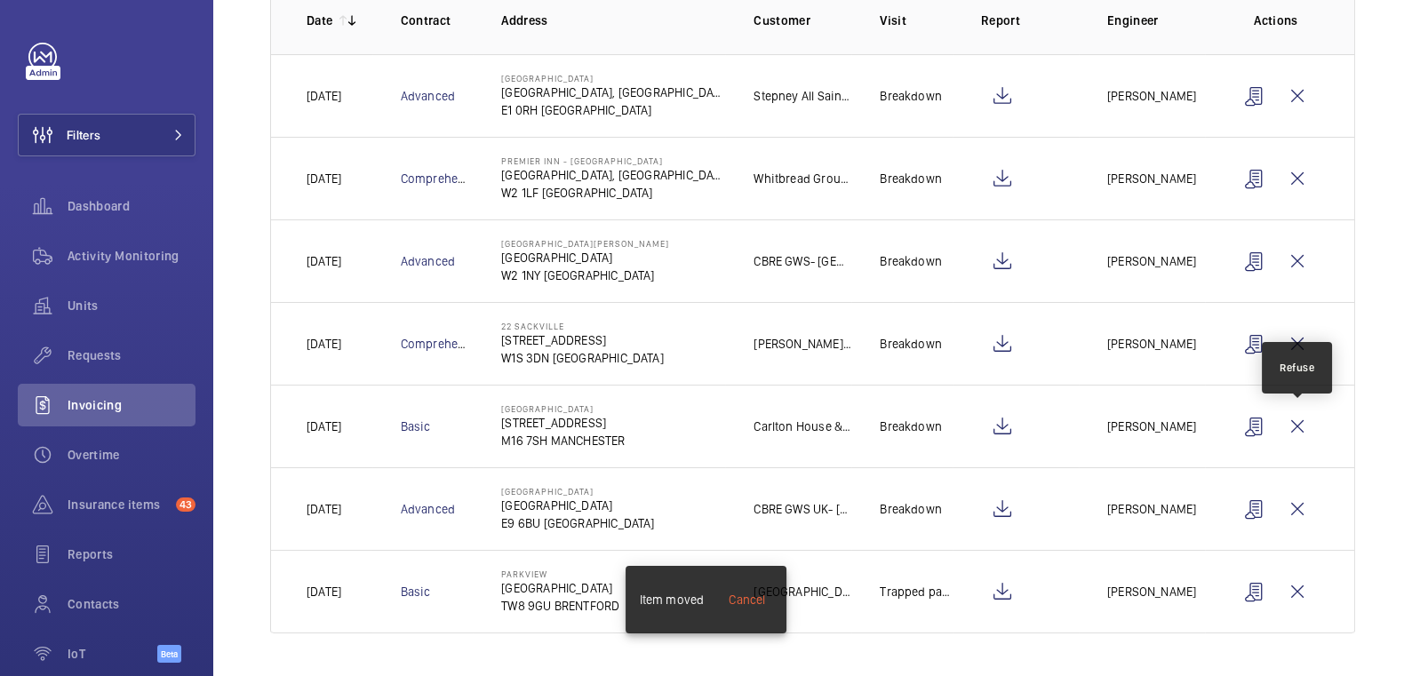
scroll to position [273, 0]
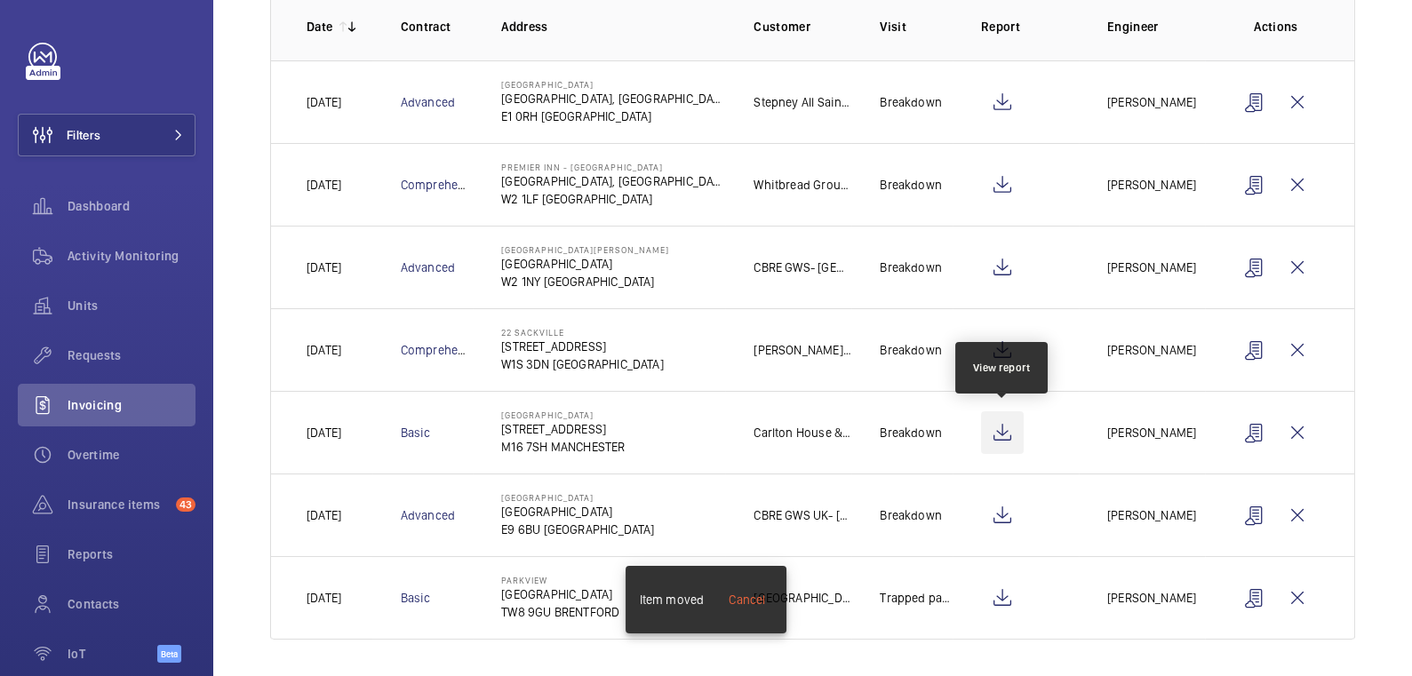
click at [998, 431] on wm-front-icon-button at bounding box center [1002, 433] width 43 height 43
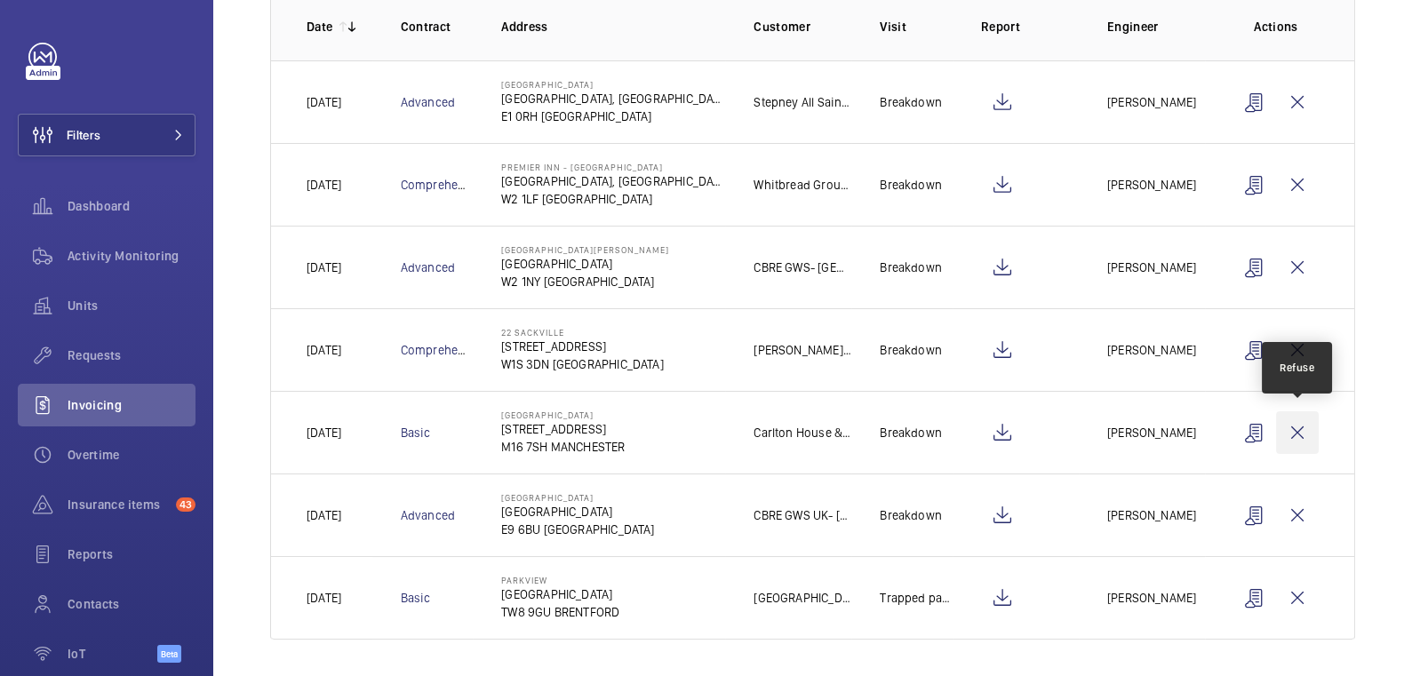
click at [1306, 427] on wm-front-icon-button at bounding box center [1297, 433] width 43 height 43
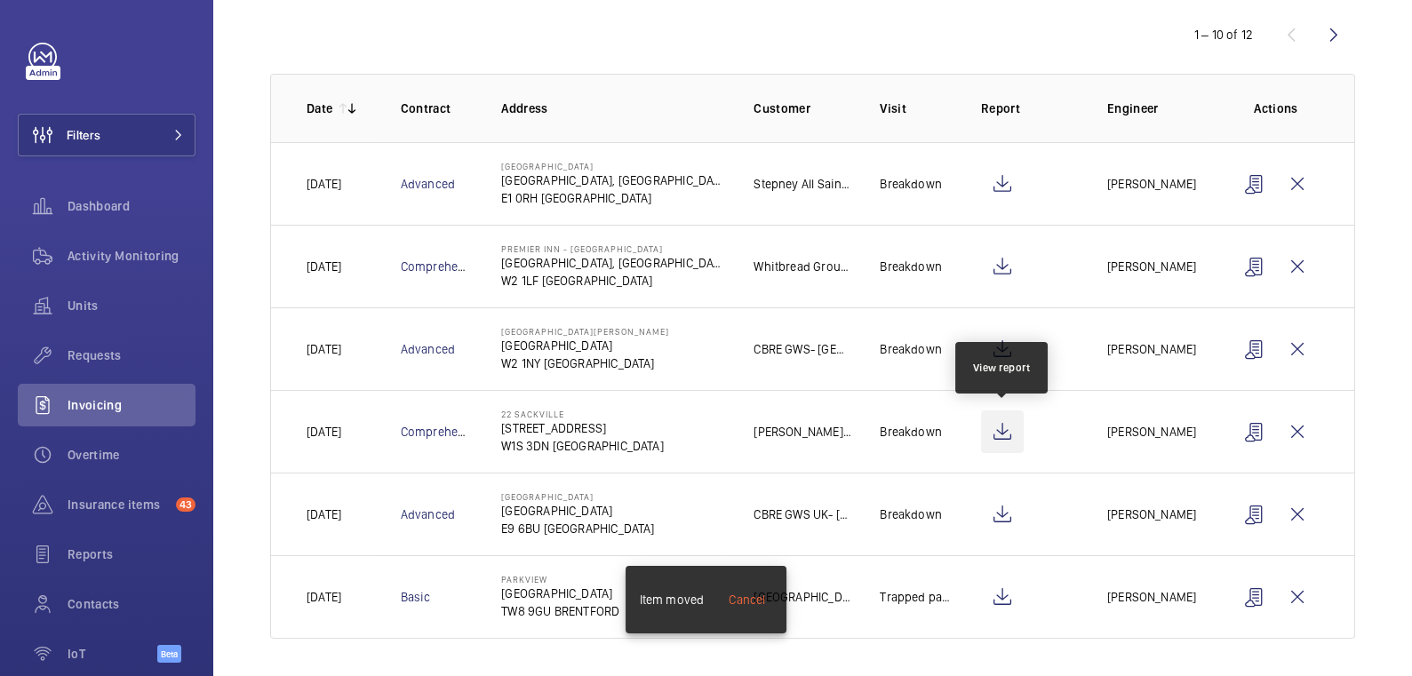
click at [999, 428] on wm-front-icon-button at bounding box center [1002, 432] width 43 height 43
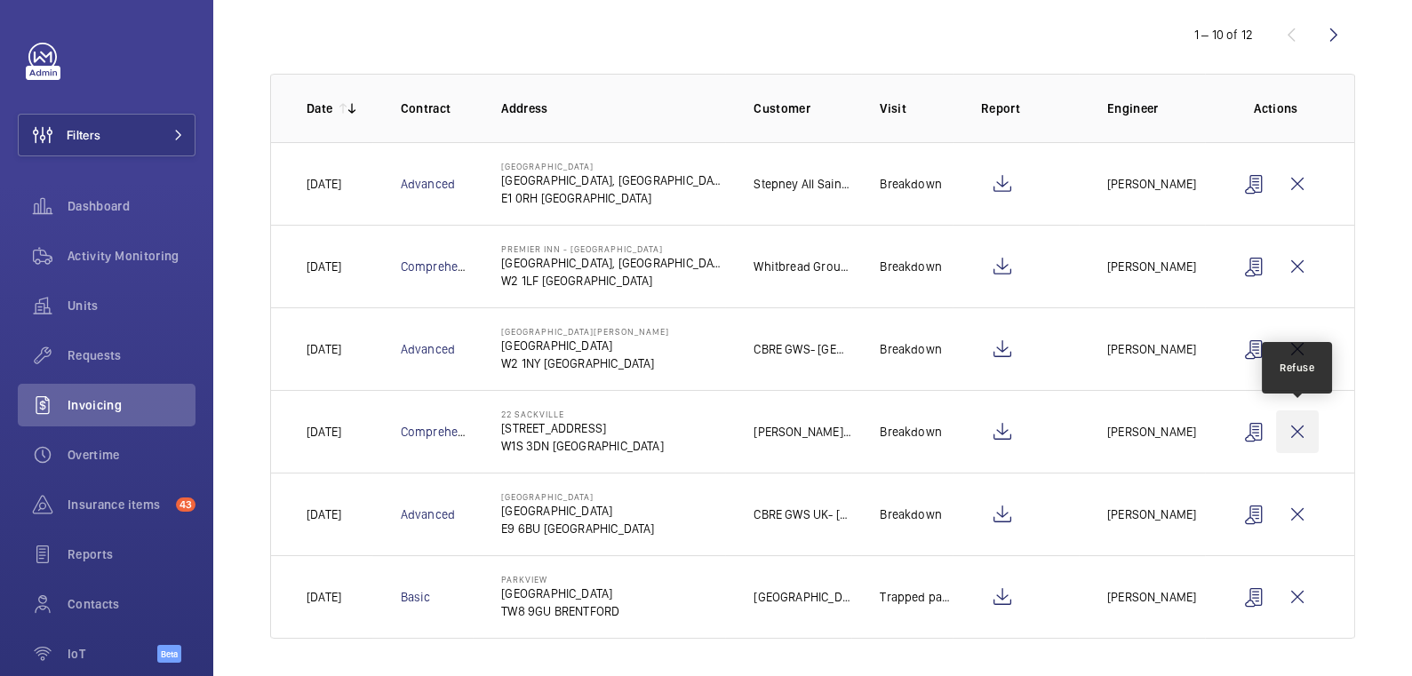
click at [1306, 424] on wm-front-icon-button at bounding box center [1297, 432] width 43 height 43
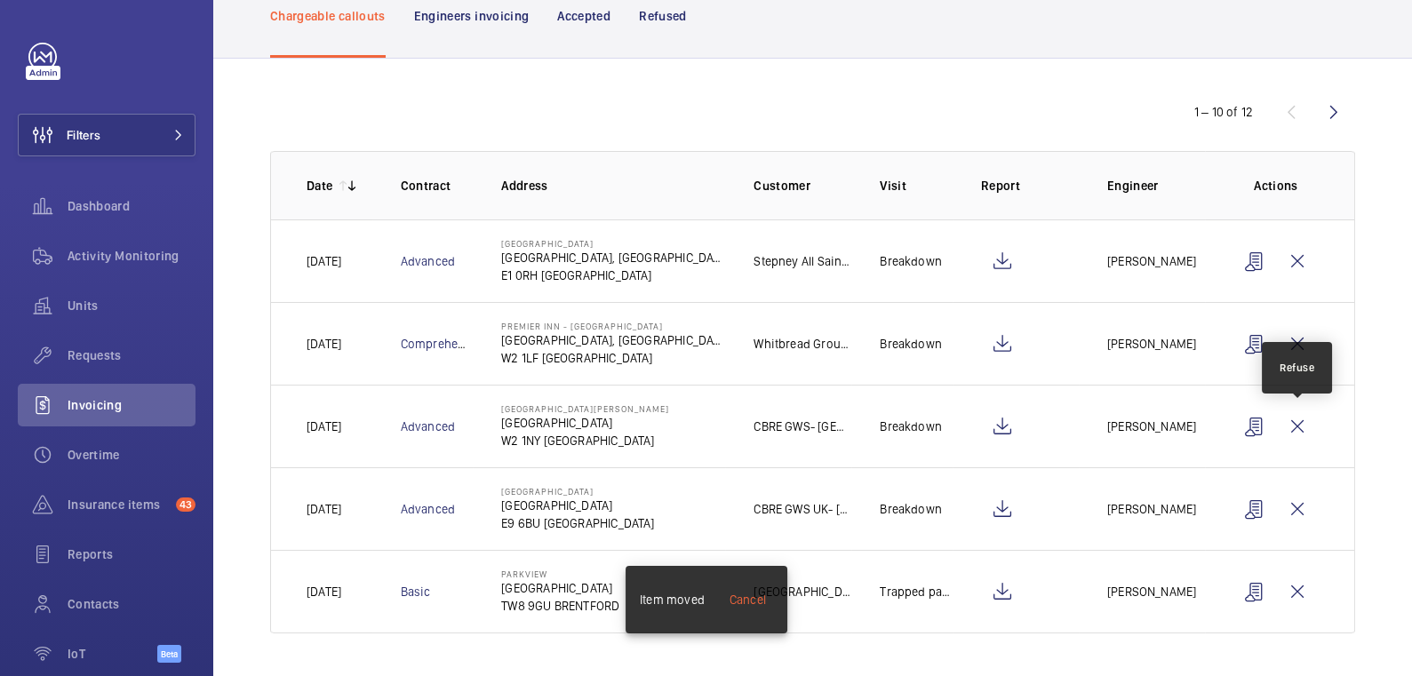
scroll to position [109, 0]
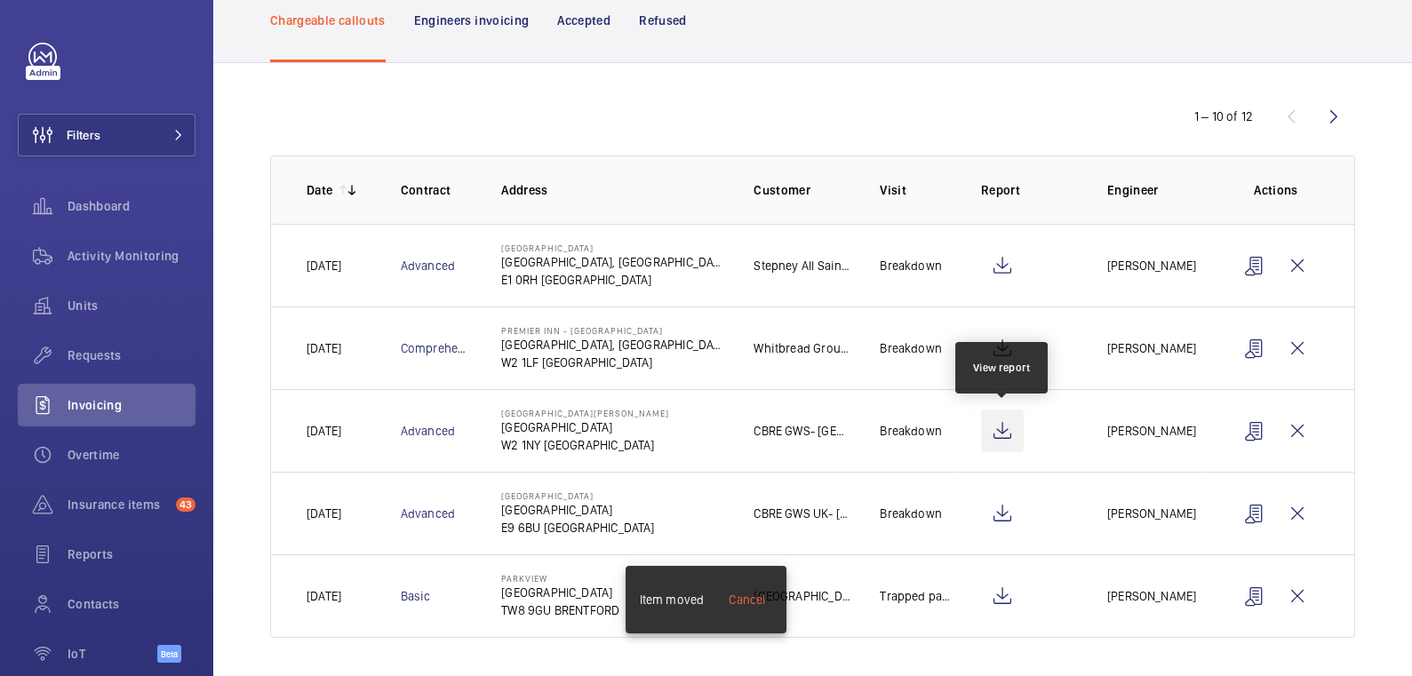
click at [1004, 431] on wm-front-icon-button at bounding box center [1002, 431] width 43 height 43
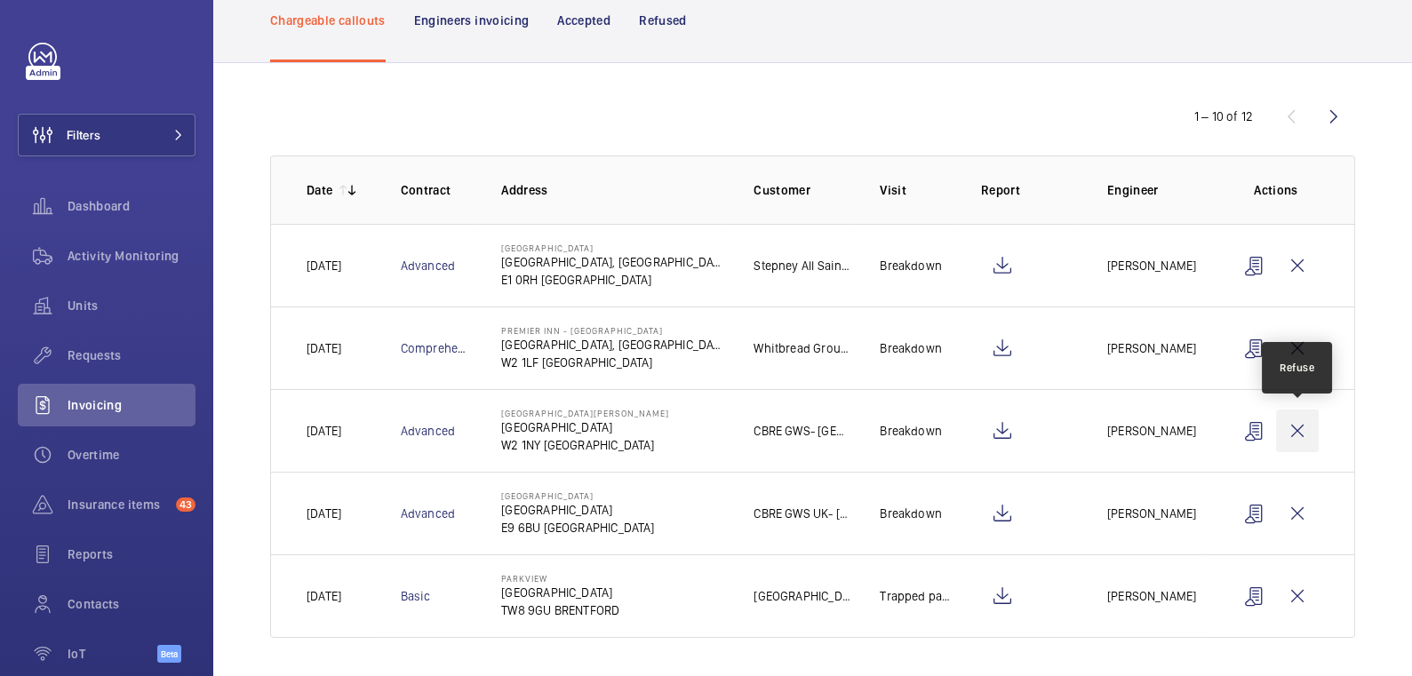
click at [1300, 431] on wm-front-icon-button at bounding box center [1297, 431] width 43 height 43
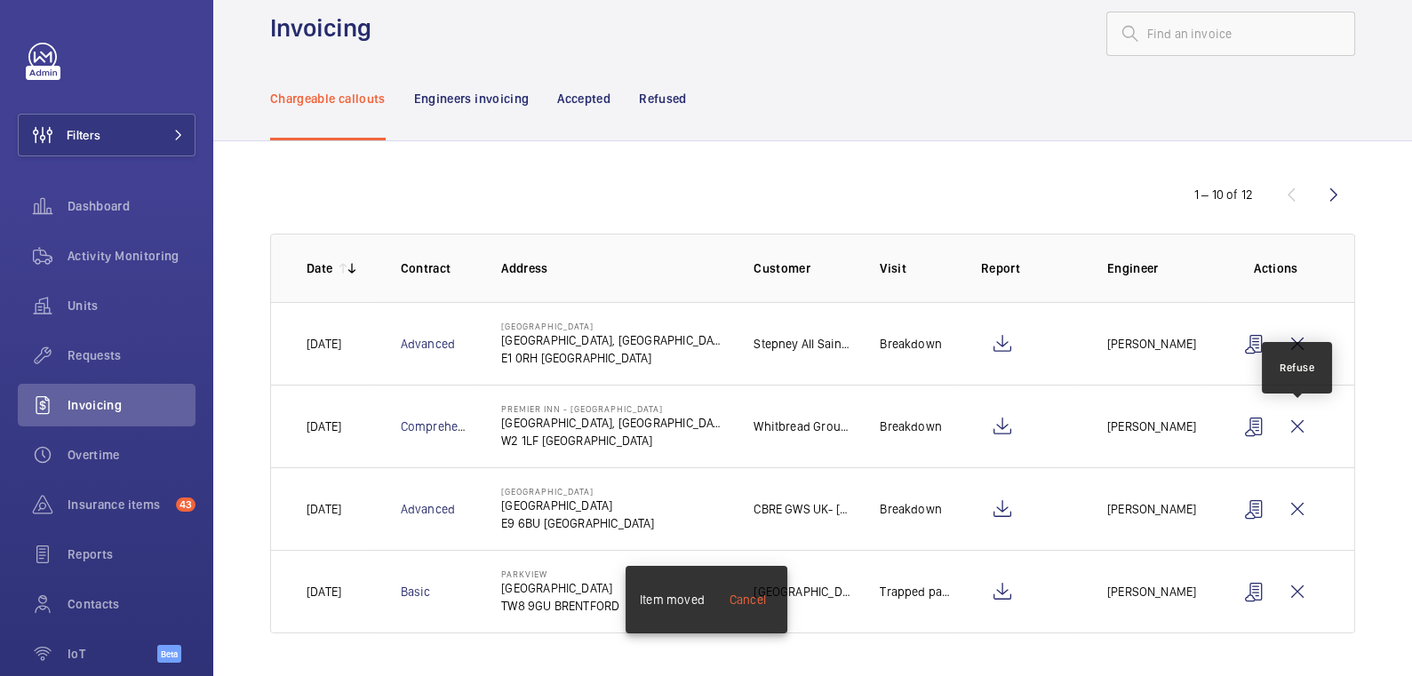
scroll to position [28, 0]
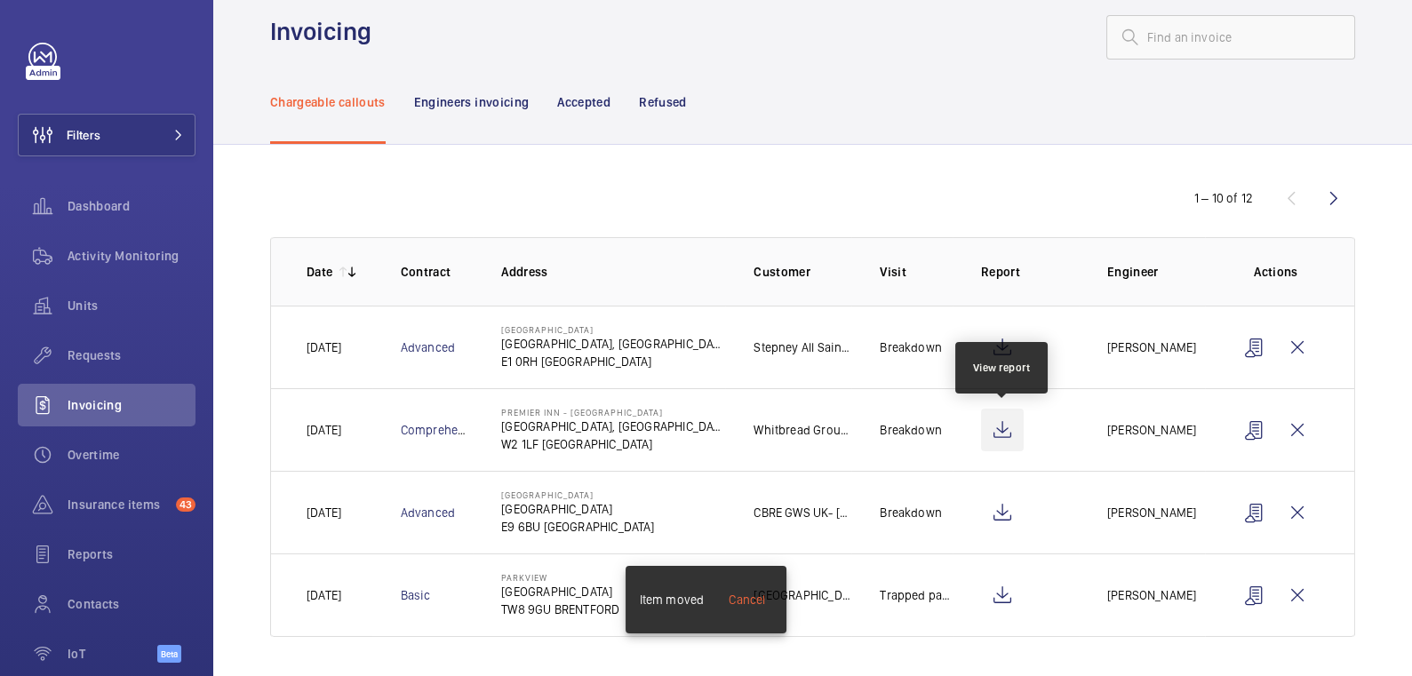
click at [1012, 434] on wm-front-icon-button at bounding box center [1002, 430] width 43 height 43
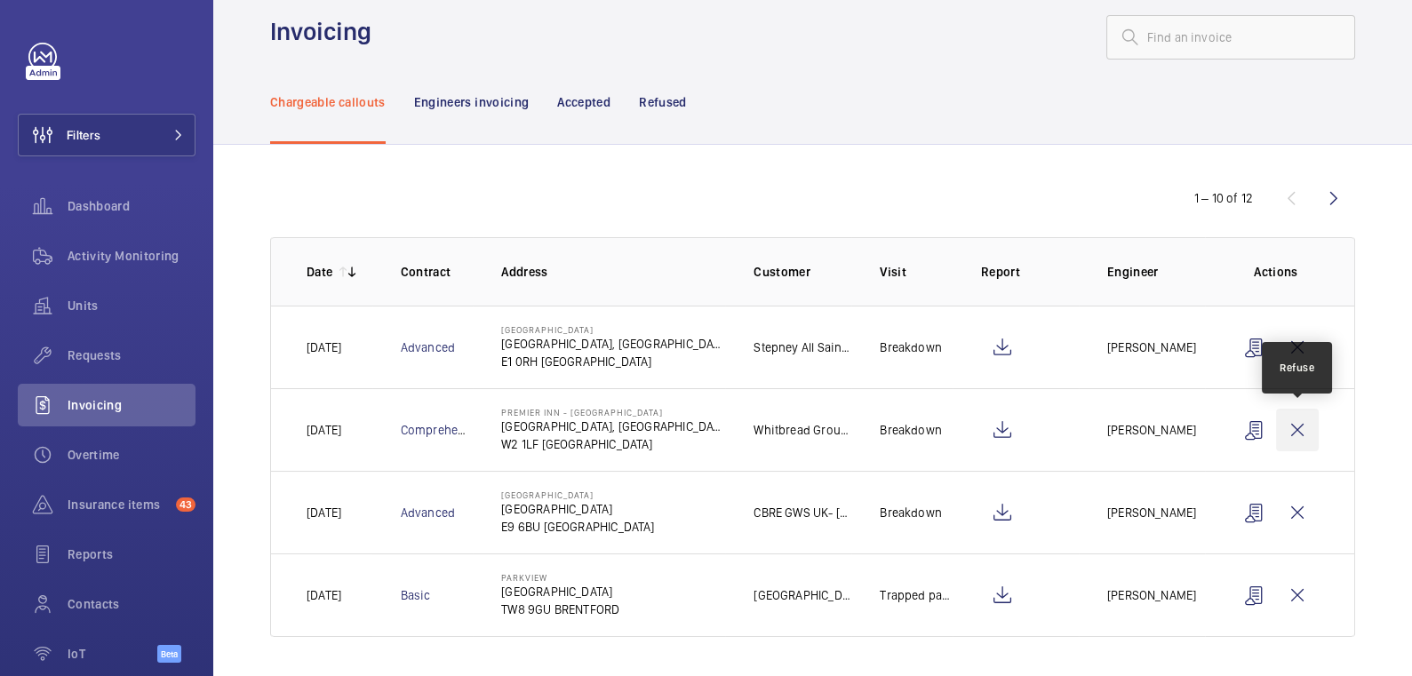
click at [1299, 436] on wm-front-icon-button at bounding box center [1297, 430] width 43 height 43
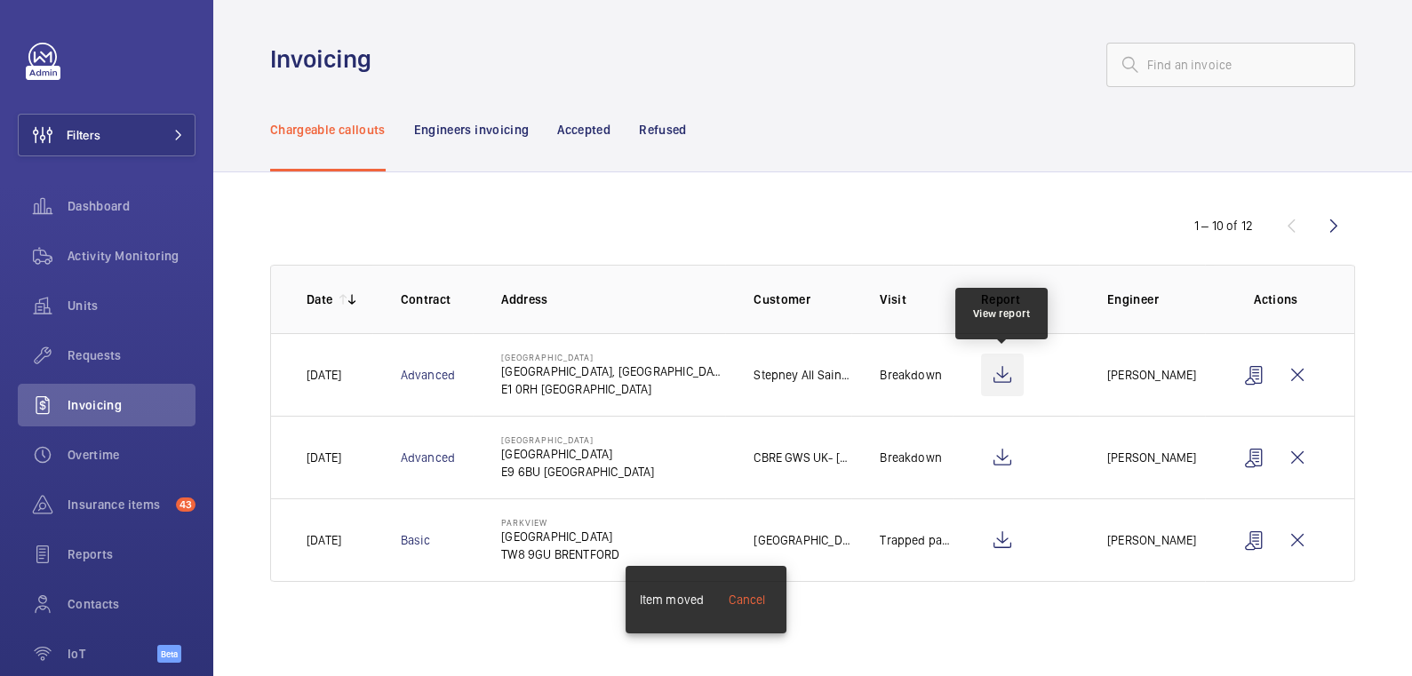
click at [1008, 376] on wm-front-icon-button at bounding box center [1002, 375] width 43 height 43
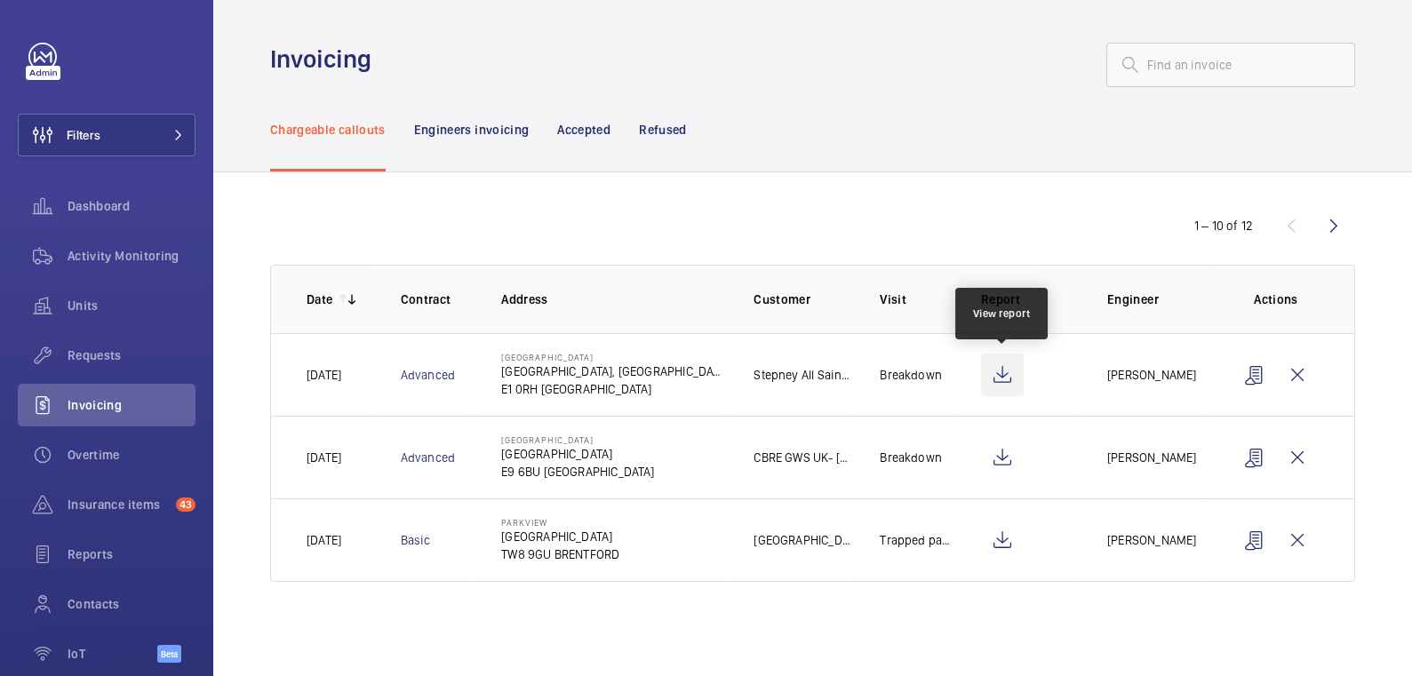
click at [1004, 373] on wm-front-icon-button at bounding box center [1002, 375] width 43 height 43
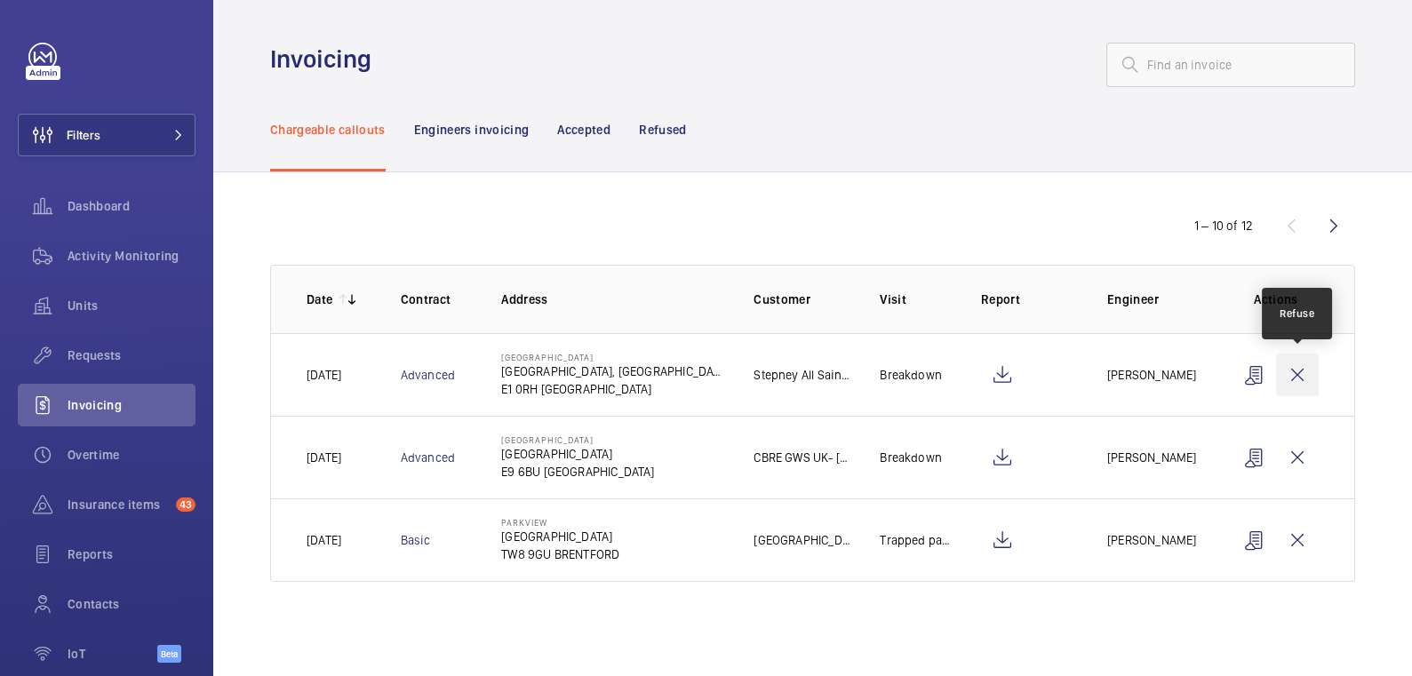
click at [1305, 380] on wm-front-icon-button at bounding box center [1297, 375] width 43 height 43
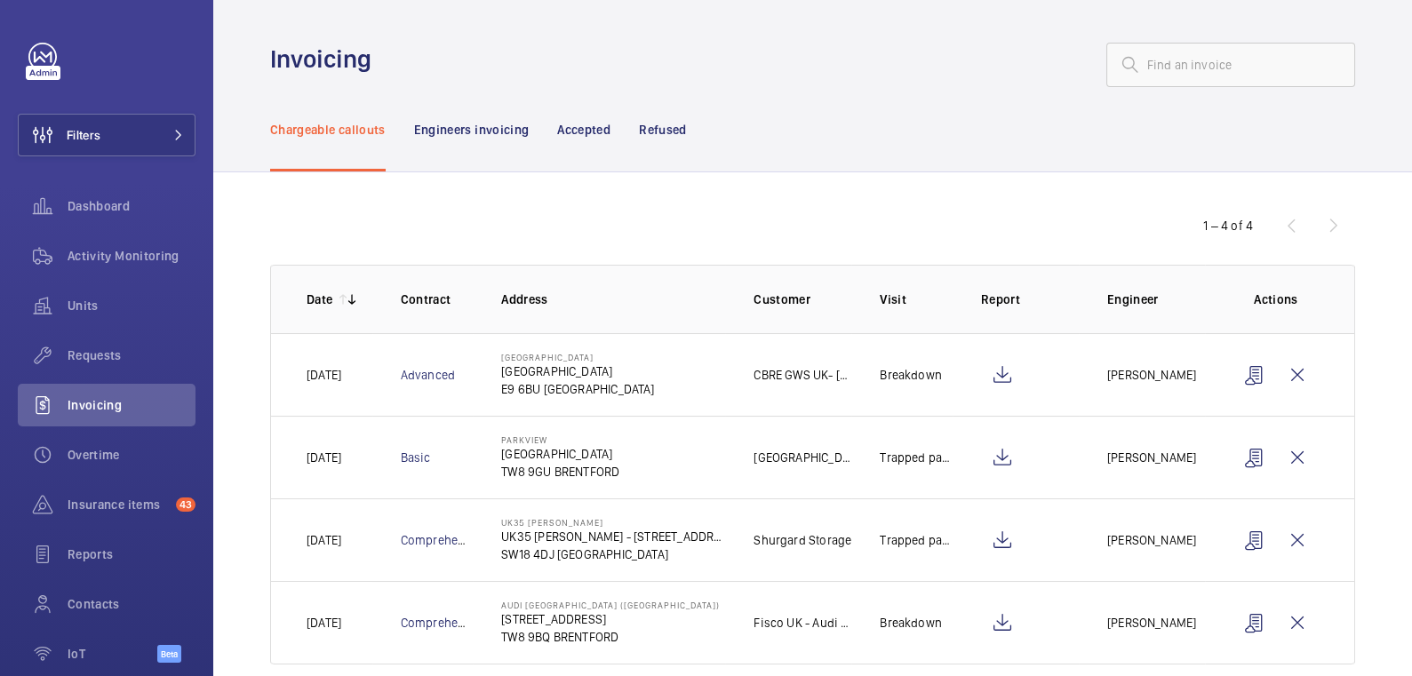
scroll to position [28, 0]
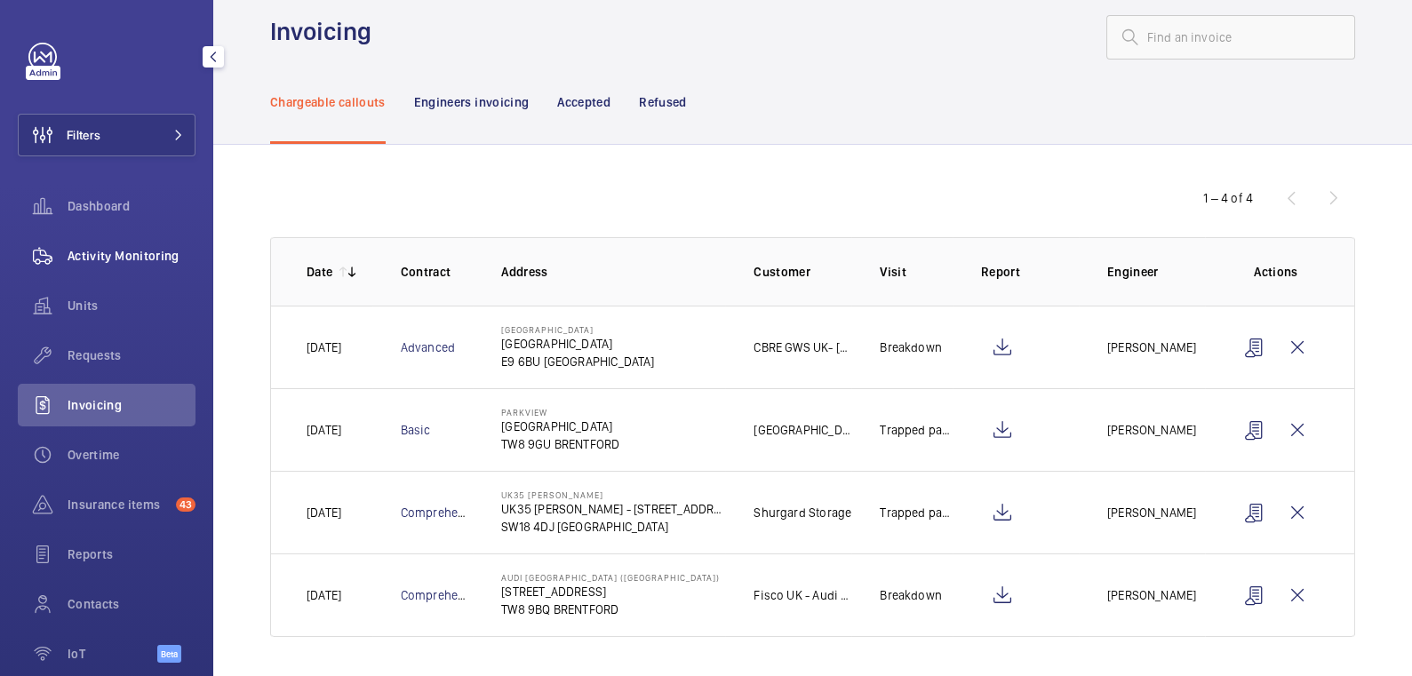
click at [141, 246] on div "Activity Monitoring" at bounding box center [107, 256] width 178 height 43
